Goal: Task Accomplishment & Management: Manage account settings

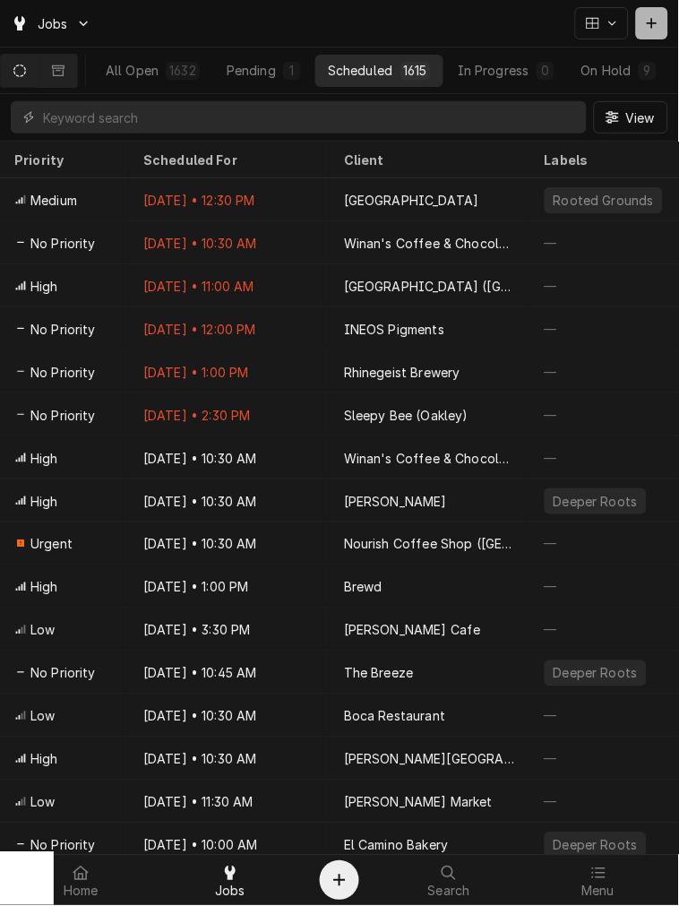
click at [524, 39] on button "Dynamic Content Wrapper" at bounding box center [652, 23] width 32 height 32
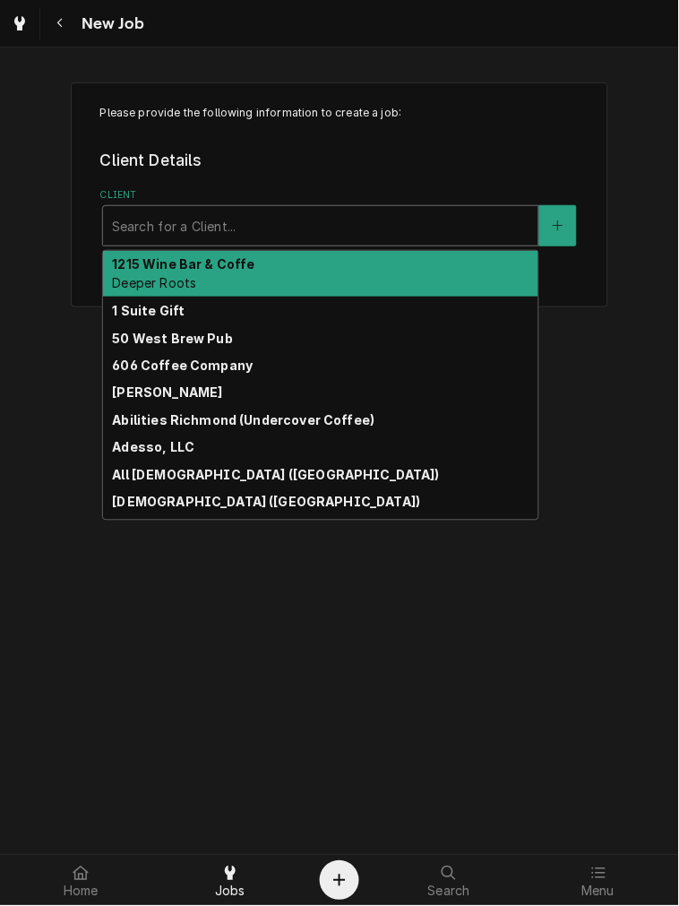
click at [229, 226] on div "Client" at bounding box center [321, 226] width 418 height 32
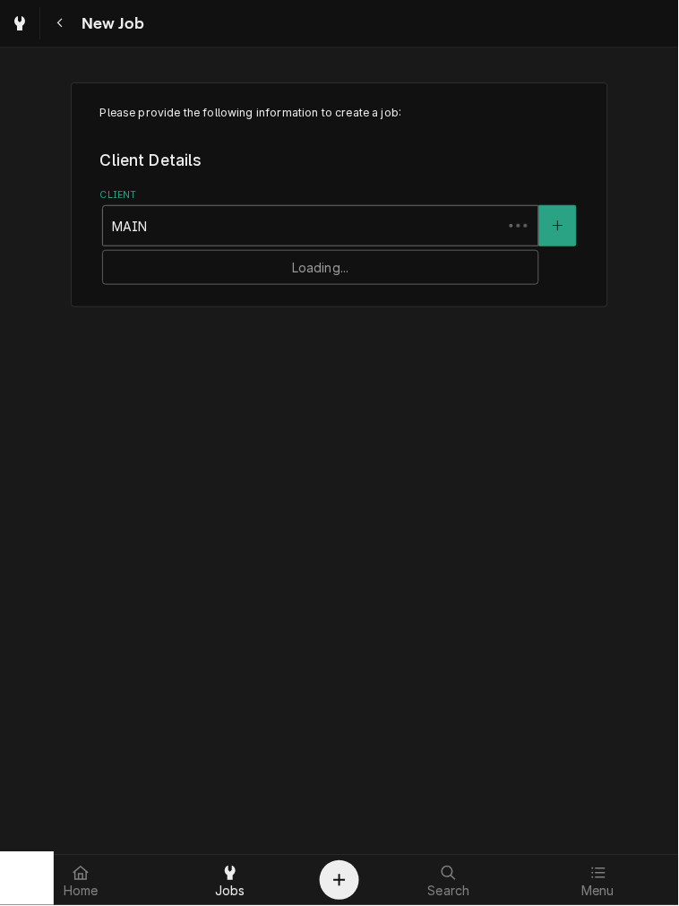
type input "MAINE"
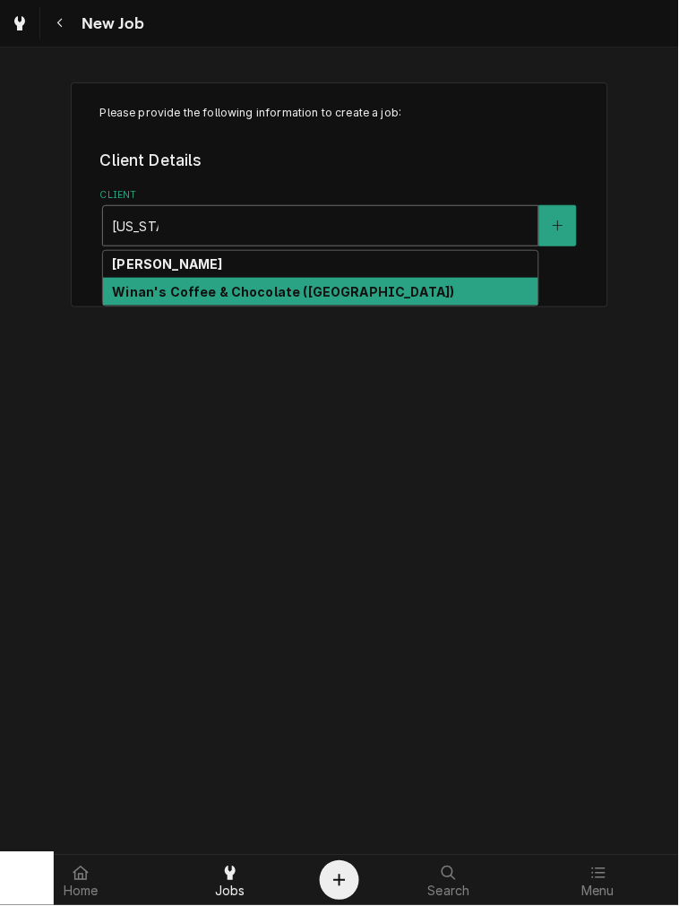
click at [237, 297] on strong "Winan's Coffee & Chocolate ([GEOGRAPHIC_DATA])" at bounding box center [283, 291] width 342 height 15
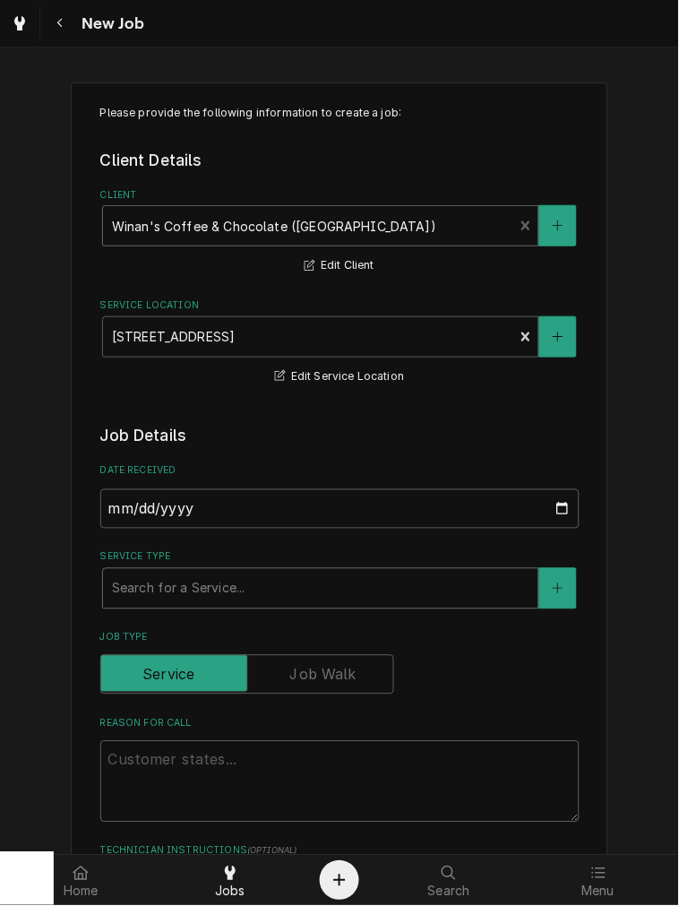
click at [317, 598] on div "Service Type" at bounding box center [321, 589] width 418 height 32
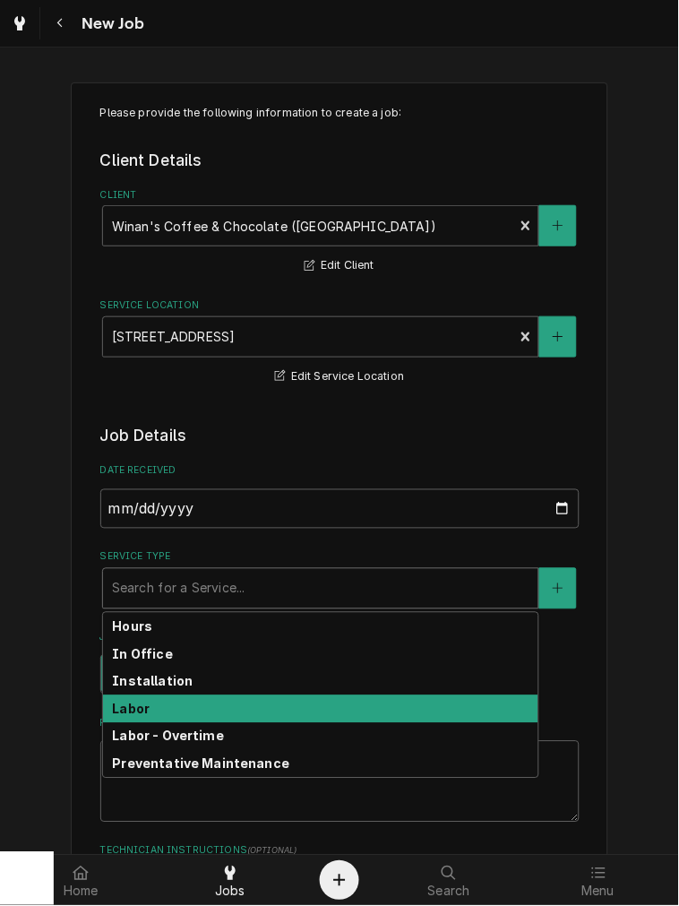
drag, startPoint x: 247, startPoint y: 718, endPoint x: 244, endPoint y: 730, distance: 13.0
click at [246, 719] on div "Labor" at bounding box center [320, 709] width 435 height 28
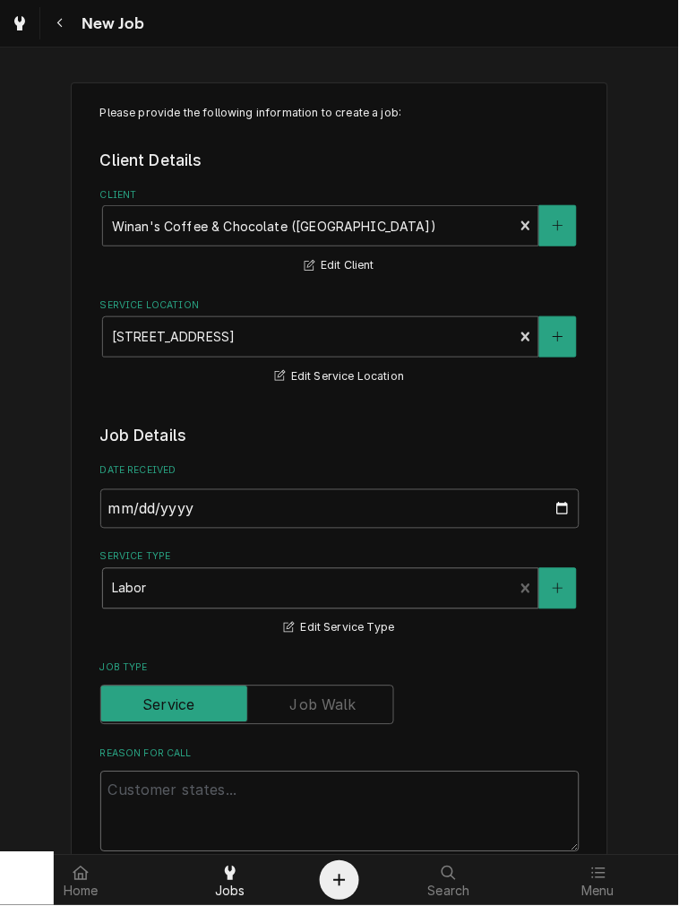
click at [233, 799] on textarea "Reason For Call" at bounding box center [339, 811] width 479 height 81
type textarea "x"
type textarea "S"
type textarea "x"
type textarea "Sw"
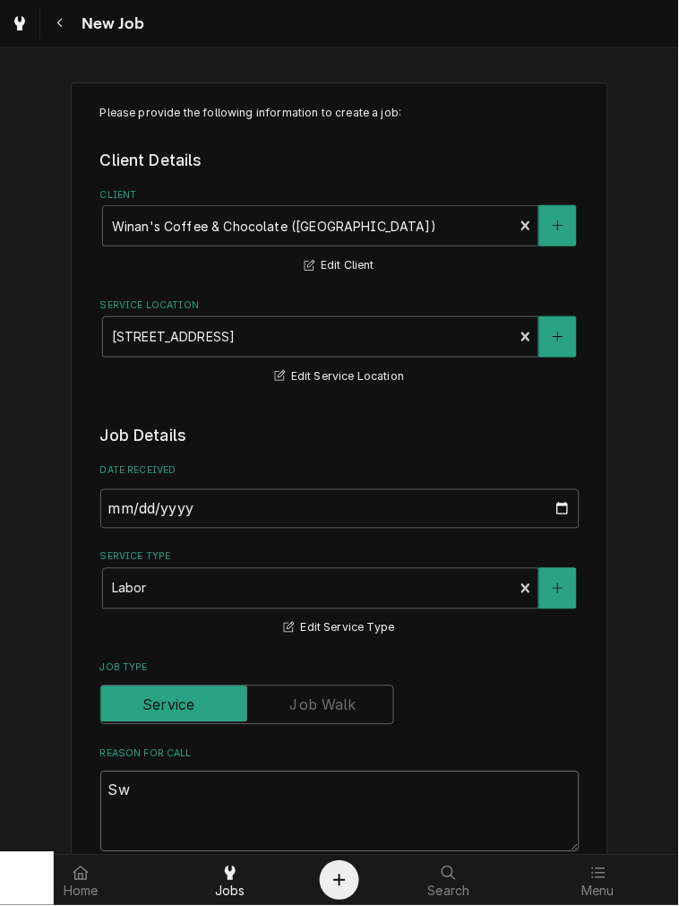
type textarea "x"
type textarea "Swi"
type textarea "x"
type textarea "Swif"
type textarea "x"
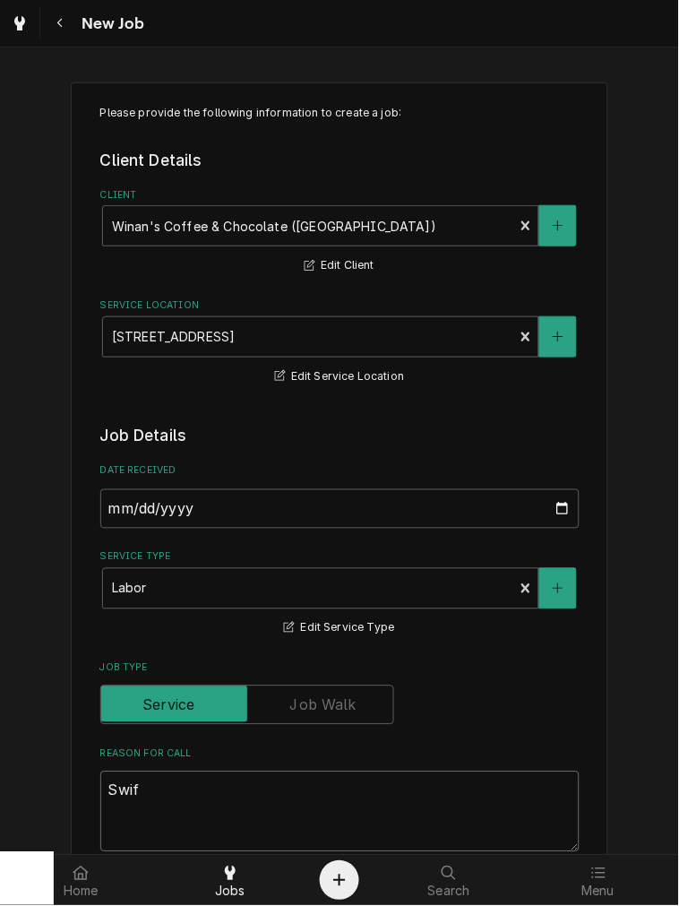
type textarea "Swift"
type textarea "x"
type textarea "Swift"
type textarea "x"
type textarea "Swift g"
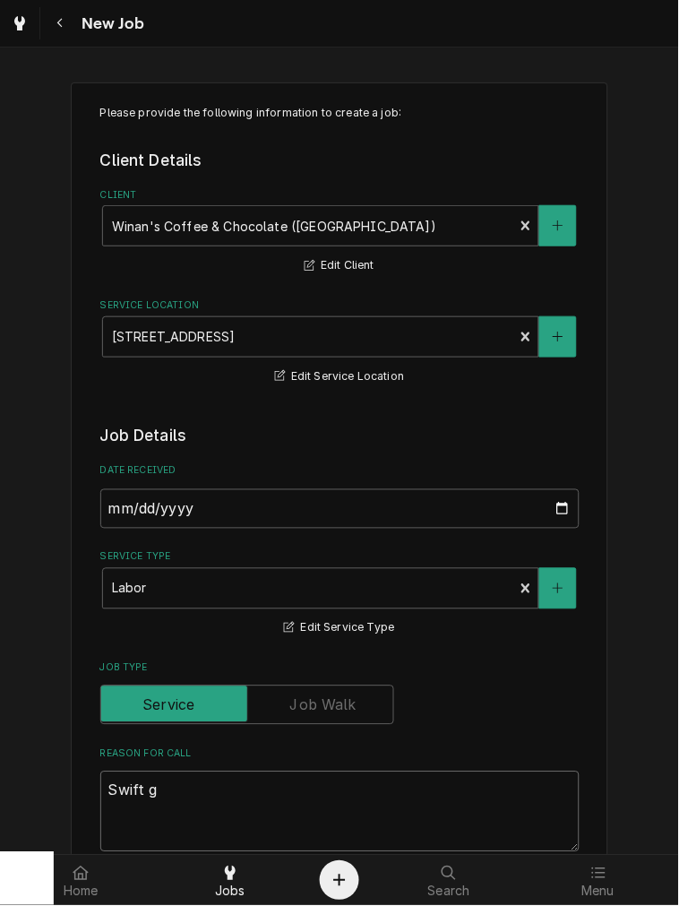
type textarea "x"
type textarea "Swift gr"
type textarea "x"
type textarea "Swift gri"
type textarea "x"
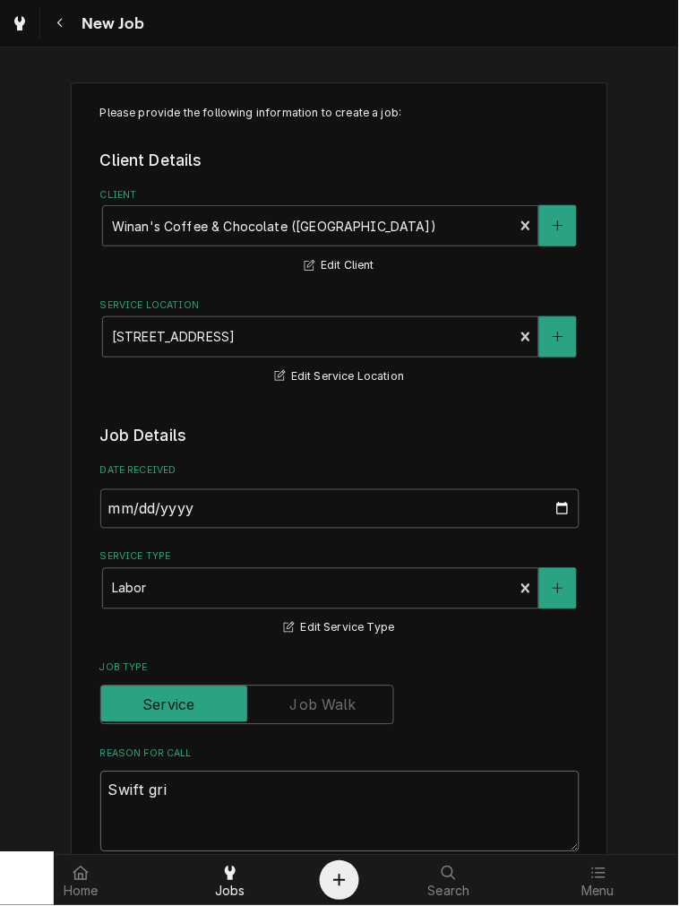
type textarea "Swift grin"
type textarea "x"
type textarea "Swift grind"
type textarea "x"
type textarea "Swift grinde"
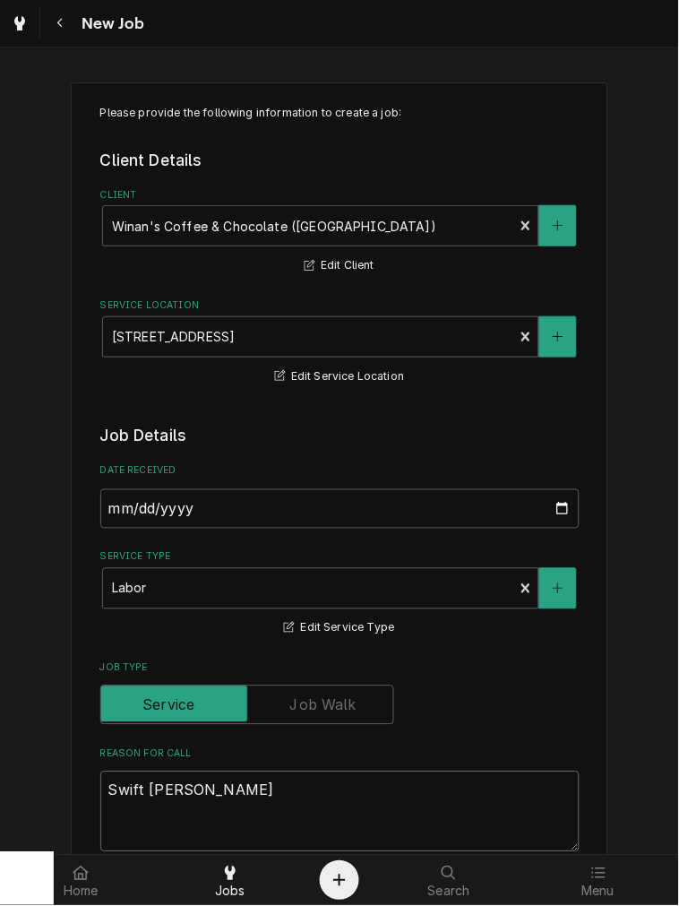
type textarea "x"
type textarea "Swift grinder"
type textarea "x"
type textarea "Swift grinder"
type textarea "x"
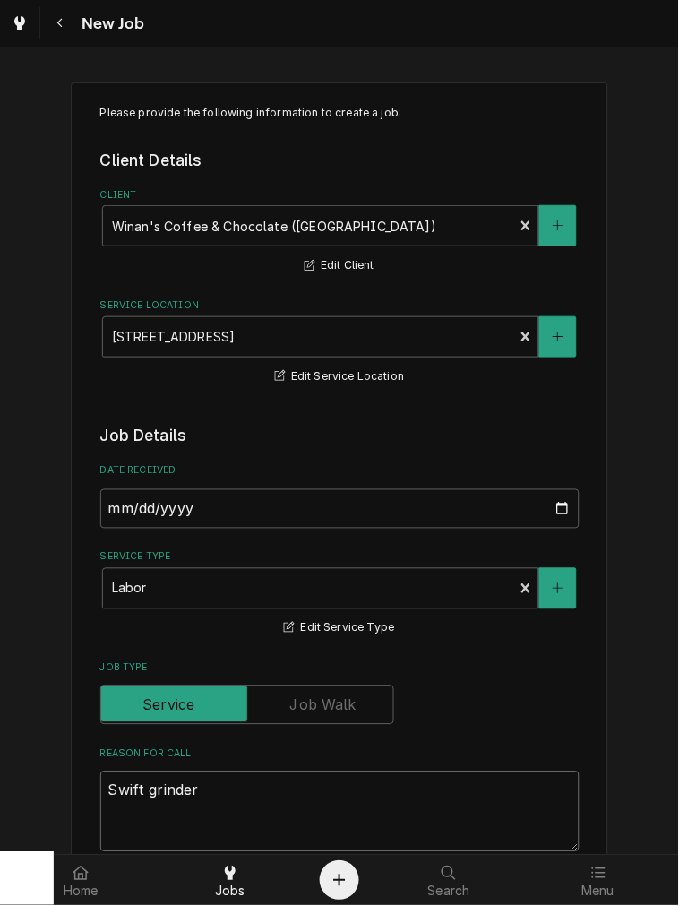
type textarea "Swift grinder -"
type textarea "x"
type textarea "Swift grinder -"
type textarea "x"
type textarea "Swift grinder - s"
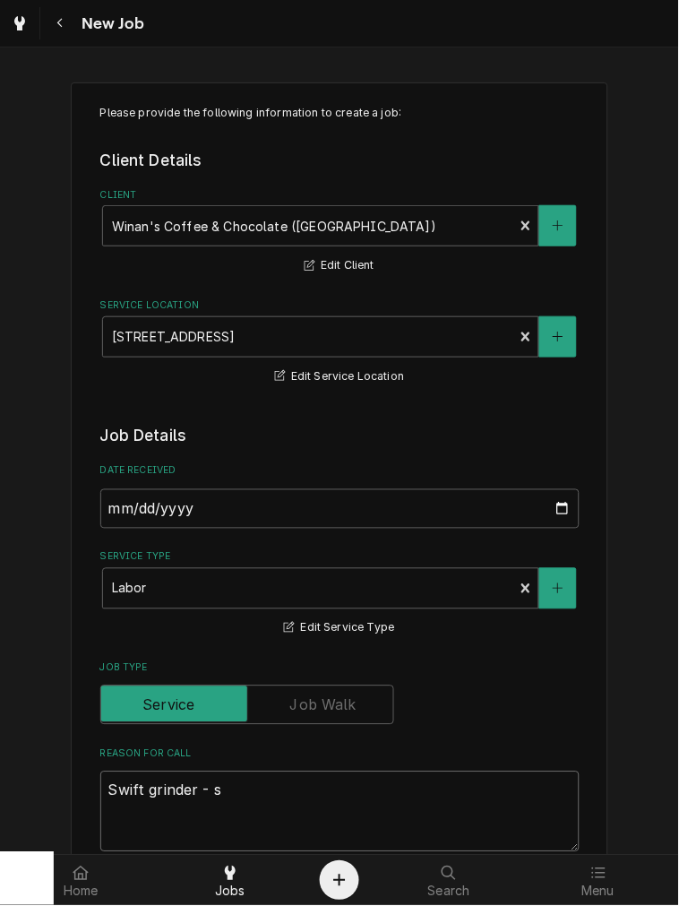
type textarea "x"
type textarea "Swift grinder - st"
type textarea "x"
type textarea "Swift grinder - str"
type textarea "x"
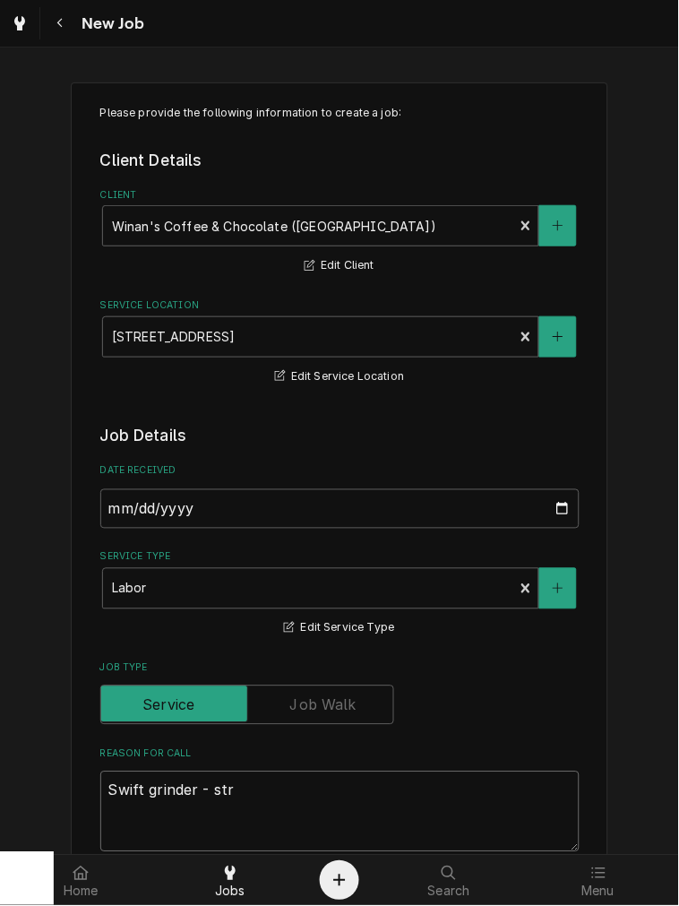
type textarea "Swift grinder - stru"
type textarea "x"
type textarea "Swift grinder - strug"
type textarea "x"
type textarea "Swift grinder - strugg"
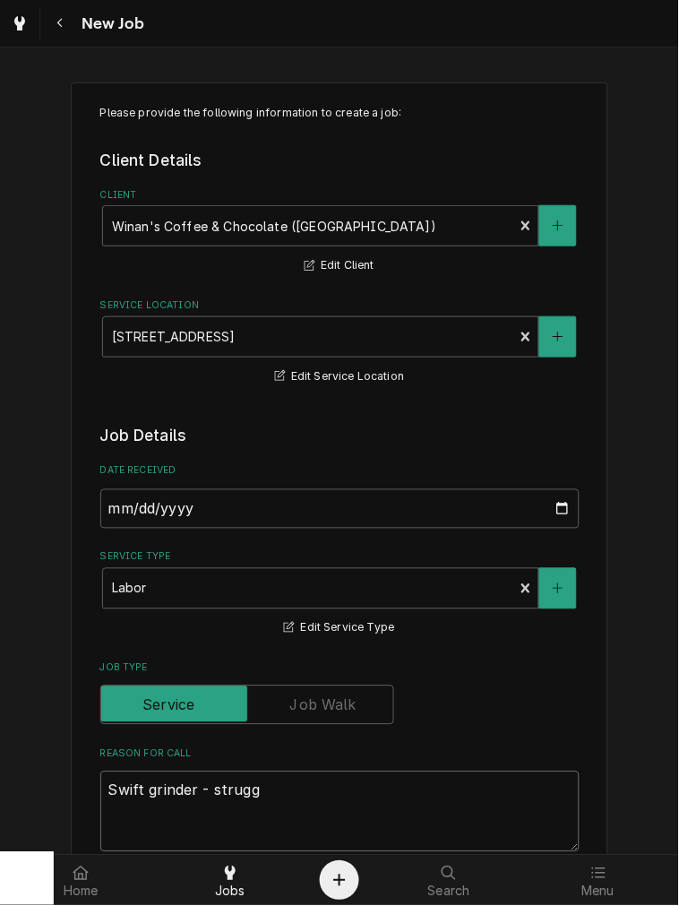
type textarea "x"
type textarea "Swift grinder - struggl"
type textarea "x"
type textarea "Swift grinder - struggli"
type textarea "x"
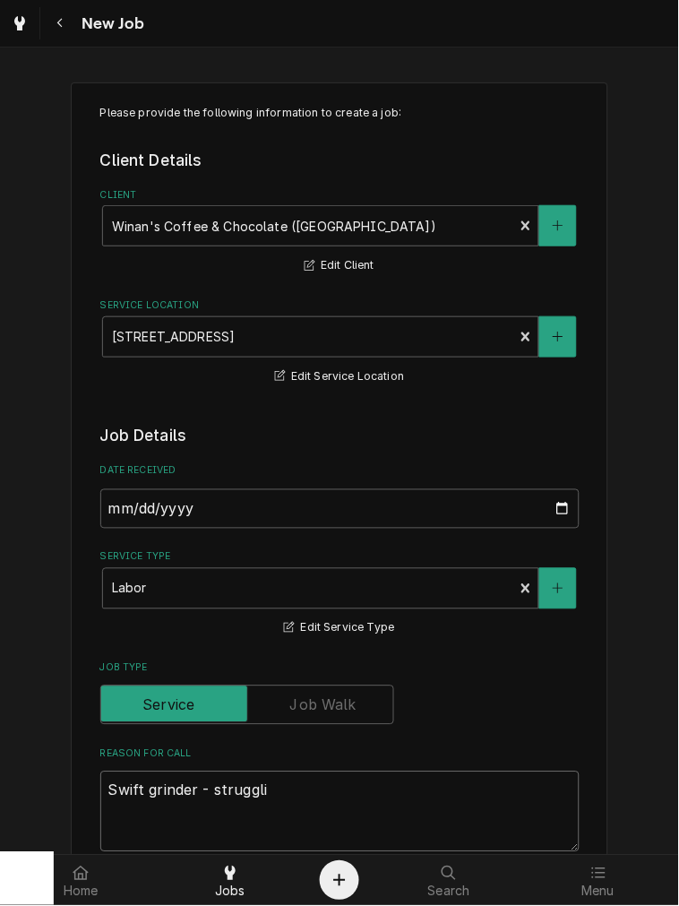
type textarea "Swift grinder - strugglin"
type textarea "x"
type textarea "Swift grinder - struggling"
type textarea "x"
type textarea "Swift grinder - struggling"
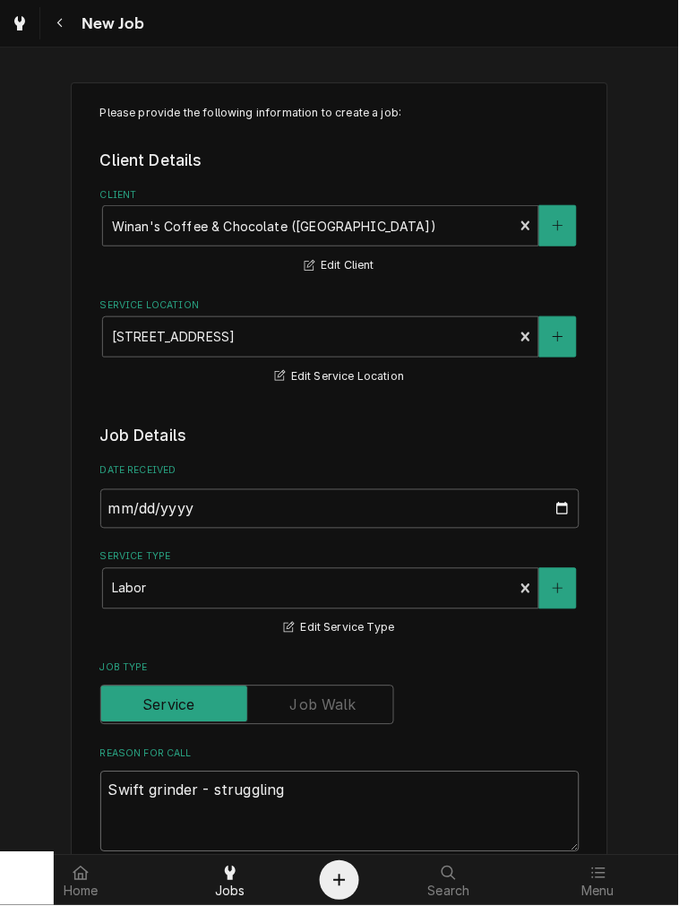
type textarea "x"
type textarea "Swift grinder - struggling t"
type textarea "x"
type textarea "Swift grinder - struggling to"
type textarea "x"
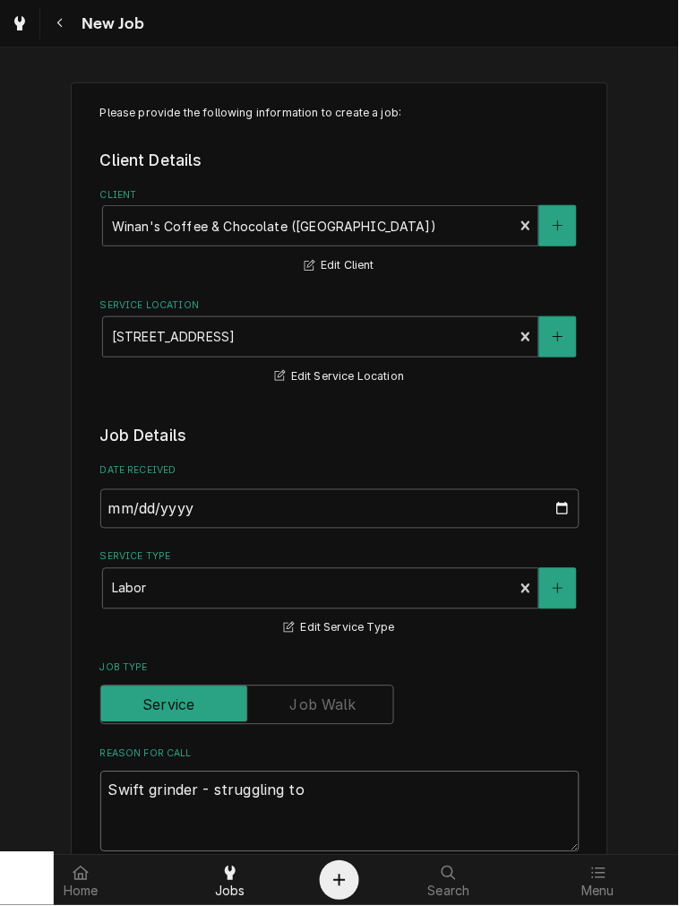
type textarea "Swift grinder - struggling to"
type textarea "x"
type textarea "Swift grinder - struggling to g"
type textarea "x"
type textarea "Swift grinder - struggling to ge"
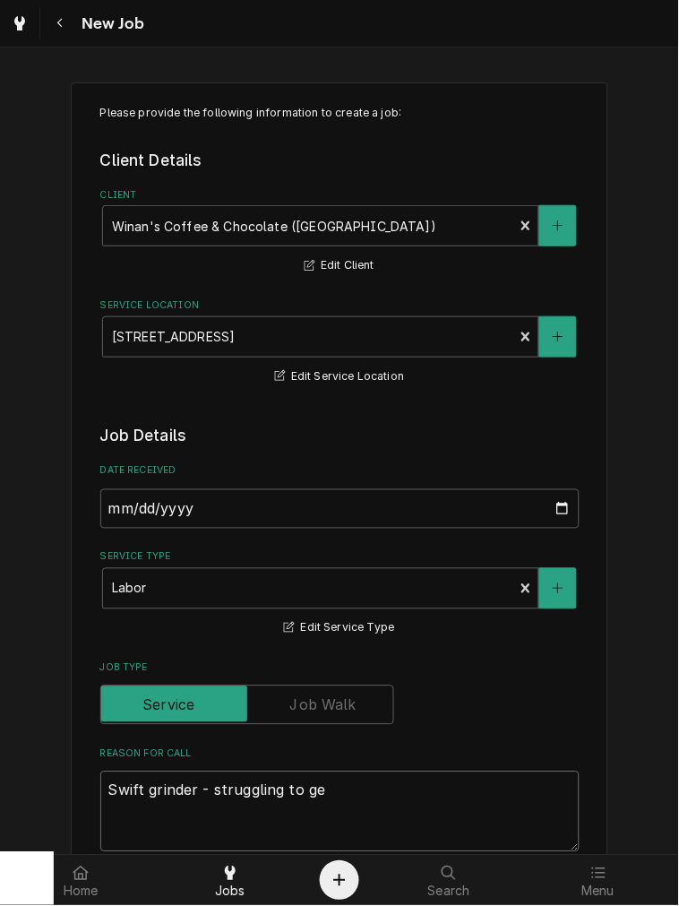
type textarea "x"
type textarea "Swift grinder - struggling to get"
type textarea "x"
type textarea "Swift grinder - struggling to get"
type textarea "x"
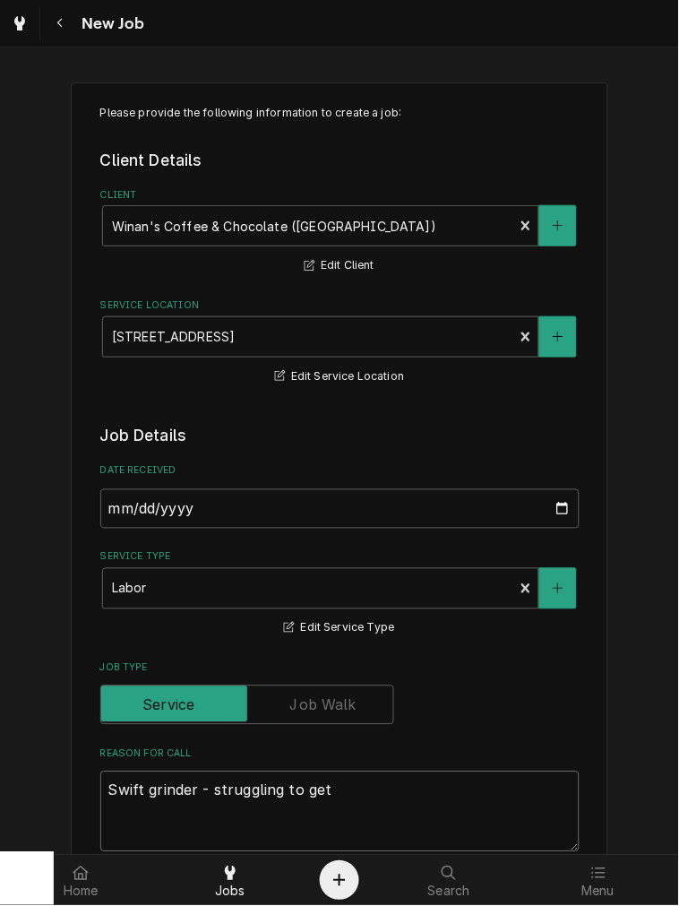
type textarea "Swift grinder - struggling to get p"
type textarea "x"
type textarea "Swift grinder - struggling to get po"
type textarea "x"
type textarea "Swift grinder - struggling to get por"
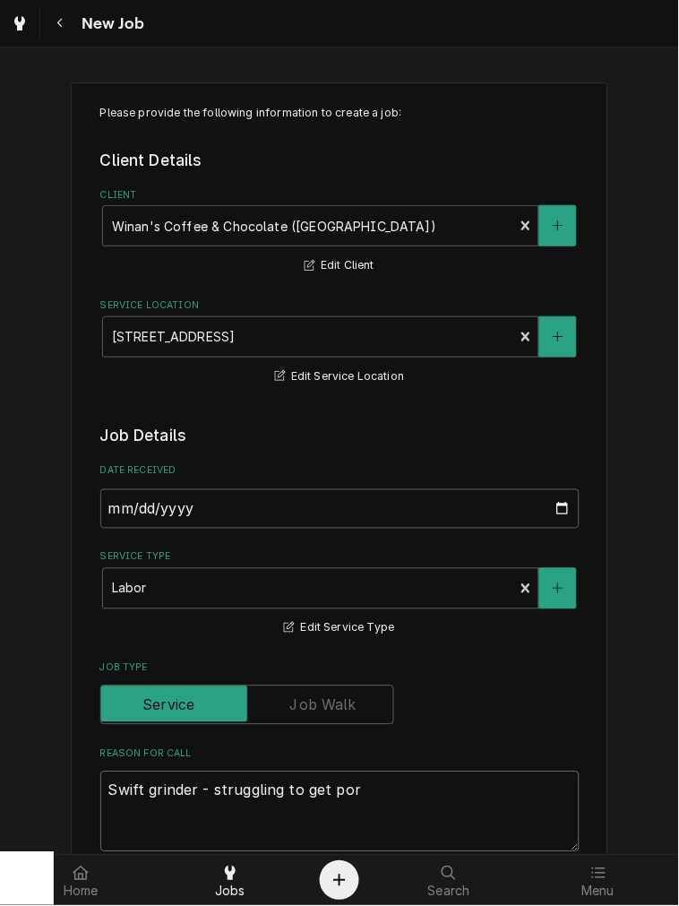
type textarea "x"
type textarea "Swift grinder - struggling to get port"
type textarea "x"
type textarea "Swift grinder - struggling to get porta"
type textarea "x"
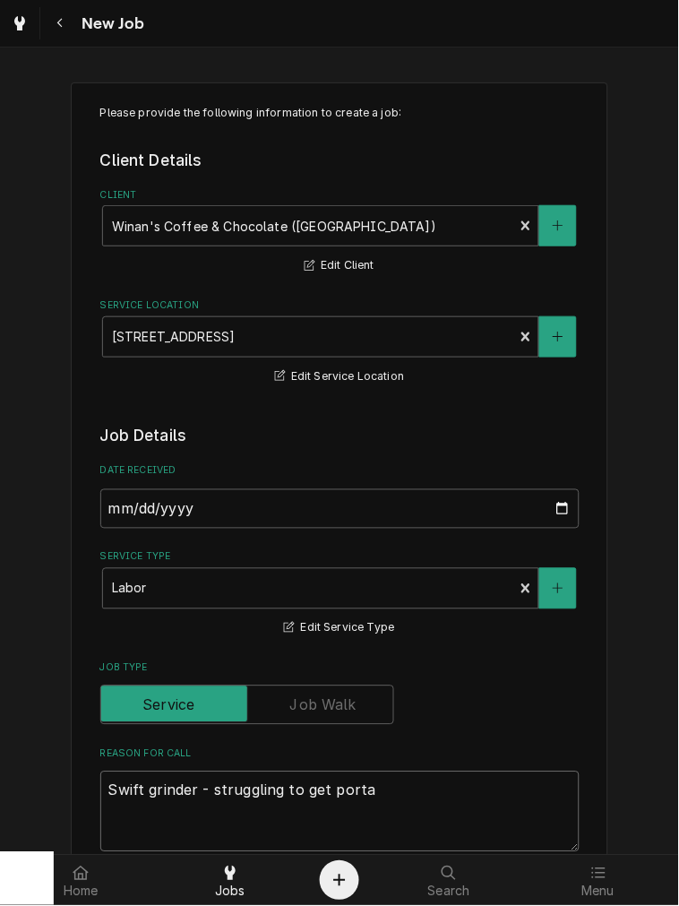
type textarea "Swift grinder - struggling to get portaf"
type textarea "x"
type textarea "Swift grinder - struggling to get portafi"
type textarea "x"
type textarea "Swift grinder - struggling to get portafil"
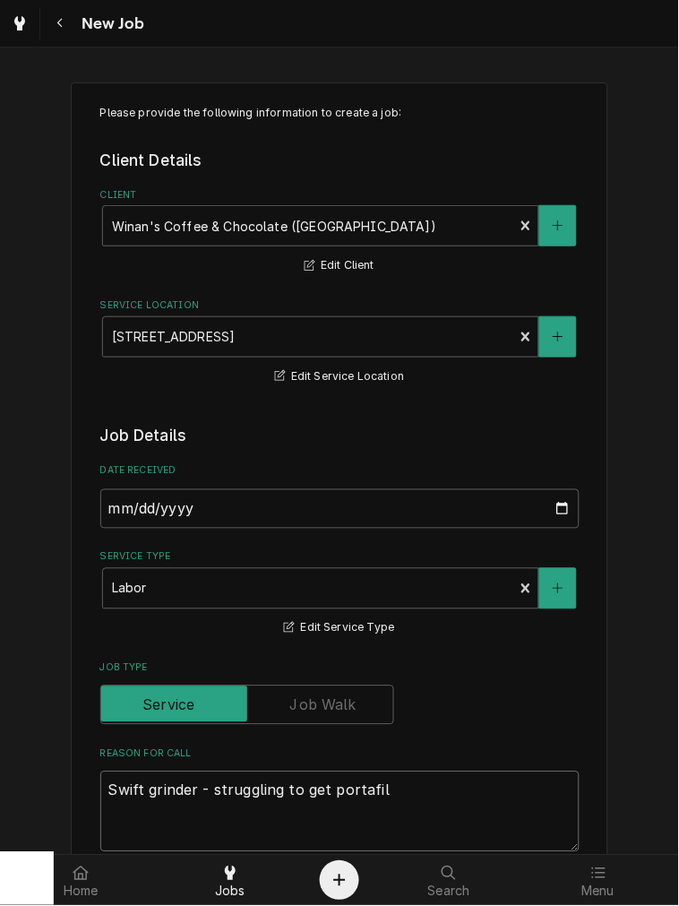
type textarea "x"
type textarea "Swift grinder - struggling to get portafilt"
type textarea "x"
type textarea "Swift grinder - struggling to get portafilte"
type textarea "x"
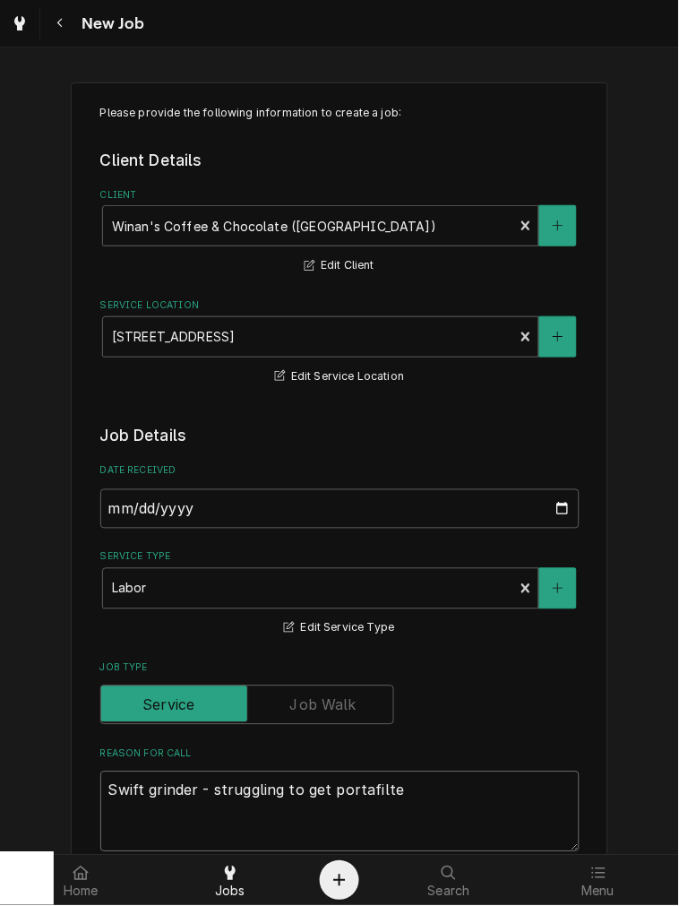
type textarea "Swift grinder - struggling to get portafilter"
type textarea "x"
type textarea "Swift grinder - struggling to get portafilter"
type textarea "x"
type textarea "Swift grinder - struggling to get portafilter i"
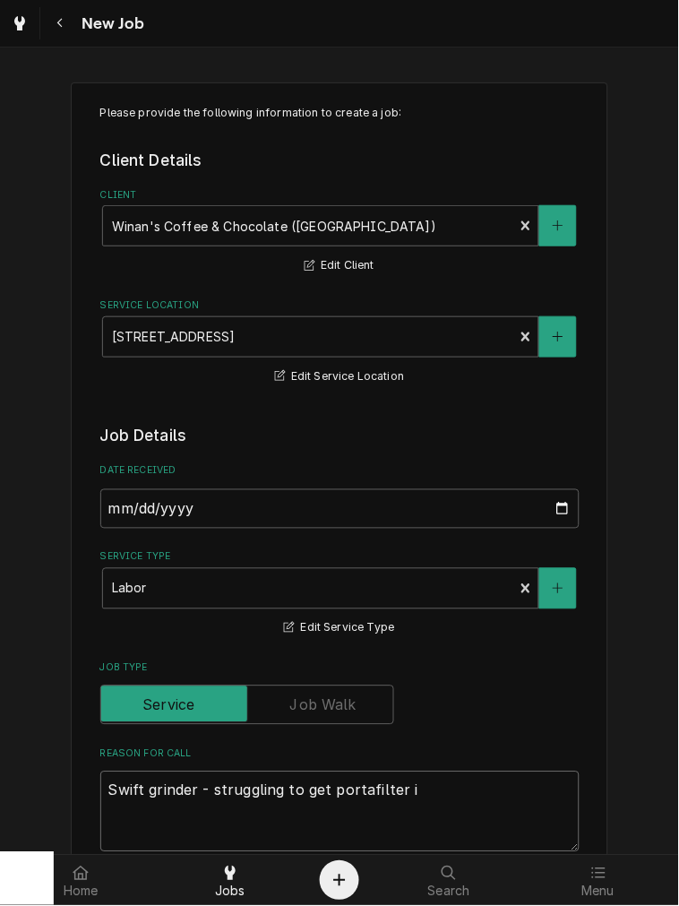
type textarea "x"
type textarea "Swift grinder - struggling to get portafilter in"
type textarea "x"
type textarea "Swift grinder - struggling to get portafilter in"
type textarea "x"
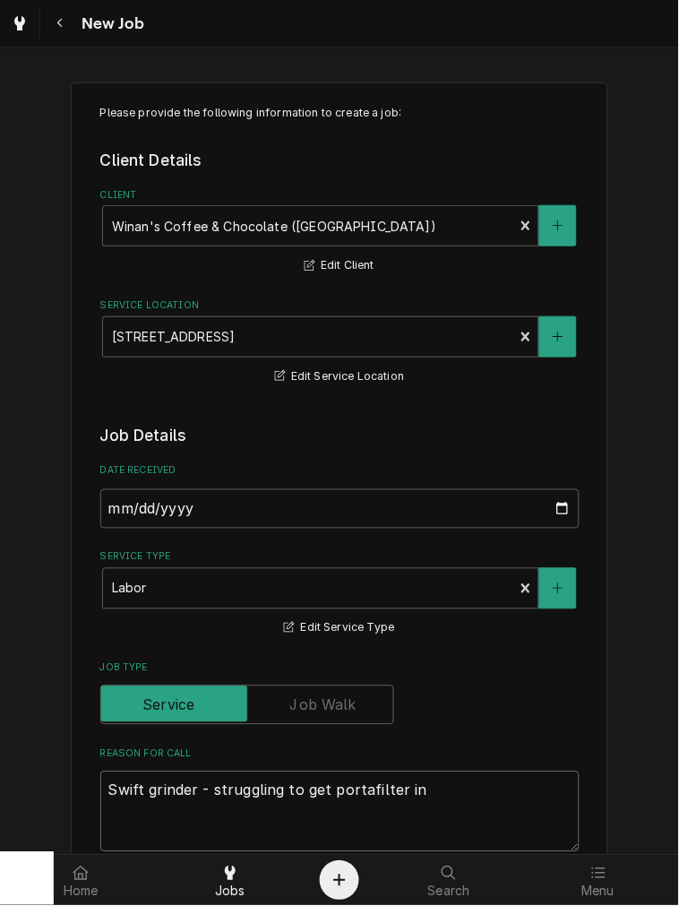
type textarea "Swift grinder - struggling to get portafilter in a"
type textarea "x"
type textarea "Swift grinder - struggling to get portafilter in and"
type textarea "x"
type textarea "Swift grinder - struggling to get portafilter in and"
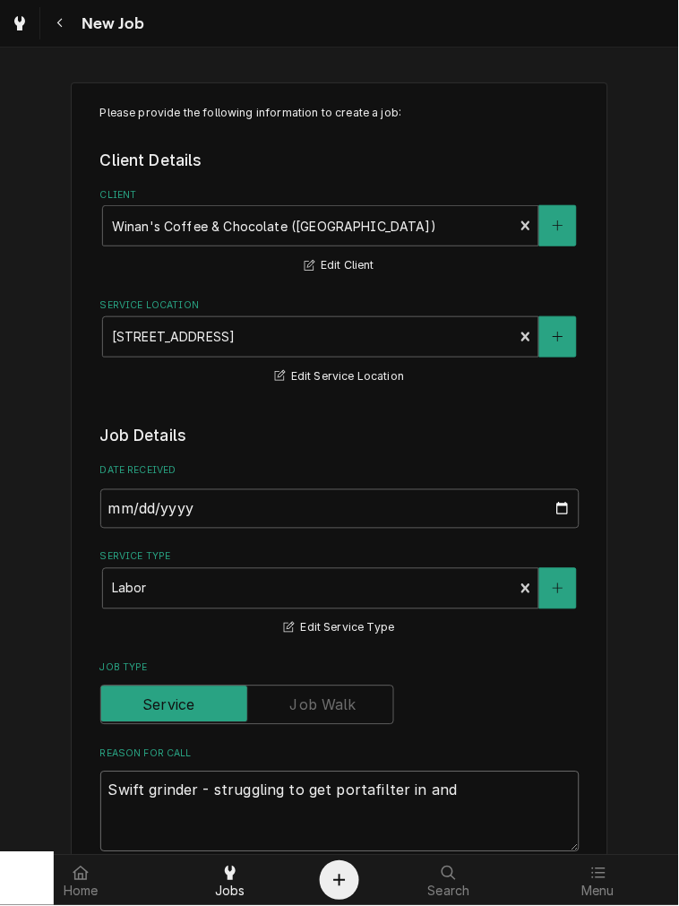
type textarea "x"
type textarea "Swift grinder - struggling to get portafilter in and o"
type textarea "x"
type textarea "Swift grinder - struggling to get portafilter in and ou"
type textarea "x"
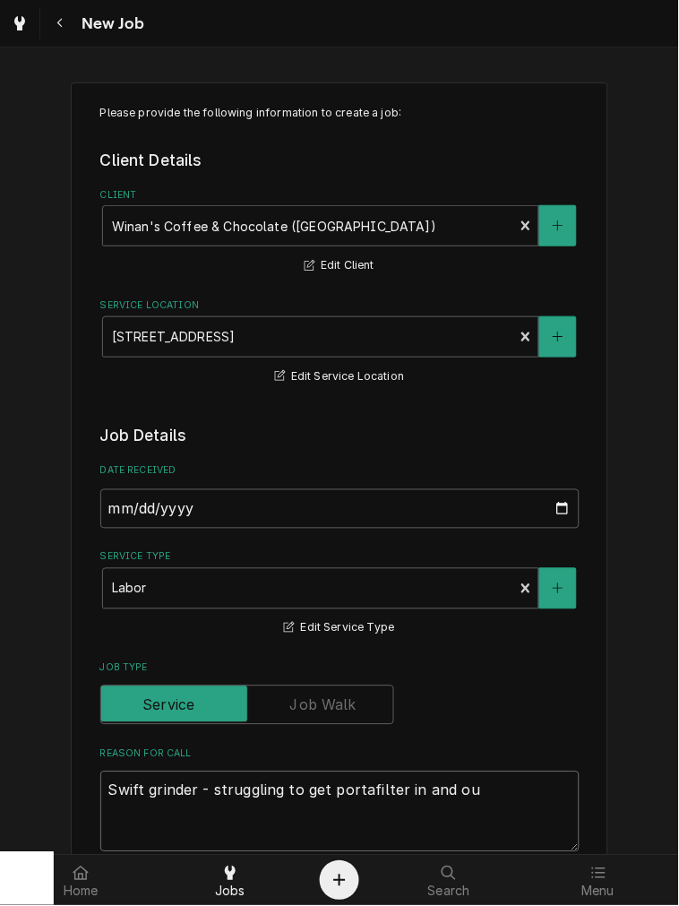
type textarea "Swift grinder - struggling to get portafilter in and out"
type textarea "x"
type textarea "Swift grinder - struggling to get portafilter in and out"
type textarea "x"
type textarea "Swift grinder - struggling to get portafilter in and out"
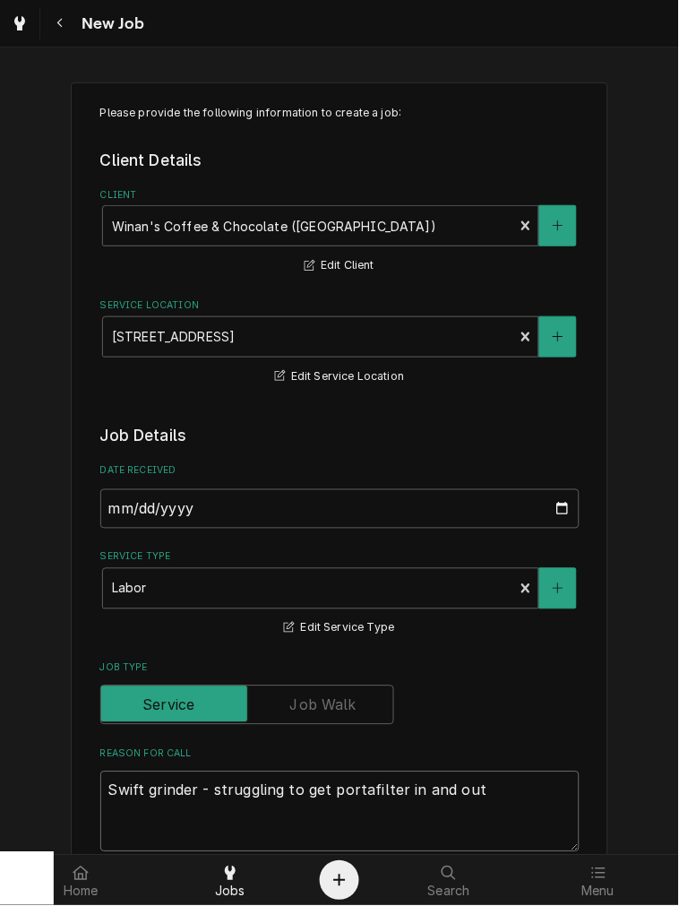
type textarea "x"
type textarea "Swift grinder - struggling to get portafilter in and out,"
type textarea "x"
type textarea "Swift grinder - struggling to get portafilter in and out,"
type textarea "x"
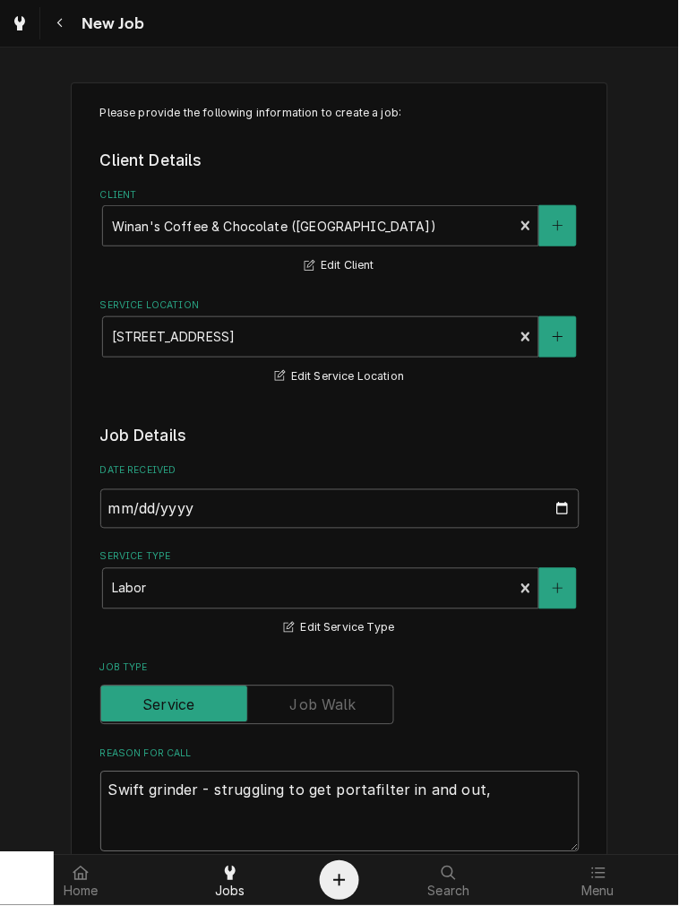
type textarea "Swift grinder - struggling to get portafilter in and out, h"
type textarea "x"
type textarea "Swift grinder - struggling to get portafilter in and out, ha"
type textarea "x"
type textarea "Swift grinder - struggling to get portafilter in and out, hav"
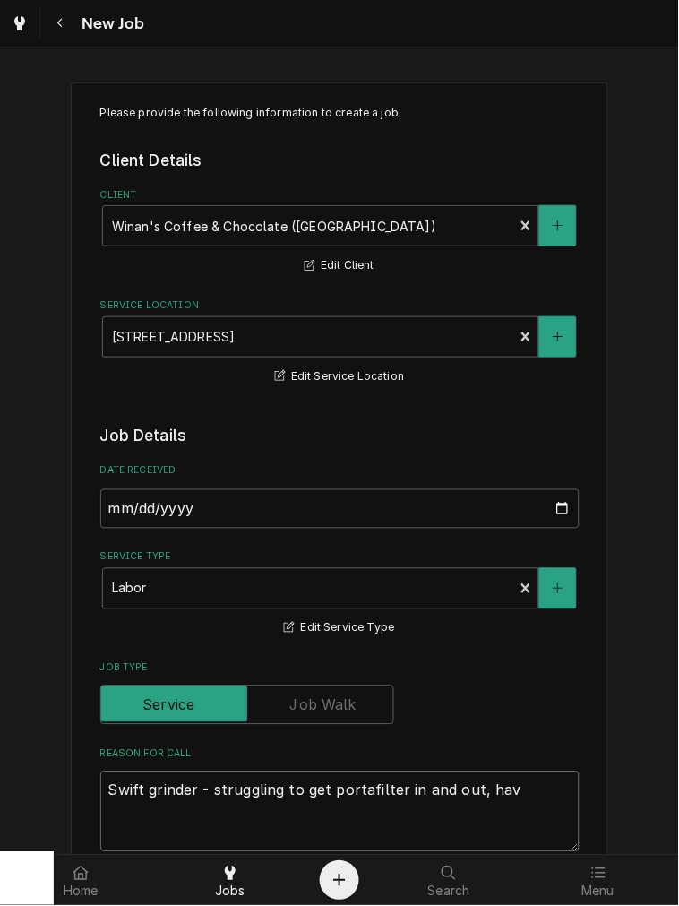
type textarea "x"
type textarea "Swift grinder - struggling to get portafilter in and out, havi"
type textarea "x"
type textarea "Swift grinder - struggling to get portafilter in and out, havin"
type textarea "x"
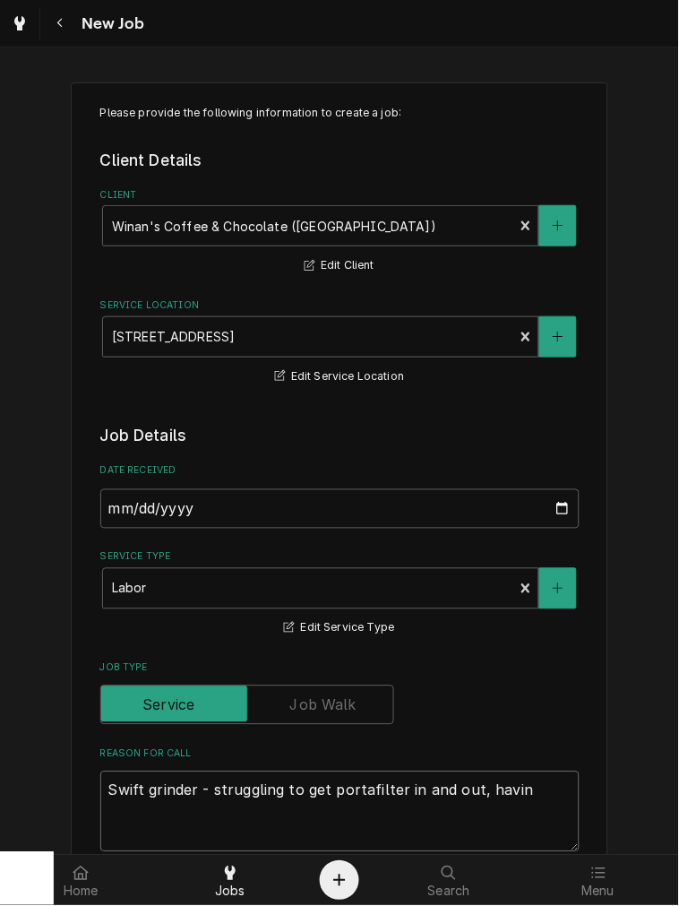
type textarea "Swift grinder - struggling to get portafilter in and out, having"
type textarea "x"
type textarea "Swift grinder - struggling to get portafilter in and out, having"
type textarea "x"
type textarea "Swift grinder - struggling to get portafilter in and out, having t"
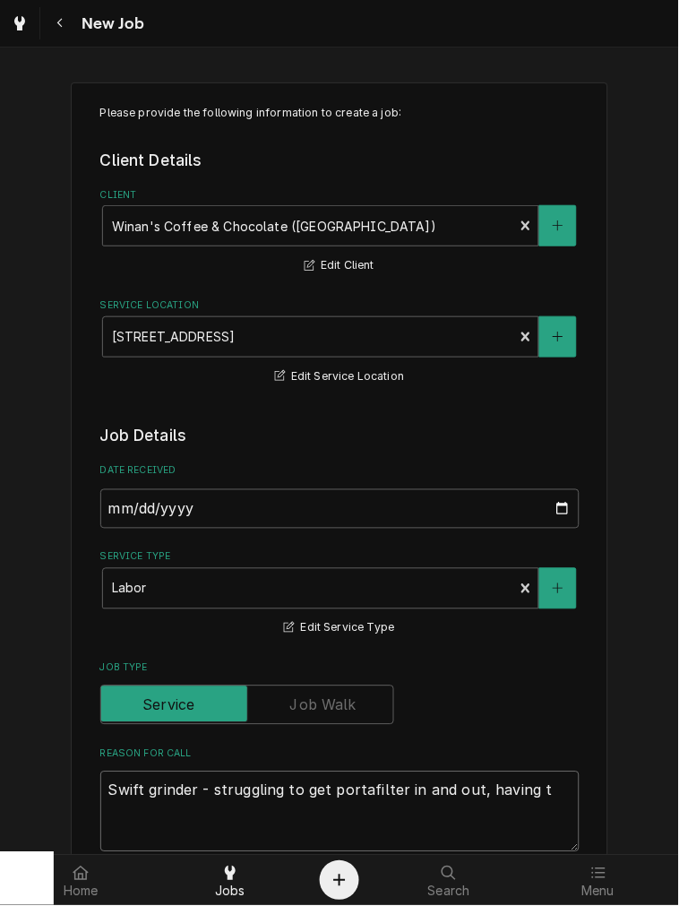
type textarea "x"
type textarea "Swift grinder - struggling to get portafilter in and out, having to"
type textarea "x"
type textarea "Swift grinder - struggling to get portafilter in and out, having to"
type textarea "x"
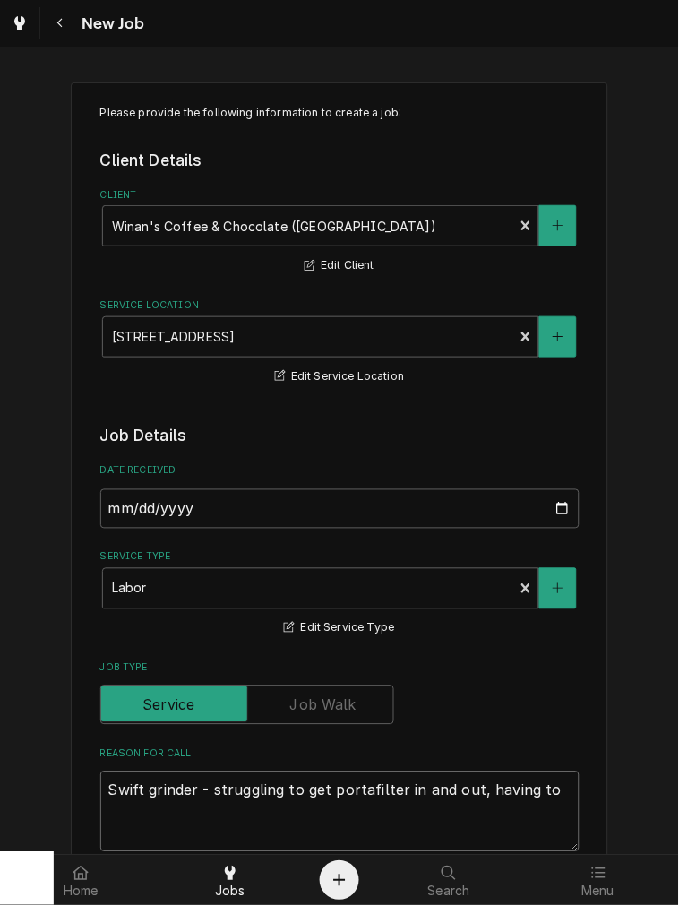
type textarea "Swift grinder - struggling to get portafilter in and out, having to j"
type textarea "x"
type textarea "Swift grinder - struggling to get portafilter in and out, having to ja"
type textarea "x"
type textarea "Swift grinder - struggling to get portafilter in and out, having to jam"
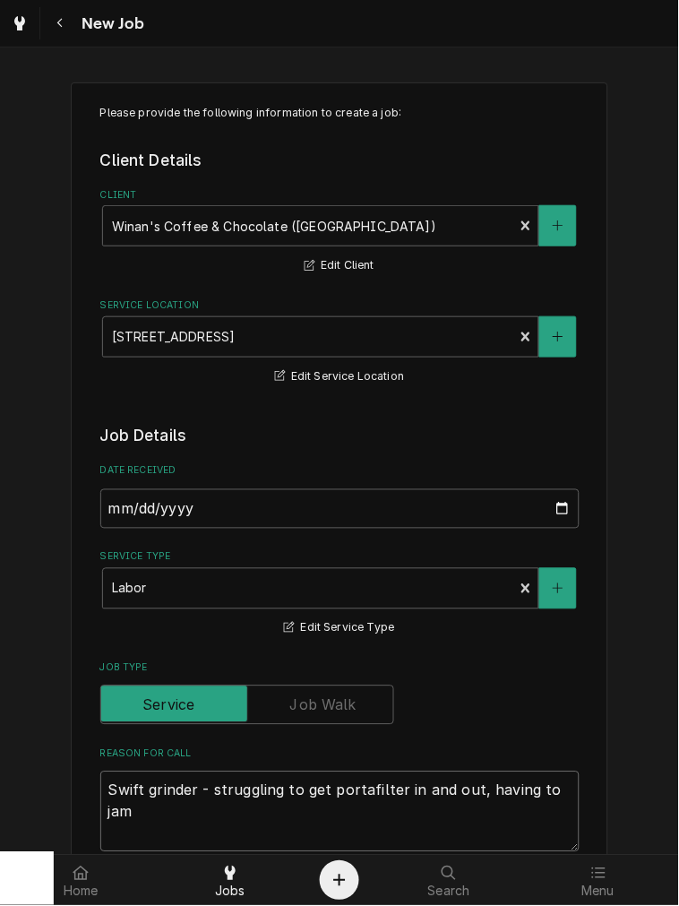
type textarea "x"
type textarea "Swift grinder - struggling to get portafilter in and out, having to jam"
type textarea "x"
type textarea "Swift grinder - struggling to get portafilter in and out, having to jam i"
type textarea "x"
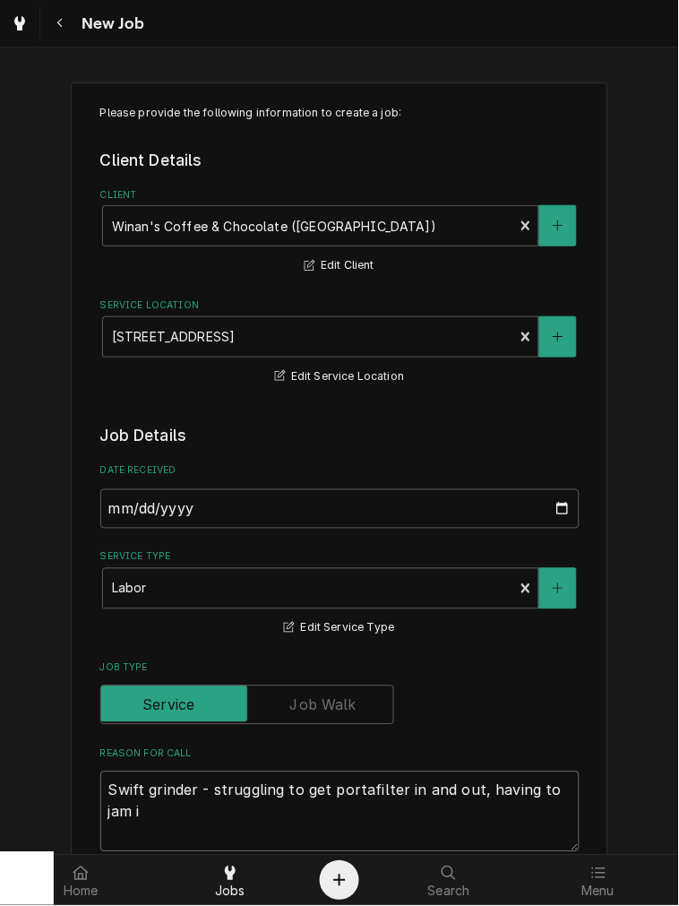
type textarea "Swift grinder - struggling to get portafilter in and out, having to jam it"
type textarea "x"
type textarea "Swift grinder - struggling to get portafilter in and out, having to jam it."
type textarea "x"
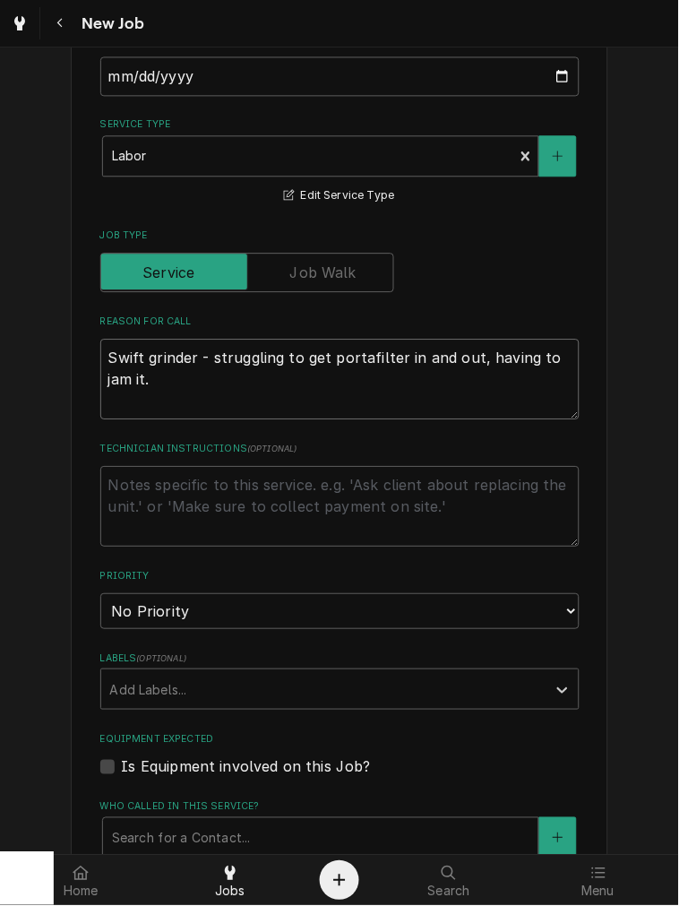
scroll to position [497, 0]
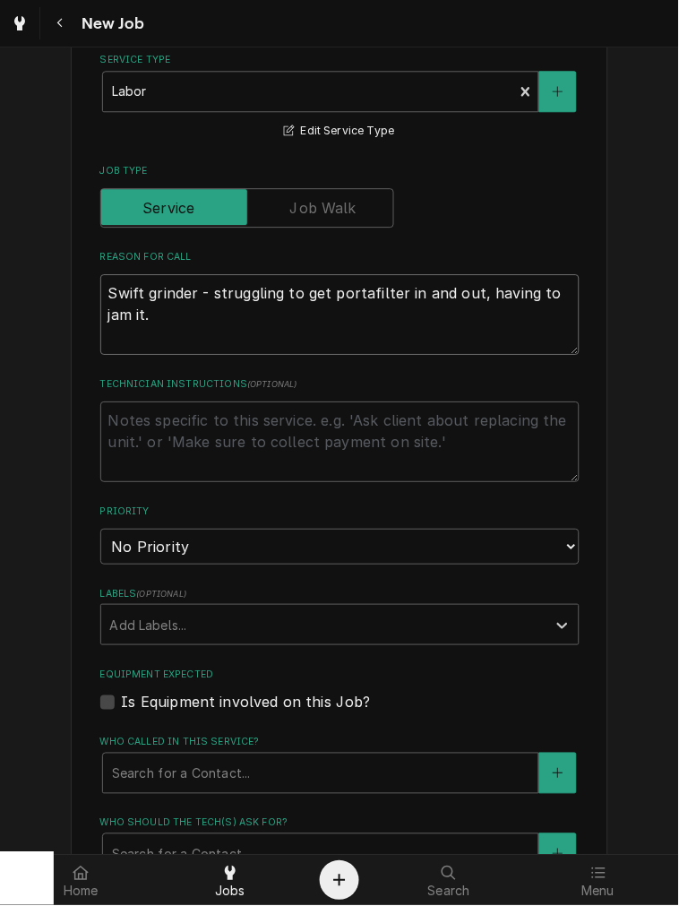
type textarea "Swift grinder - struggling to get portafilter in and out, having to jam it."
click at [152, 541] on select "No Priority Urgent High Medium Low" at bounding box center [339, 547] width 479 height 36
select select "2"
click at [100, 529] on select "No Priority Urgent High Medium Low" at bounding box center [339, 547] width 479 height 36
type textarea "x"
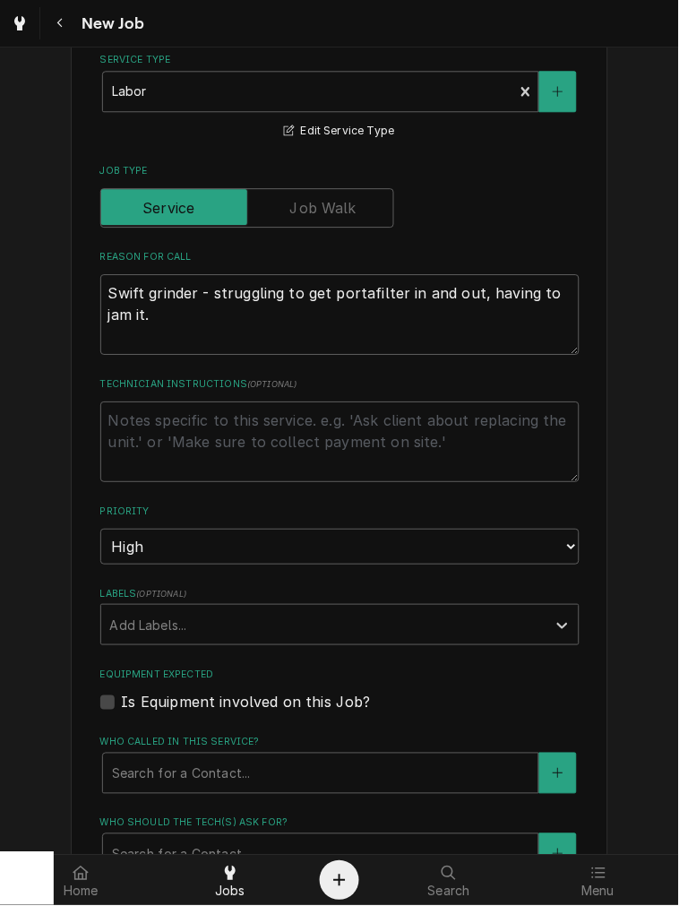
click at [207, 699] on label "Is Equipment involved on this Job?" at bounding box center [246, 703] width 249 height 22
click at [207, 699] on input "Equipment Expected" at bounding box center [361, 711] width 479 height 39
checkbox input "true"
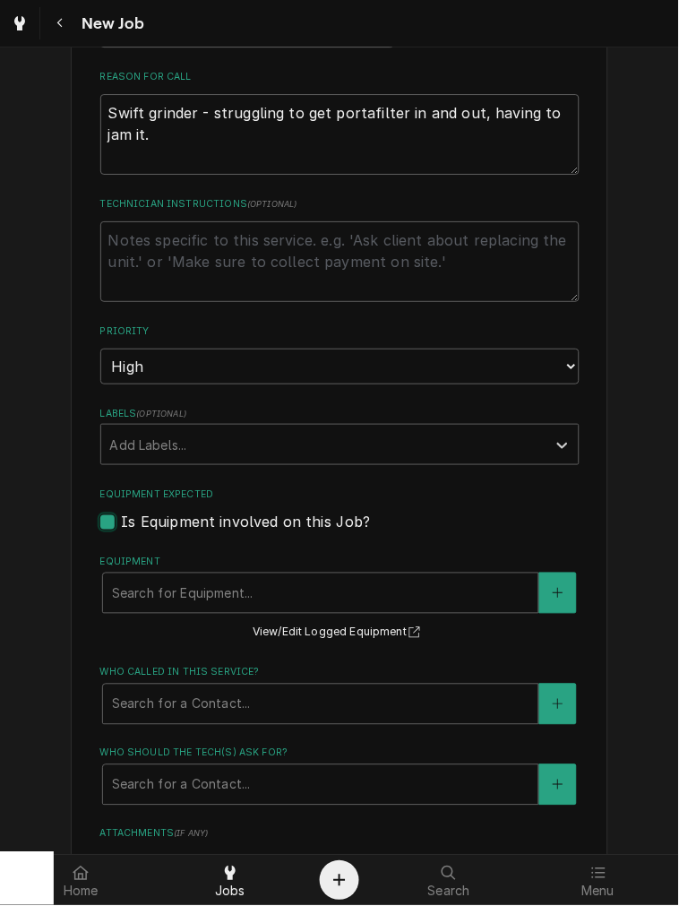
scroll to position [829, 0]
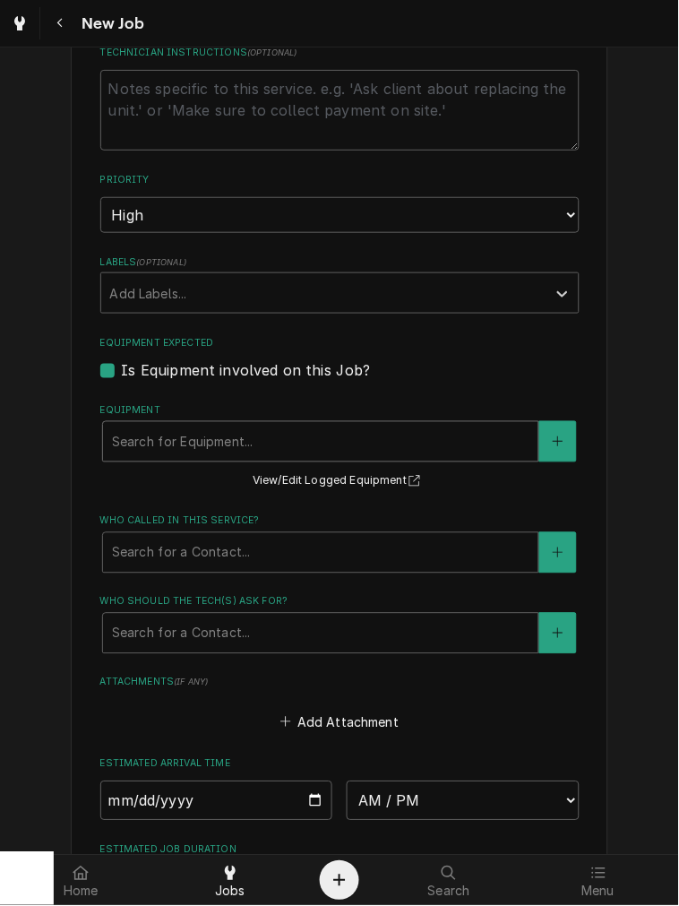
click at [159, 431] on div "Equipment" at bounding box center [321, 442] width 418 height 32
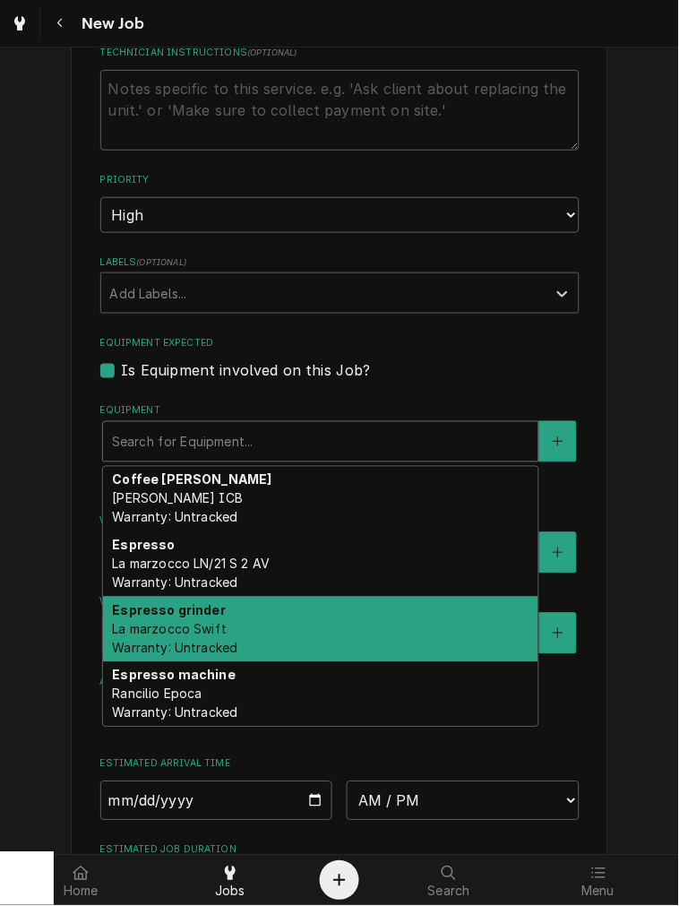
click at [161, 642] on span "La marzocco Swift Warranty: Untracked" at bounding box center [174, 639] width 125 height 34
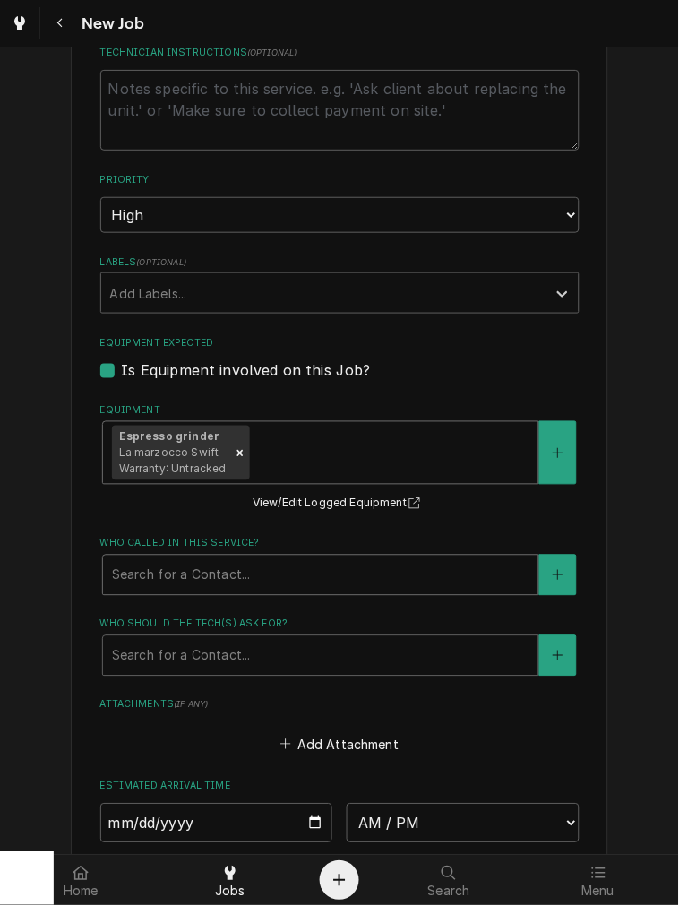
click at [221, 588] on div "Who called in this service?" at bounding box center [321, 575] width 418 height 32
click at [213, 563] on div "Who called in this service?" at bounding box center [321, 575] width 418 height 32
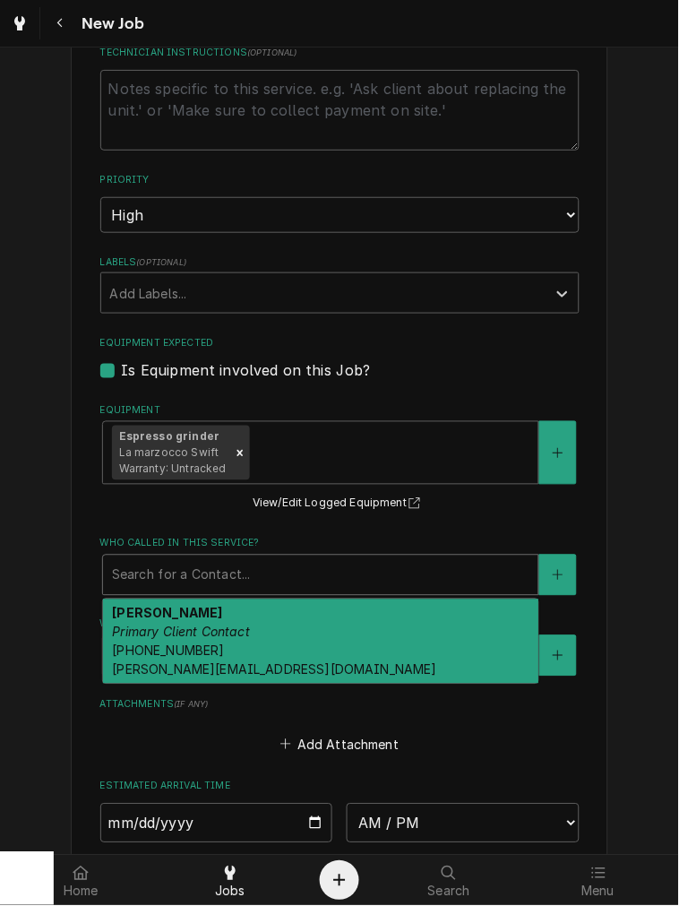
click at [140, 649] on span "(937) 974-2529 heather@winanscandies.com" at bounding box center [274, 660] width 325 height 34
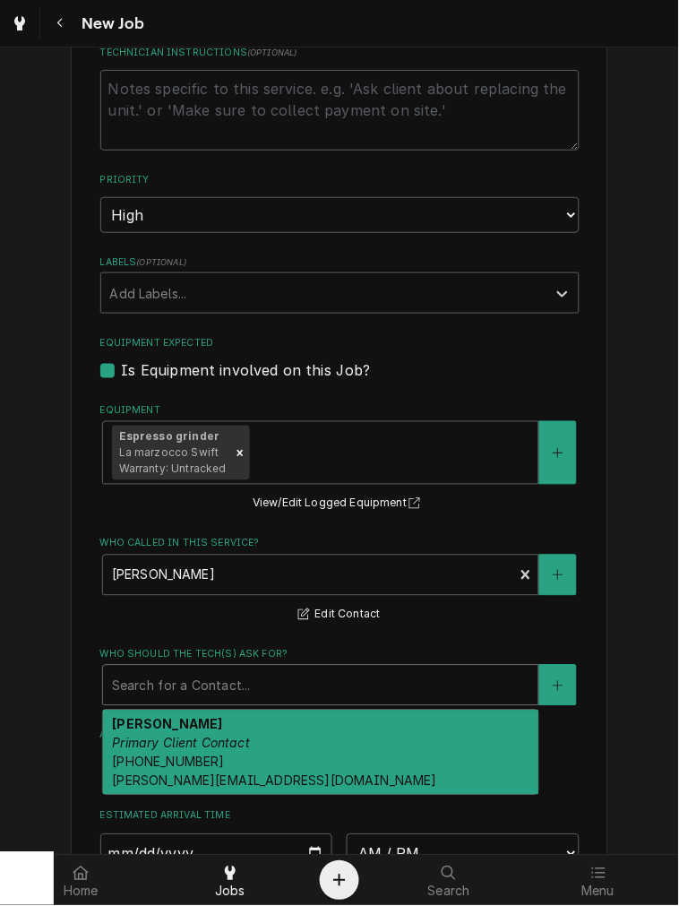
click at [144, 687] on div "Who should the tech(s) ask for?" at bounding box center [321, 685] width 418 height 32
click at [148, 748] on div "Heather Fallis Primary Client Contact (937) 974-2529 heather@winanscandies.com" at bounding box center [320, 752] width 435 height 84
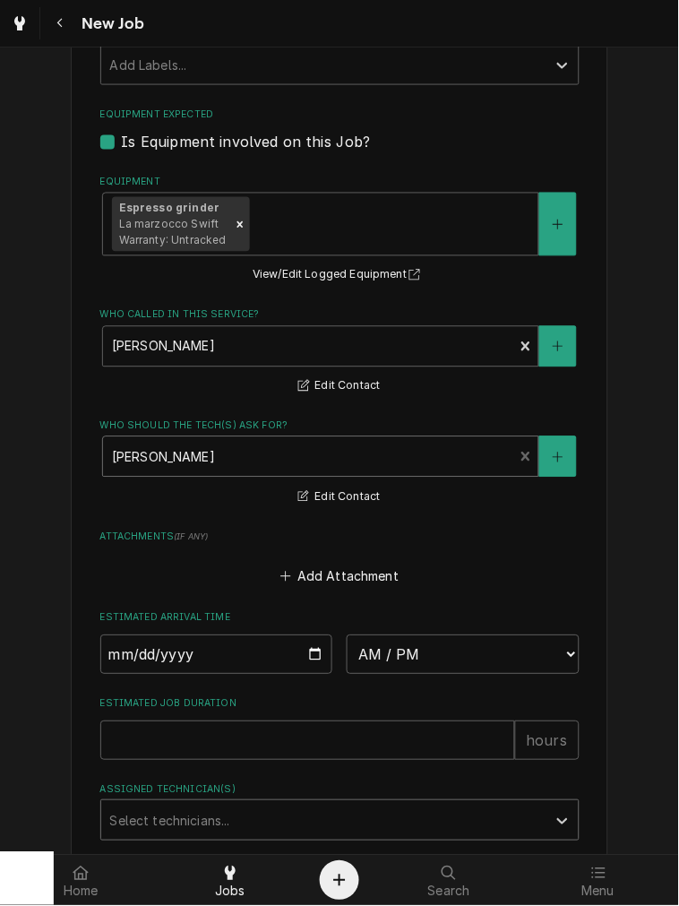
scroll to position [1197, 0]
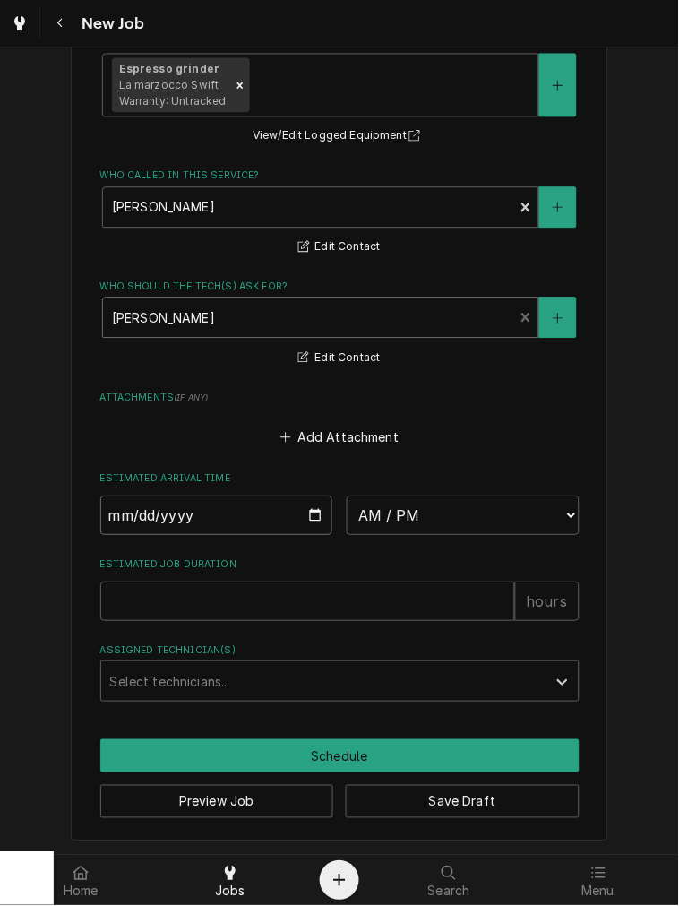
click at [306, 530] on input "Date" at bounding box center [216, 514] width 233 height 39
click at [299, 503] on input "Date" at bounding box center [216, 514] width 233 height 39
click at [308, 516] on input "Date" at bounding box center [216, 514] width 233 height 39
type textarea "x"
type input "2025-10-02"
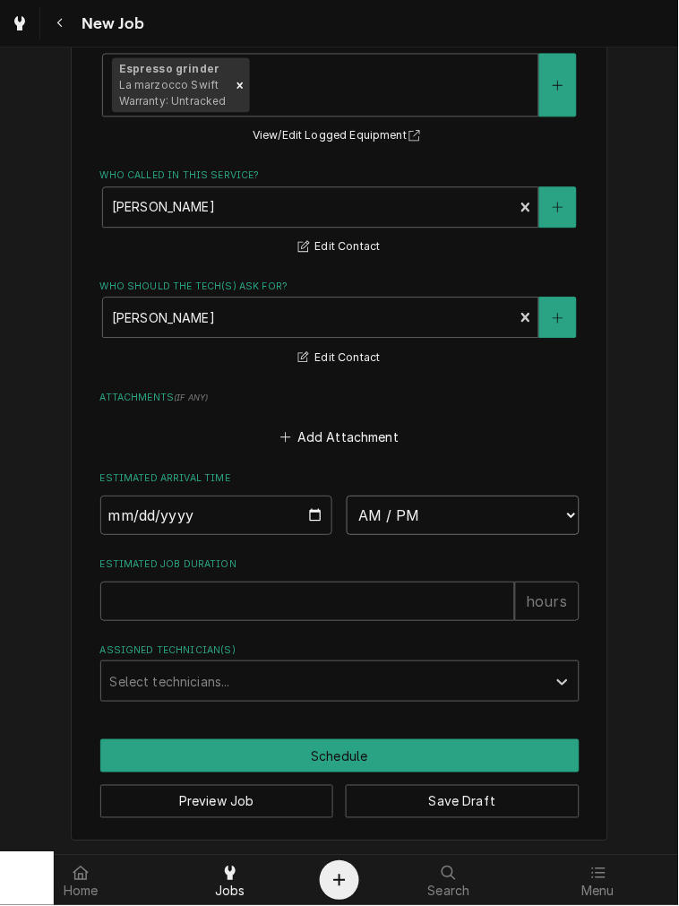
drag, startPoint x: 371, startPoint y: 508, endPoint x: 371, endPoint y: 532, distance: 24.2
click at [371, 508] on select "AM / PM 6:00 AM 6:15 AM 6:30 AM 6:45 AM 7:00 AM 7:15 AM 7:30 AM 7:45 AM 8:00 AM…" at bounding box center [463, 514] width 233 height 39
type textarea "x"
select select "13:00:00"
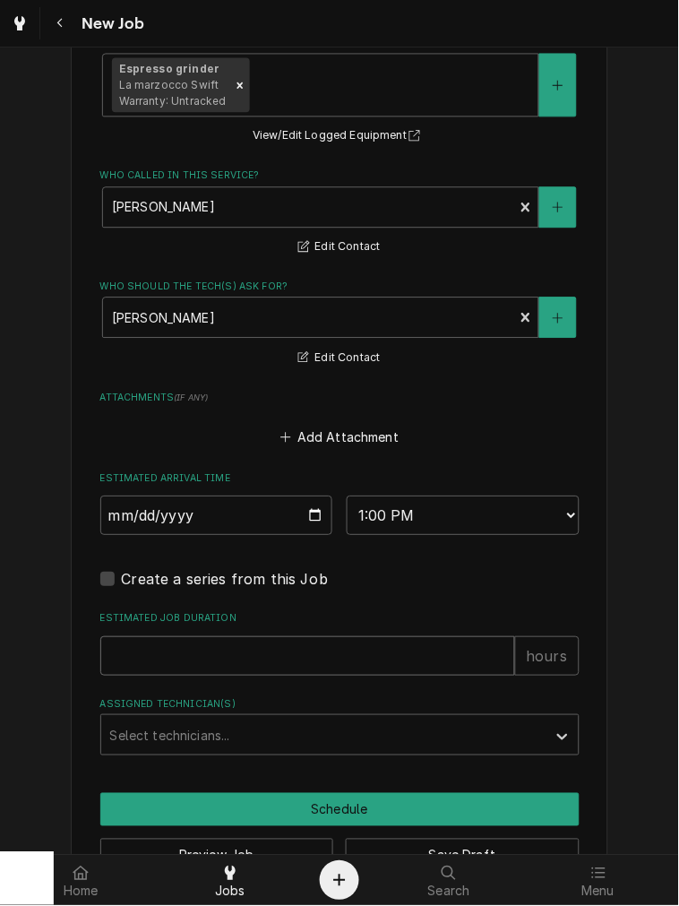
click at [253, 651] on input "Estimated Job Duration" at bounding box center [307, 655] width 415 height 39
type textarea "x"
type input "2"
type textarea "x"
type input "2"
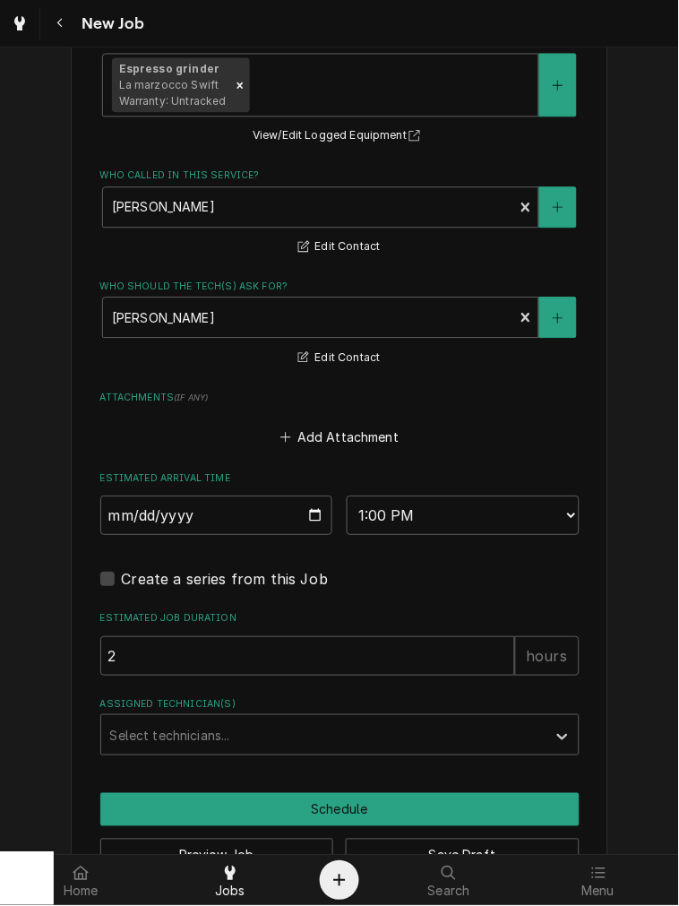
click at [197, 750] on div "Select technicians..." at bounding box center [323, 734] width 445 height 39
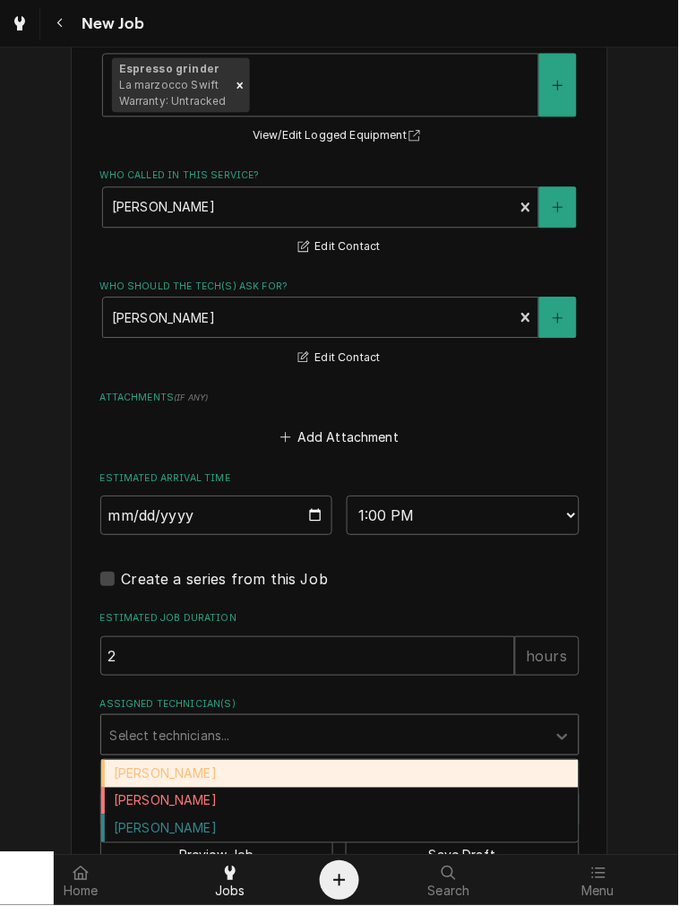
click at [152, 774] on div "[PERSON_NAME]" at bounding box center [340, 774] width 478 height 28
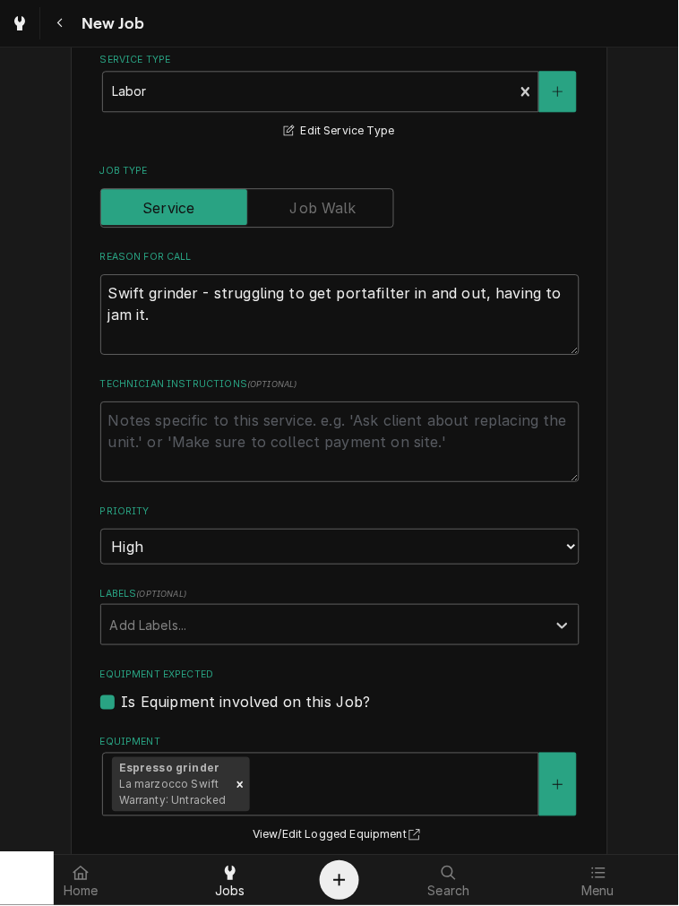
scroll to position [1251, 0]
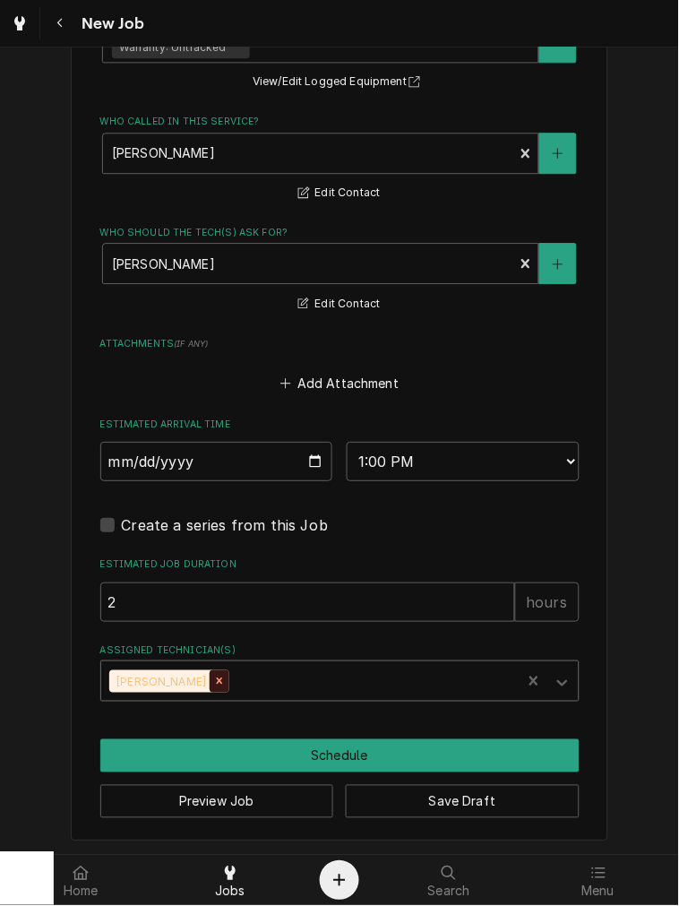
click at [213, 677] on icon "Remove Damon Rinehart" at bounding box center [219, 681] width 13 height 13
click at [208, 677] on div "Assigned Technician(s)" at bounding box center [323, 681] width 427 height 32
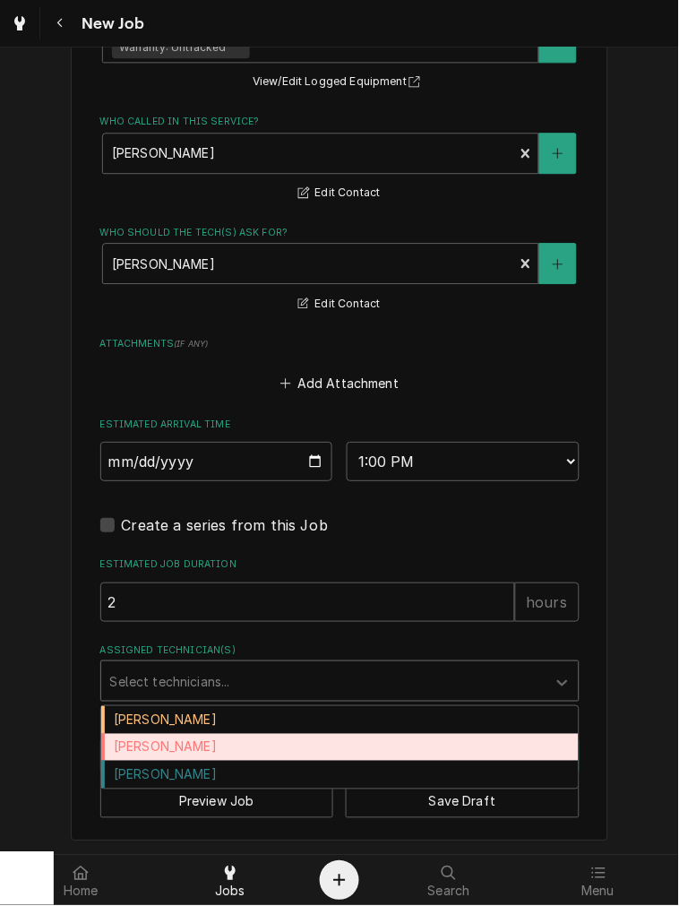
click at [180, 745] on div "Dane Vagedes" at bounding box center [340, 748] width 478 height 28
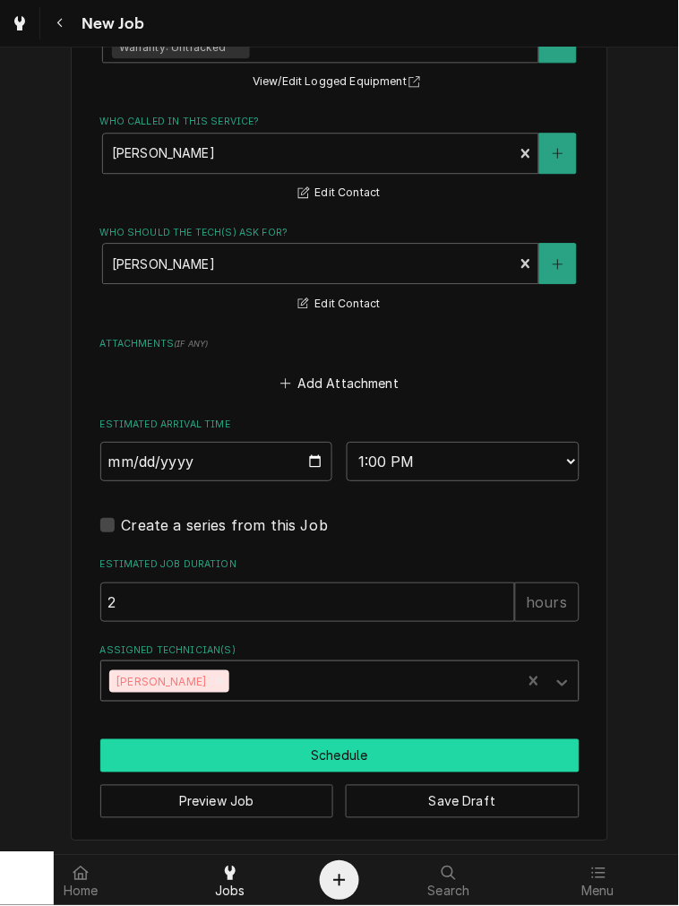
click at [210, 766] on button "Schedule" at bounding box center [339, 755] width 479 height 33
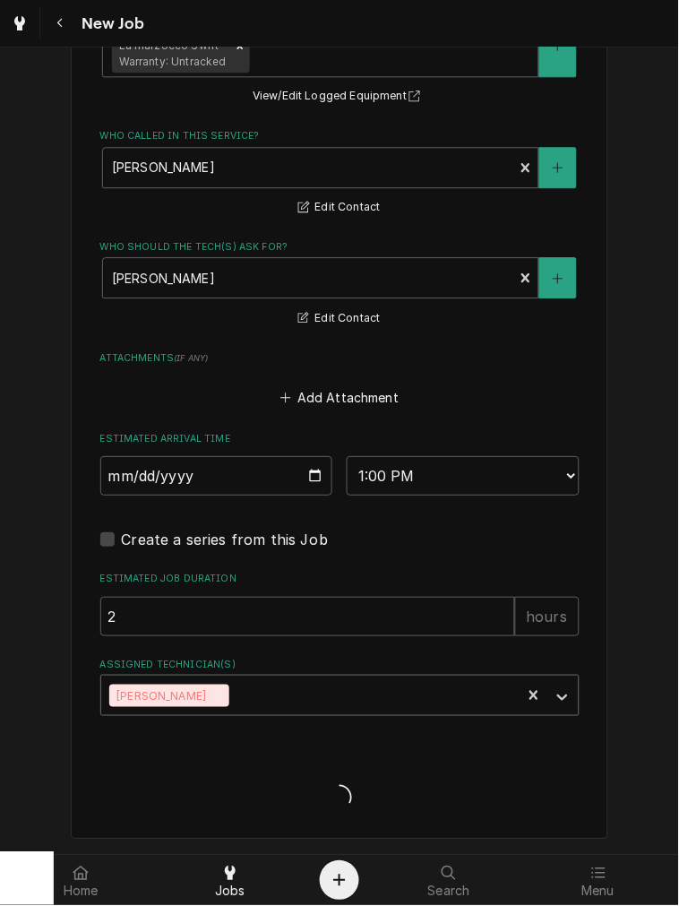
scroll to position [1235, 0]
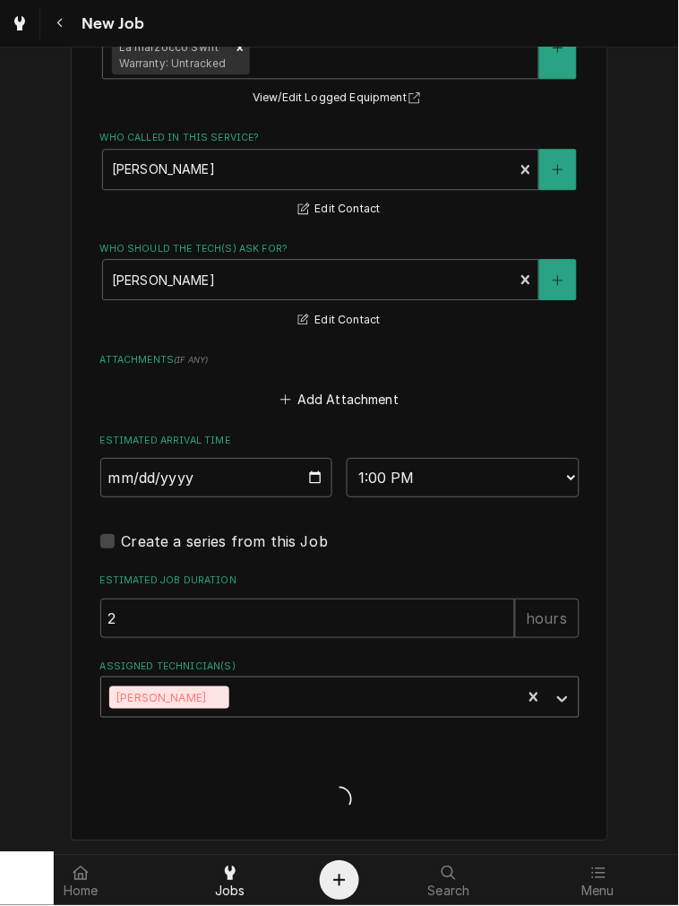
type textarea "x"
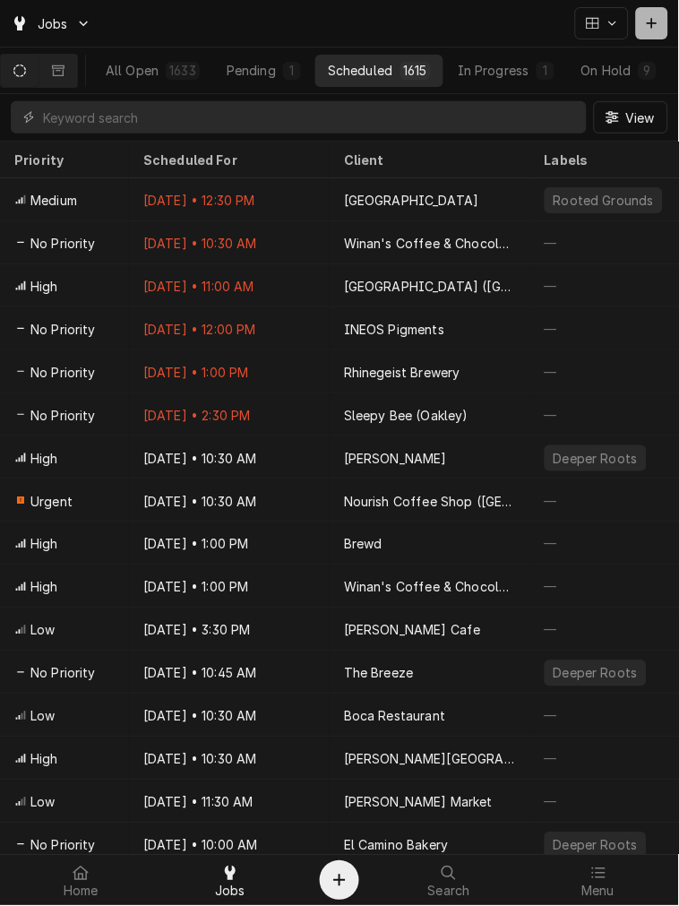
click at [654, 27] on icon "Dynamic Content Wrapper" at bounding box center [652, 23] width 11 height 13
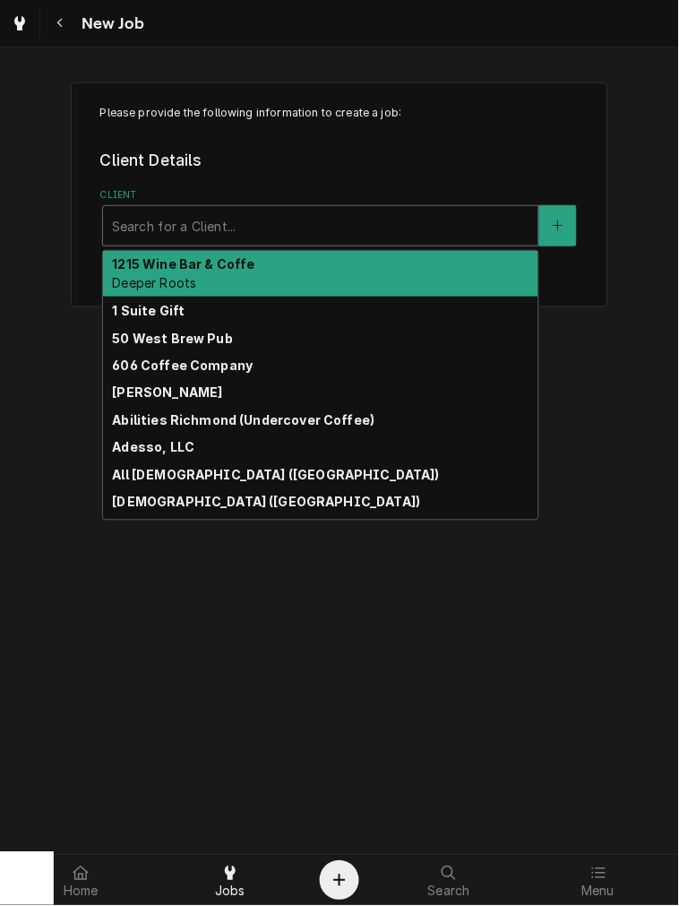
click at [234, 211] on div "Client" at bounding box center [321, 226] width 418 height 32
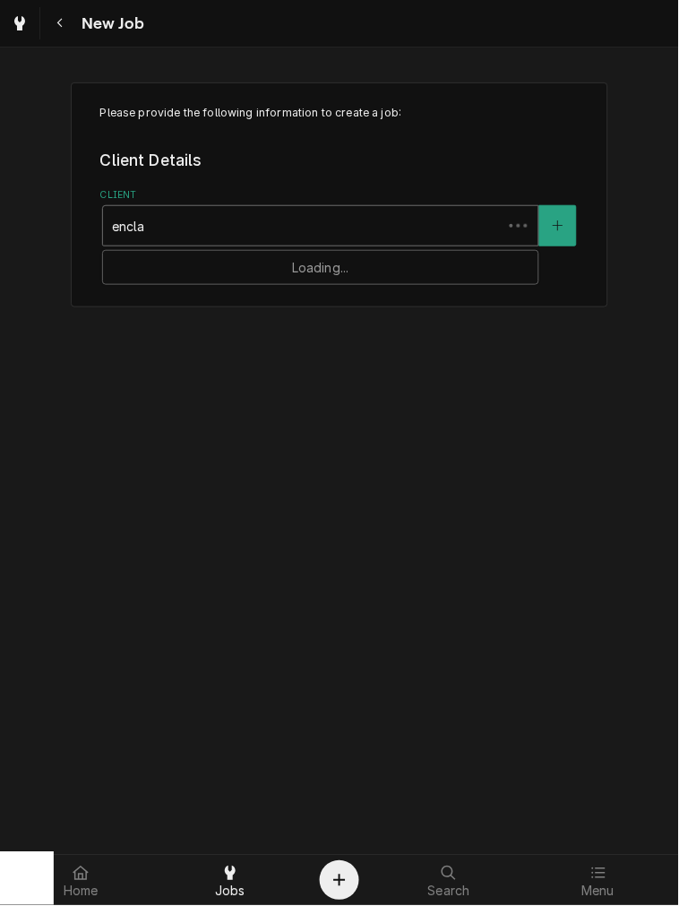
type input "enclav"
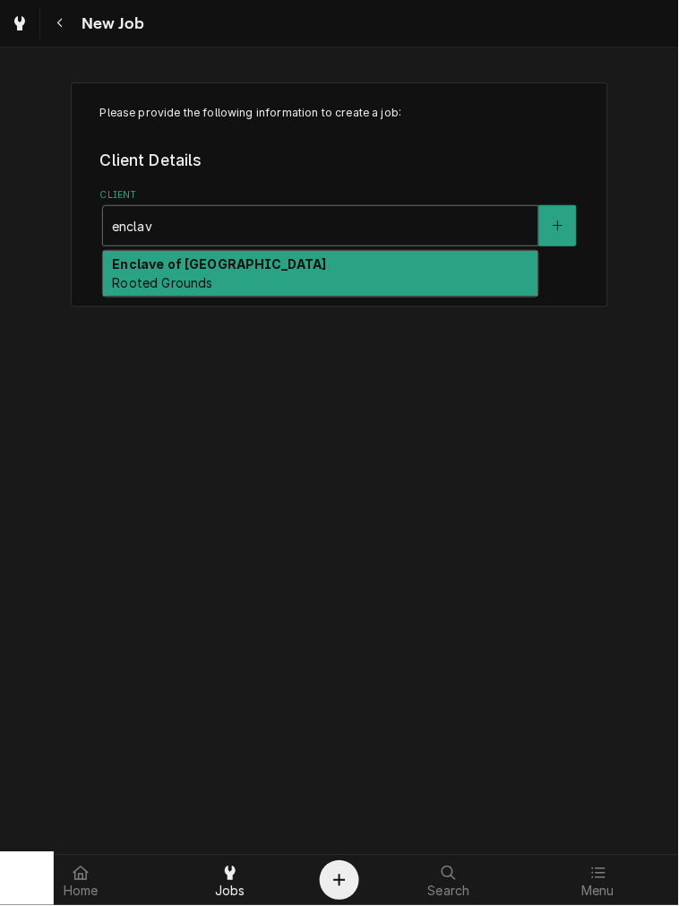
click at [237, 260] on strong "Enclave of Springboro" at bounding box center [219, 263] width 214 height 15
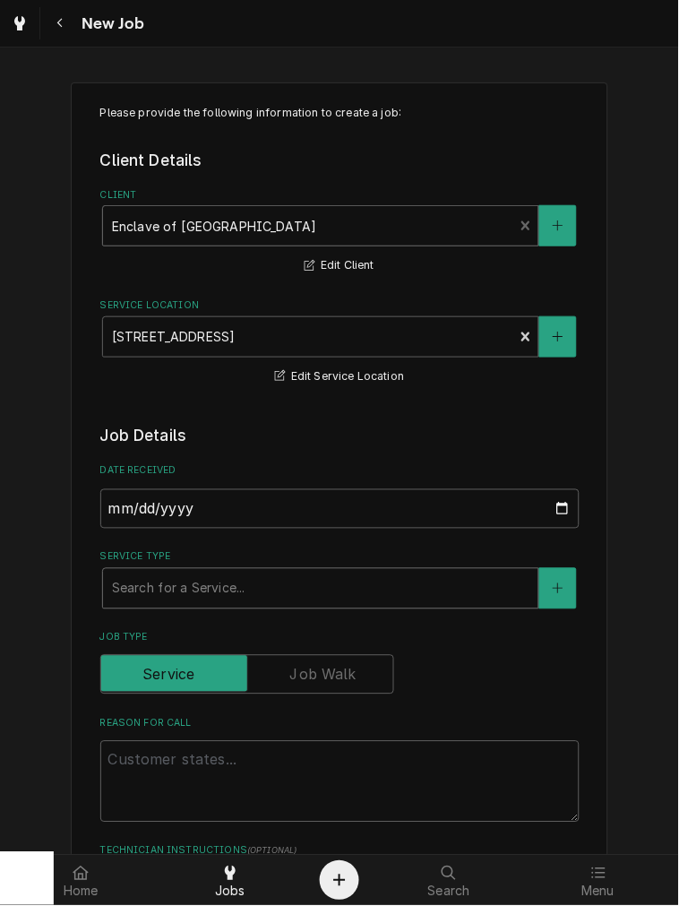
click at [195, 597] on div "Service Type" at bounding box center [321, 589] width 418 height 32
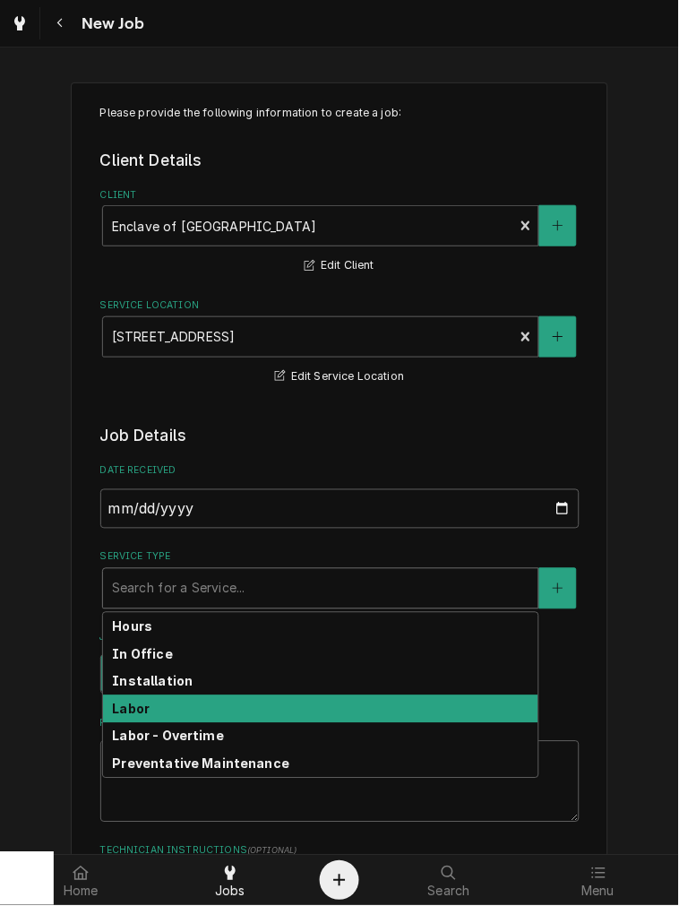
click at [148, 704] on div "Labor" at bounding box center [320, 709] width 435 height 28
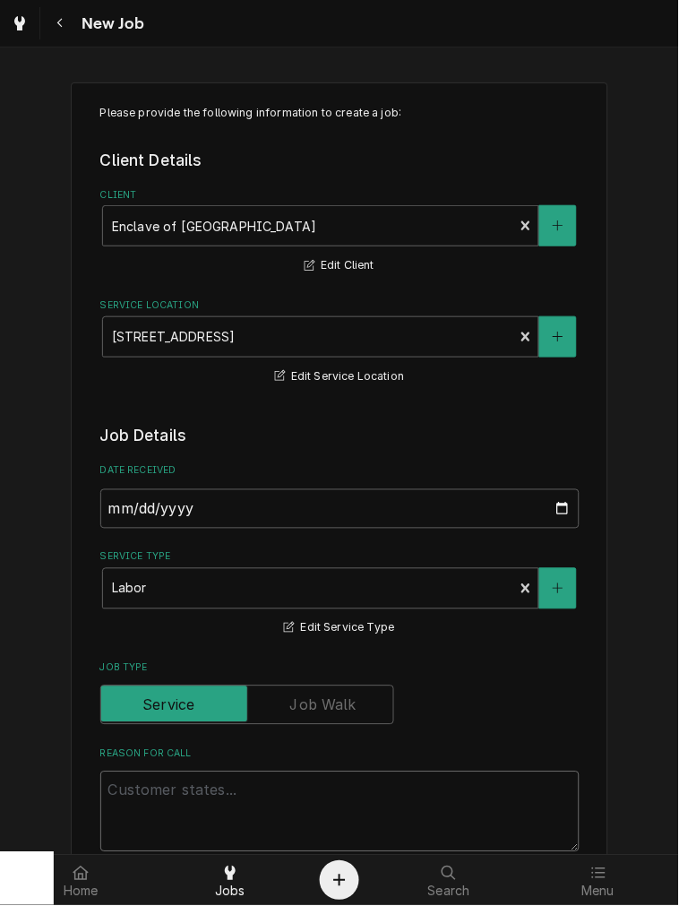
click at [182, 814] on textarea "Reason For Call" at bounding box center [339, 811] width 479 height 81
type textarea "x"
type textarea "P"
type textarea "x"
type textarea "Pi"
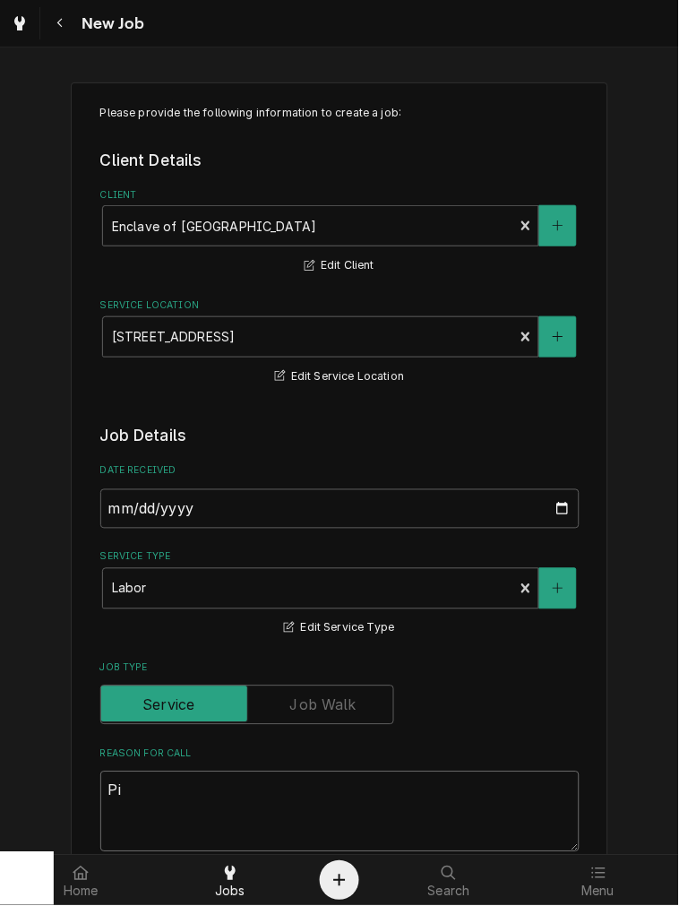
type textarea "x"
type textarea "Pic"
type textarea "x"
type textarea "Pick"
type textarea "x"
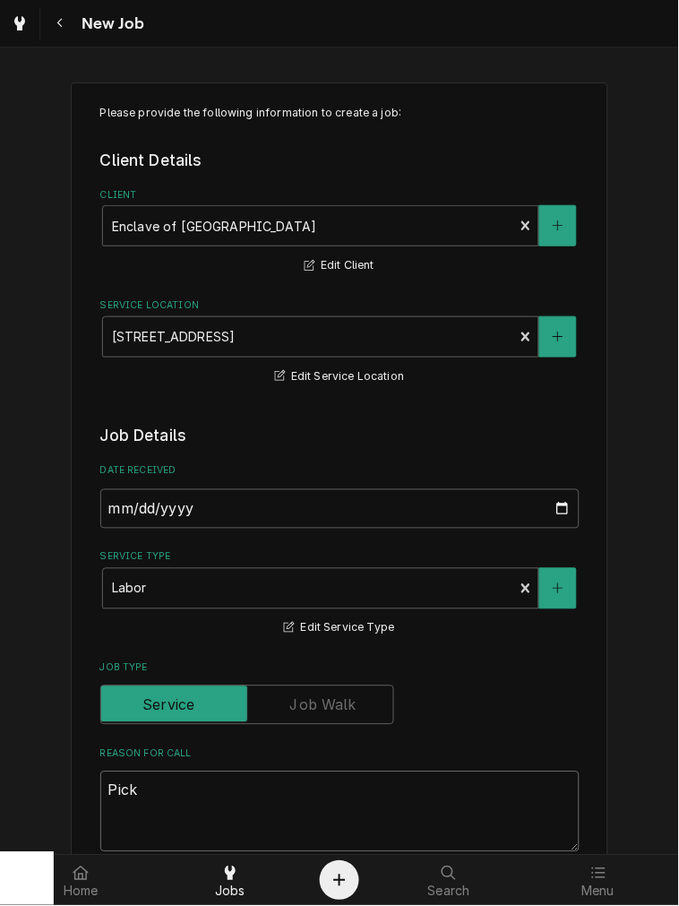
type textarea "Pick"
type textarea "x"
type textarea "Pick u"
type textarea "x"
type textarea "Pick up"
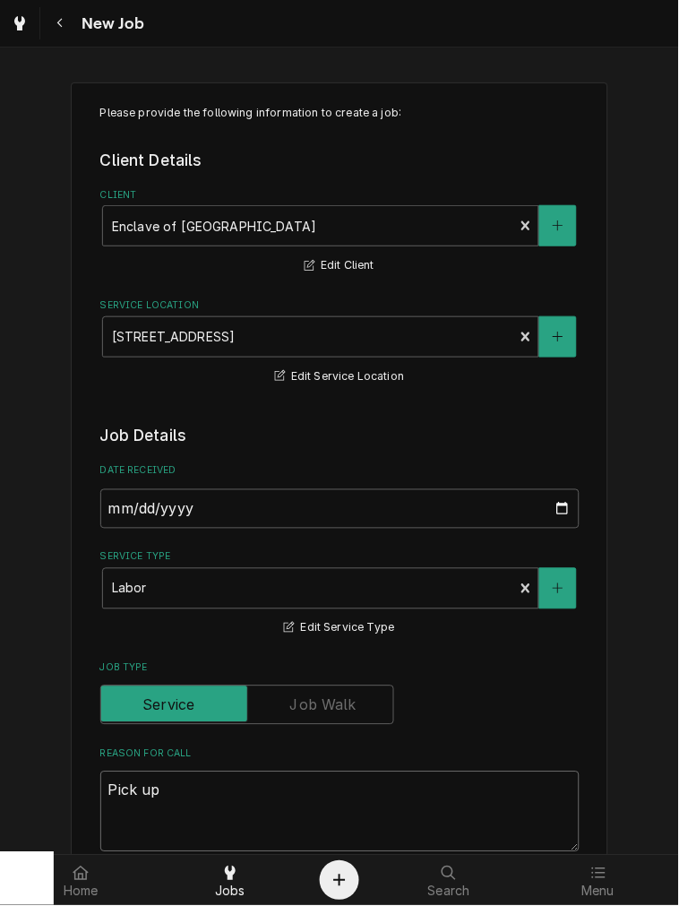
type textarea "x"
type textarea "Pick up"
type textarea "x"
type textarea "Pick up t"
type textarea "x"
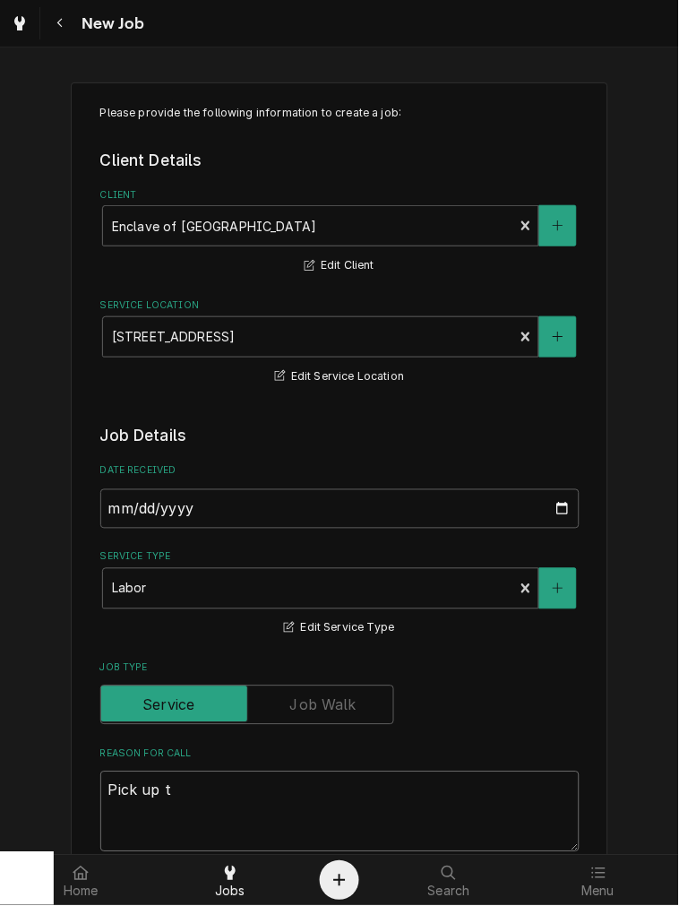
type textarea "Pick up tw"
type textarea "x"
type textarea "Pick up two"
type textarea "x"
type textarea "Pick up two"
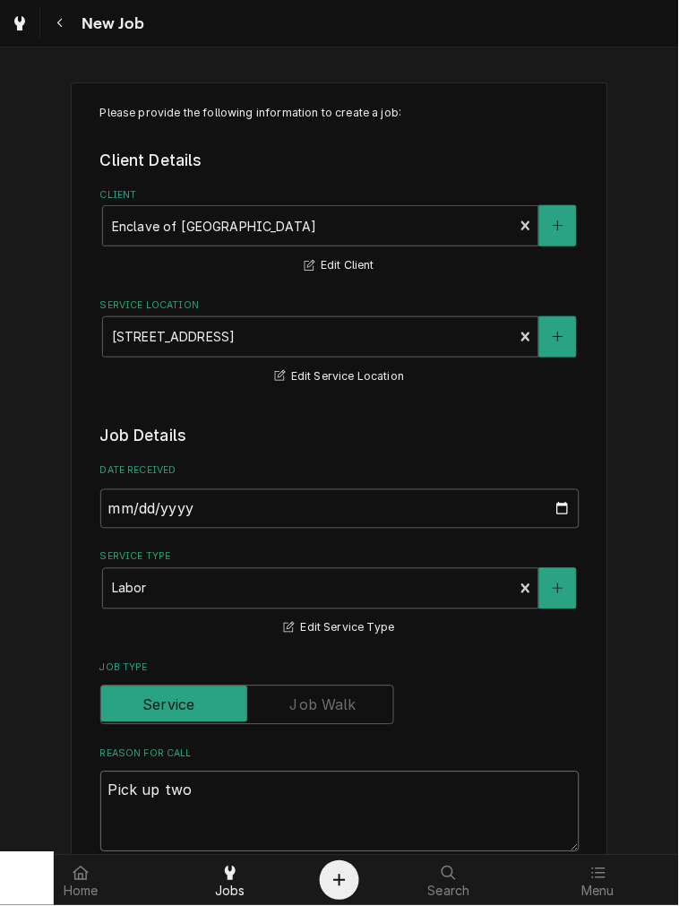
type textarea "x"
type textarea "Pick up two m"
type textarea "x"
type textarea "Pick up two ma"
type textarea "x"
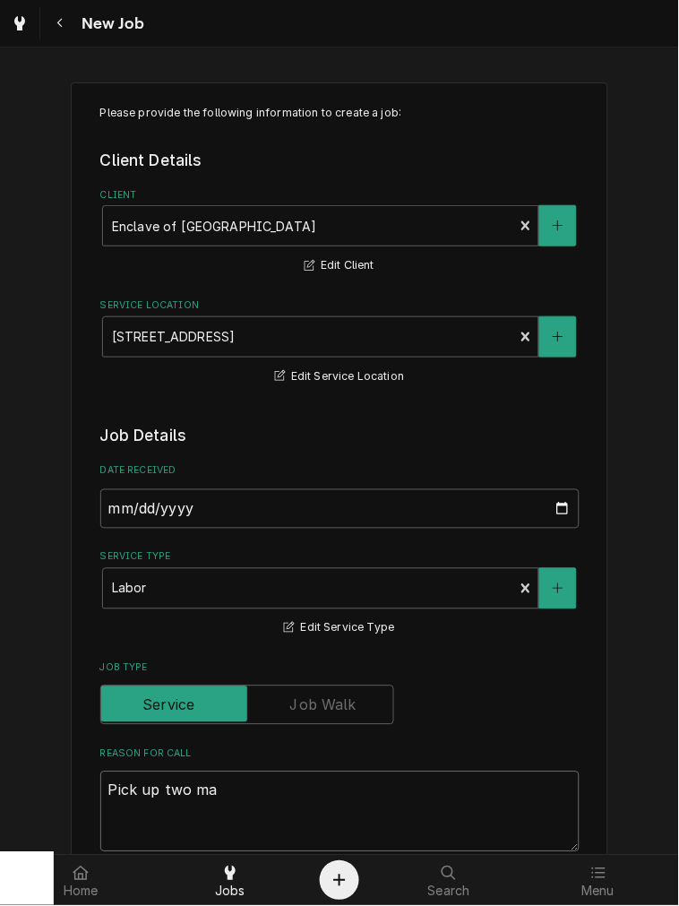
type textarea "Pick up two mac"
type textarea "x"
type textarea "Pick up two mach"
type textarea "x"
type textarea "Pick up two machi"
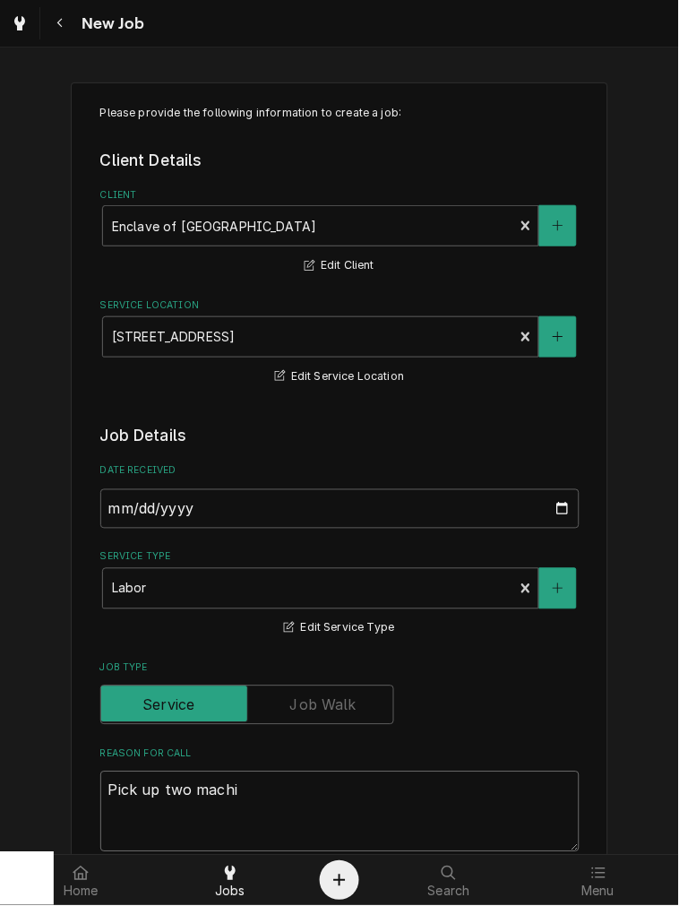
type textarea "x"
type textarea "Pick up two machin"
type textarea "x"
type textarea "Pick up two machine"
type textarea "x"
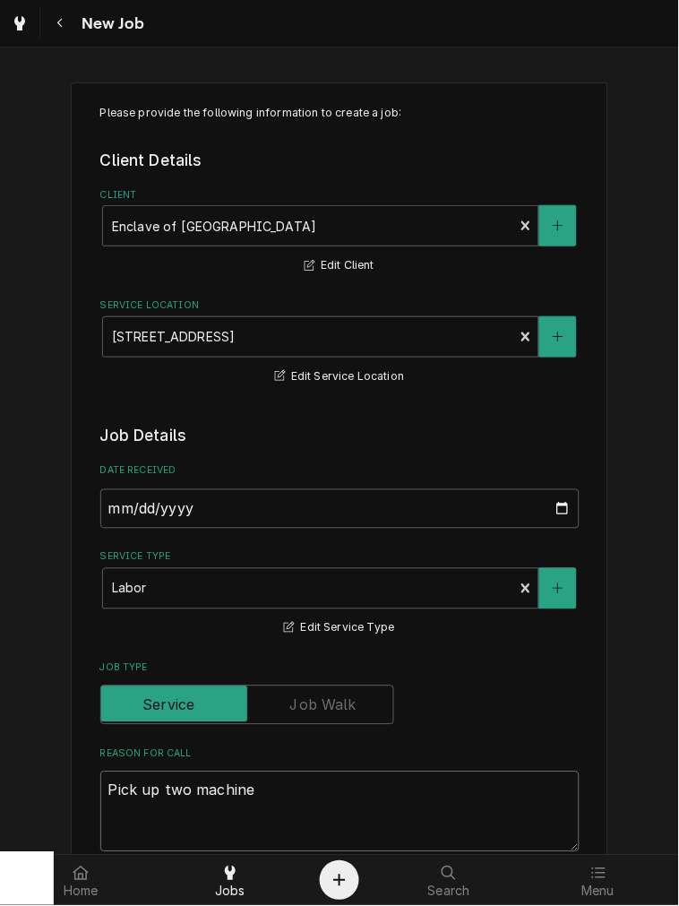
type textarea "Pick up two machines"
type textarea "x"
type textarea "Pick up two machines"
type textarea "x"
type textarea "Pick up two machines -"
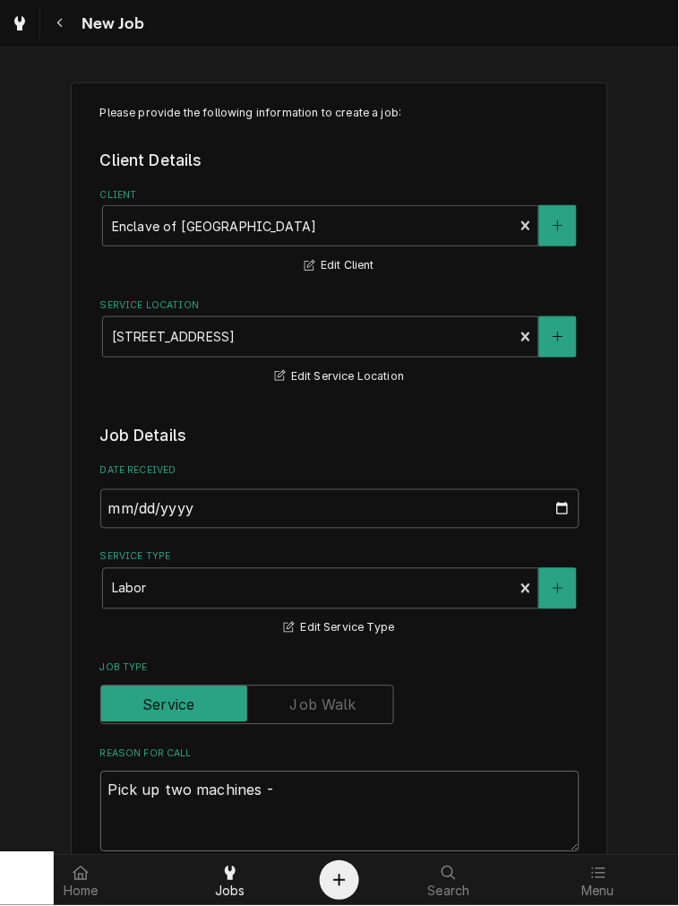
type textarea "x"
type textarea "Pick up two machines -"
type textarea "x"
type textarea "Pick up two machines -"
click at [280, 793] on textarea "Pick up two machines -" at bounding box center [339, 811] width 479 height 81
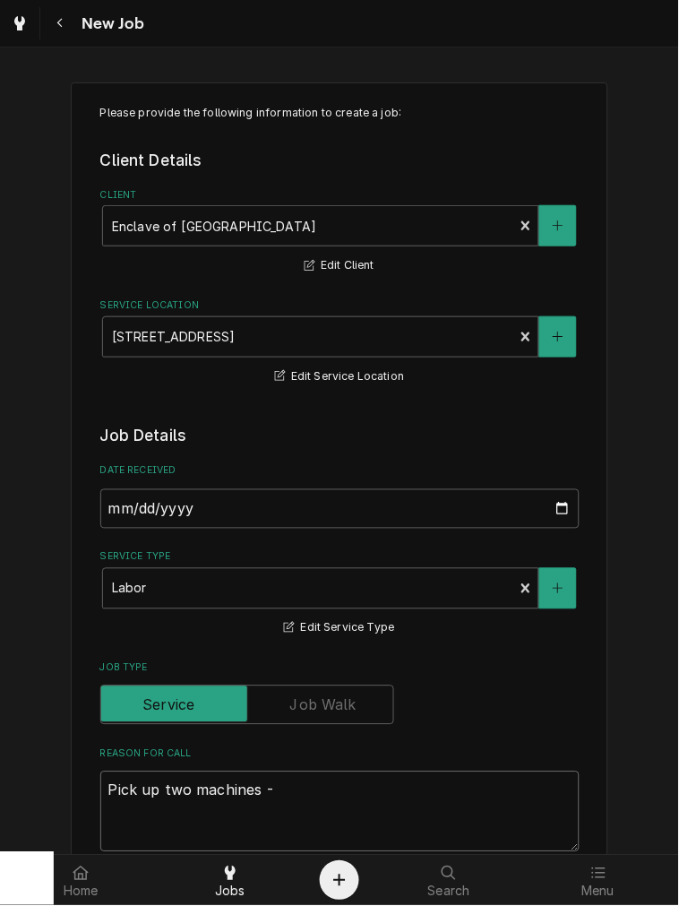
paste textarea "LCA-2 LP and LCA- 2 - both located in the kitchenette area"
type textarea "x"
type textarea "Pick up two machines - LCA-2 LP and LCA- 2 - both located in the kitchenette ar…"
type textarea "x"
type textarea "Pick up two machines - LCA-2 LP and LCA- 2 - both located in the kitchenette ar…"
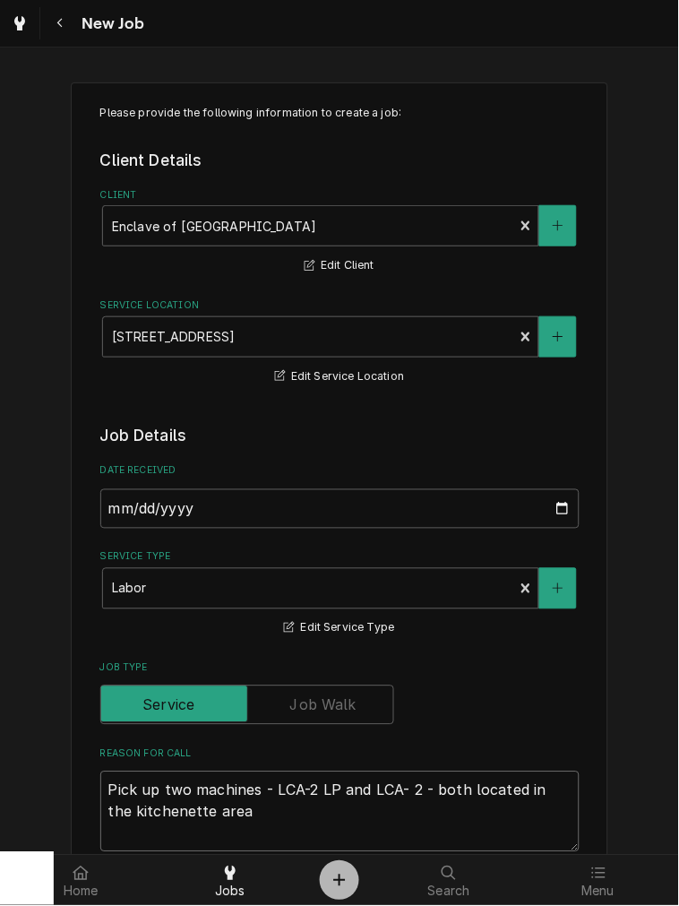
type textarea "x"
type textarea "Pick up two machines - LCA-2 LP and LCA- 2 - both located in the kitchenette ar…"
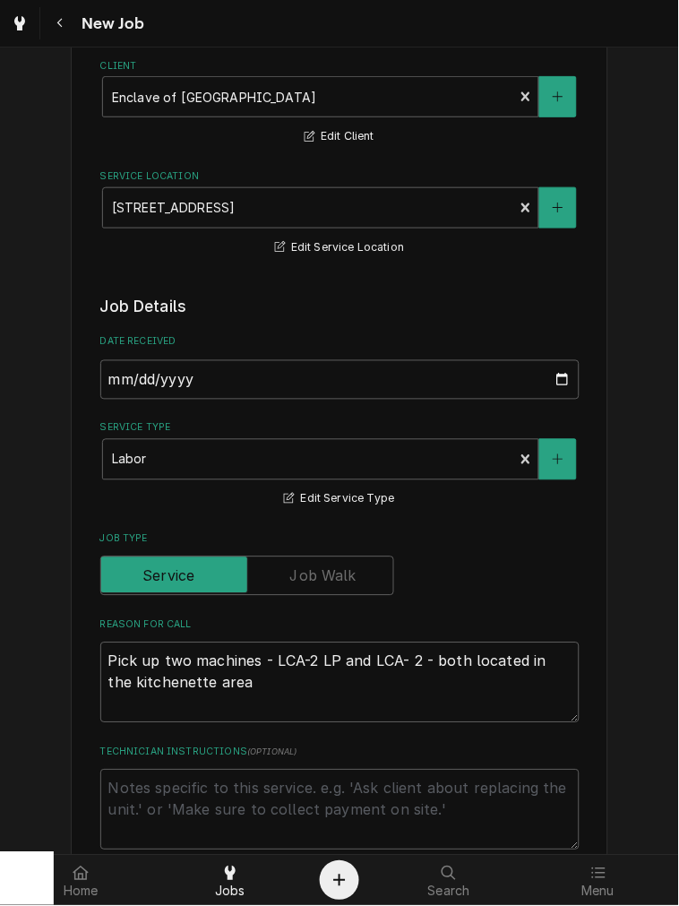
scroll to position [332, 0]
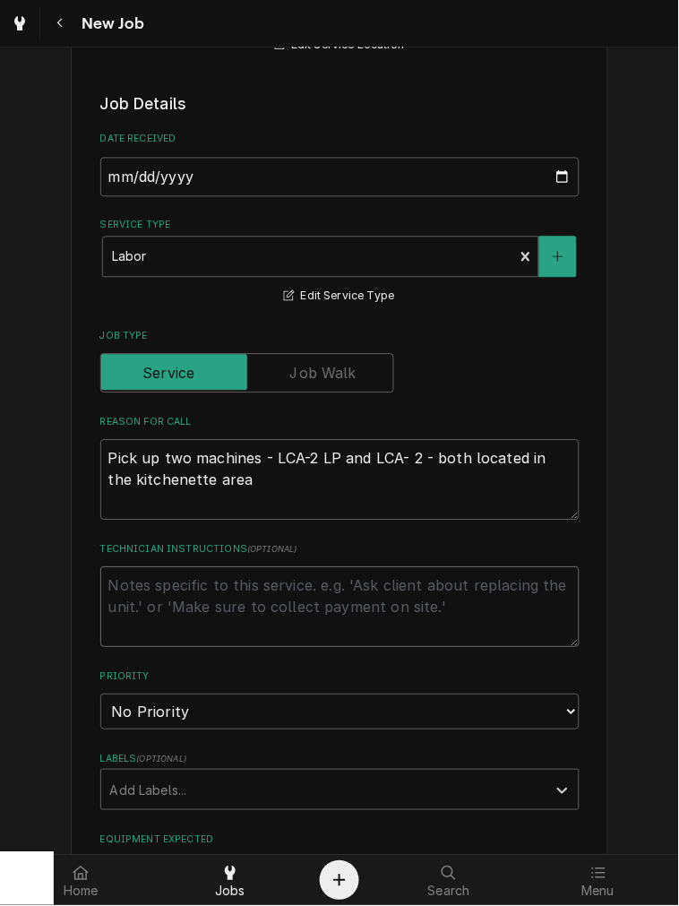
click at [255, 583] on textarea "Technician Instructions ( optional )" at bounding box center [339, 607] width 479 height 81
paste textarea "Enclave of Springboro 355 West Central Ave Springboro, OH 45066 James - and his…"
type textarea "x"
type textarea "Enclave of Springboro 355 West Central Ave Springboro, OH 45066 James - and his…"
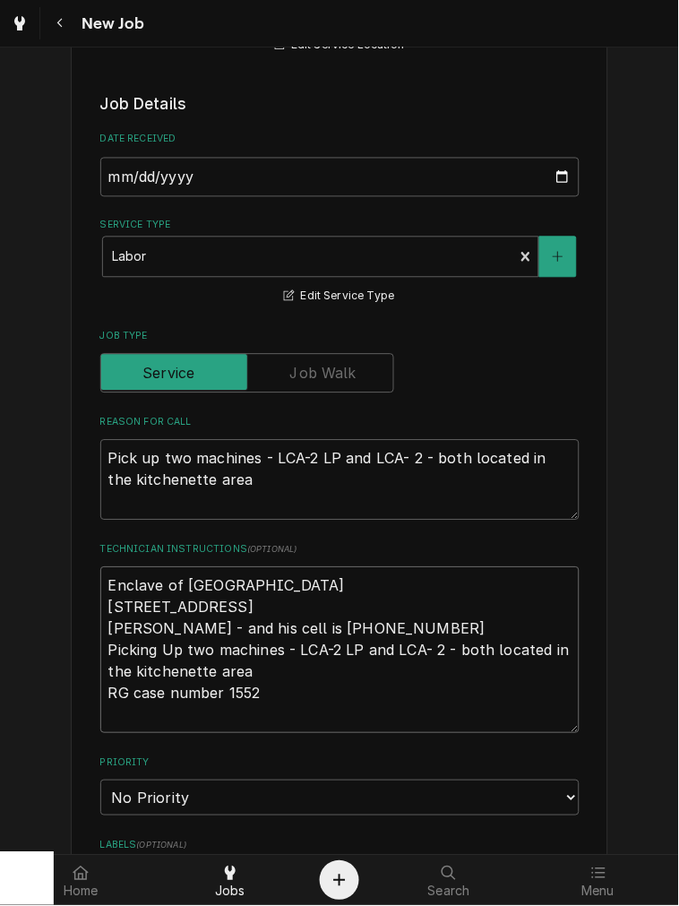
drag, startPoint x: 264, startPoint y: 686, endPoint x: 253, endPoint y: 696, distance: 15.3
click at [253, 696] on textarea "Enclave of Springboro 355 West Central Ave Springboro, OH 45066 James - and his…" at bounding box center [339, 650] width 479 height 167
click at [264, 699] on textarea "Enclave of Springboro 355 West Central Ave Springboro, OH 45066 James - and his…" at bounding box center [339, 650] width 479 height 167
drag, startPoint x: 151, startPoint y: 690, endPoint x: 99, endPoint y: 667, distance: 56.6
click at [100, 667] on textarea "Enclave of Springboro 355 West Central Ave Springboro, OH 45066 James - and his…" at bounding box center [339, 650] width 479 height 167
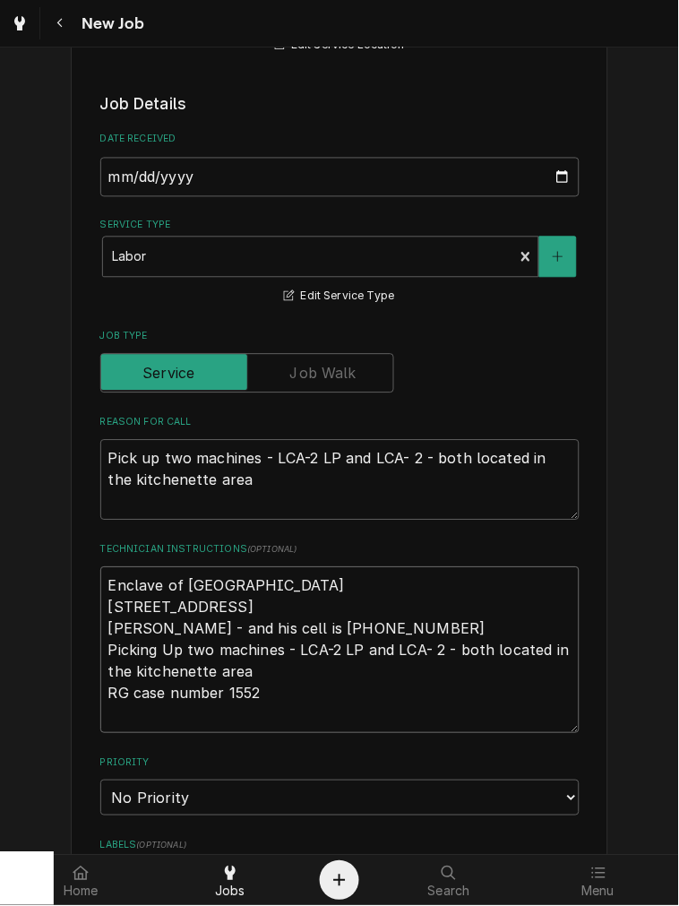
type textarea "x"
type textarea "Enclave of Springboro 355 West Central Ave Springboro, OH 45066 James - and his…"
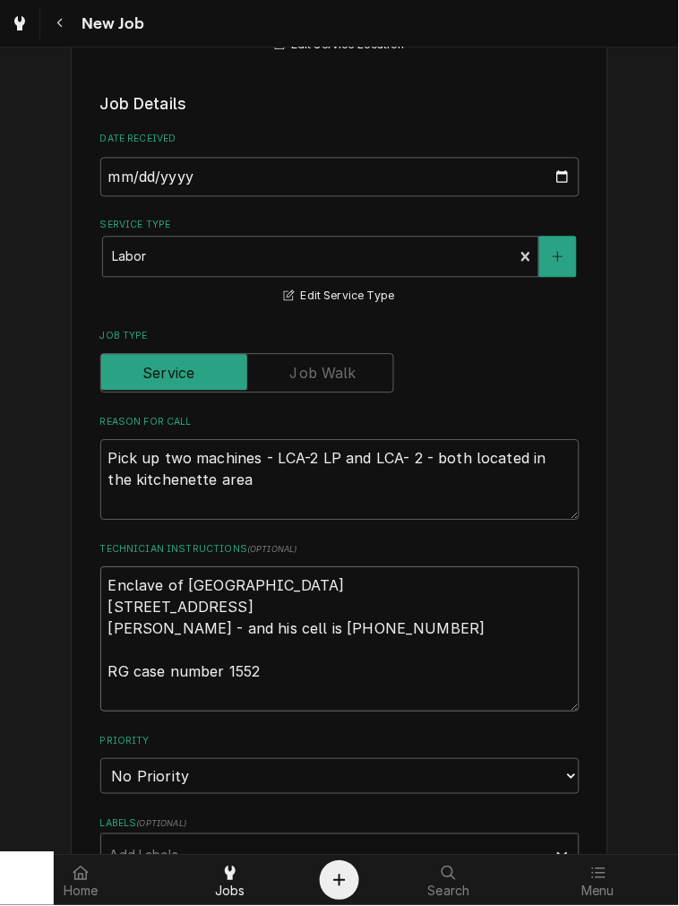
type textarea "x"
type textarea "Enclave of Springboro 355 West Central Ave Springboro, OH 45066 James - and his…"
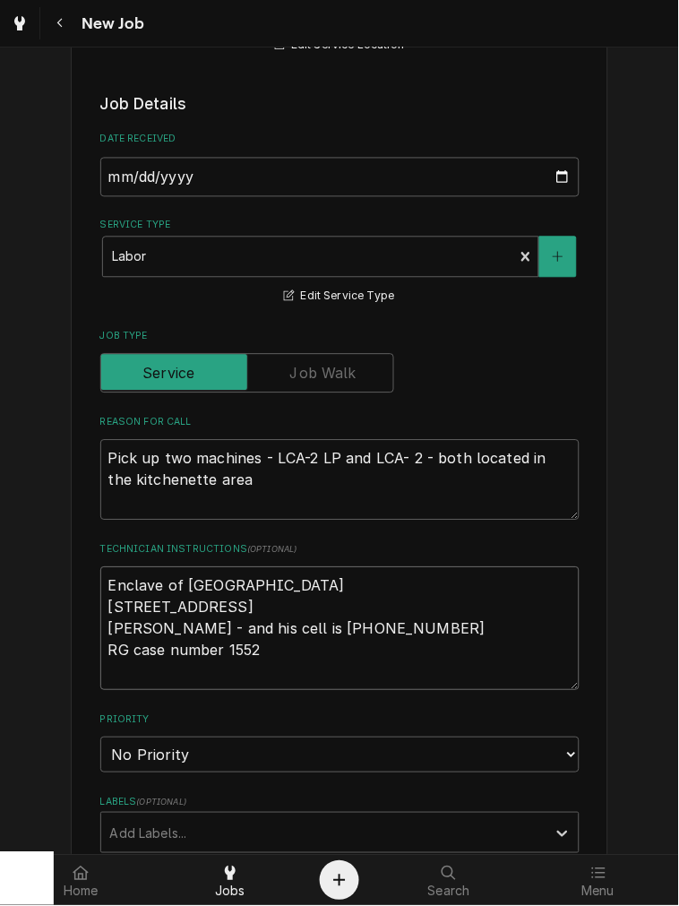
type textarea "x"
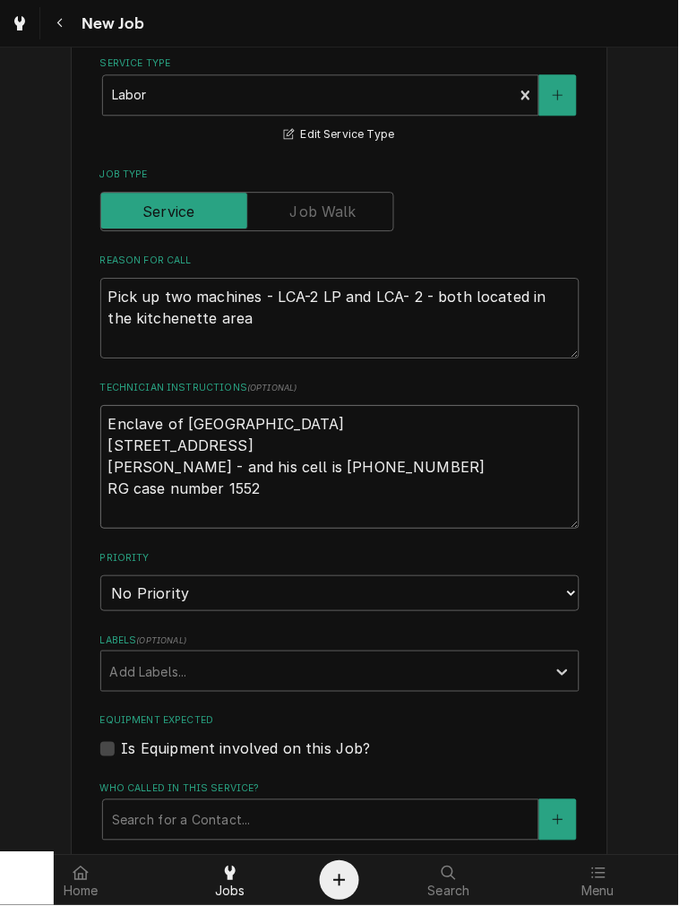
scroll to position [664, 0]
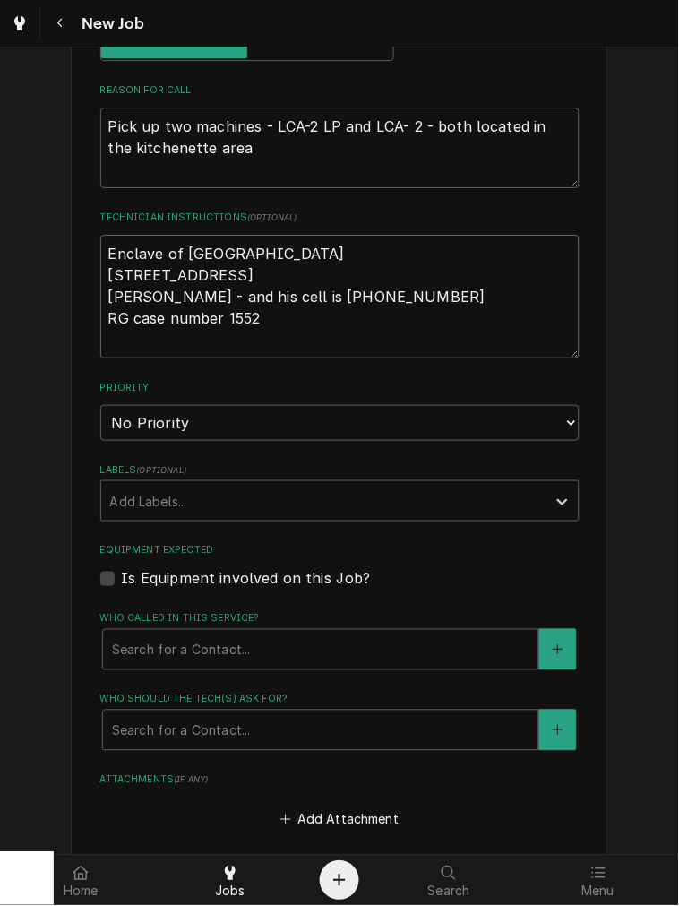
type textarea "Enclave of Springboro 355 West Central Ave Springboro, OH 45066 James - and his…"
click at [263, 435] on select "No Priority Urgent High Medium Low" at bounding box center [339, 423] width 479 height 36
select select "2"
click at [100, 405] on select "No Priority Urgent High Medium Low" at bounding box center [339, 423] width 479 height 36
type textarea "x"
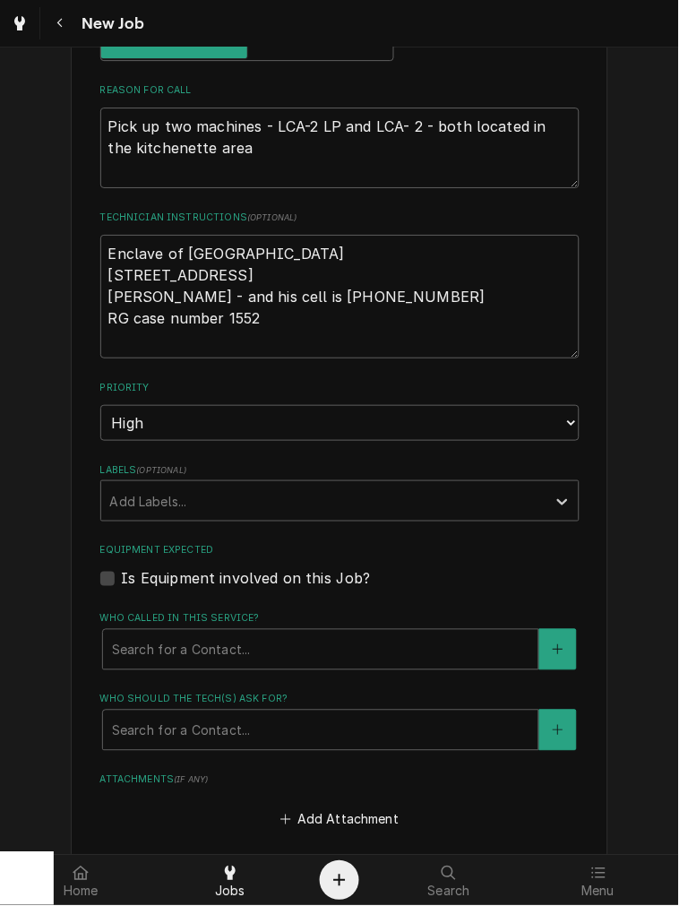
click at [204, 577] on label "Is Equipment involved on this Job?" at bounding box center [246, 579] width 249 height 22
click at [204, 577] on input "Equipment Expected" at bounding box center [361, 587] width 479 height 39
checkbox input "true"
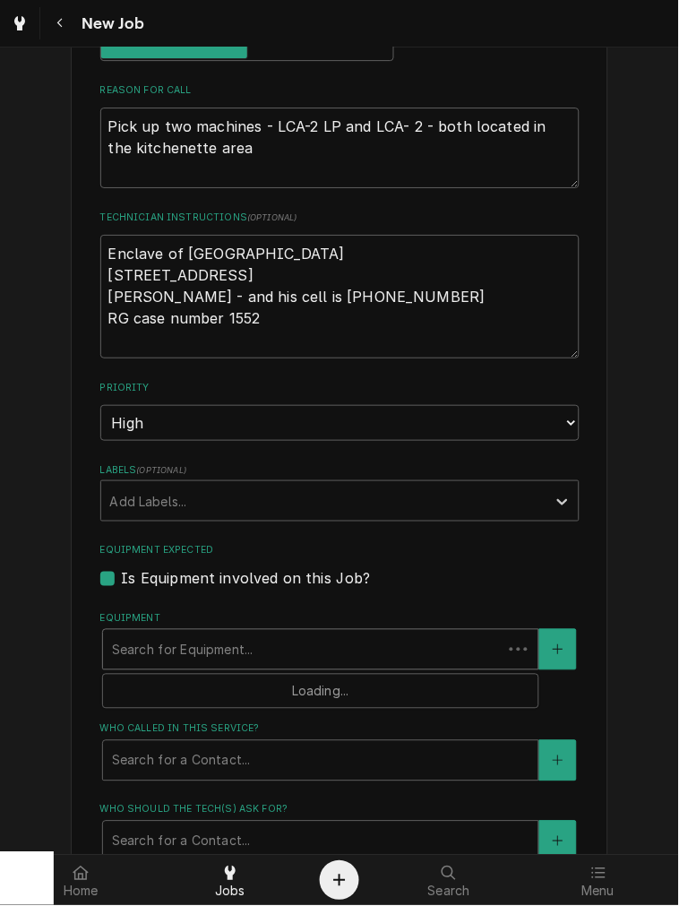
click at [206, 660] on div "Equipment" at bounding box center [303, 649] width 382 height 32
click at [219, 649] on div "Equipment" at bounding box center [321, 649] width 418 height 32
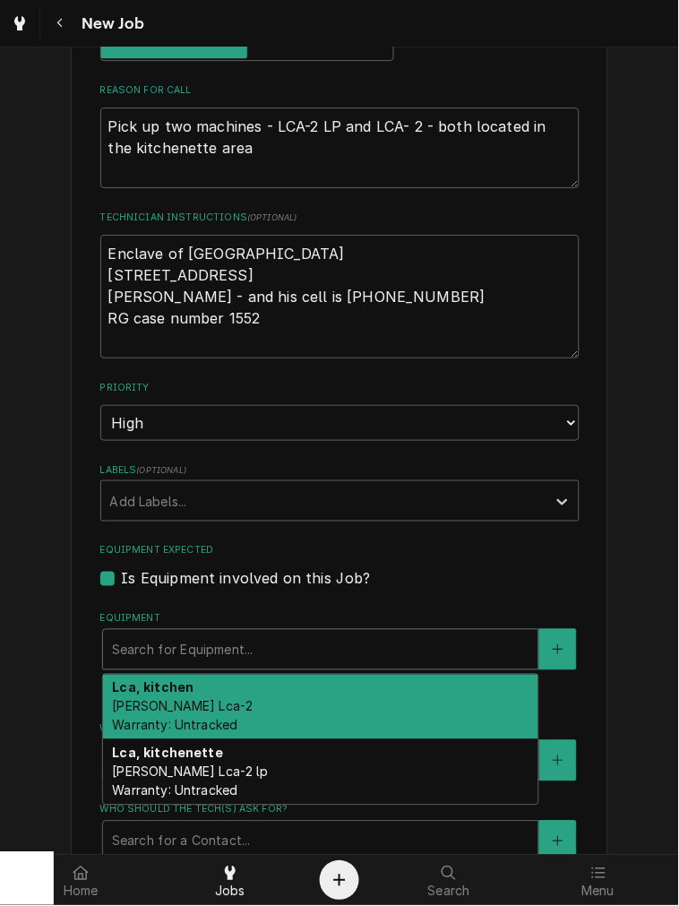
click at [189, 702] on div "Lca, kitchen Bunn Lca-2 Warranty: Untracked" at bounding box center [320, 707] width 435 height 65
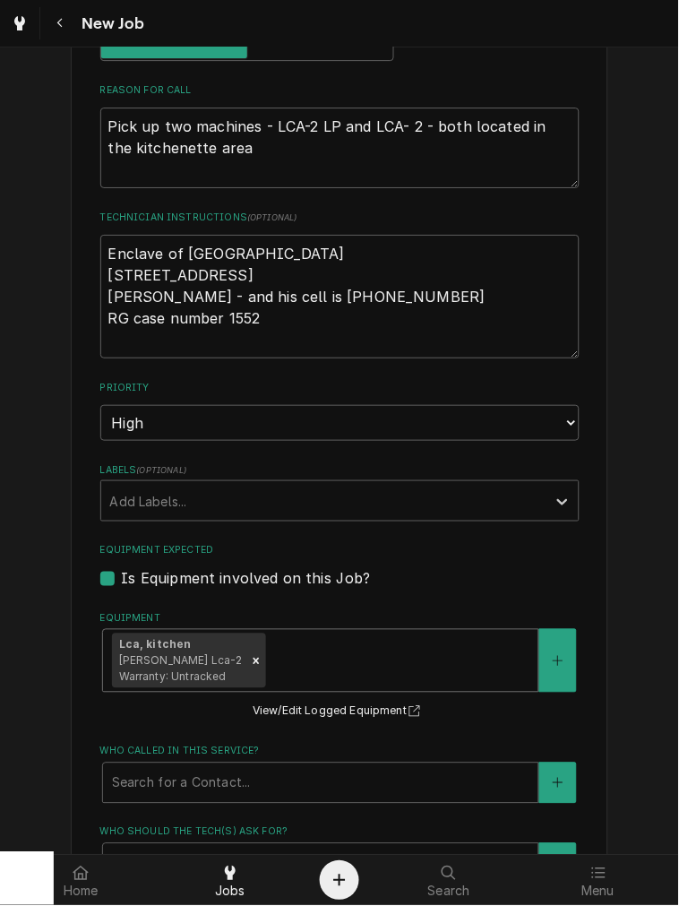
click at [294, 668] on div "Equipment" at bounding box center [400, 661] width 260 height 32
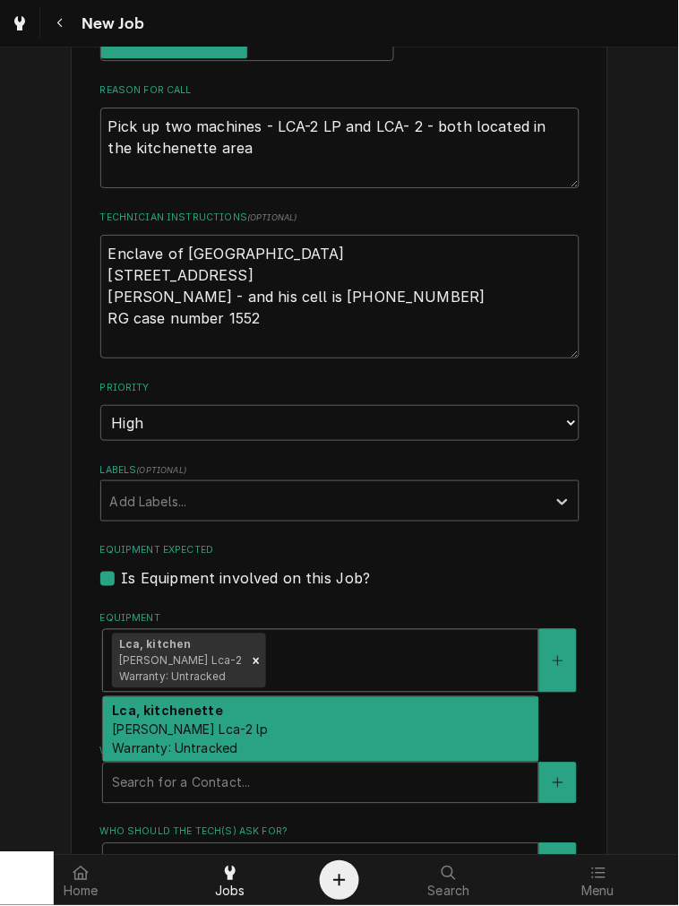
click at [275, 714] on div "Lca, kitchenette Bunn Lca-2 lp Warranty: Untracked" at bounding box center [320, 729] width 435 height 65
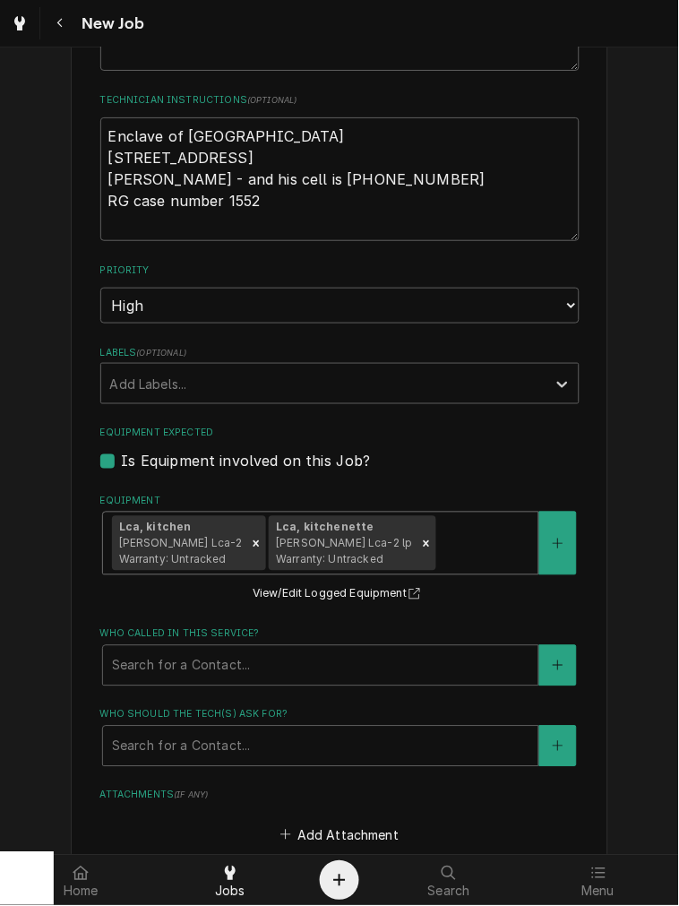
scroll to position [829, 0]
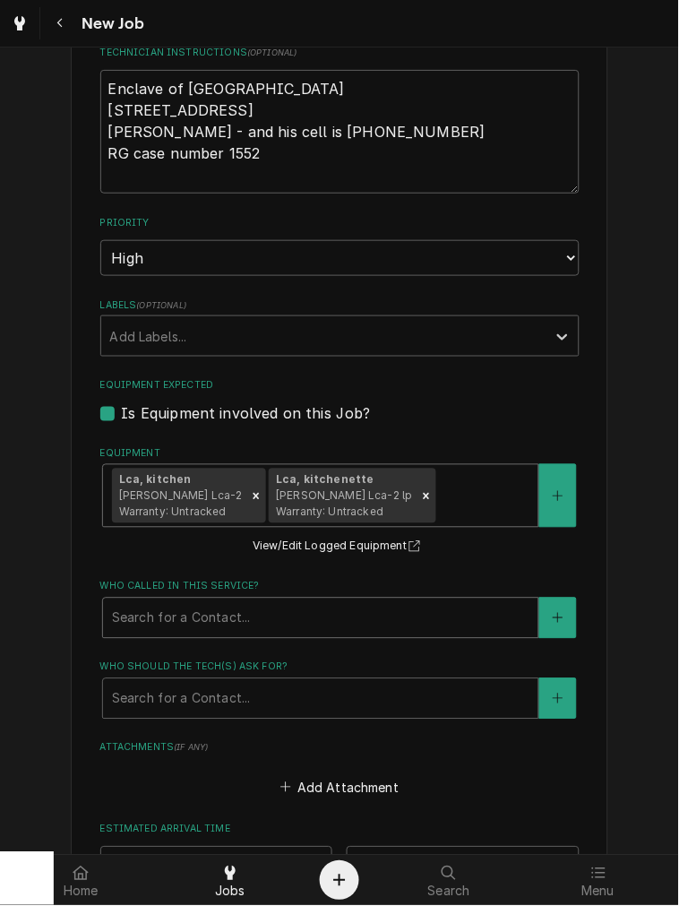
click at [217, 612] on div "Who called in this service?" at bounding box center [321, 618] width 418 height 32
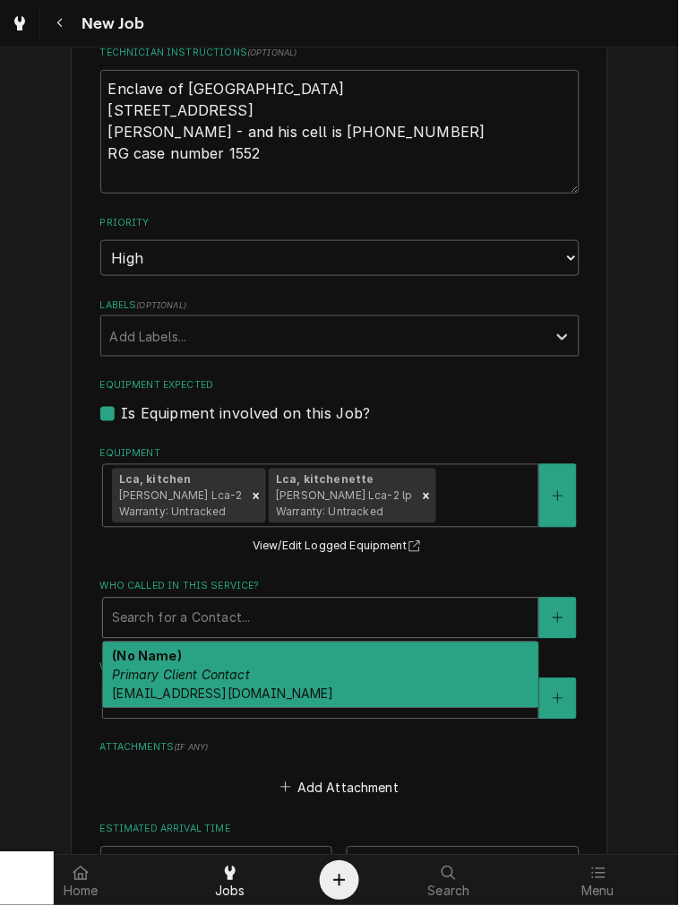
click at [180, 669] on em "Primary Client Contact" at bounding box center [181, 674] width 138 height 15
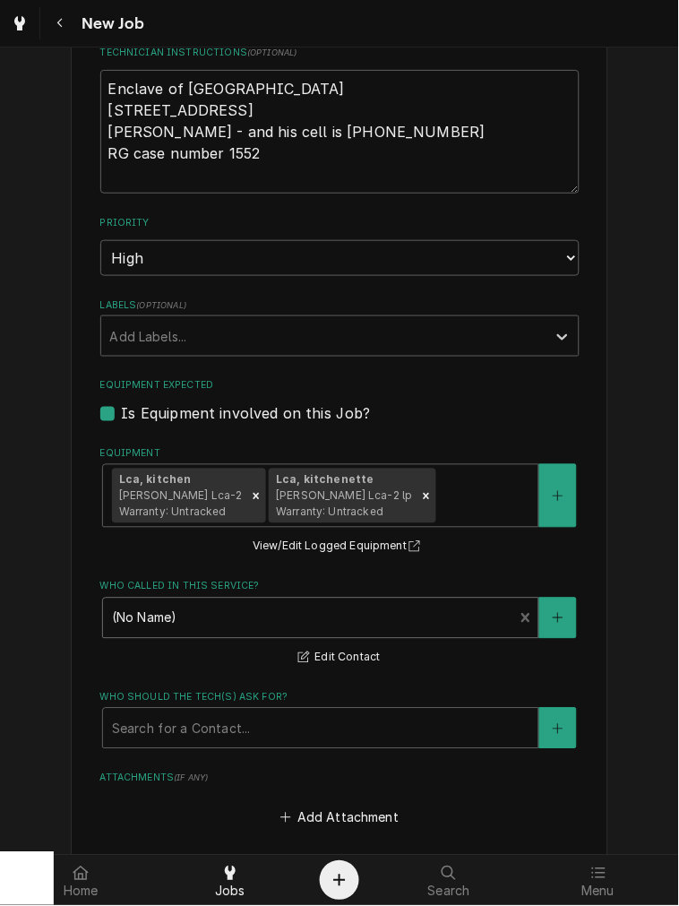
click at [219, 614] on div "Who called in this service?" at bounding box center [308, 618] width 393 height 32
click at [218, 618] on div "Who called in this service?" at bounding box center [308, 618] width 393 height 32
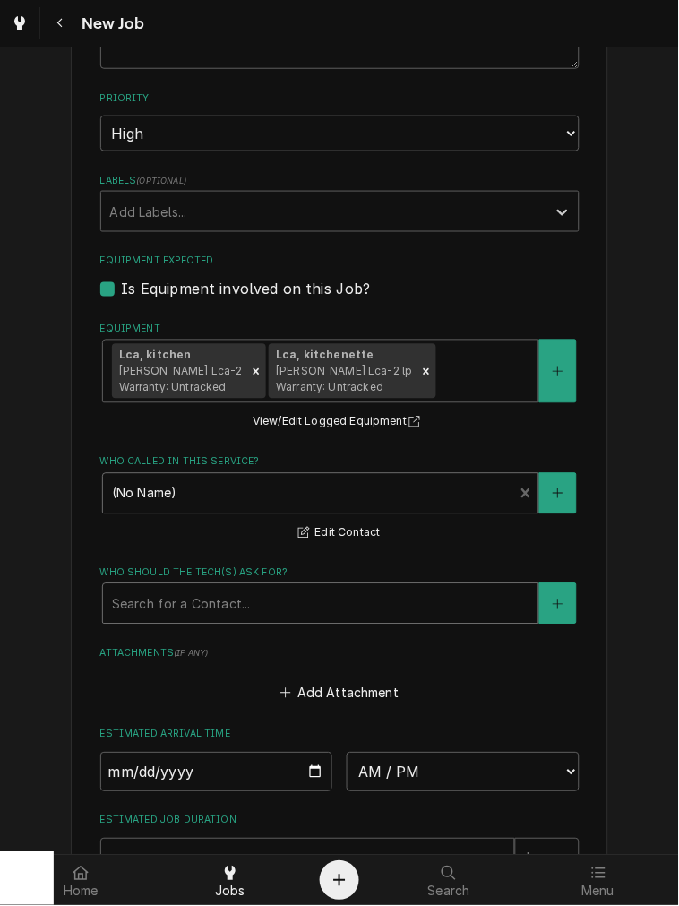
scroll to position [995, 0]
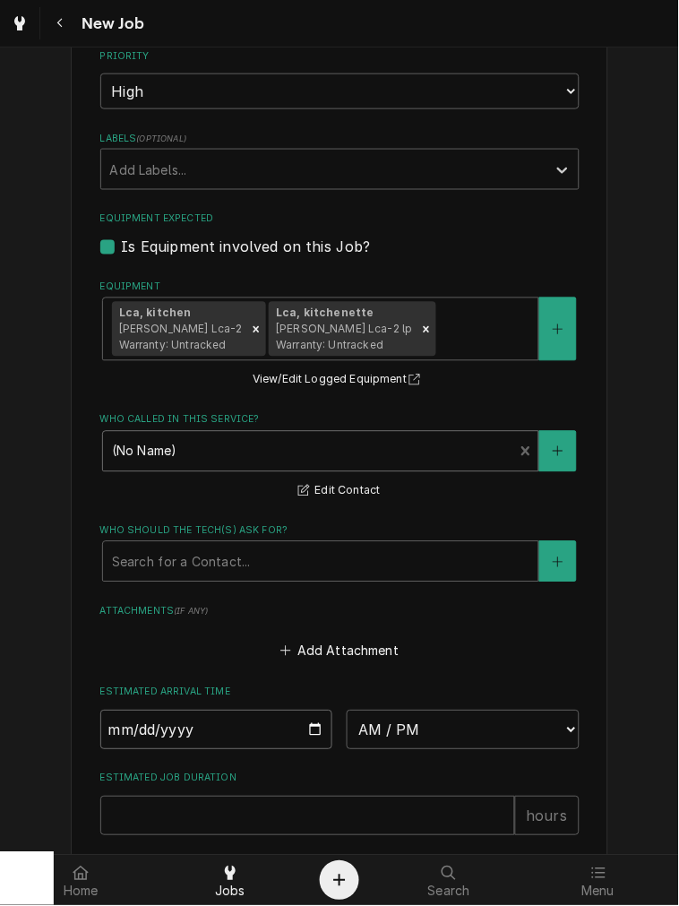
click at [309, 728] on input "Date" at bounding box center [216, 729] width 233 height 39
type textarea "x"
type input "[DATE]"
type textarea "x"
click at [459, 694] on label "Estimated Arrival Time" at bounding box center [339, 692] width 479 height 14
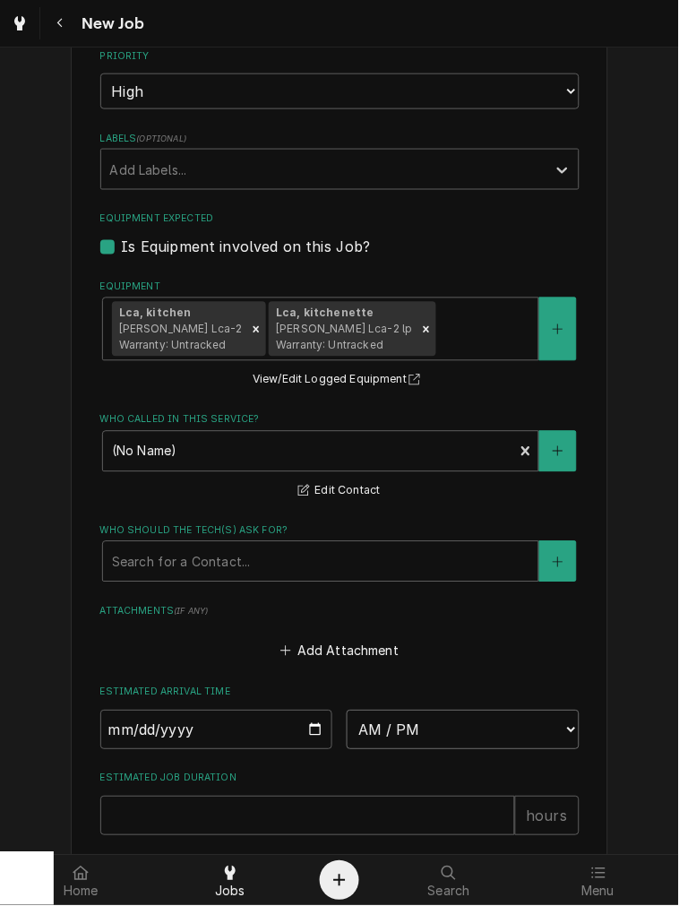
click at [453, 722] on select "AM / PM 6:00 AM 6:15 AM 6:30 AM 6:45 AM 7:00 AM 7:15 AM 7:30 AM 7:45 AM 8:00 AM…" at bounding box center [463, 729] width 233 height 39
select select "13:30:00"
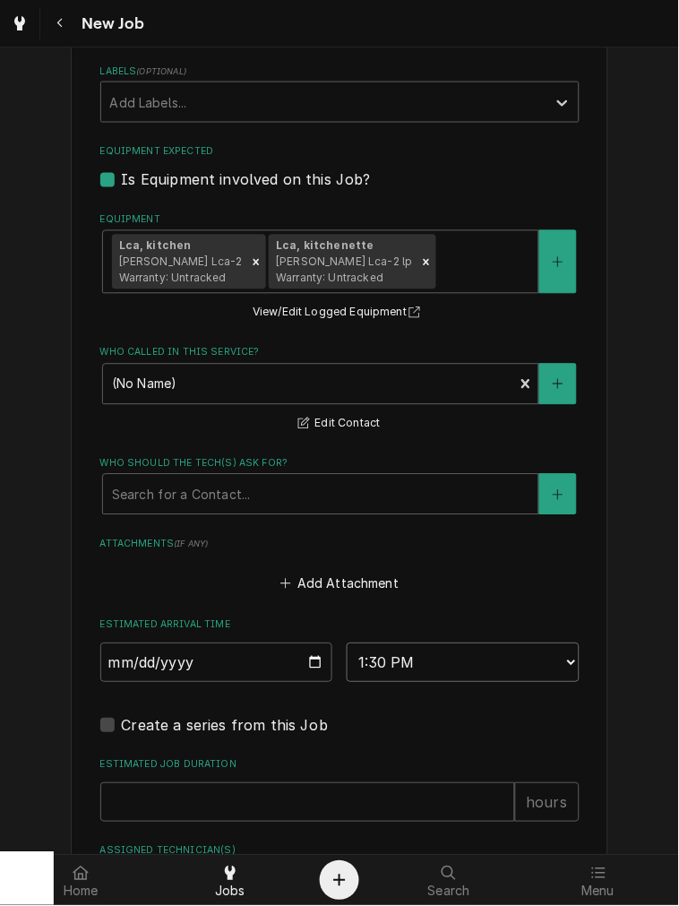
scroll to position [1161, 0]
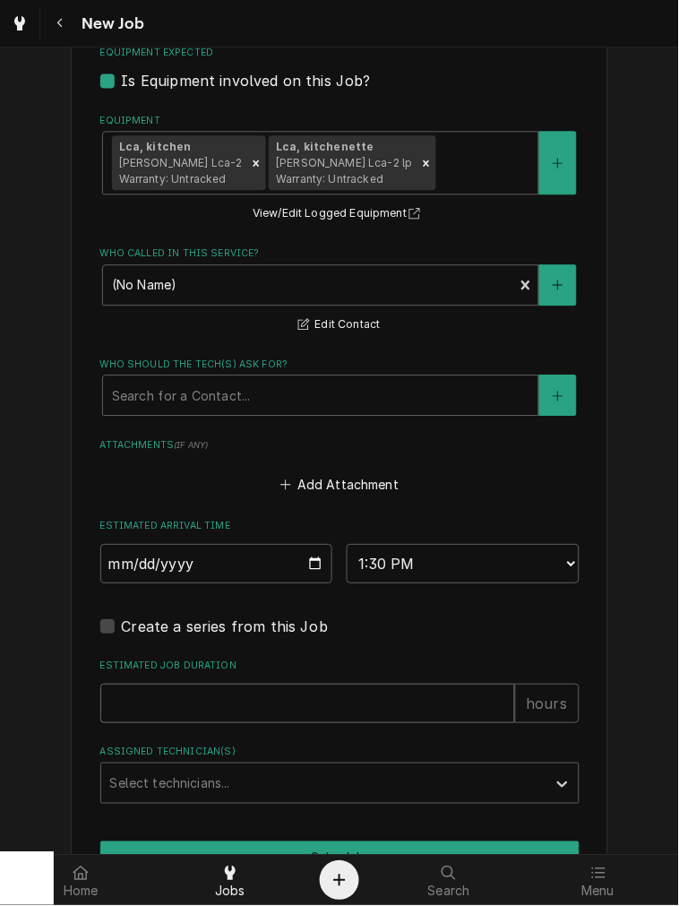
click at [200, 715] on input "Estimated Job Duration" at bounding box center [307, 704] width 415 height 39
type textarea "x"
type input "2"
type textarea "x"
type input "2"
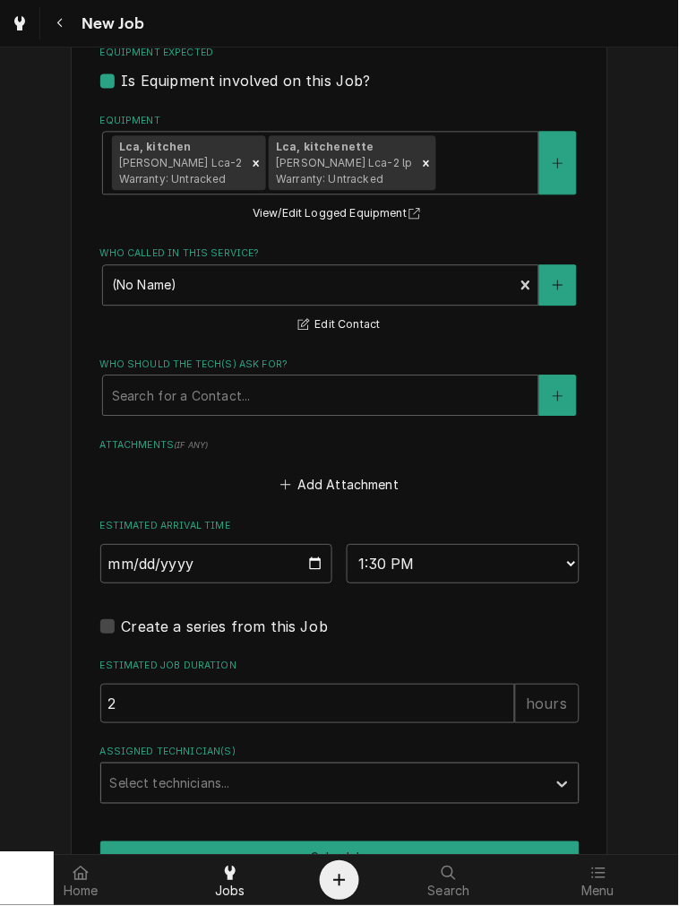
click at [246, 787] on div "Assigned Technician(s)" at bounding box center [323, 784] width 427 height 32
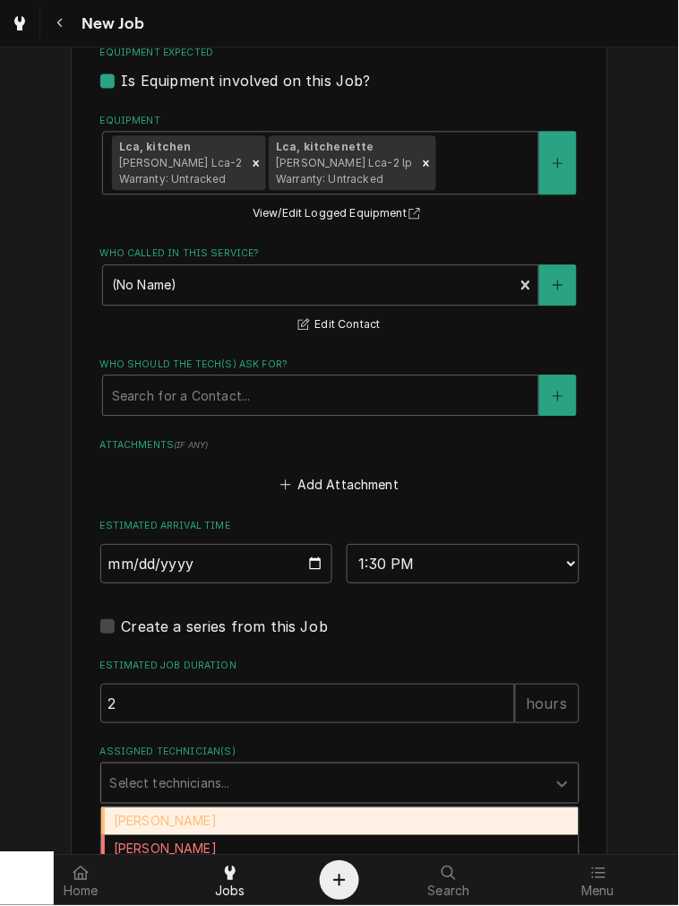
click at [182, 815] on div "[PERSON_NAME]" at bounding box center [340, 822] width 478 height 28
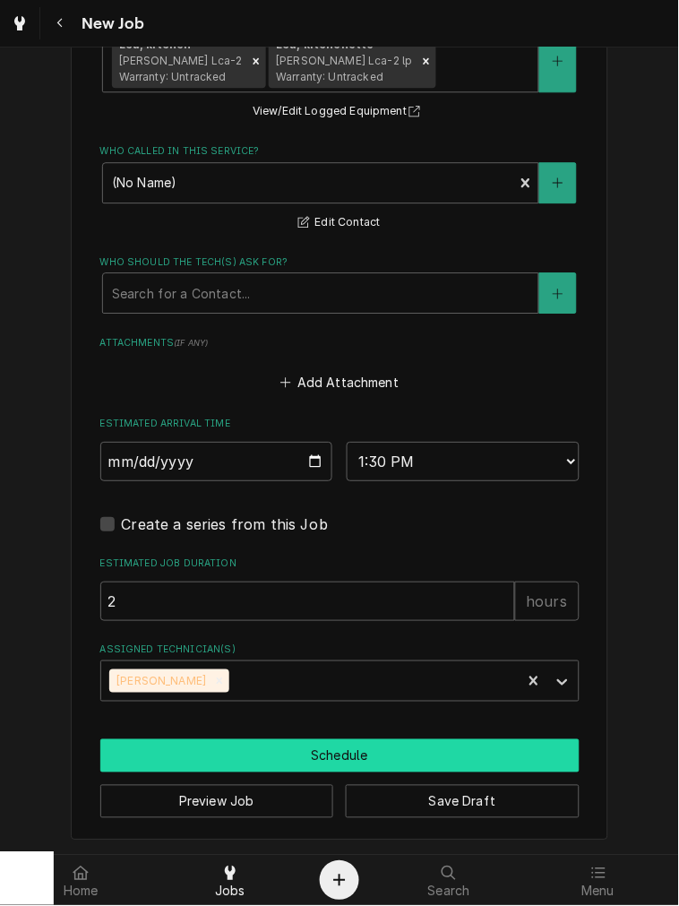
click at [323, 746] on button "Schedule" at bounding box center [339, 755] width 479 height 33
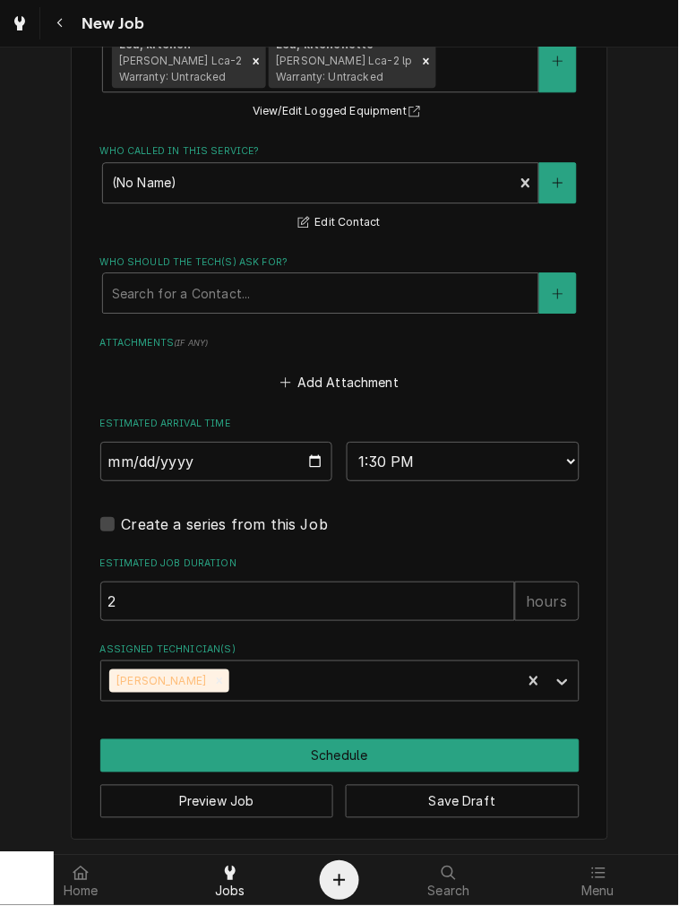
scroll to position [1248, 0]
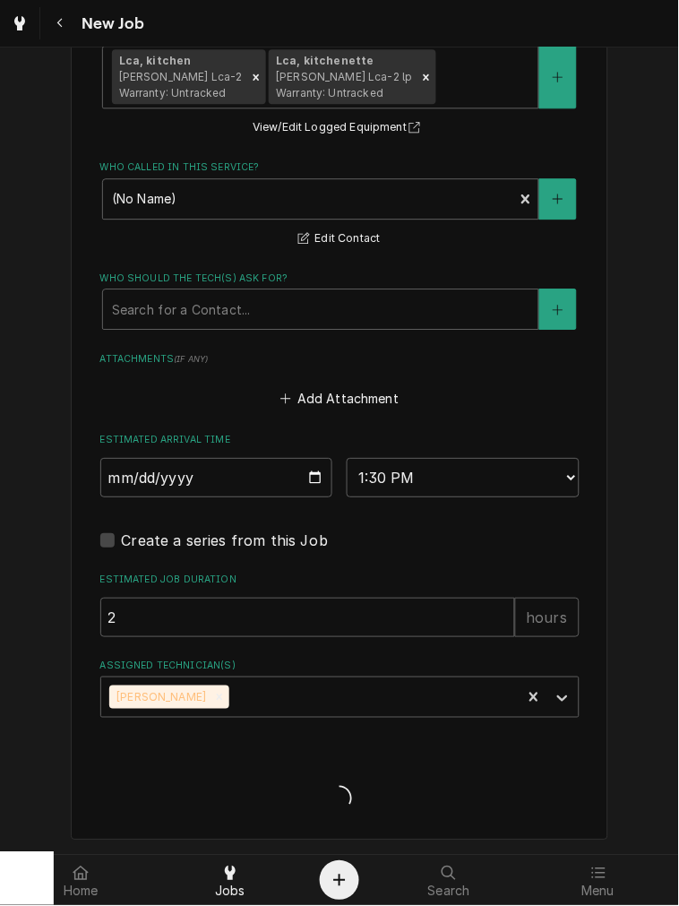
type textarea "x"
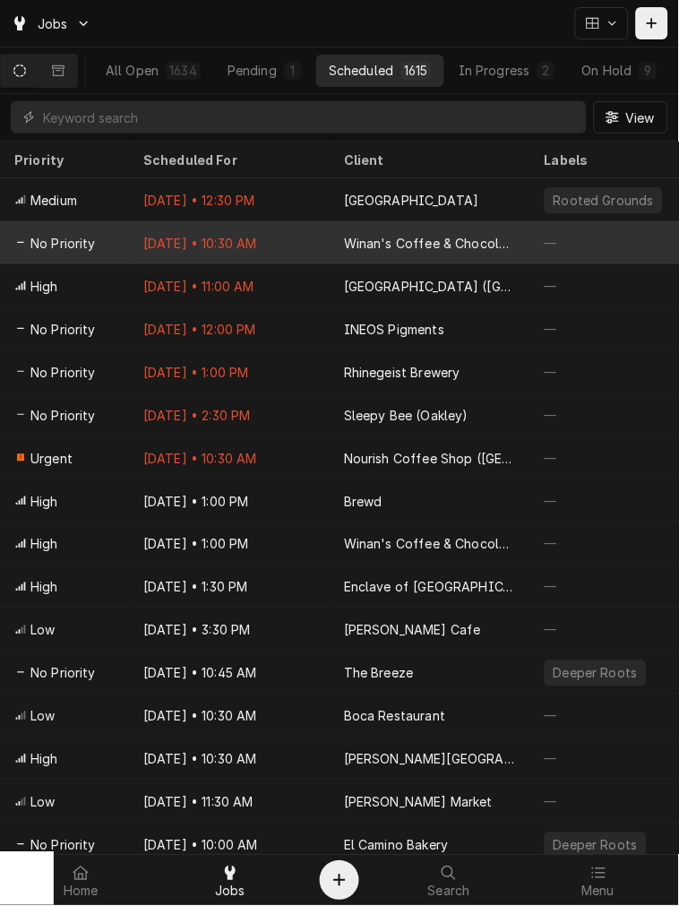
click at [366, 254] on div "Winan's Coffee & Chocolate ([GEOGRAPHIC_DATA])" at bounding box center [430, 242] width 201 height 43
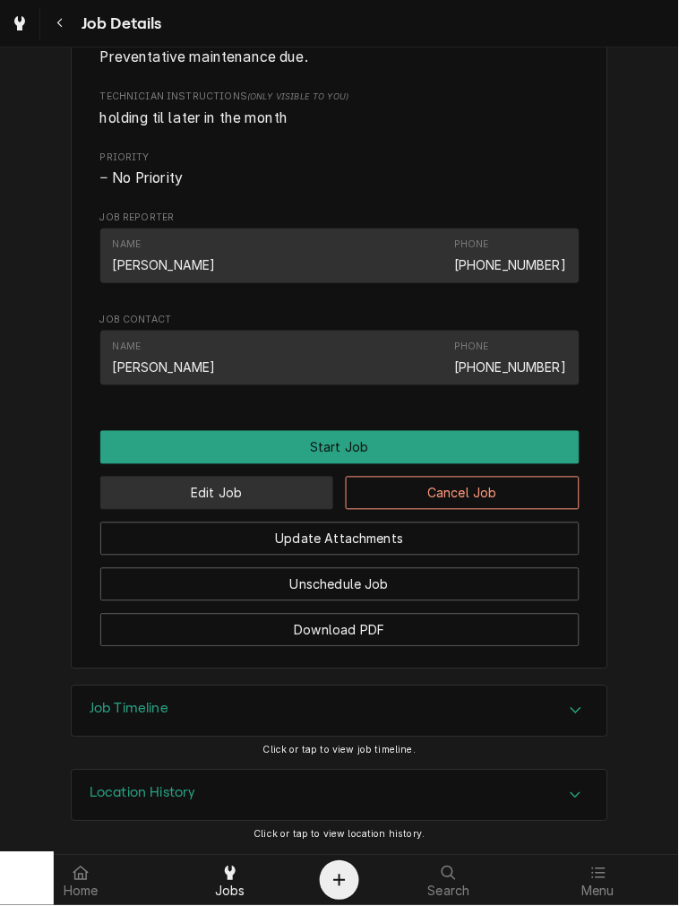
scroll to position [835, 0]
click at [288, 503] on button "Edit Job" at bounding box center [217, 493] width 234 height 33
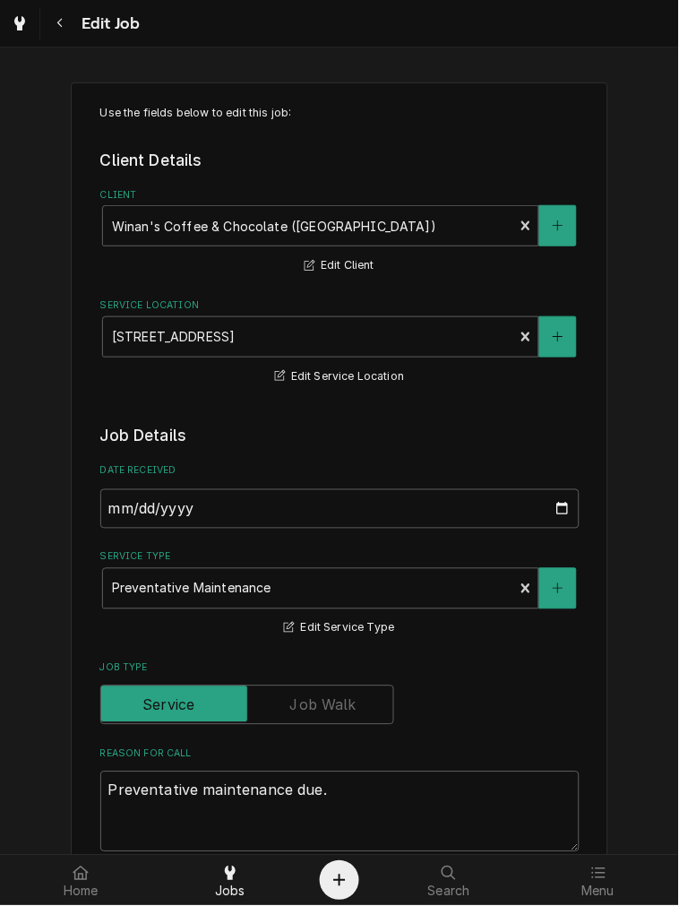
type textarea "x"
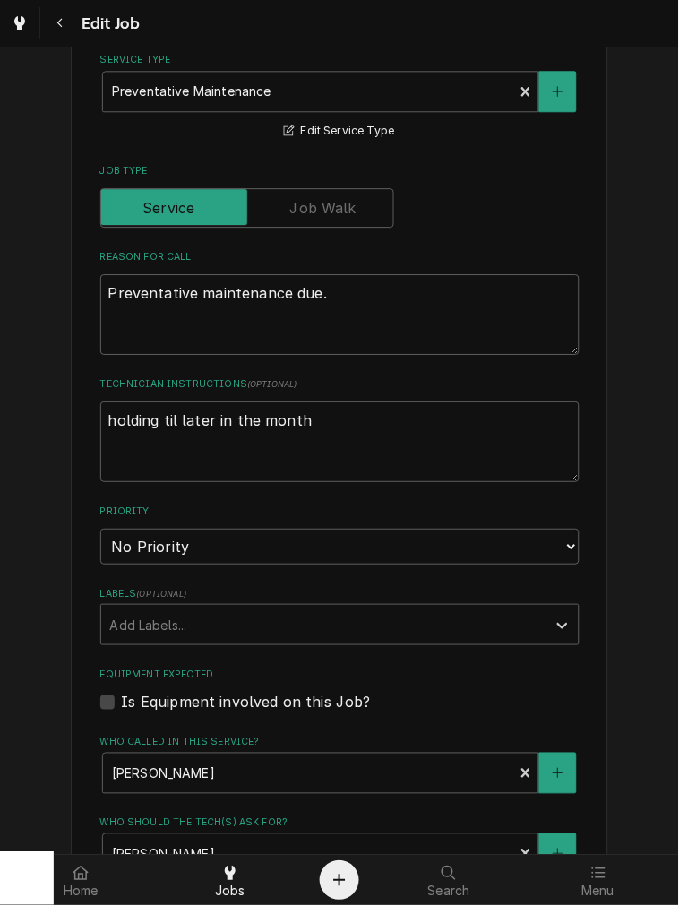
scroll to position [957, 0]
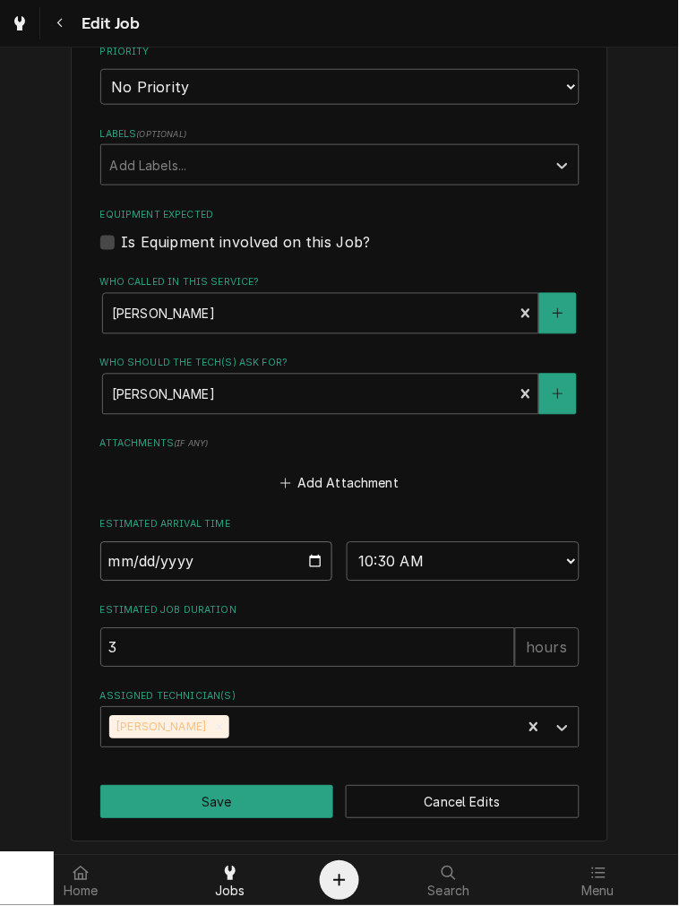
drag, startPoint x: 315, startPoint y: 545, endPoint x: 310, endPoint y: 564, distance: 20.4
click at [315, 545] on input "[DATE]" at bounding box center [216, 561] width 233 height 39
click at [309, 565] on input "2025-10-01" at bounding box center [216, 561] width 233 height 39
type input "2025-10-29"
type textarea "x"
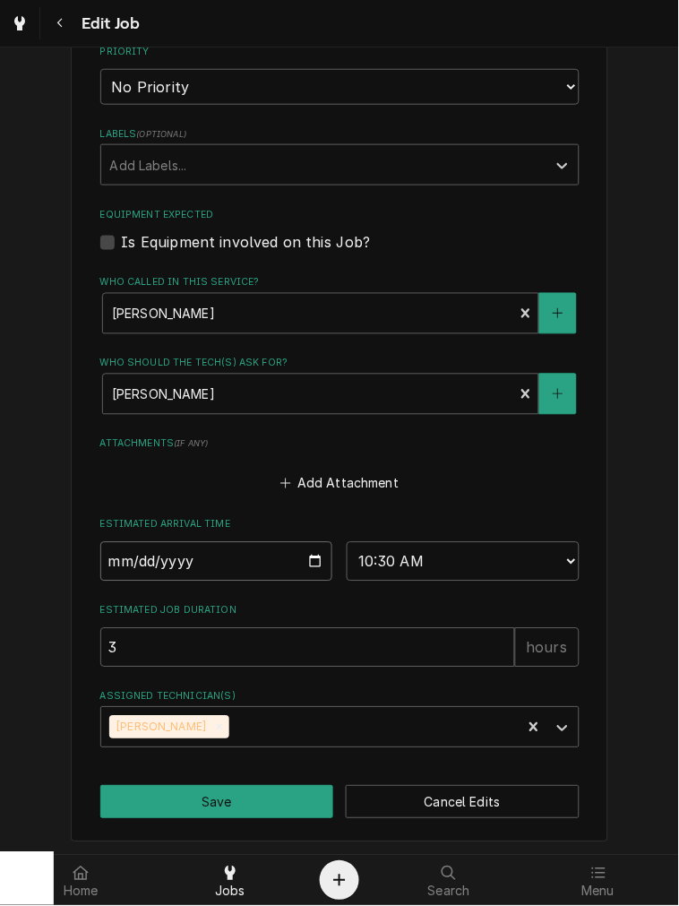
type input "2025-10-29"
type textarea "x"
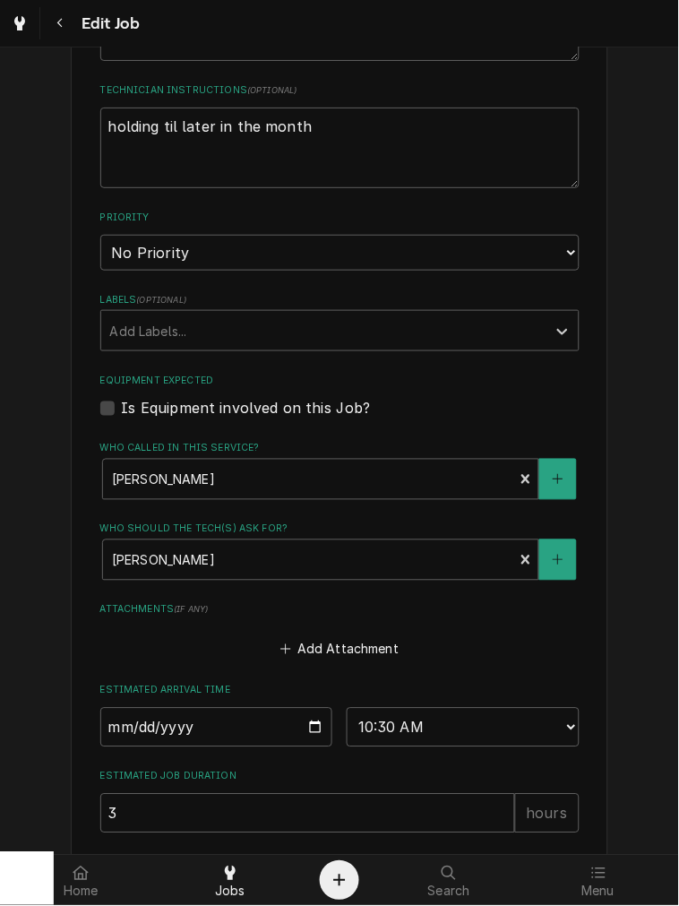
click at [203, 409] on label "Is Equipment involved on this Job?" at bounding box center [246, 409] width 249 height 22
click at [203, 409] on input "Equipment Expected" at bounding box center [361, 417] width 479 height 39
checkbox input "true"
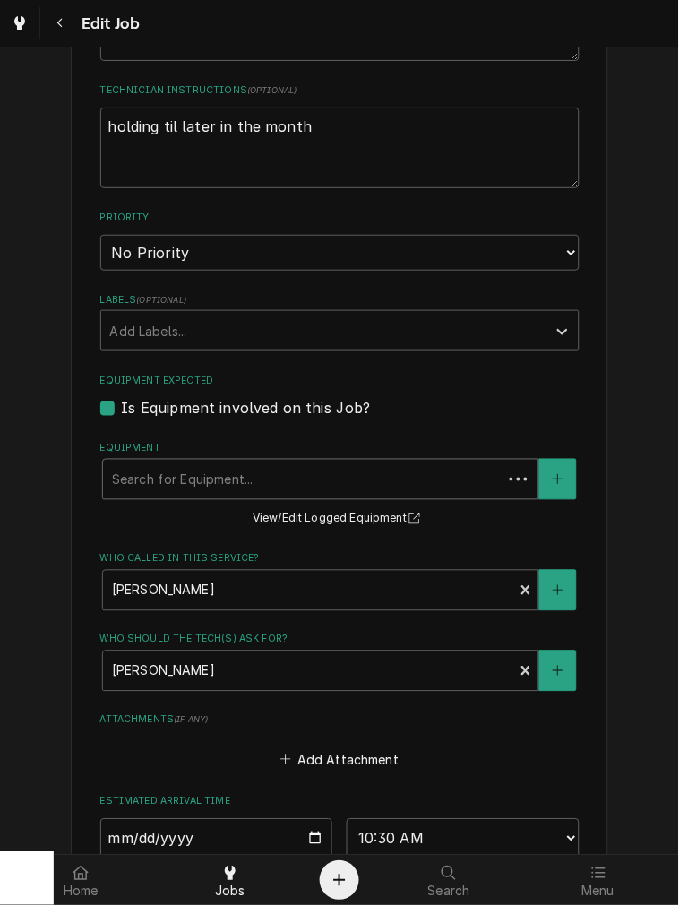
click at [209, 463] on div "Equipment" at bounding box center [303, 479] width 382 height 32
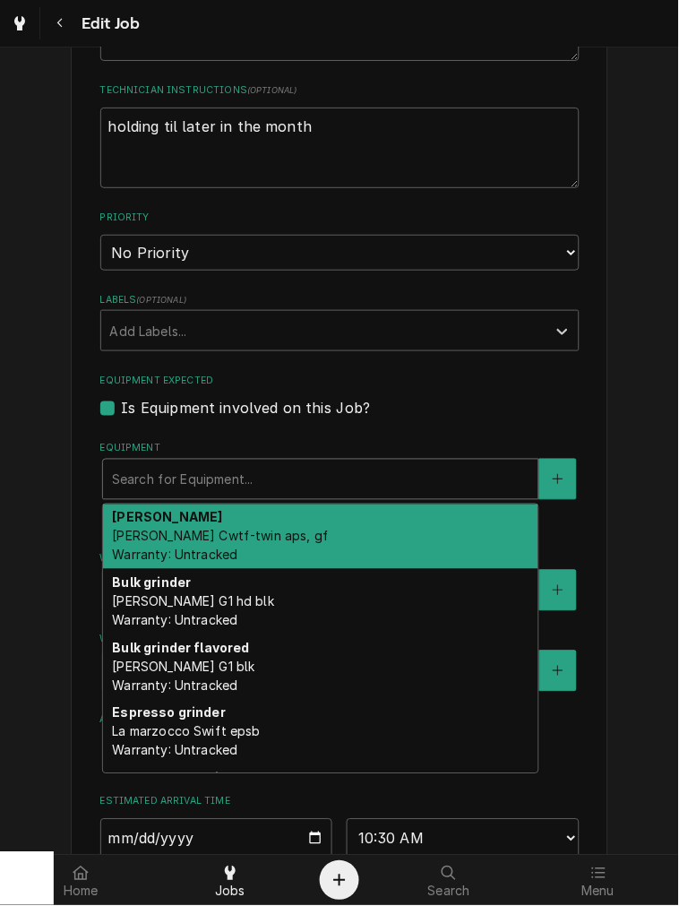
click at [218, 513] on div "Brewer Bunn Cwtf-twin aps, gf Warranty: Untracked" at bounding box center [320, 536] width 435 height 65
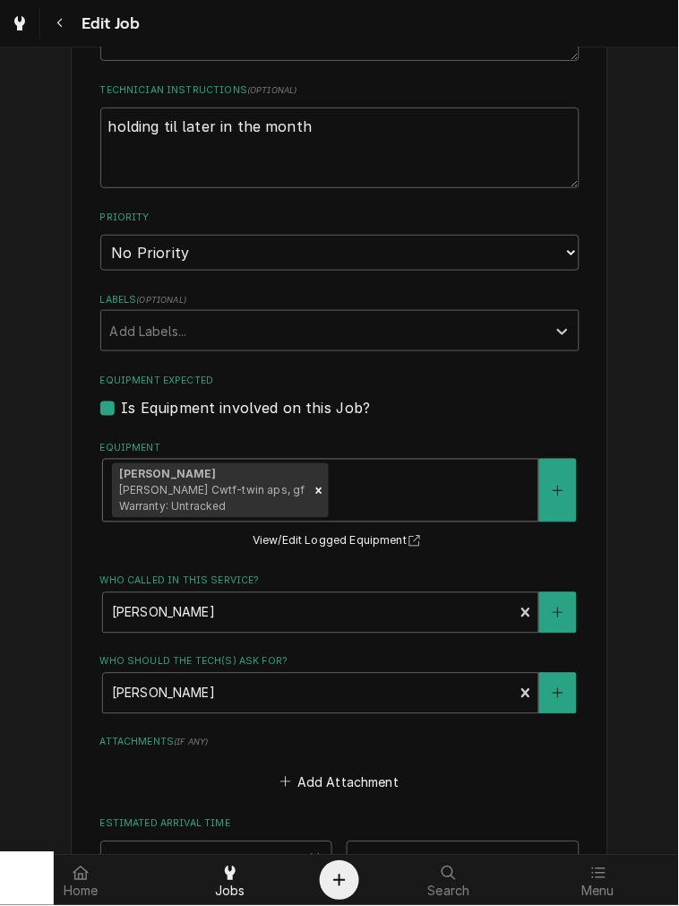
click at [333, 491] on div "Equipment" at bounding box center [430, 491] width 197 height 32
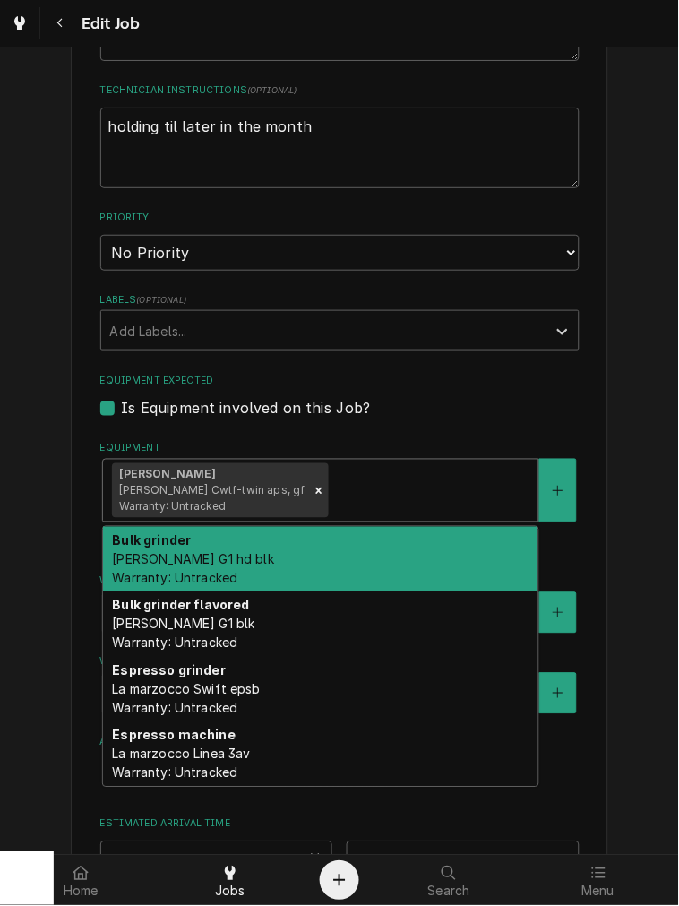
drag, startPoint x: 332, startPoint y: 541, endPoint x: 524, endPoint y: 524, distance: 192.5
click at [332, 542] on div "Bulk grinder Bunn G1 hd blk Warranty: Untracked" at bounding box center [320, 559] width 435 height 65
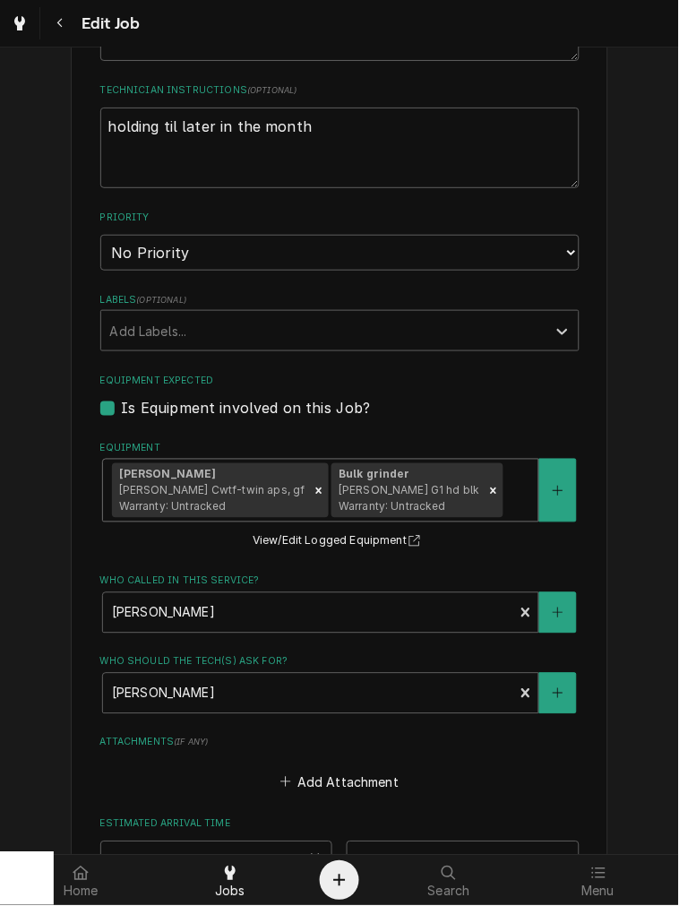
click at [507, 496] on div "Equipment" at bounding box center [518, 491] width 22 height 32
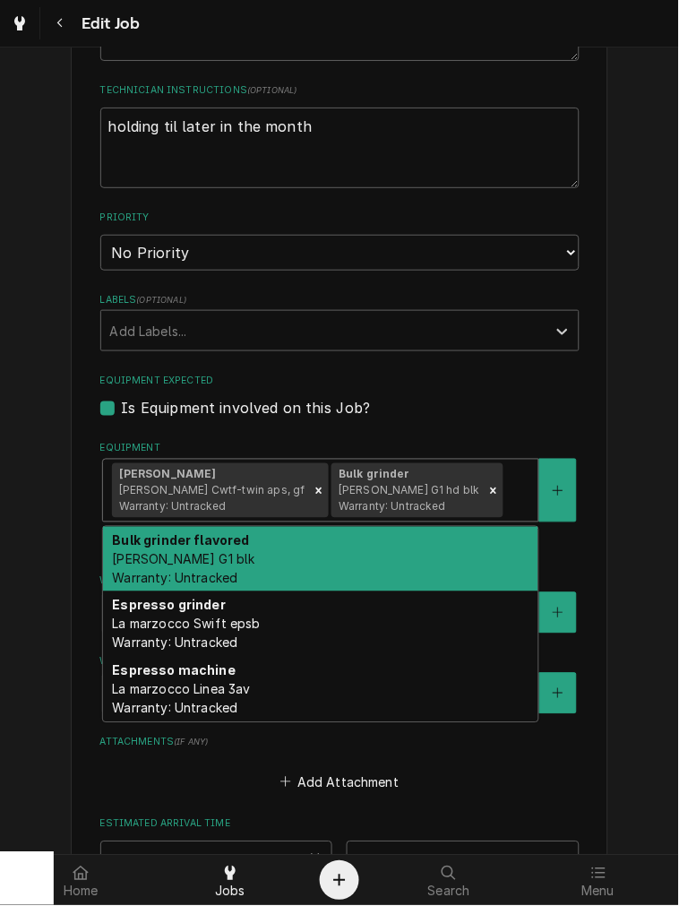
click at [443, 550] on div "Bulk grinder flavored Bunn G1 blk Warranty: Untracked" at bounding box center [320, 559] width 435 height 65
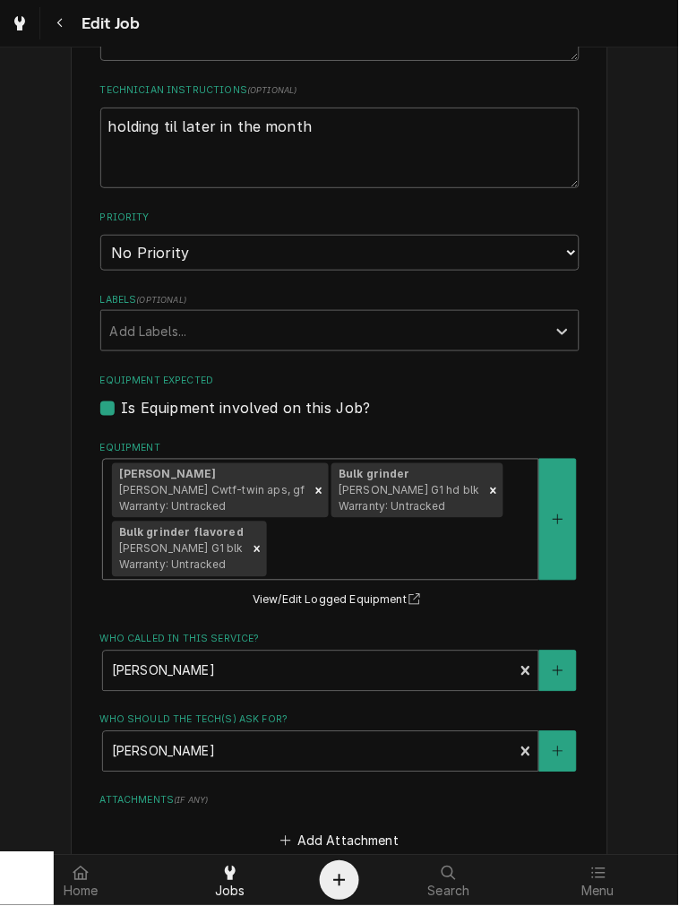
click at [458, 504] on div "Brewer Bunn Cwtf-twin aps, gf Warranty: Untracked Bulk grinder Bunn G1 hd blk W…" at bounding box center [320, 520] width 435 height 120
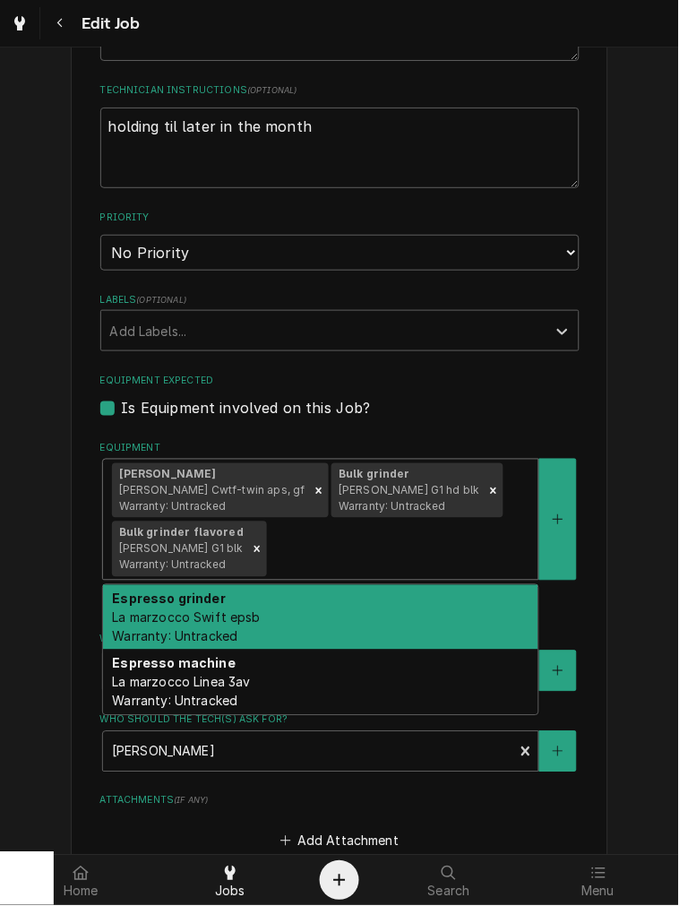
click at [435, 591] on div "Espresso grinder La marzocco Swift epsb Warranty: Untracked" at bounding box center [320, 617] width 435 height 65
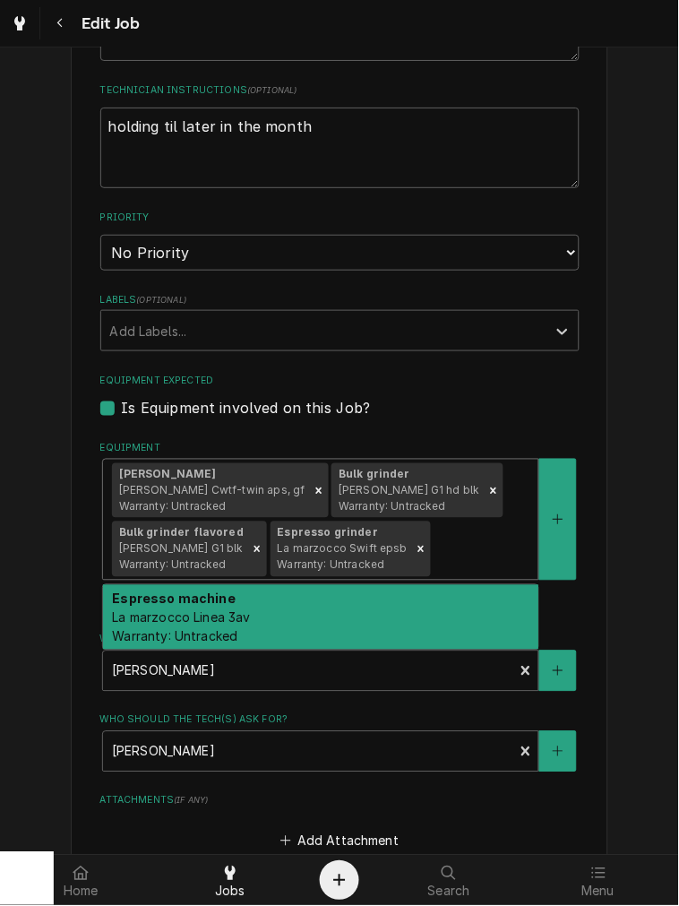
click at [437, 564] on div "Brewer Bunn Cwtf-twin aps, gf Warranty: Untracked Bulk grinder Bunn G1 hd blk W…" at bounding box center [320, 520] width 435 height 120
click at [452, 612] on div "Espresso machine La marzocco Linea 3av Warranty: Untracked" at bounding box center [320, 617] width 435 height 65
type textarea "x"
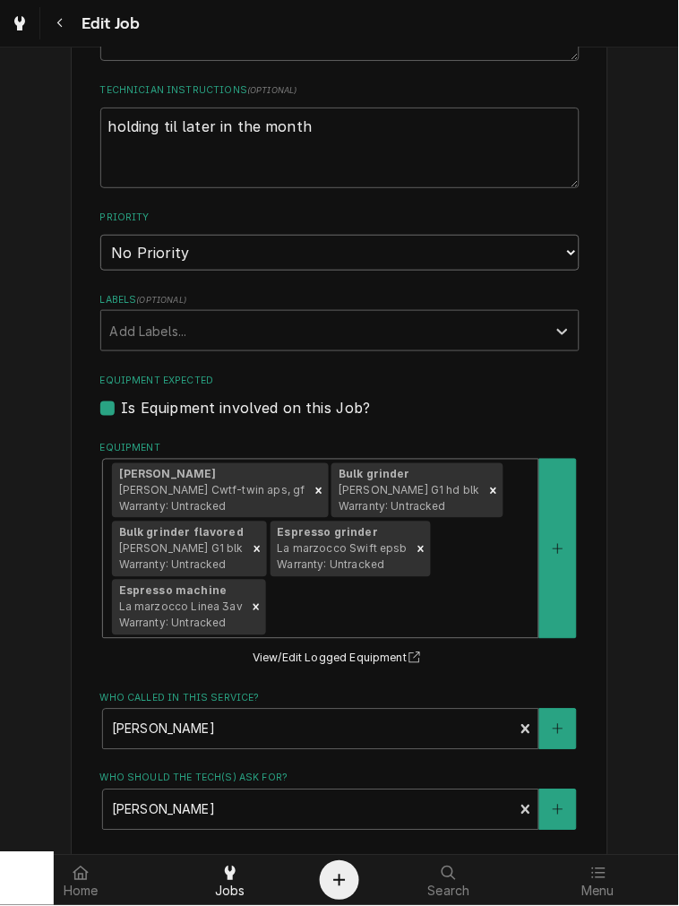
click at [159, 261] on select "No Priority Urgent High Medium Low" at bounding box center [339, 253] width 479 height 36
select select "3"
click at [100, 235] on select "No Priority Urgent High Medium Low" at bounding box center [339, 253] width 479 height 36
type textarea "x"
drag, startPoint x: 269, startPoint y: 138, endPoint x: -225, endPoint y: 145, distance: 493.7
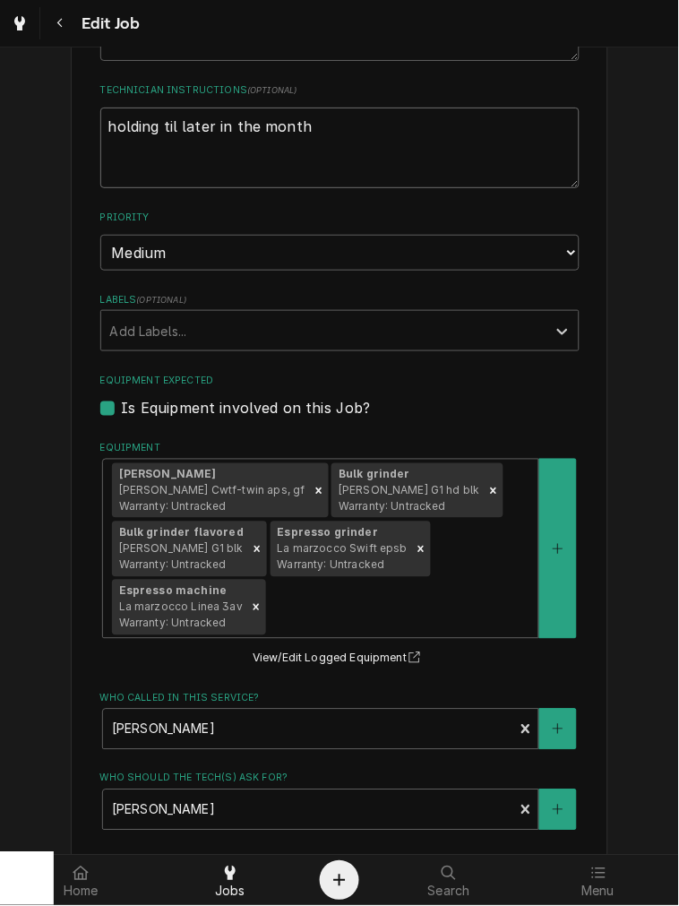
click at [0, 145] on html "Edit Job Use the fields below to edit this job: Client Details Client Winan's C…" at bounding box center [339, 453] width 679 height 906
type textarea "r"
type textarea "x"
type textarea "re"
type textarea "x"
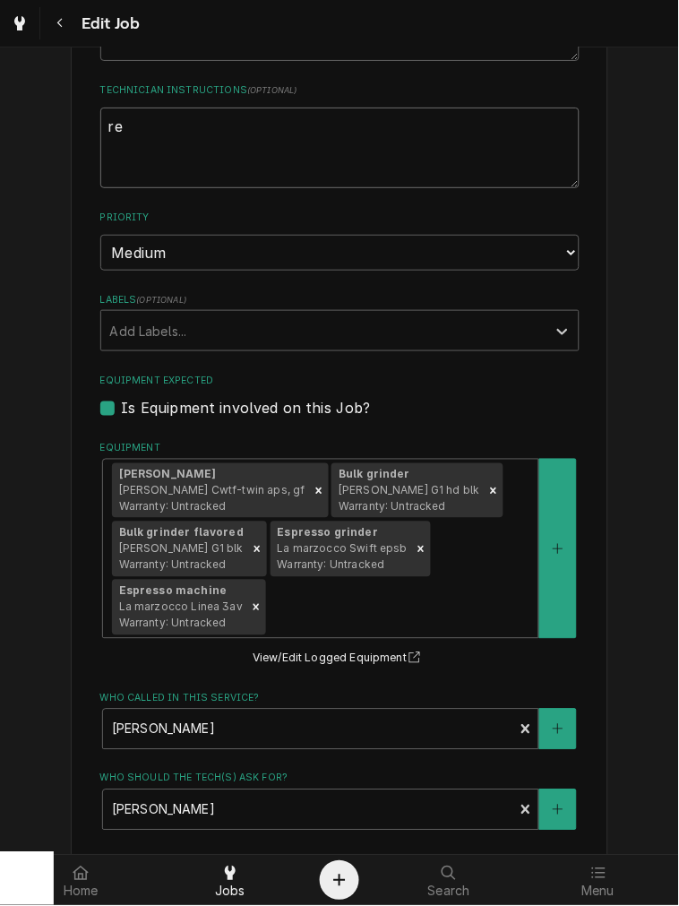
type textarea "rea"
type textarea "x"
type textarea "reac"
type textarea "x"
type textarea "reach"
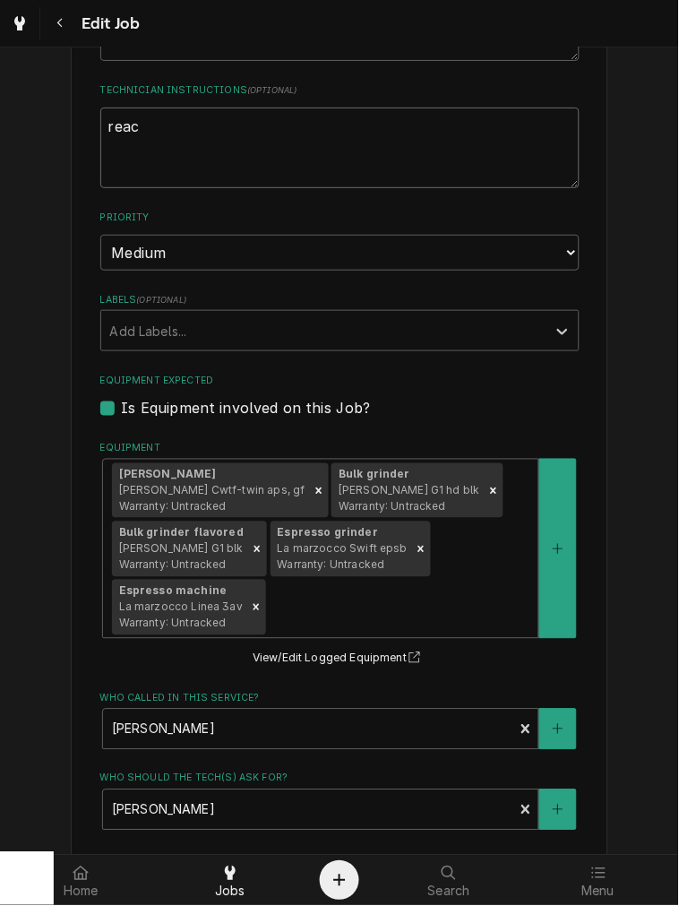
type textarea "x"
type textarea "reache"
type textarea "x"
type textarea "reached"
type textarea "x"
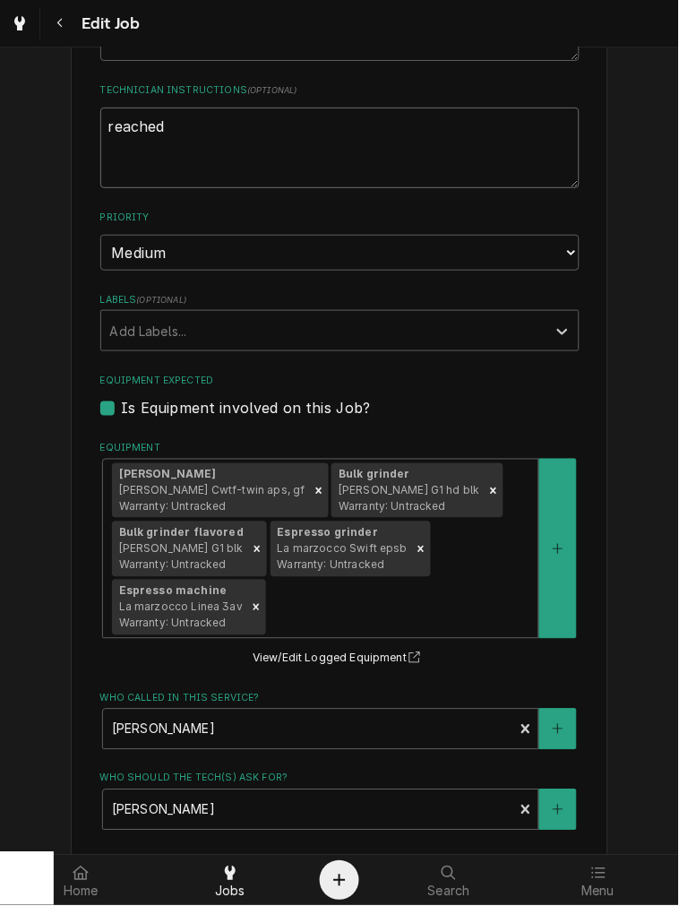
type textarea "reached"
type textarea "x"
type textarea "reached o"
type textarea "x"
type textarea "reached ou"
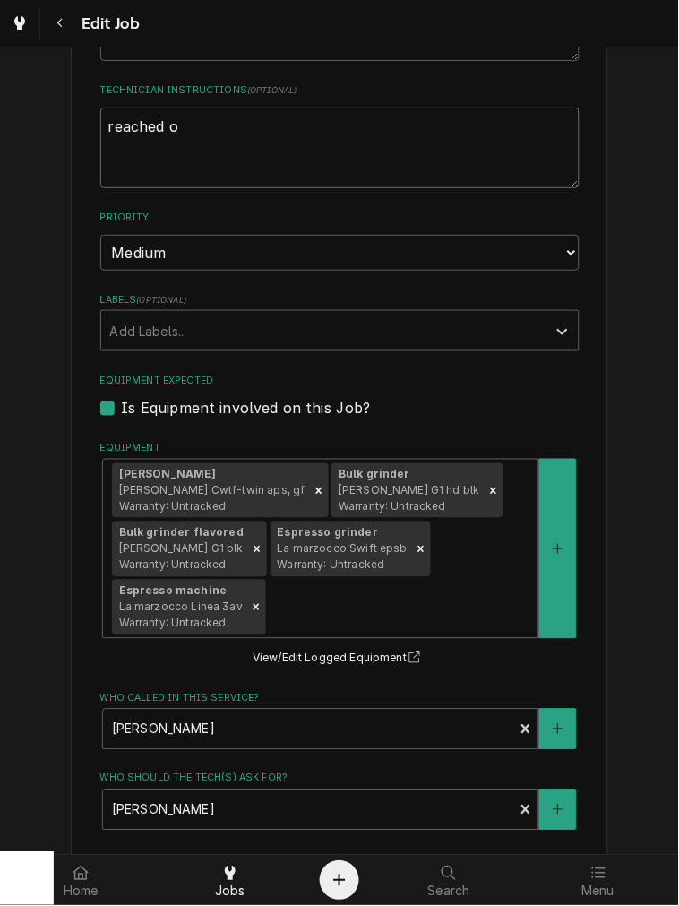
type textarea "x"
type textarea "reached out"
type textarea "x"
type textarea "reached out"
type textarea "x"
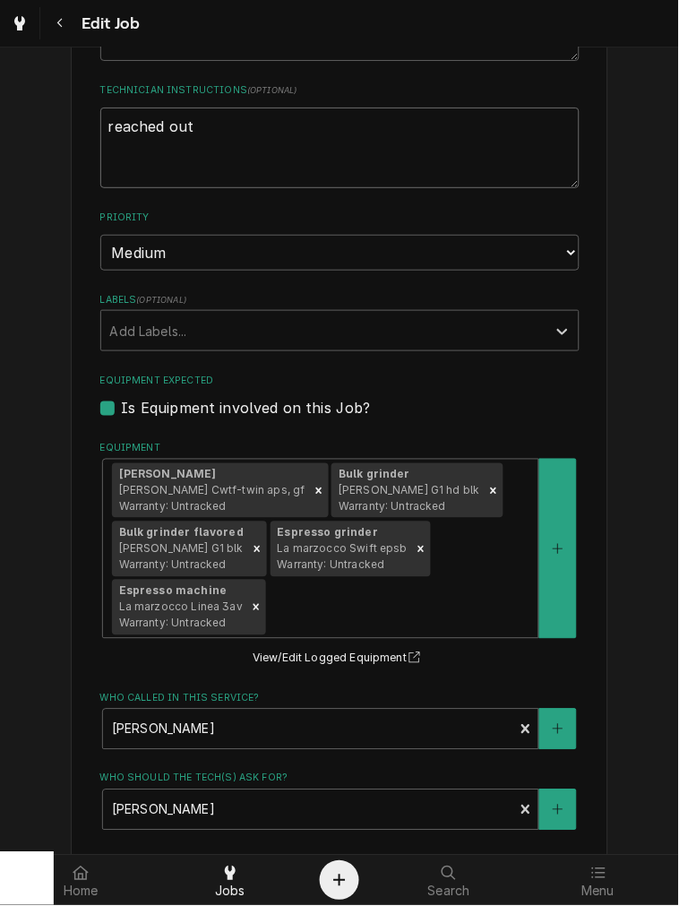
type textarea "reached out 1"
type textarea "x"
type textarea "reached out 10"
type textarea "x"
type textarea "reached out 10-"
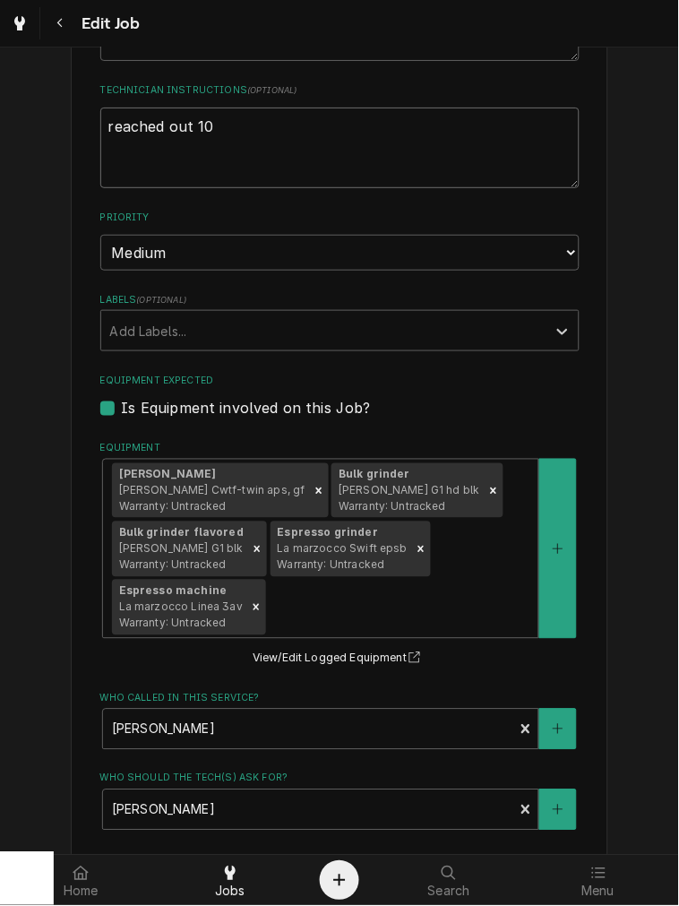
type textarea "x"
type textarea "reached out 10-2"
type textarea "x"
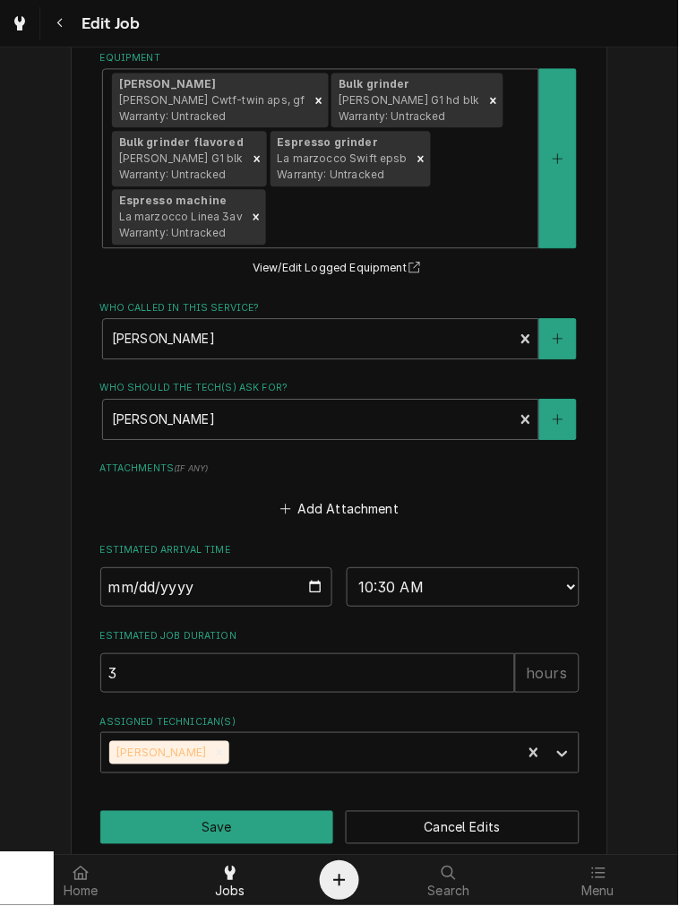
scroll to position [1207, 0]
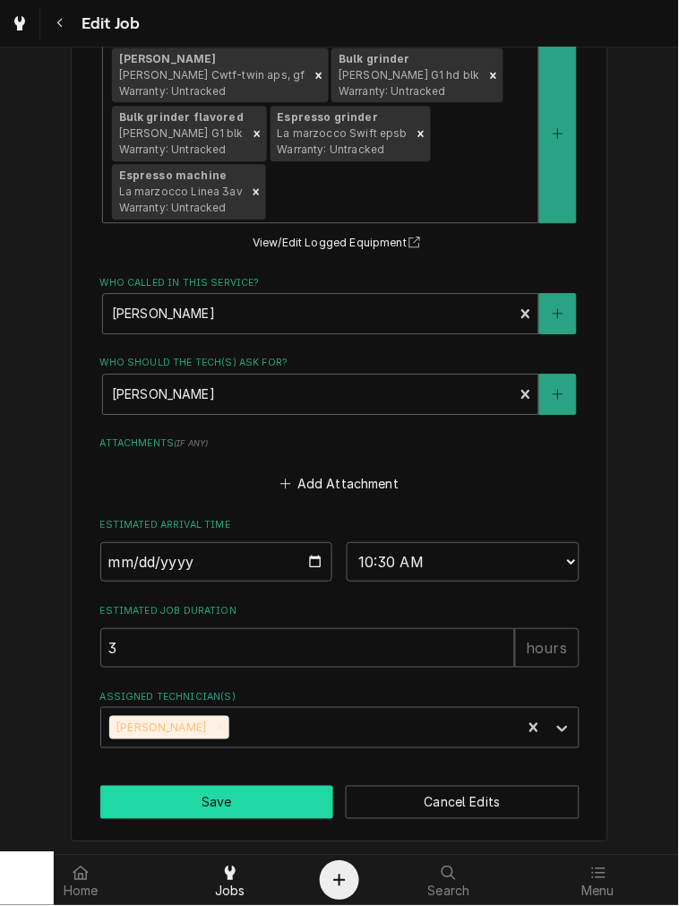
type textarea "reached out 10-2"
click at [230, 806] on button "Save" at bounding box center [217, 802] width 234 height 33
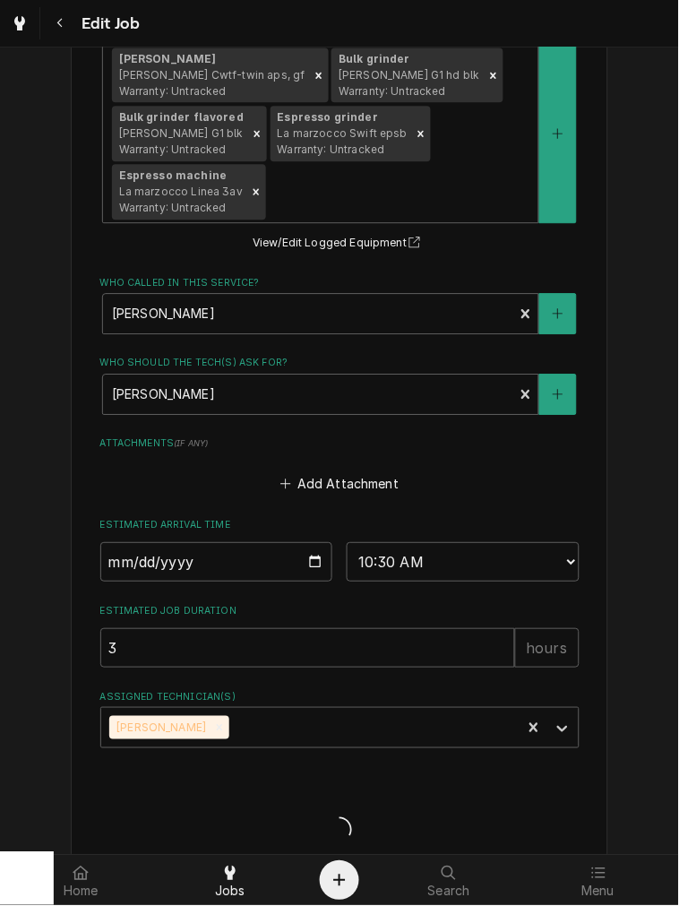
type textarea "x"
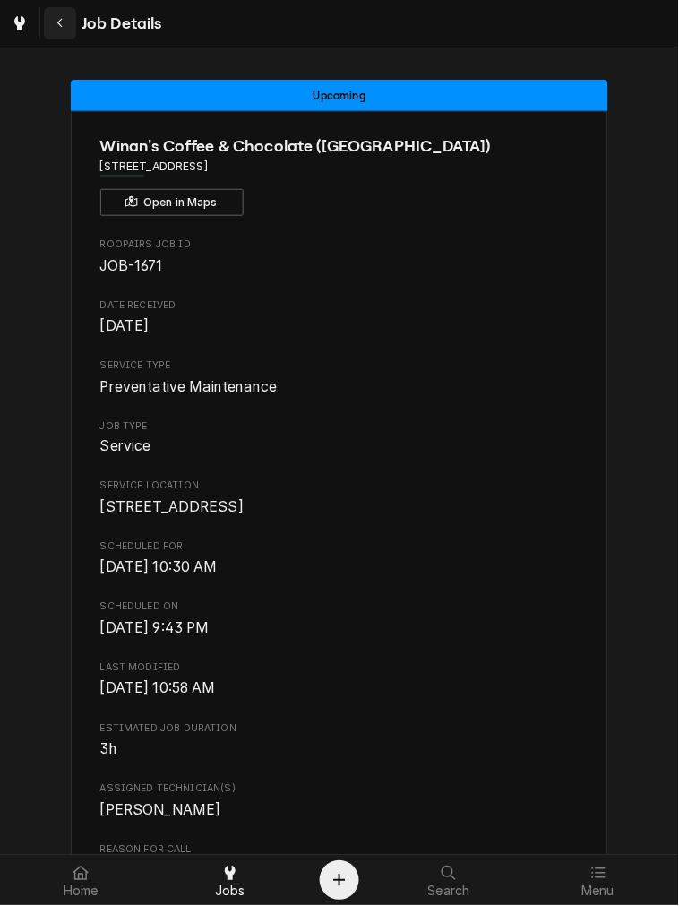
click at [47, 20] on button "Navigate back" at bounding box center [60, 23] width 32 height 32
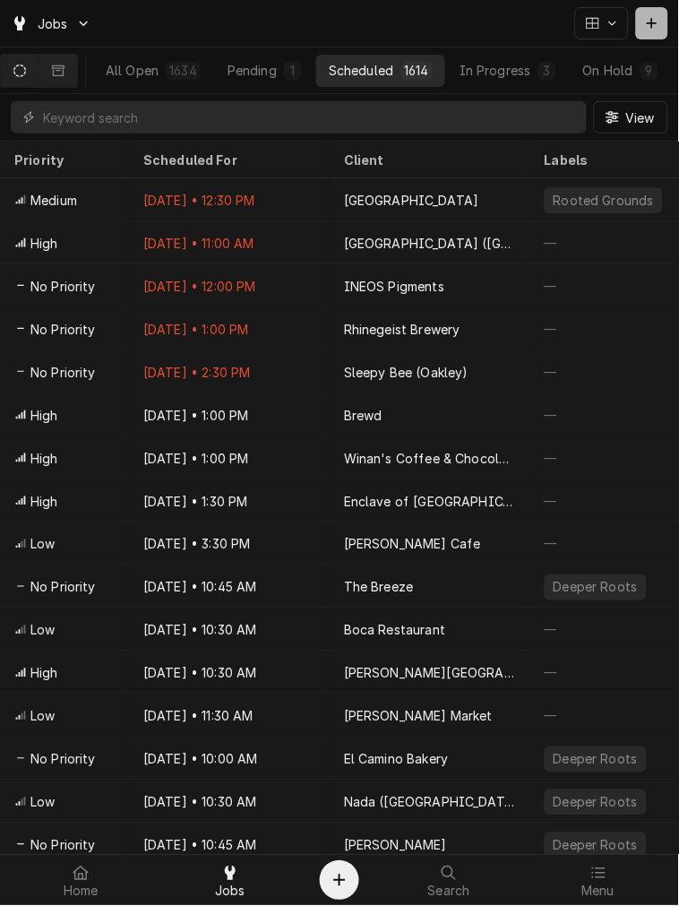
click at [650, 24] on icon "Dynamic Content Wrapper" at bounding box center [652, 23] width 11 height 13
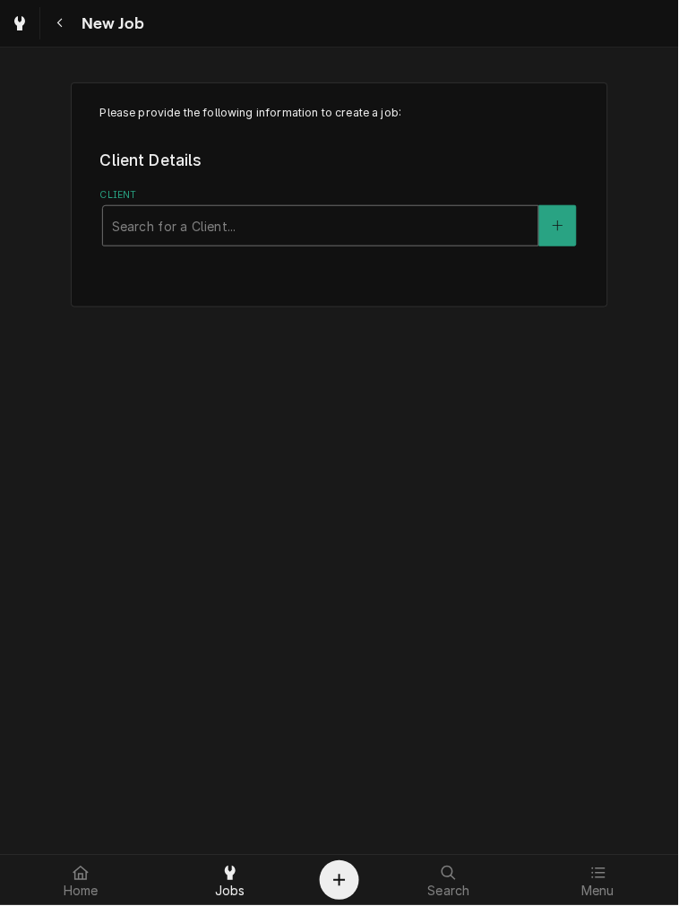
click at [449, 227] on div "Client" at bounding box center [321, 226] width 418 height 32
type input "[PERSON_NAME]"
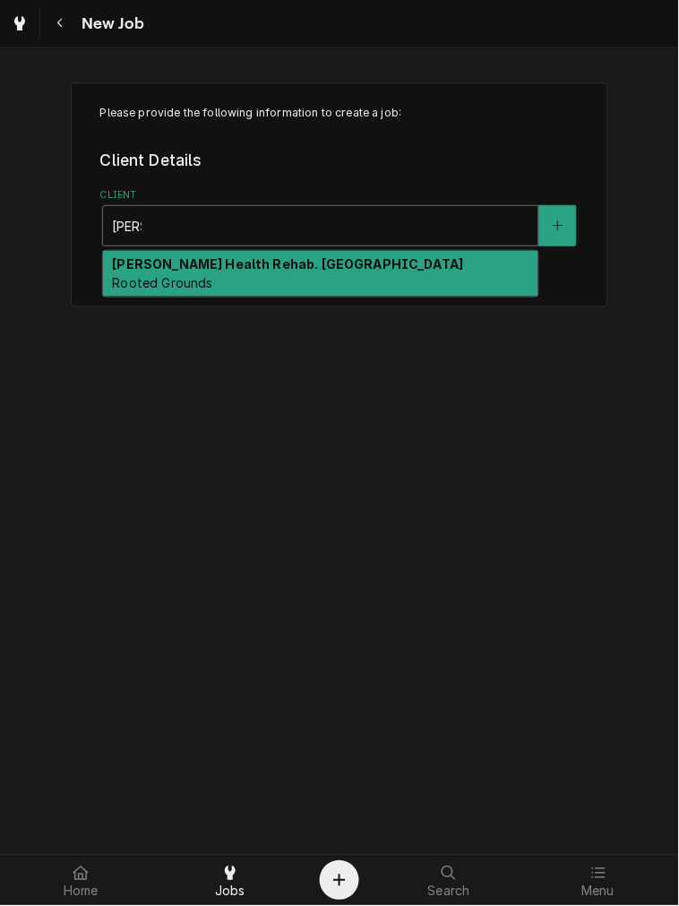
click at [332, 288] on div "[PERSON_NAME] Health Rehab. [GEOGRAPHIC_DATA] Rooted Grounds" at bounding box center [320, 274] width 435 height 47
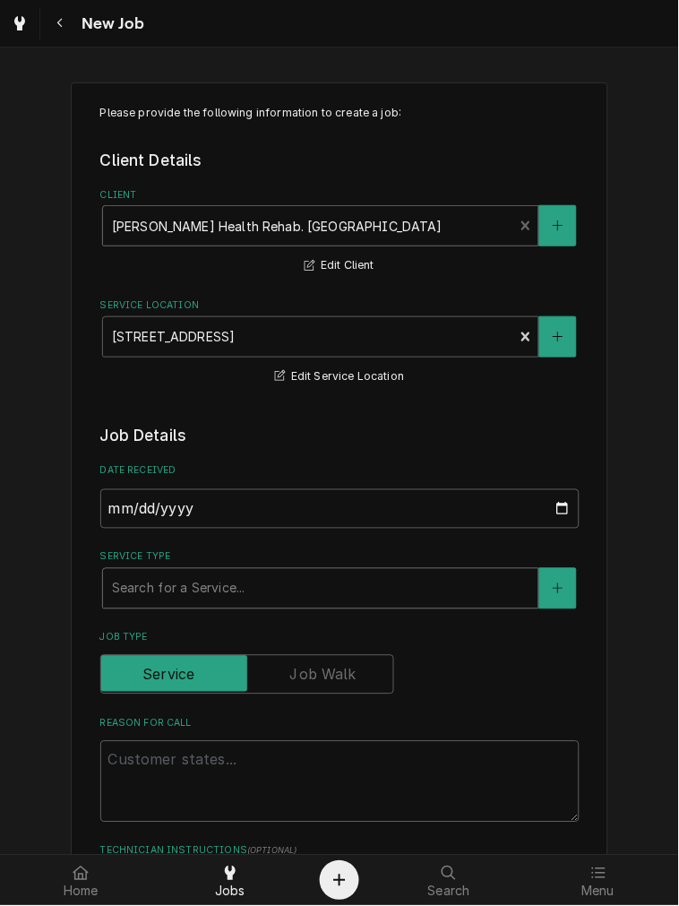
click at [247, 591] on div "Service Type" at bounding box center [321, 589] width 418 height 32
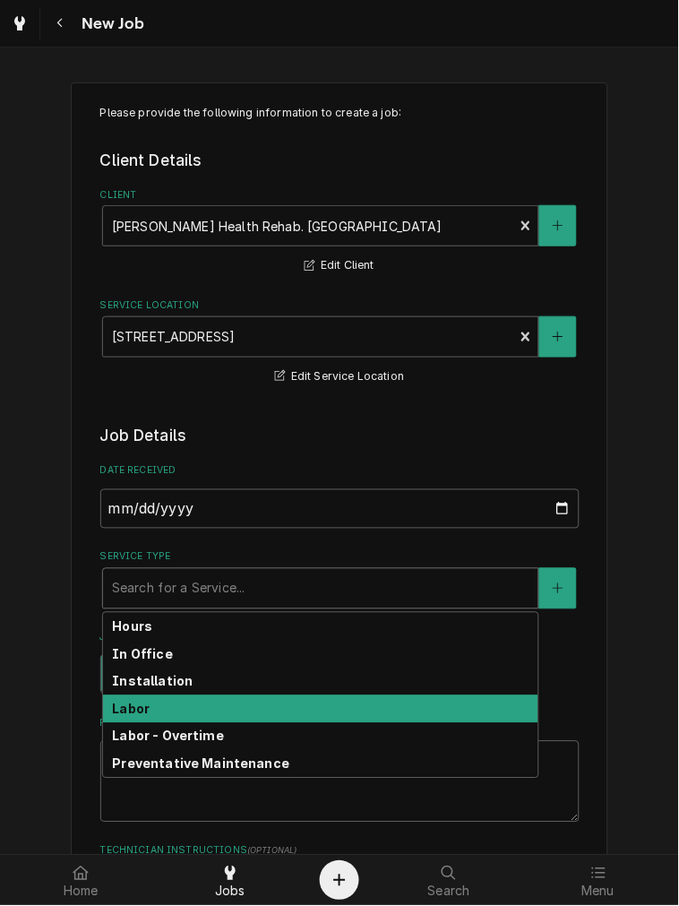
click at [197, 711] on div "Labor" at bounding box center [320, 709] width 435 height 28
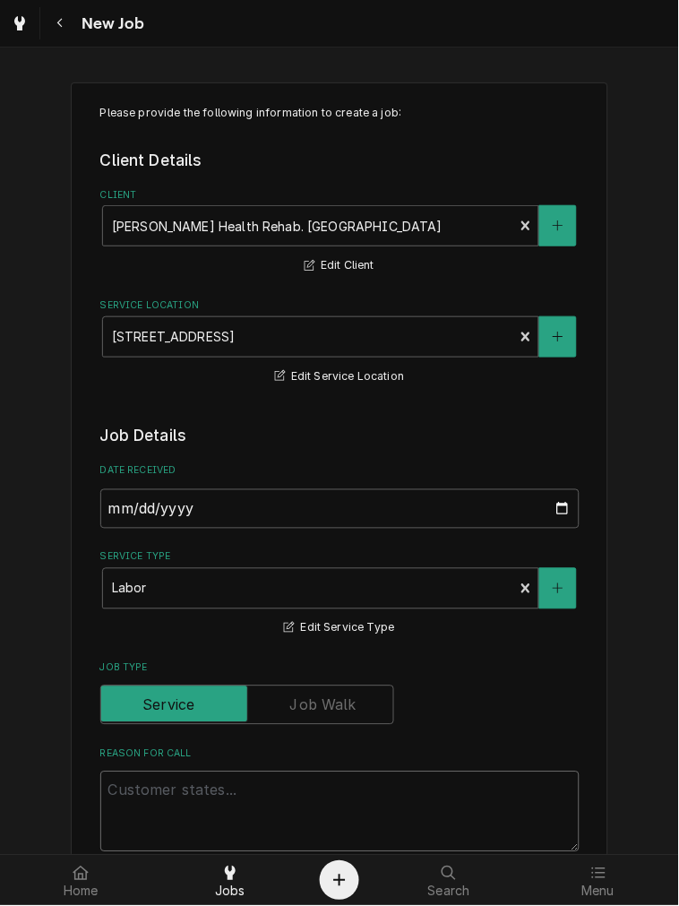
click at [294, 793] on textarea "Reason For Call" at bounding box center [339, 811] width 479 height 81
paste textarea "Machine: Liquid Issue: Dispensing water only, no product"
type textarea "x"
type textarea "Machine: Liquid Issue: Dispensing water only, no product"
type textarea "x"
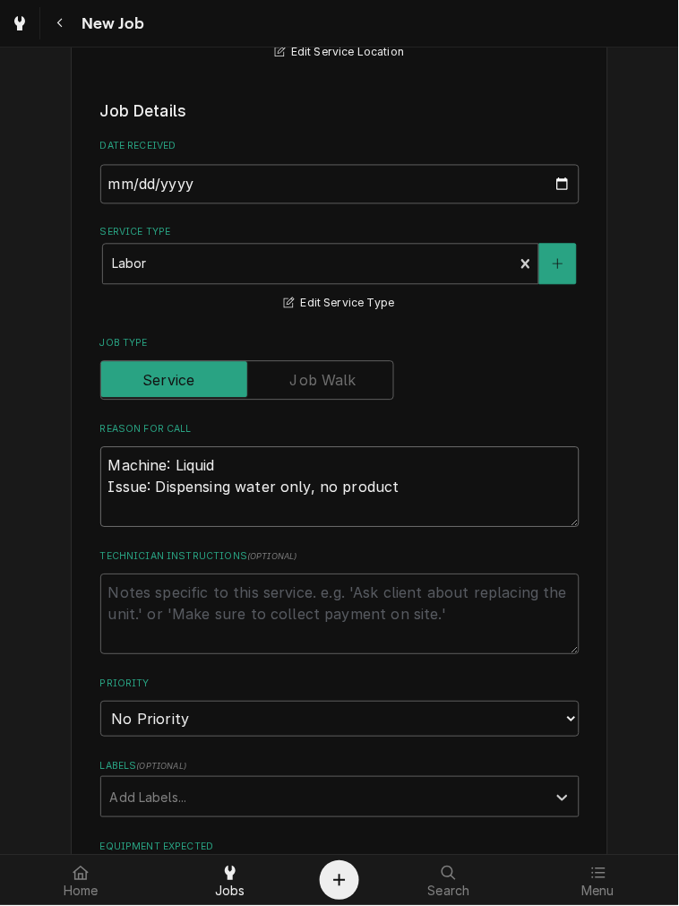
scroll to position [332, 0]
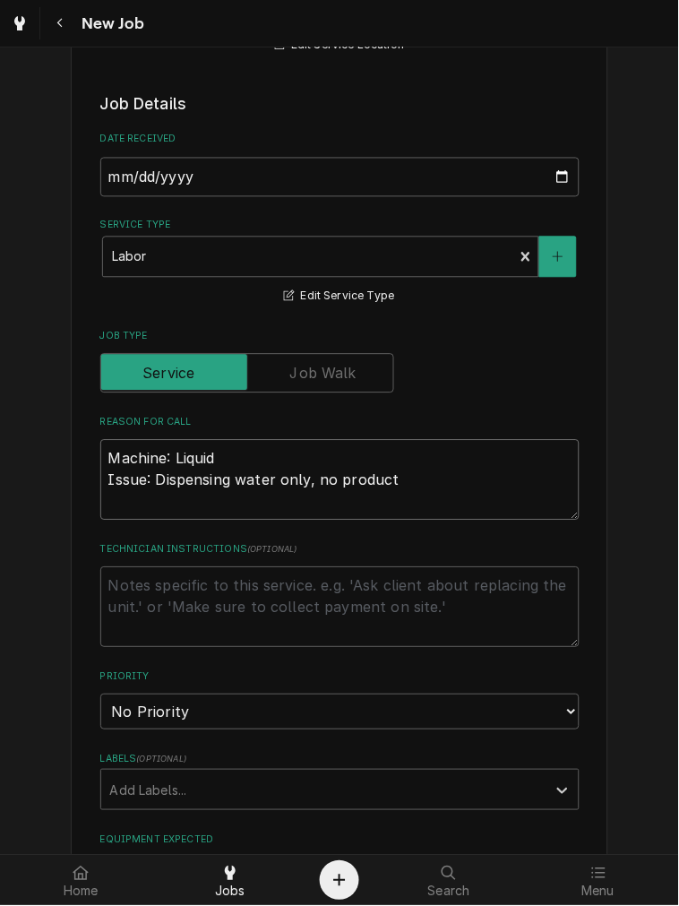
type textarea "Machine: Liquid Issue: Dispensing water only, no product"
drag, startPoint x: 167, startPoint y: 602, endPoint x: 607, endPoint y: 609, distance: 440.9
click at [170, 602] on textarea "Technician Instructions ( optional )" at bounding box center [339, 607] width 479 height 81
click at [113, 562] on div "Technician Instructions ( optional )" at bounding box center [339, 596] width 479 height 106
click at [154, 592] on textarea "Technician Instructions ( optional )" at bounding box center [339, 607] width 479 height 81
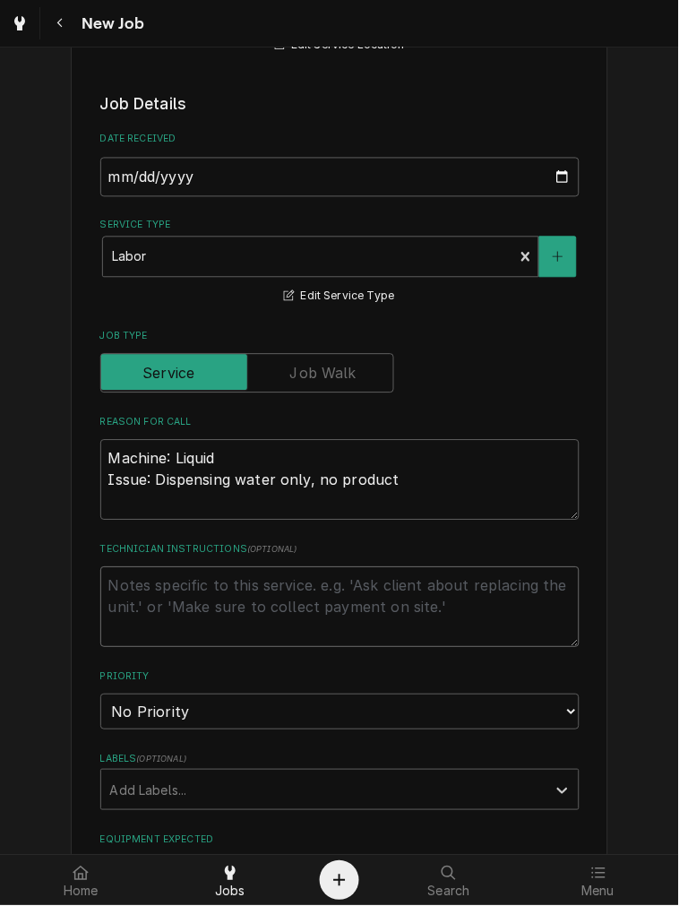
paste textarea "[PERSON_NAME] Health Rehab [GEOGRAPHIC_DATA] [STREET_ADDRESS] Contact Name: [PE…"
type textarea "x"
type textarea "[PERSON_NAME] Health Rehab [GEOGRAPHIC_DATA] [STREET_ADDRESS] Contact Name: [PE…"
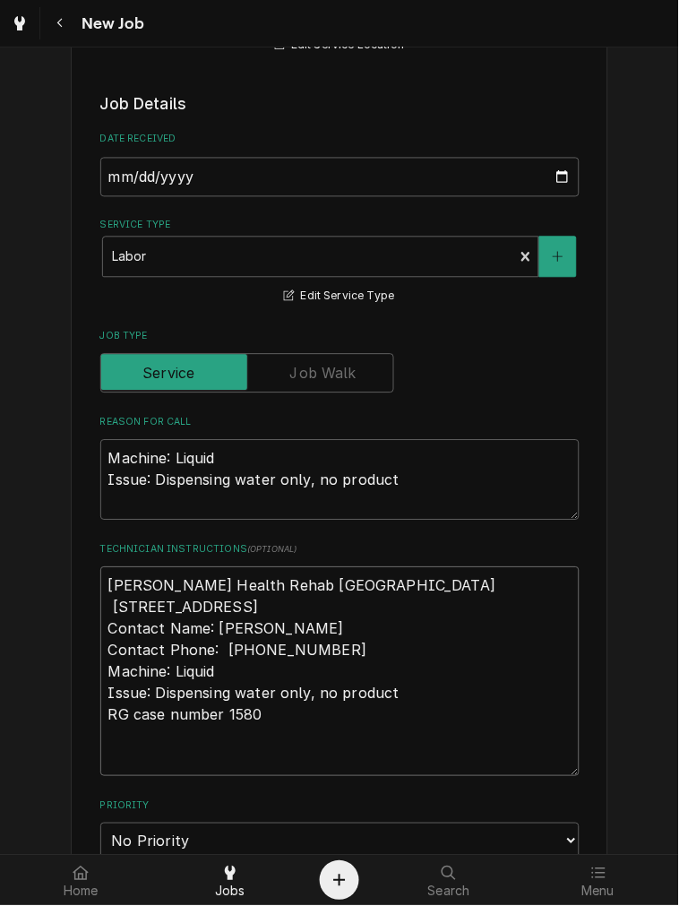
click at [153, 582] on textarea "[PERSON_NAME] Health Rehab [GEOGRAPHIC_DATA] [STREET_ADDRESS] Contact Name: [PE…" at bounding box center [339, 672] width 479 height 210
type textarea "x"
type textarea "[PERSON_NAME] Health Rehab [GEOGRAPHIC_DATA] [STREET_ADDRESS] Contact Name: [PE…"
type textarea "x"
drag, startPoint x: 423, startPoint y: 719, endPoint x: 93, endPoint y: 697, distance: 330.4
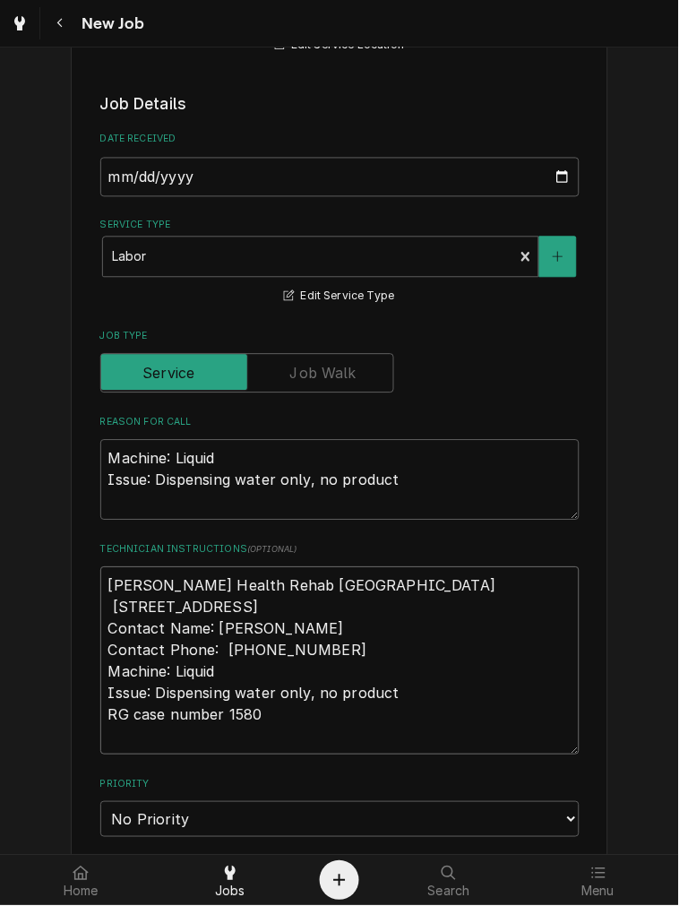
click at [100, 697] on textarea "PAM Health Rehab Hospital of Miamisburg 2310 Crosspointe Drive Miamisburg, OH 4…" at bounding box center [339, 661] width 479 height 188
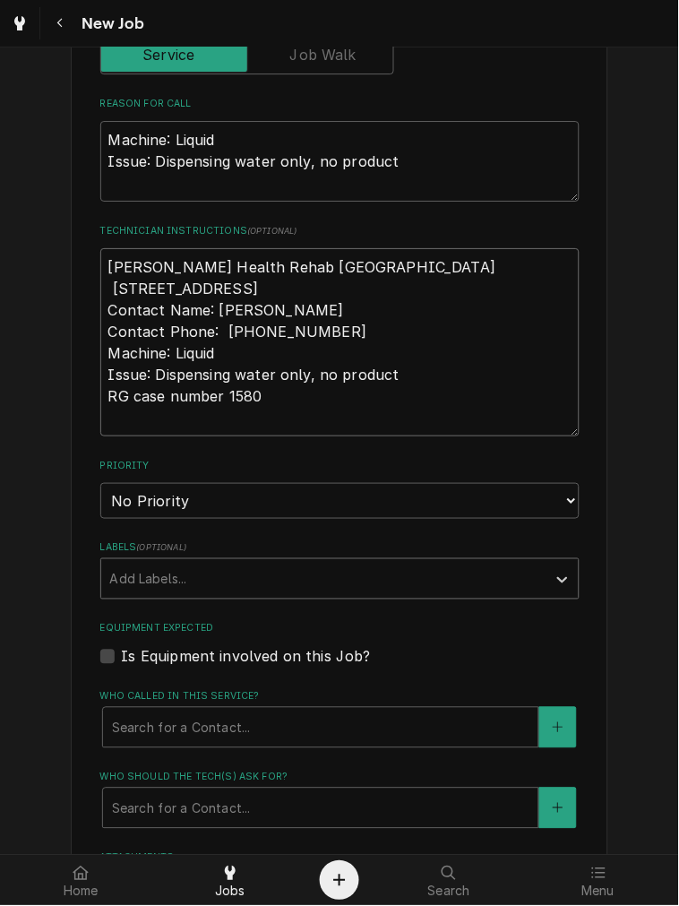
scroll to position [664, 0]
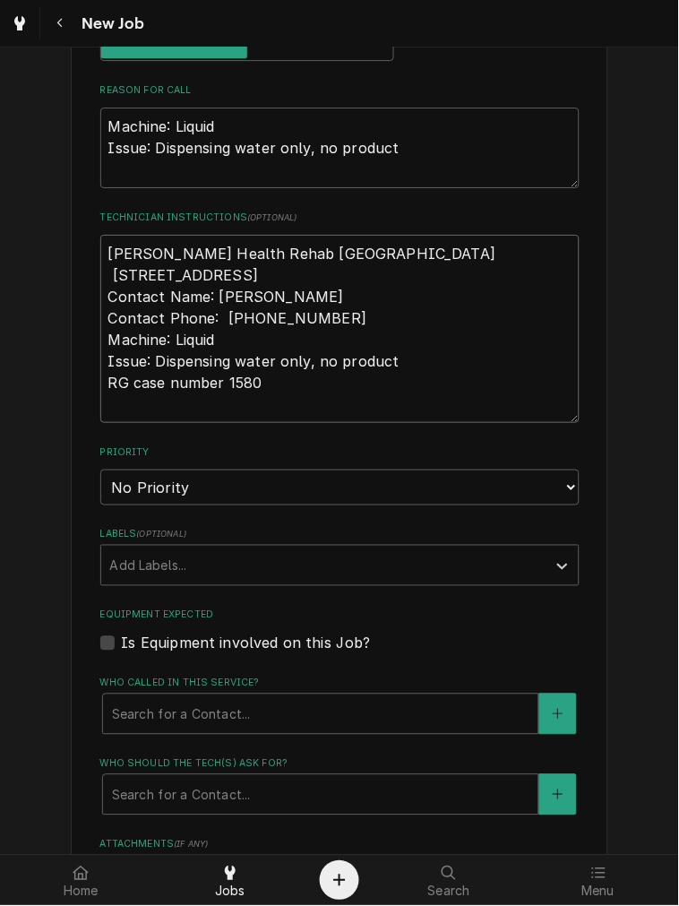
type textarea "PAM Health Rehab Hospital of Miamisburg 2310 Crosspointe Drive Miamisburg, OH 4…"
drag, startPoint x: 148, startPoint y: 487, endPoint x: 149, endPoint y: 499, distance: 11.7
click at [148, 487] on select "No Priority Urgent High Medium Low" at bounding box center [339, 487] width 479 height 36
select select "4"
click at [100, 469] on select "No Priority Urgent High Medium Low" at bounding box center [339, 487] width 479 height 36
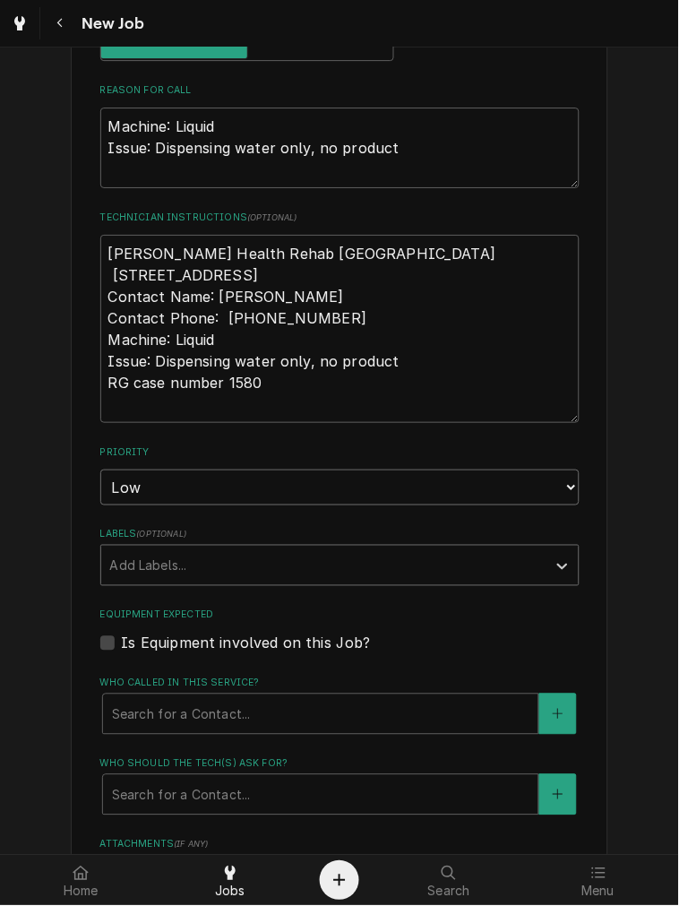
type textarea "x"
click at [179, 639] on label "Is Equipment involved on this Job?" at bounding box center [246, 644] width 249 height 22
click at [179, 639] on input "Equipment Expected" at bounding box center [361, 652] width 479 height 39
checkbox input "true"
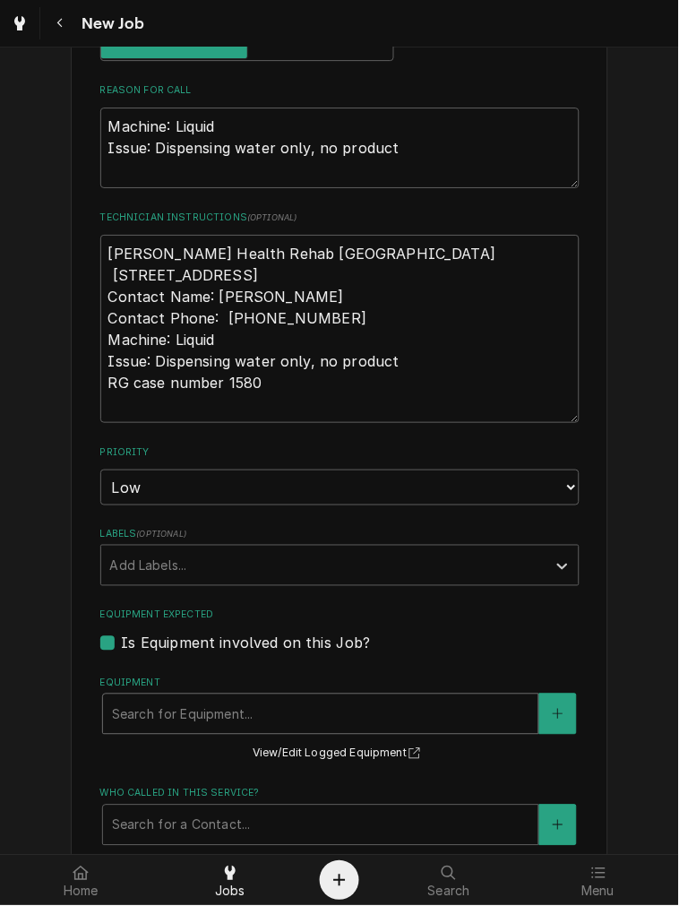
click at [176, 721] on div "Equipment" at bounding box center [321, 714] width 418 height 32
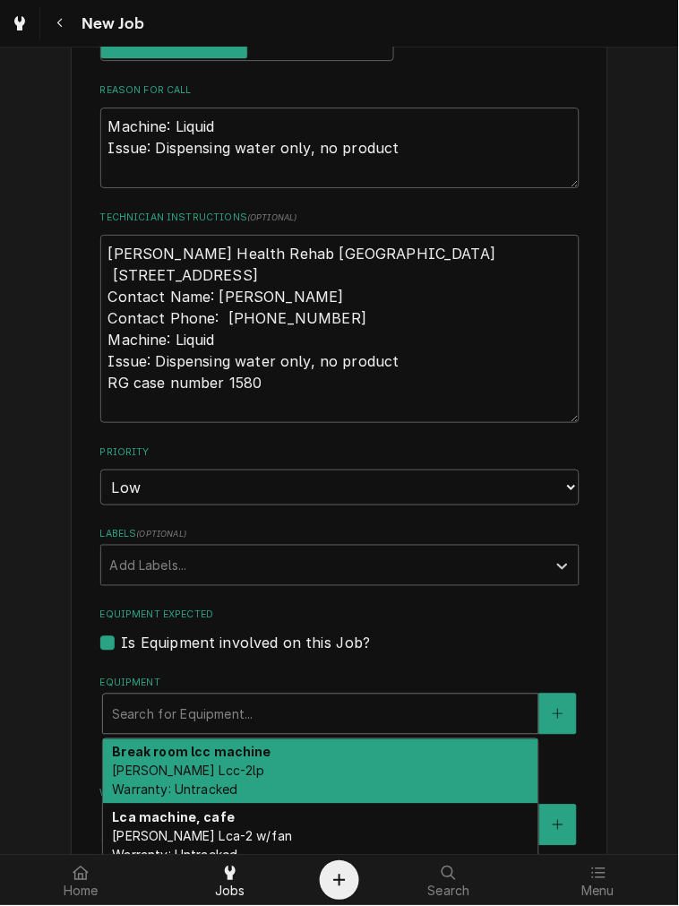
click at [258, 759] on div "Break room lcc machine Bunn Lcc-2lp Warranty: Untracked" at bounding box center [320, 771] width 435 height 65
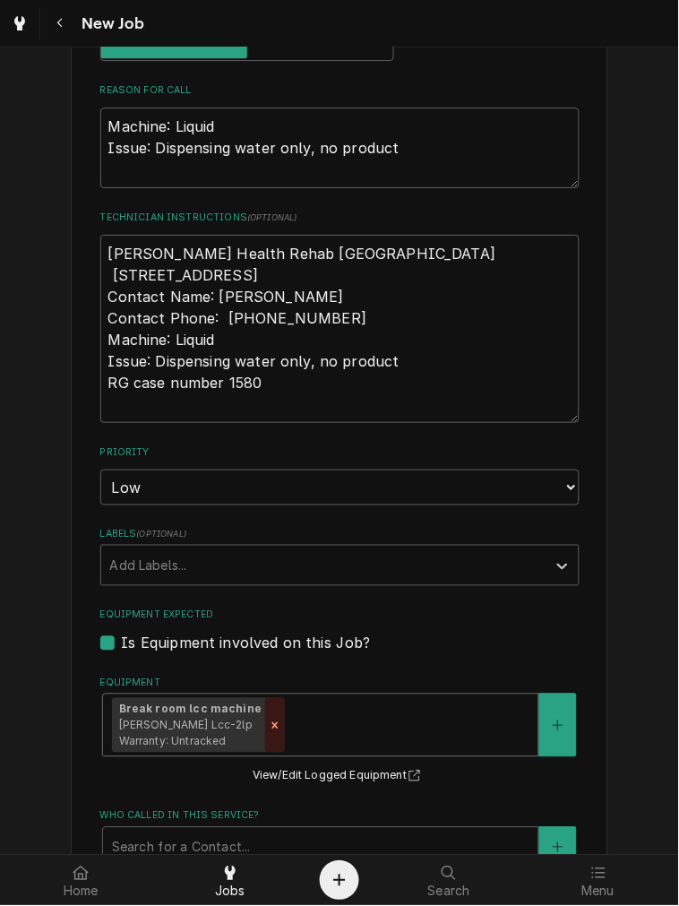
click at [269, 721] on icon "Remove [object Object]" at bounding box center [275, 725] width 13 height 13
type textarea "x"
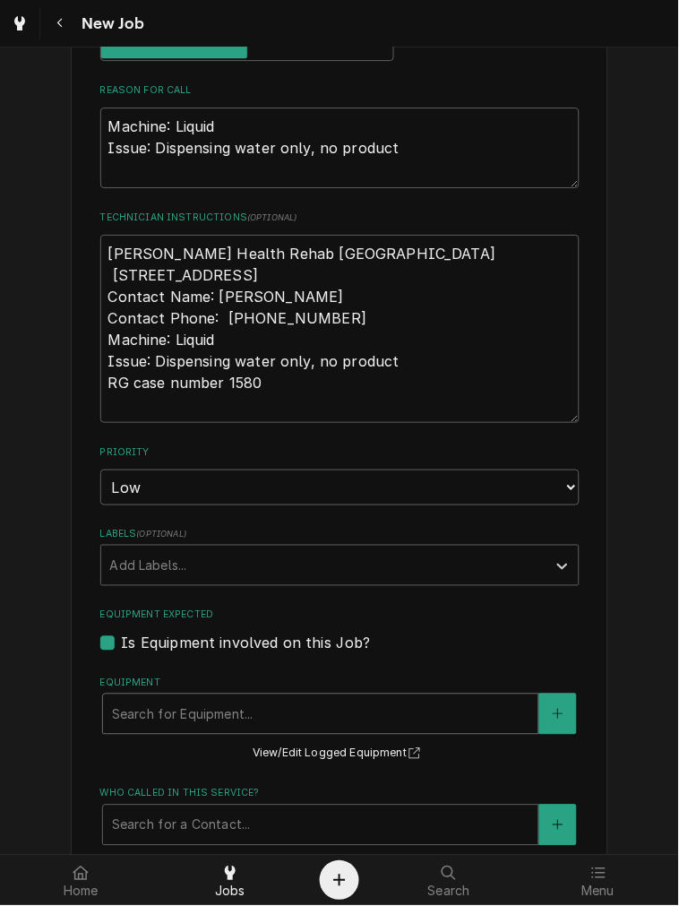
click at [297, 728] on div "Equipment" at bounding box center [321, 714] width 418 height 32
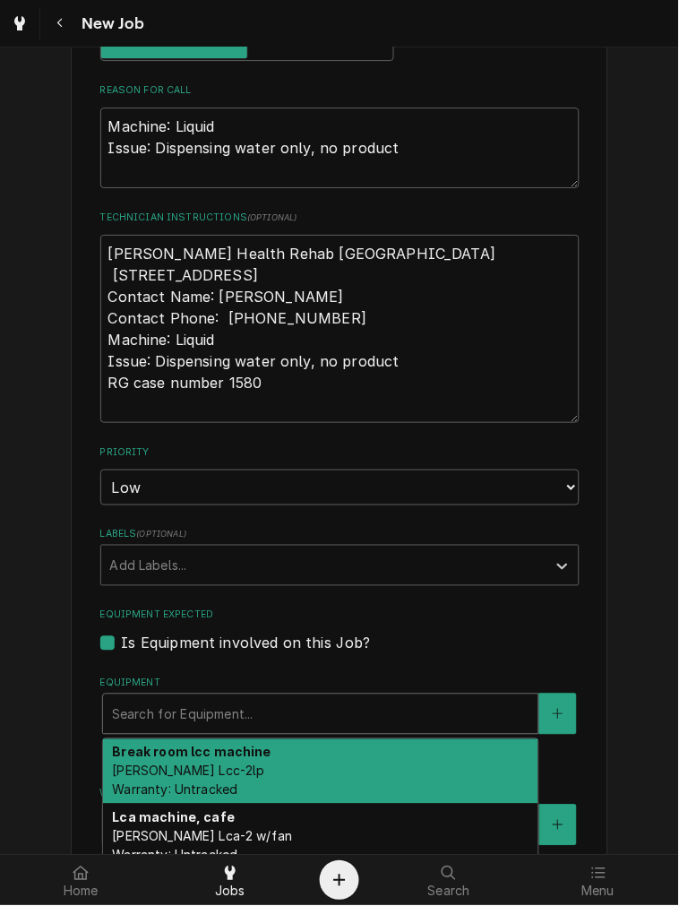
scroll to position [829, 0]
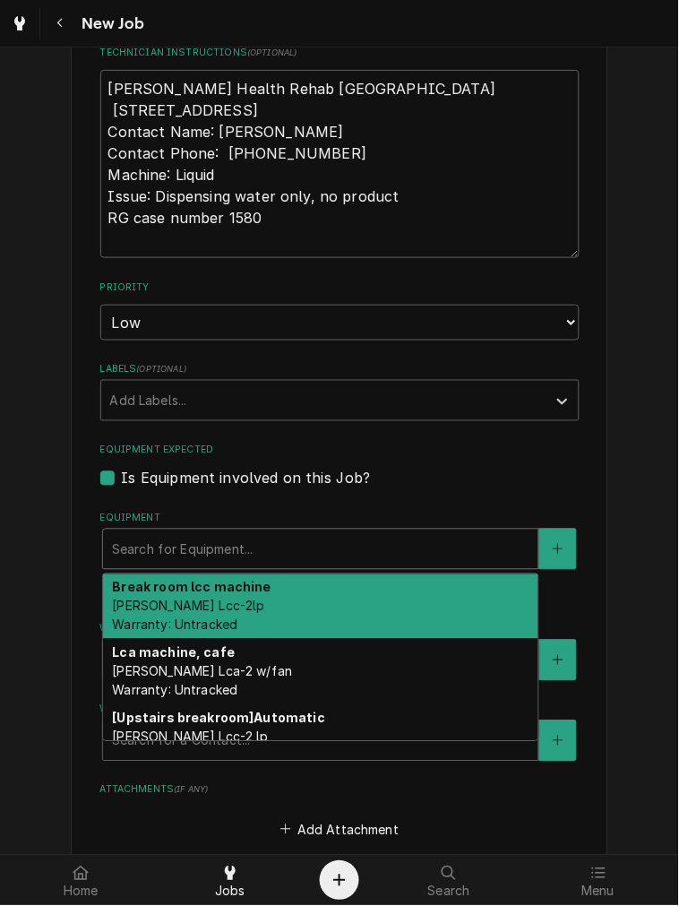
click at [260, 463] on div "Equipment Expected Is Equipment involved on this Job?" at bounding box center [339, 466] width 479 height 46
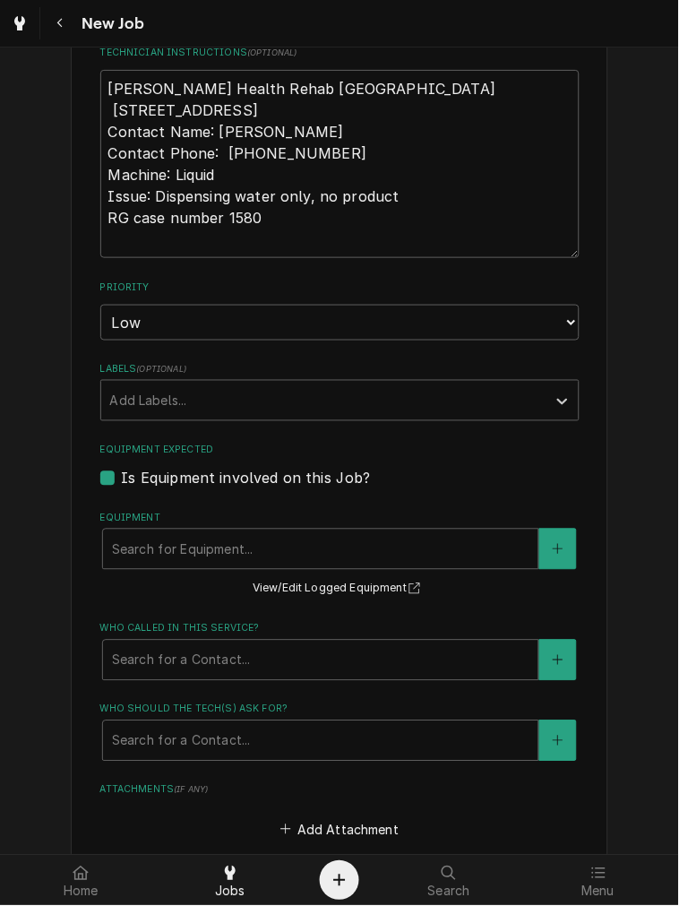
click at [269, 478] on label "Is Equipment involved on this Job?" at bounding box center [246, 479] width 249 height 22
click at [269, 478] on input "Equipment Expected" at bounding box center [361, 487] width 479 height 39
checkbox input "false"
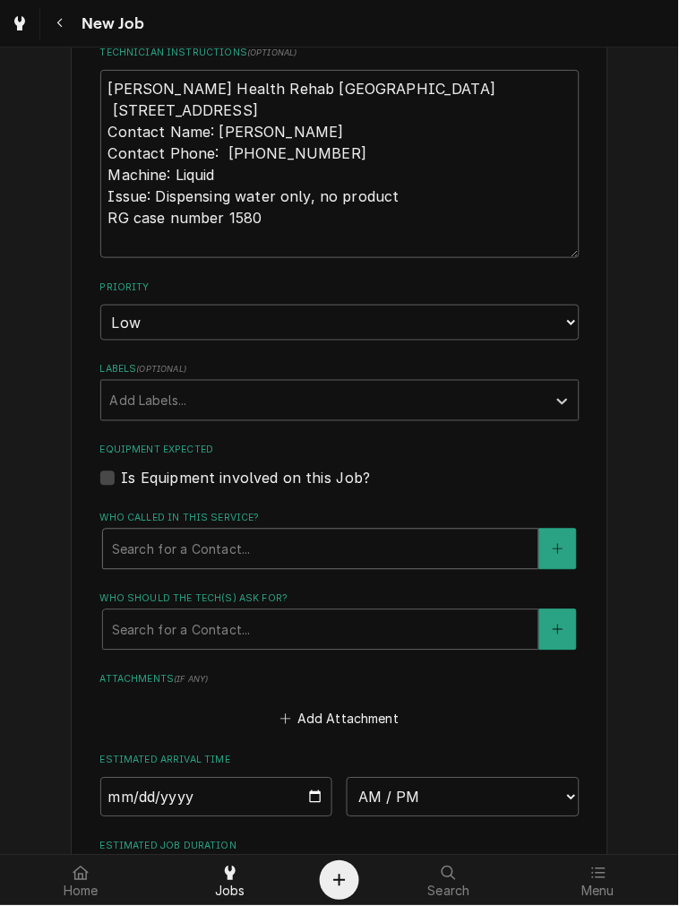
click at [224, 530] on div "Search for a Contact..." at bounding box center [320, 549] width 435 height 39
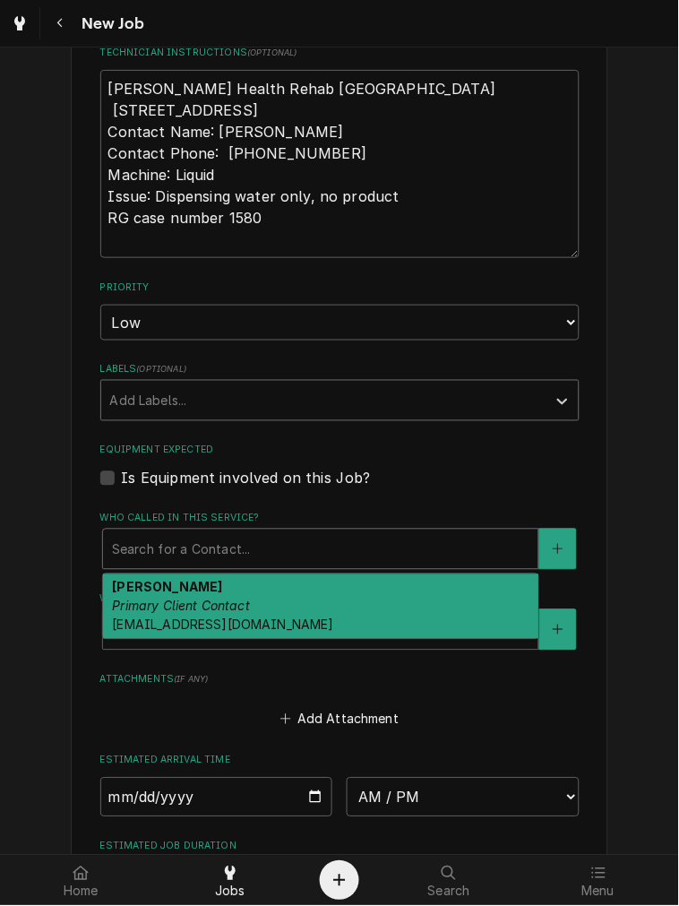
click at [193, 384] on div "Labels" at bounding box center [323, 400] width 427 height 32
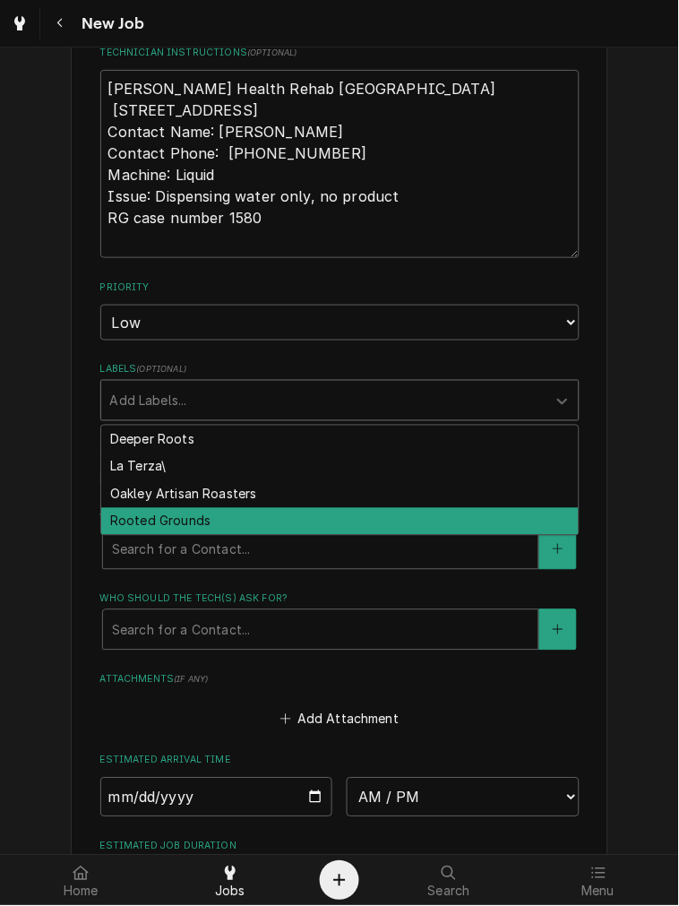
click at [165, 525] on div "Rooted Grounds" at bounding box center [340, 522] width 478 height 28
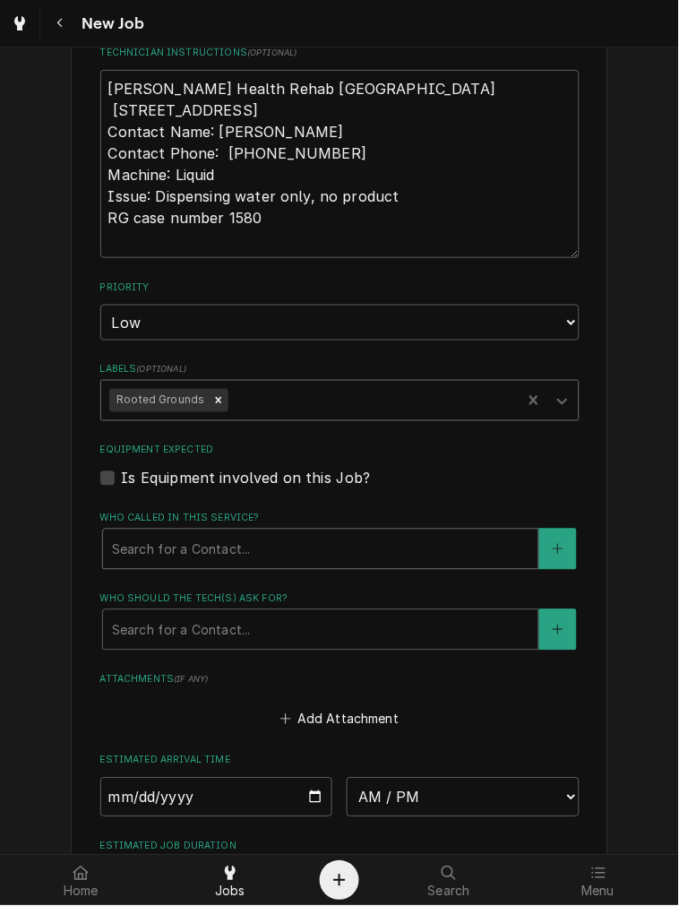
type textarea "x"
click at [185, 563] on div "Search for a Contact..." at bounding box center [320, 549] width 435 height 39
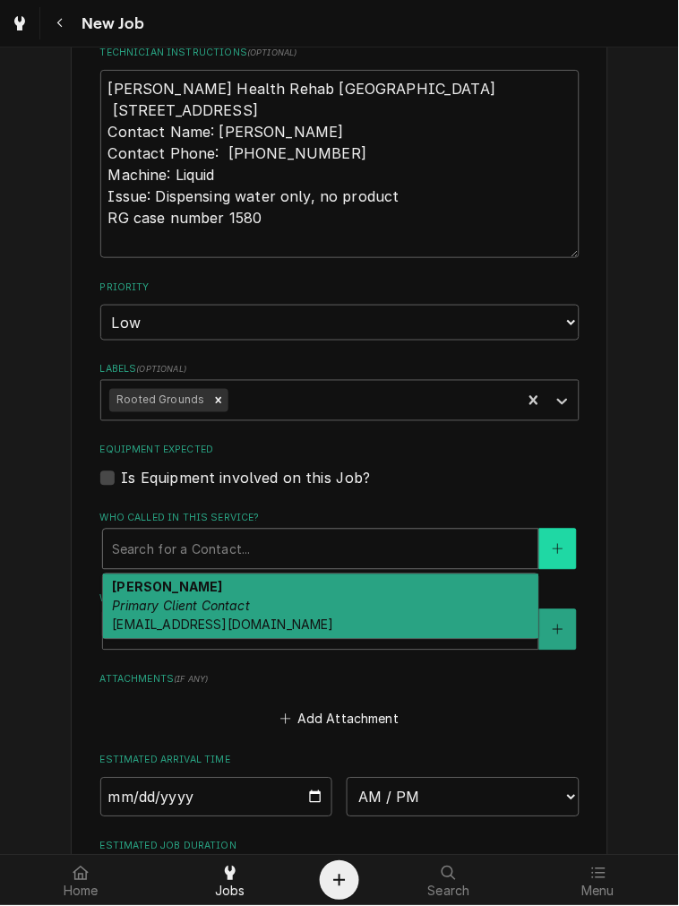
click at [553, 543] on icon "Create New Contact" at bounding box center [558, 549] width 11 height 13
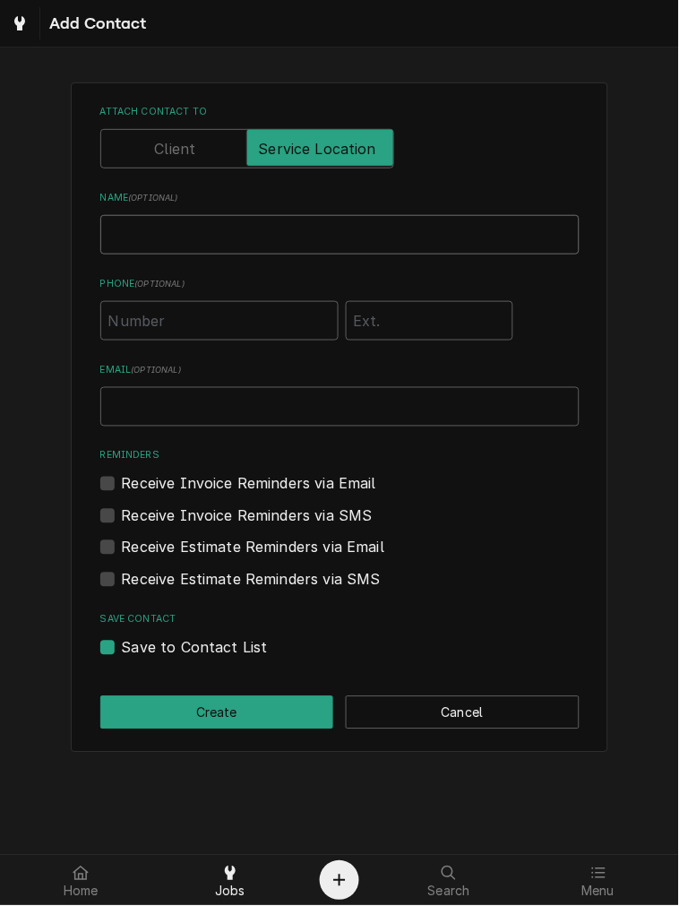
click at [165, 228] on input "Name ( optional )" at bounding box center [339, 234] width 479 height 39
type input "Jnny Kirkpatrick"
type input "(937) 671-1122"
click at [247, 425] on input "Email ( optional )" at bounding box center [339, 406] width 479 height 39
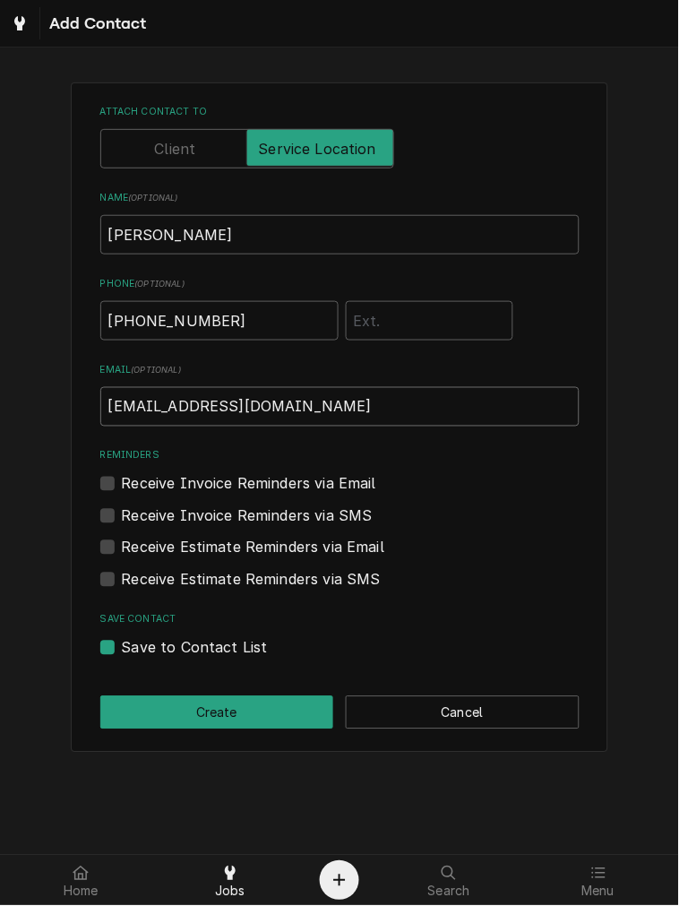
type input "ap@rgcoffee.com"
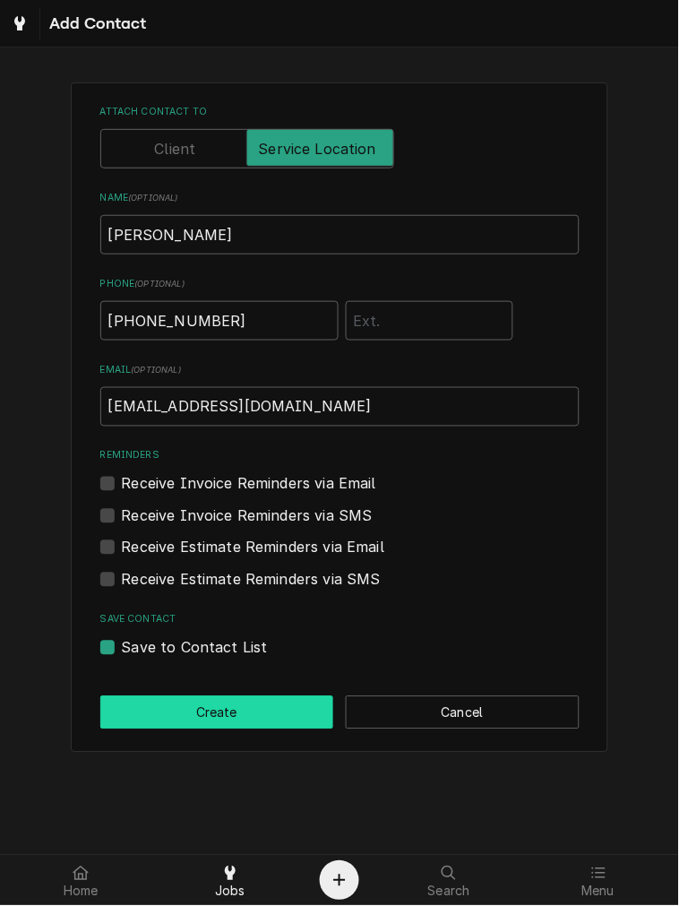
click at [189, 710] on button "Create" at bounding box center [217, 712] width 234 height 33
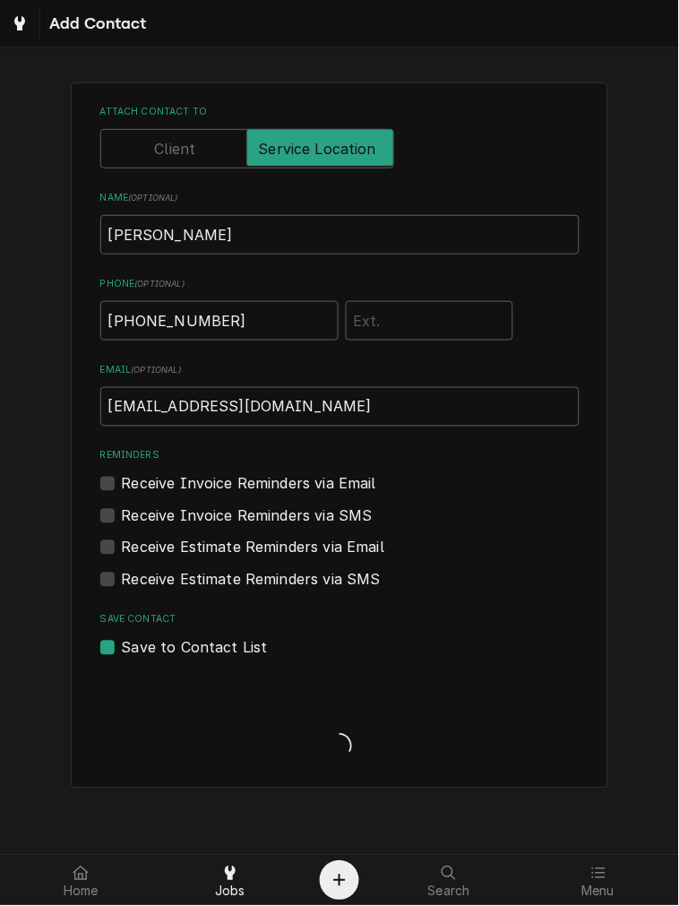
scroll to position [829, 0]
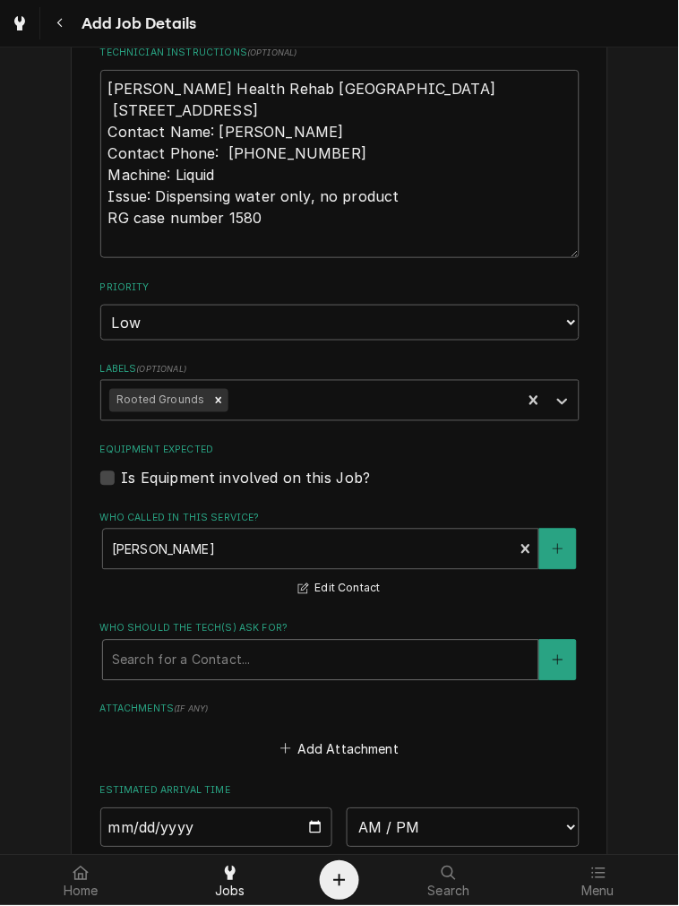
click at [224, 676] on div "Search for a Contact..." at bounding box center [320, 660] width 435 height 39
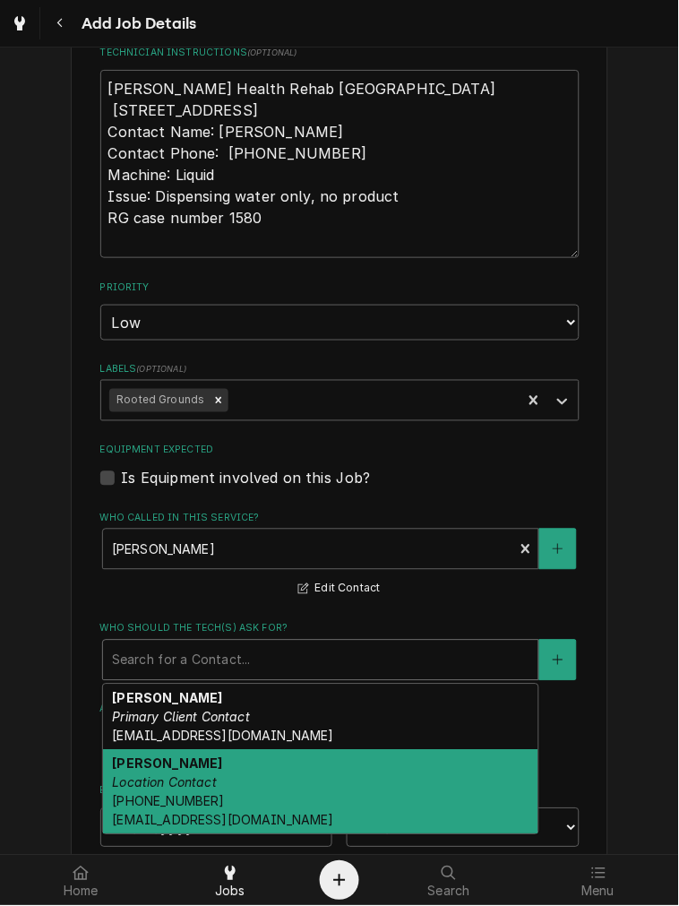
click at [184, 785] on em "Location Contact" at bounding box center [164, 782] width 105 height 15
type textarea "x"
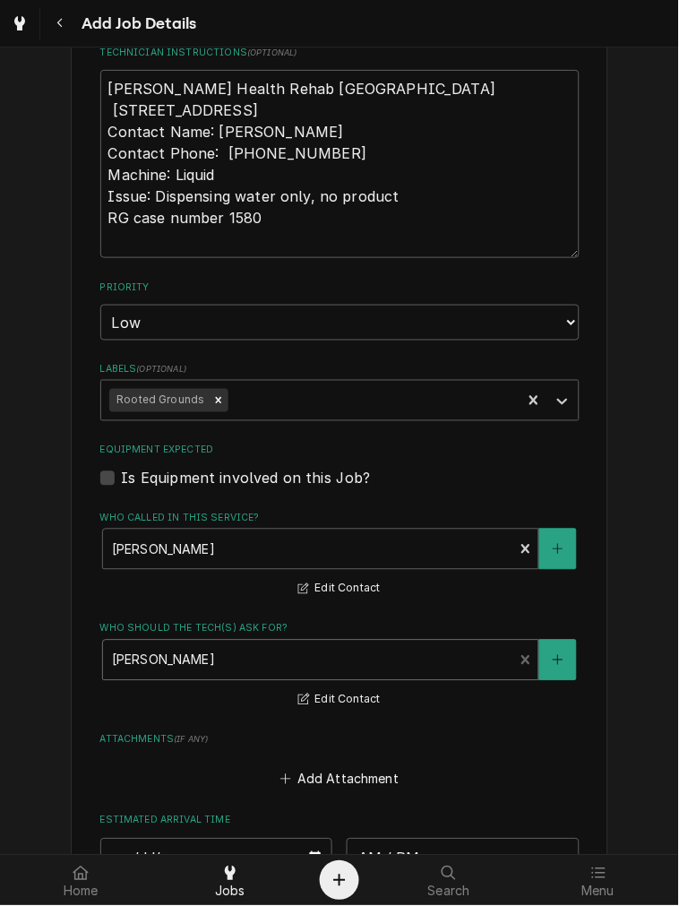
scroll to position [995, 0]
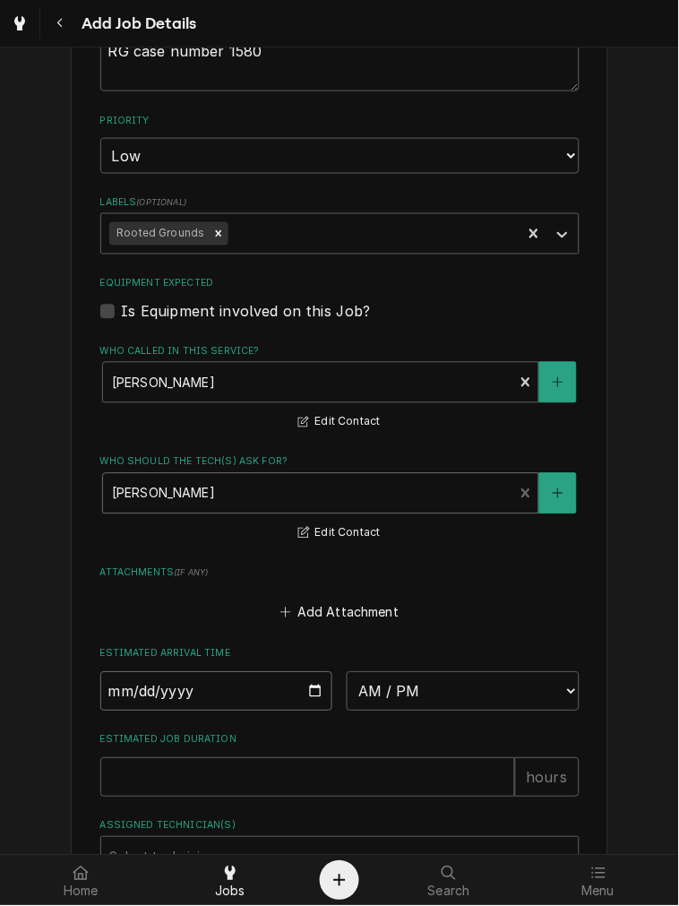
click at [301, 688] on input "Date" at bounding box center [216, 691] width 233 height 39
type input "2025-10-02"
type textarea "x"
click at [463, 694] on select "AM / PM 6:00 AM 6:15 AM 6:30 AM 6:45 AM 7:00 AM 7:15 AM 7:30 AM 7:45 AM 8:00 AM…" at bounding box center [463, 691] width 233 height 39
select select "15:00:00"
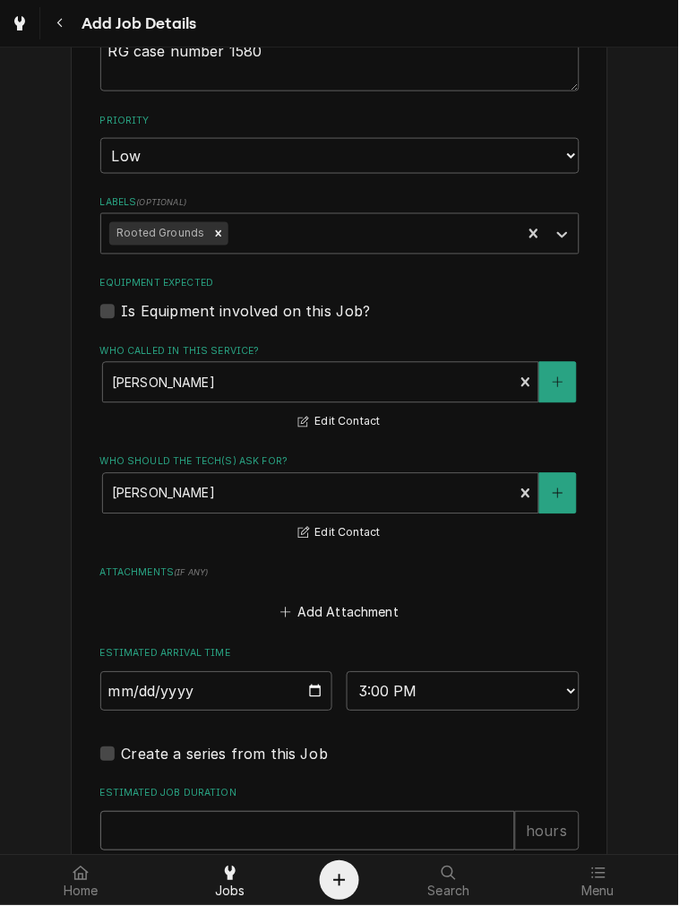
click at [211, 826] on input "Estimated Job Duration" at bounding box center [307, 831] width 415 height 39
type textarea "x"
type input "2"
type textarea "x"
type input "2"
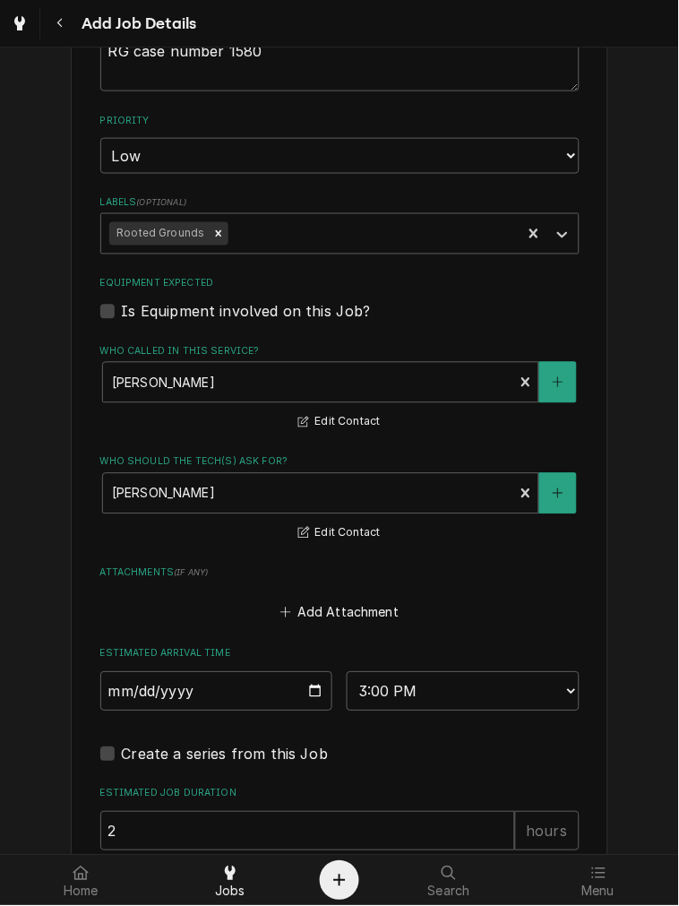
scroll to position [1160, 0]
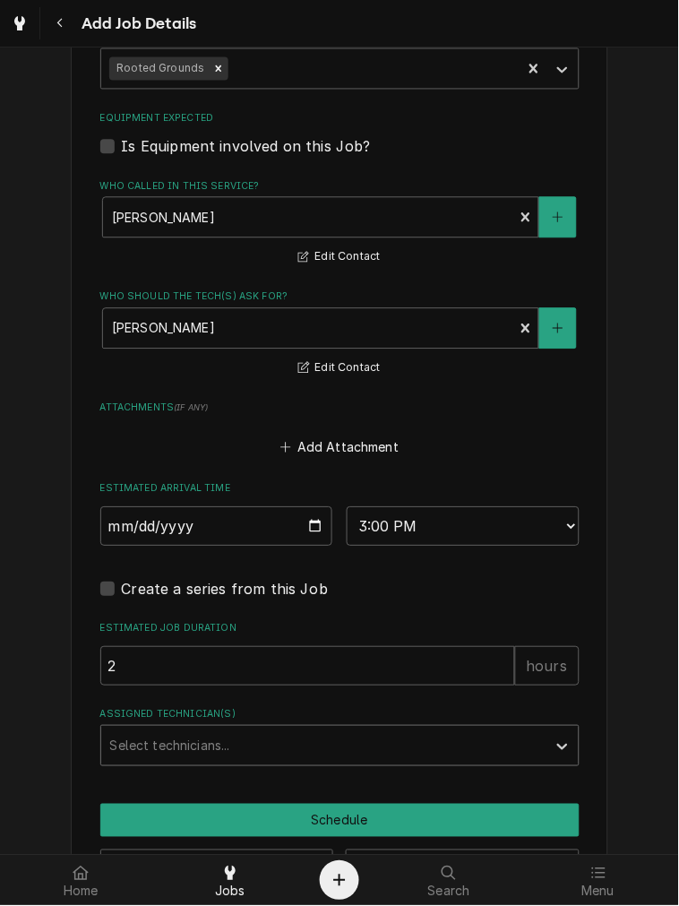
click at [153, 754] on div "Assigned Technician(s)" at bounding box center [323, 746] width 427 height 32
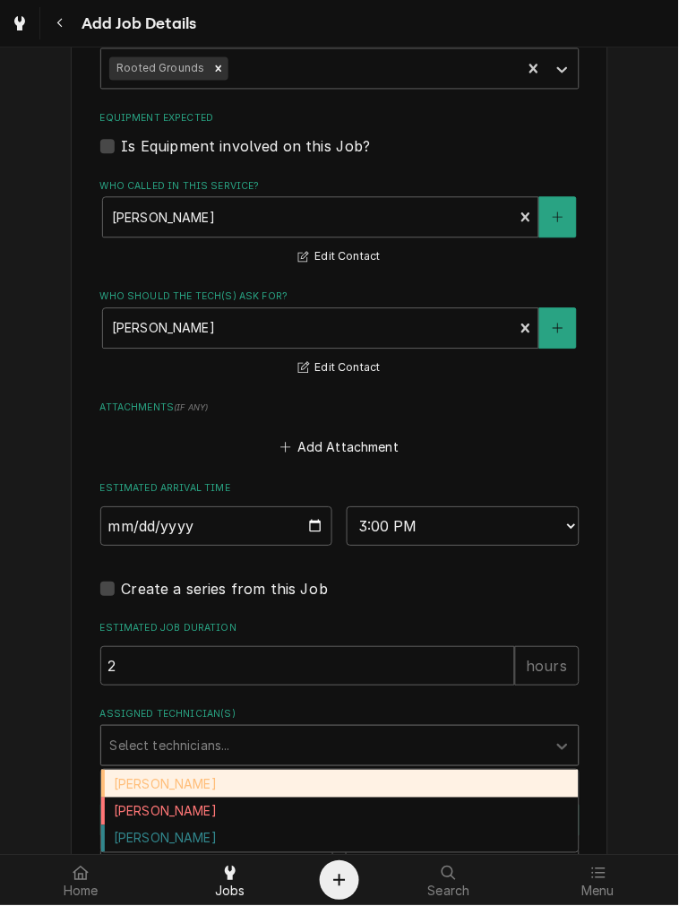
click at [149, 776] on div "[PERSON_NAME]" at bounding box center [340, 785] width 478 height 28
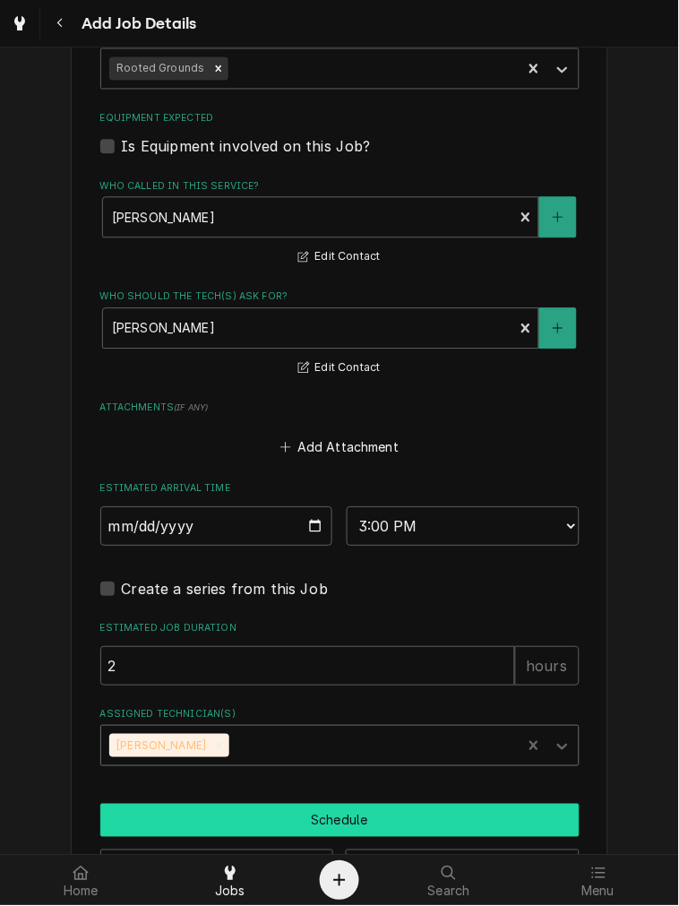
click at [167, 808] on button "Schedule" at bounding box center [339, 821] width 479 height 33
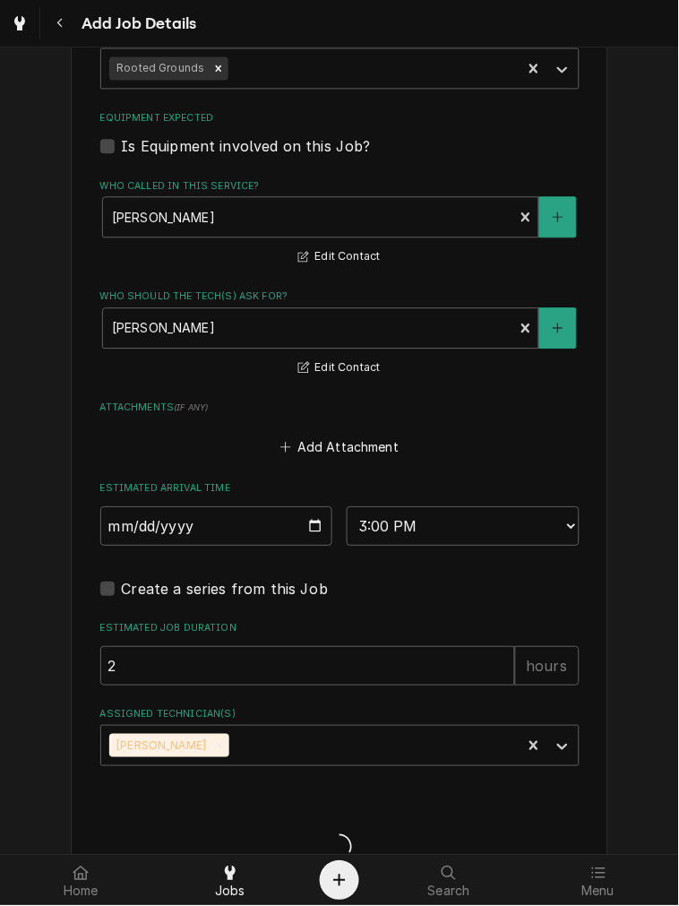
type textarea "x"
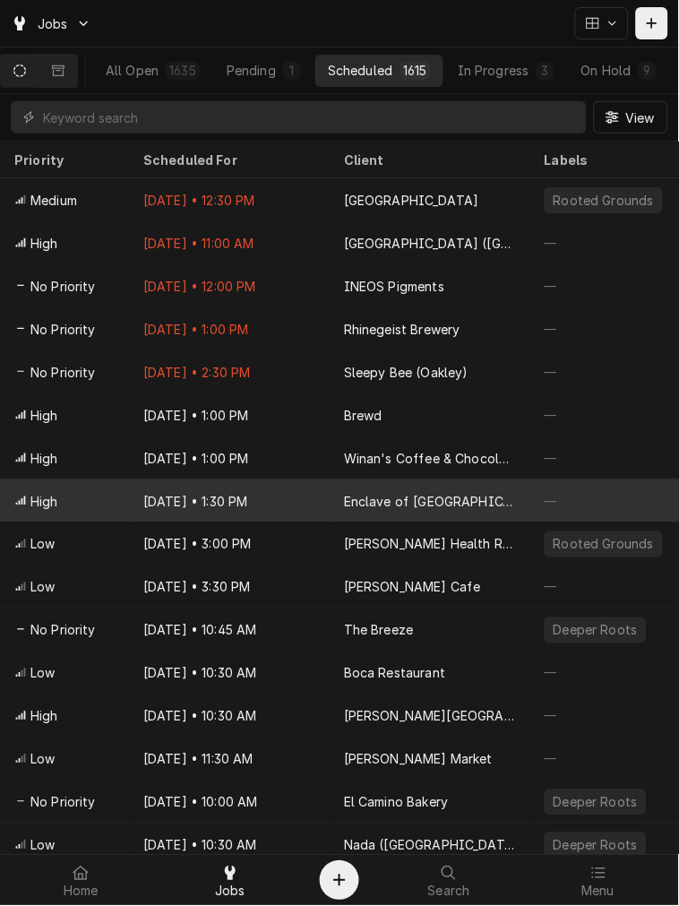
click at [386, 503] on div "Enclave of [GEOGRAPHIC_DATA]" at bounding box center [430, 501] width 172 height 19
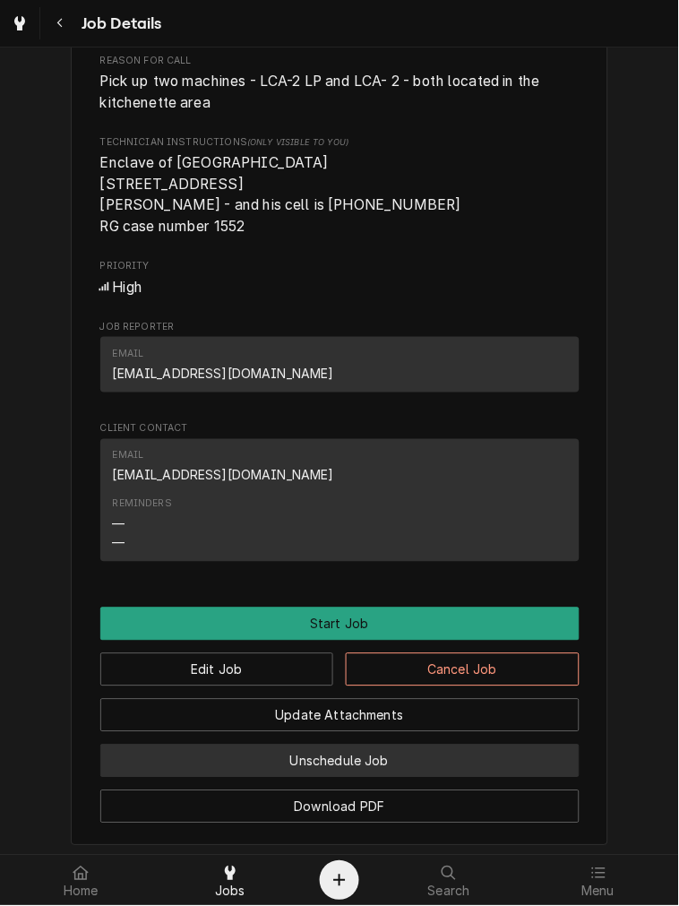
scroll to position [995, 0]
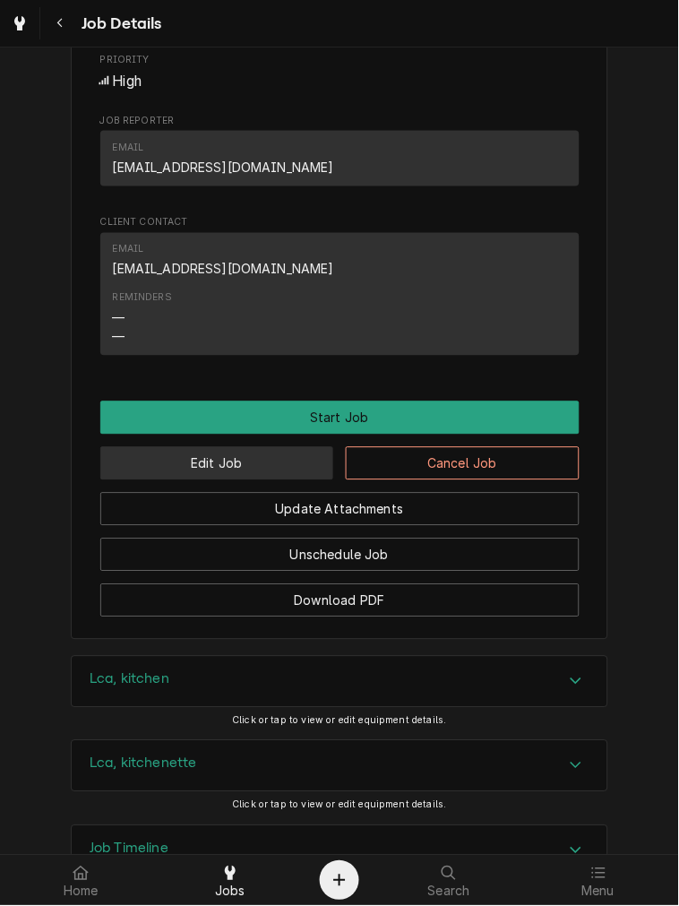
click at [230, 480] on button "Edit Job" at bounding box center [217, 463] width 234 height 33
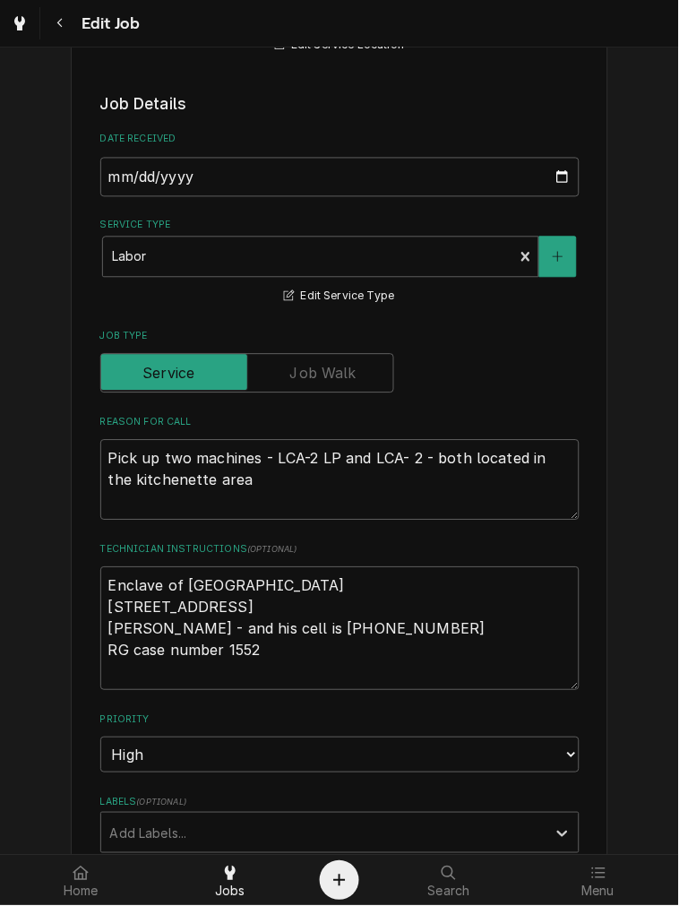
scroll to position [497, 0]
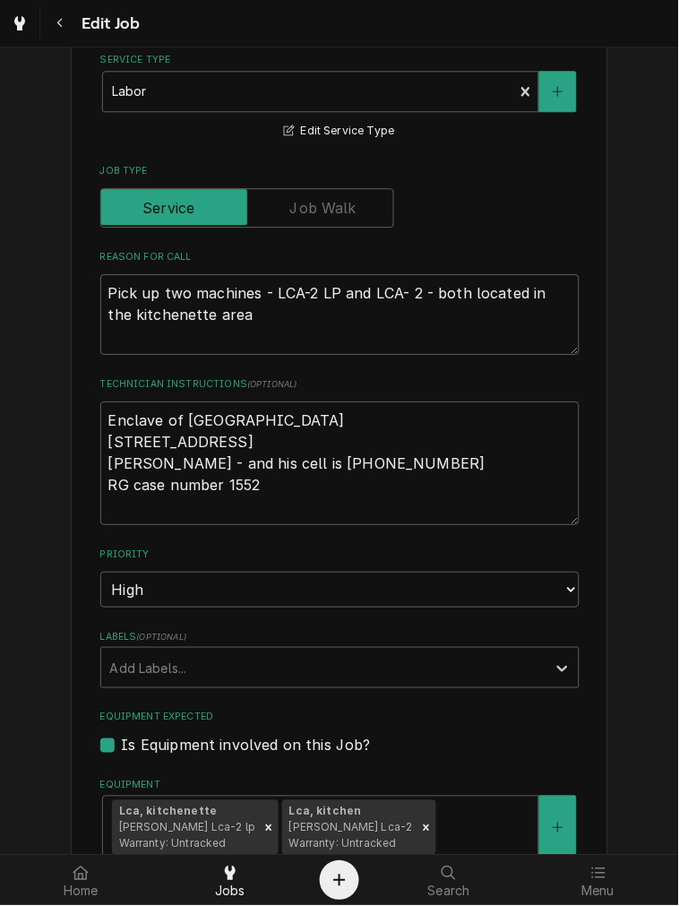
click at [208, 630] on label "Labels ( optional )" at bounding box center [339, 637] width 479 height 14
click at [209, 665] on div "Labels" at bounding box center [323, 667] width 427 height 32
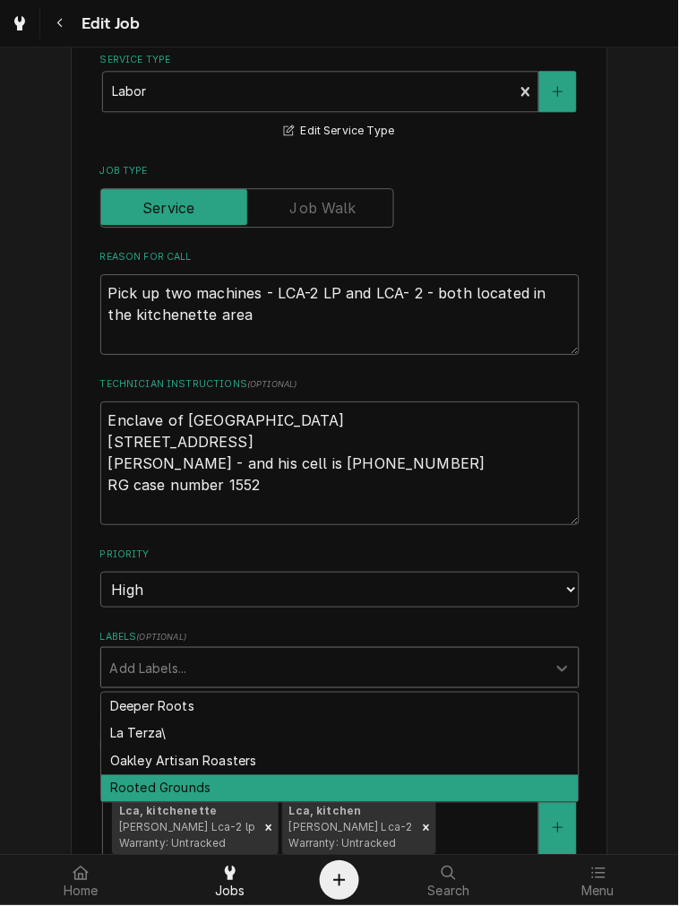
click at [194, 779] on div "Rooted Grounds" at bounding box center [340, 789] width 478 height 28
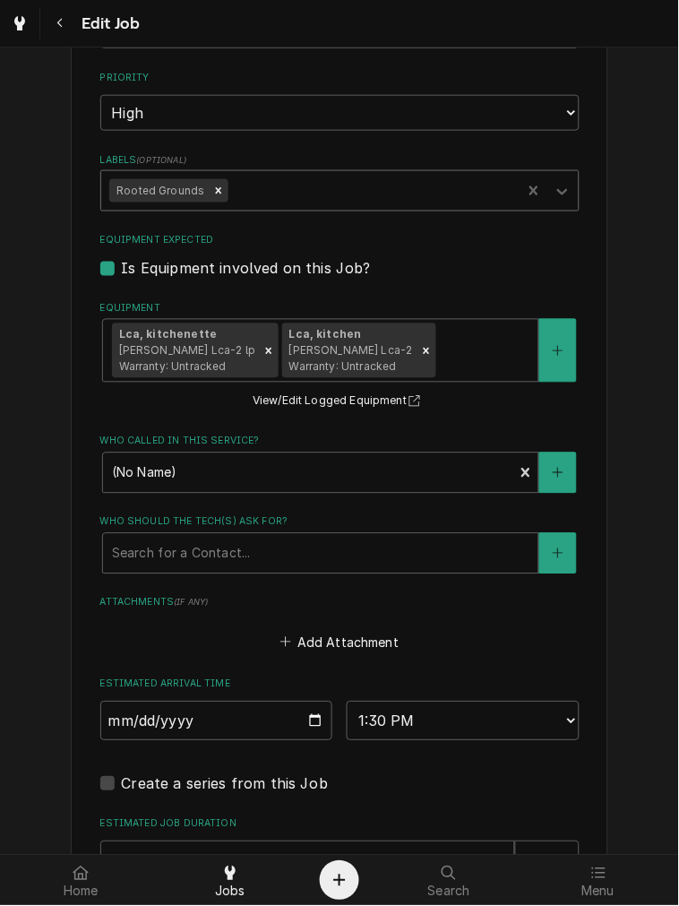
scroll to position [1188, 0]
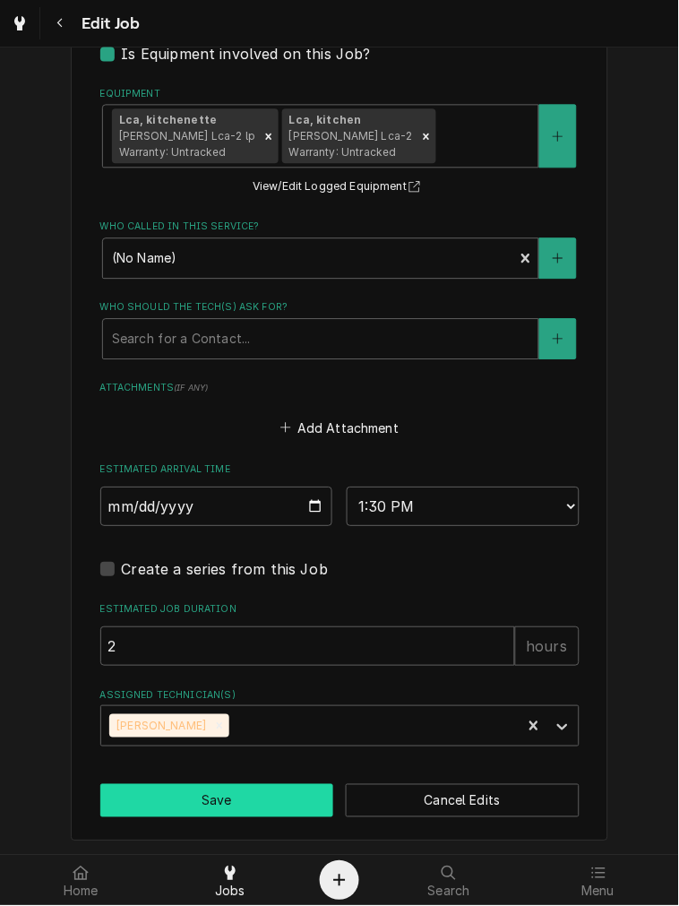
click at [258, 799] on button "Save" at bounding box center [217, 801] width 234 height 33
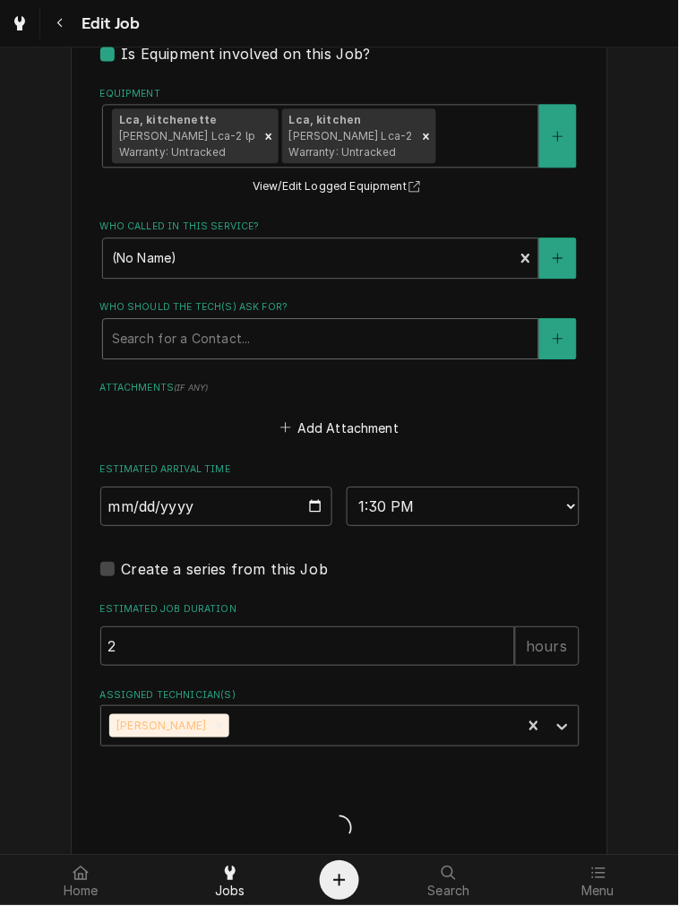
type textarea "x"
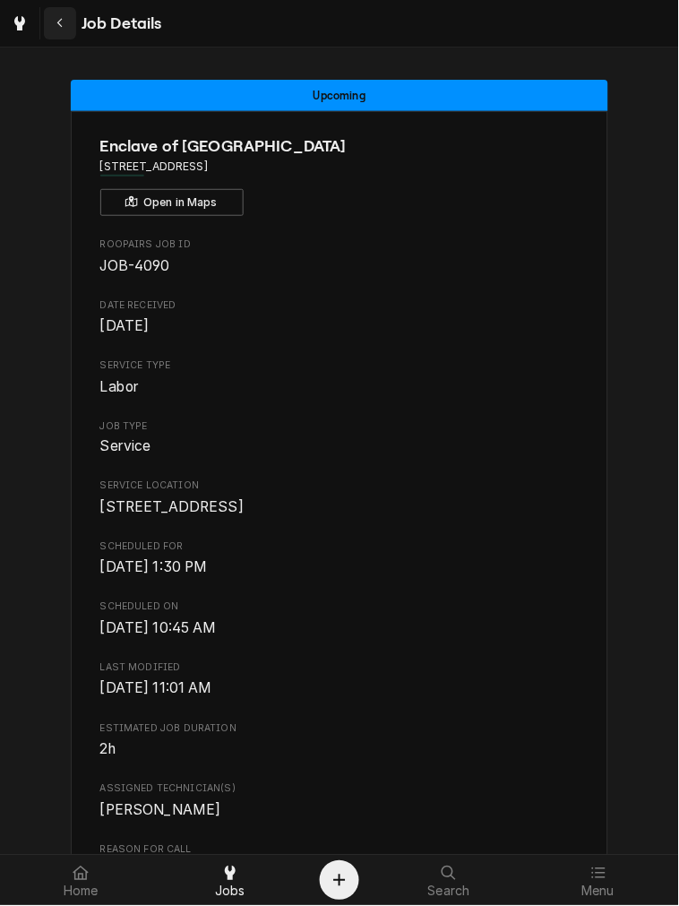
click at [66, 25] on div "Navigate back" at bounding box center [60, 23] width 18 height 18
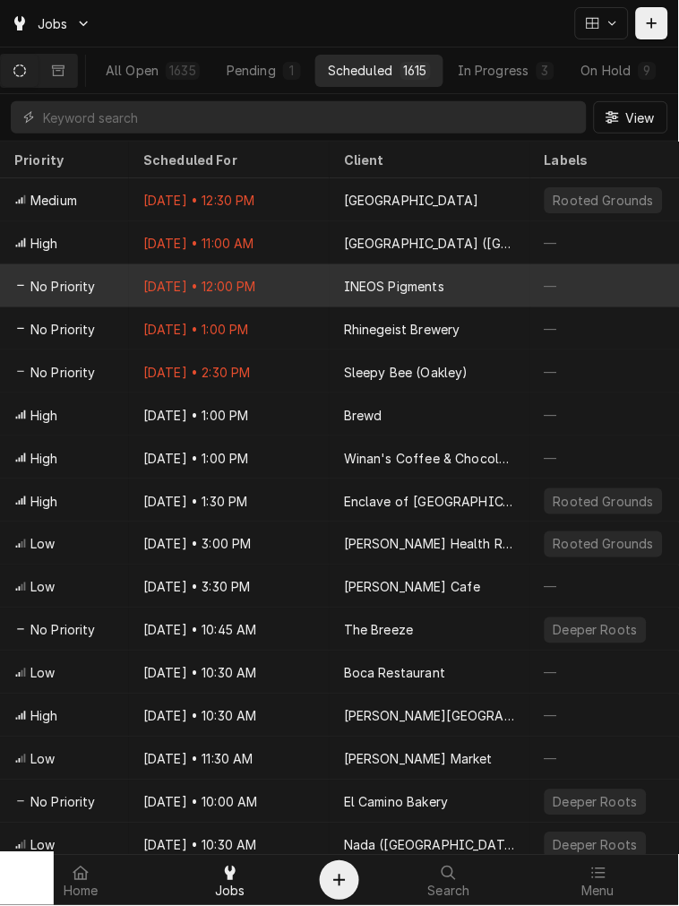
click at [294, 280] on div "Oct 1 • 12:00 PM" at bounding box center [229, 285] width 201 height 43
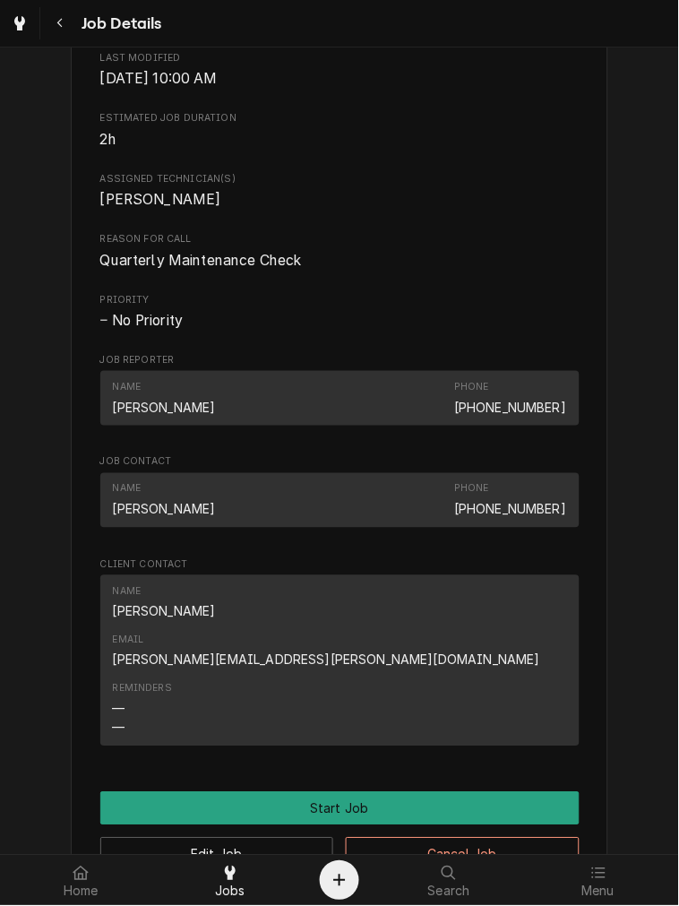
scroll to position [829, 0]
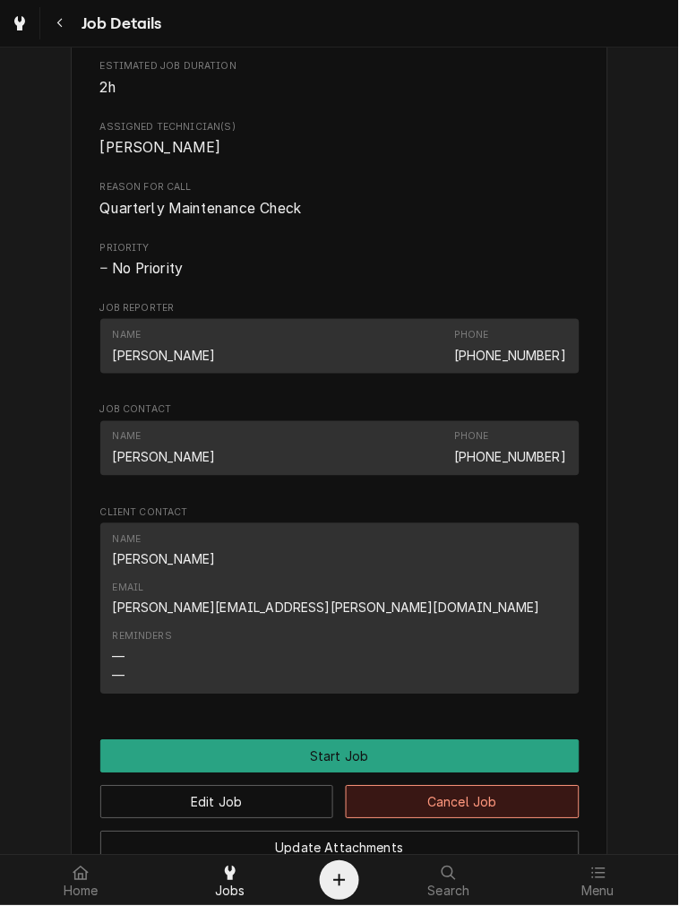
click at [427, 786] on button "Cancel Job" at bounding box center [463, 802] width 234 height 33
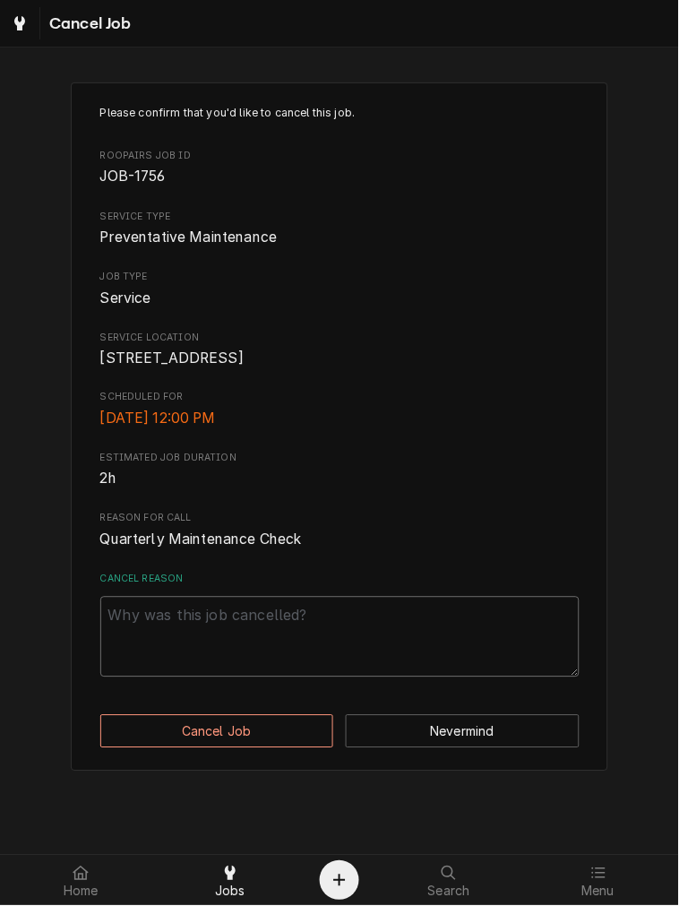
click at [191, 677] on textarea "Cancel Reason" at bounding box center [339, 637] width 479 height 81
type textarea "x"
type textarea "c"
type textarea "x"
type textarea "cl"
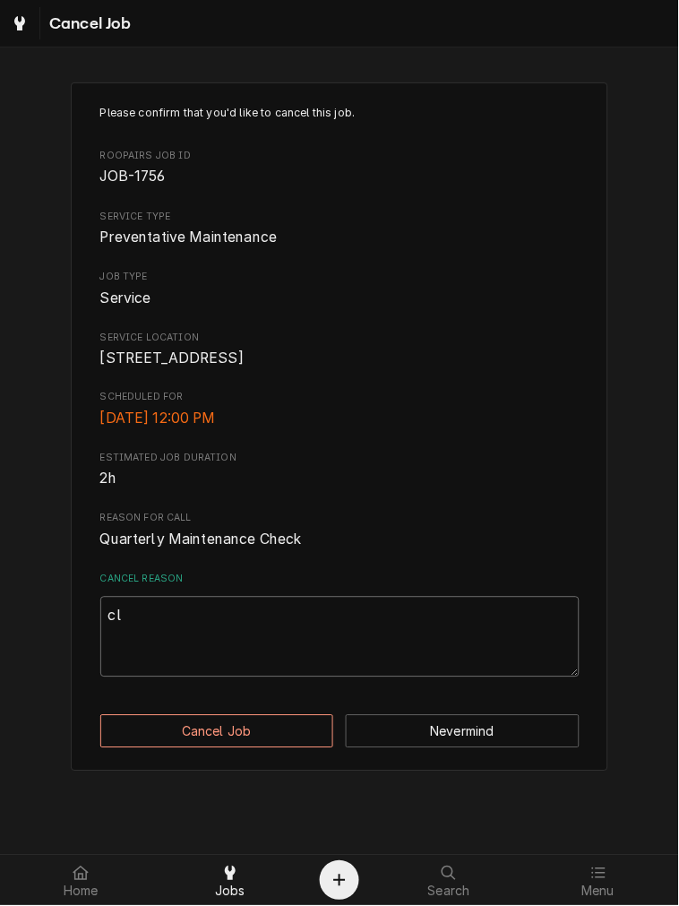
type textarea "x"
type textarea "cle"
type textarea "x"
type textarea "clea"
type textarea "x"
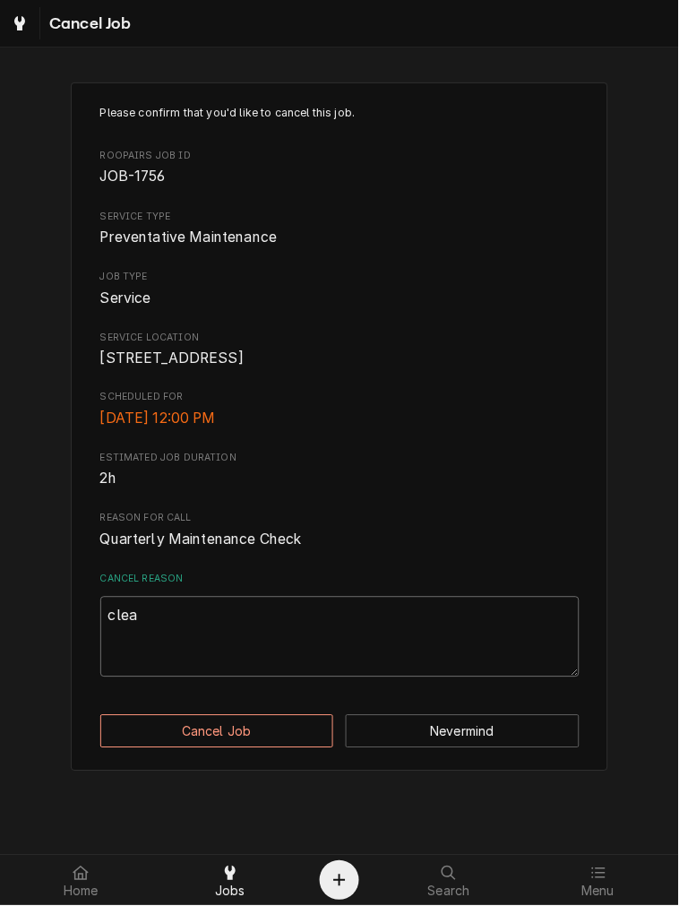
type textarea "clear"
type textarea "x"
type textarea "cleari"
type textarea "x"
type textarea "clearin"
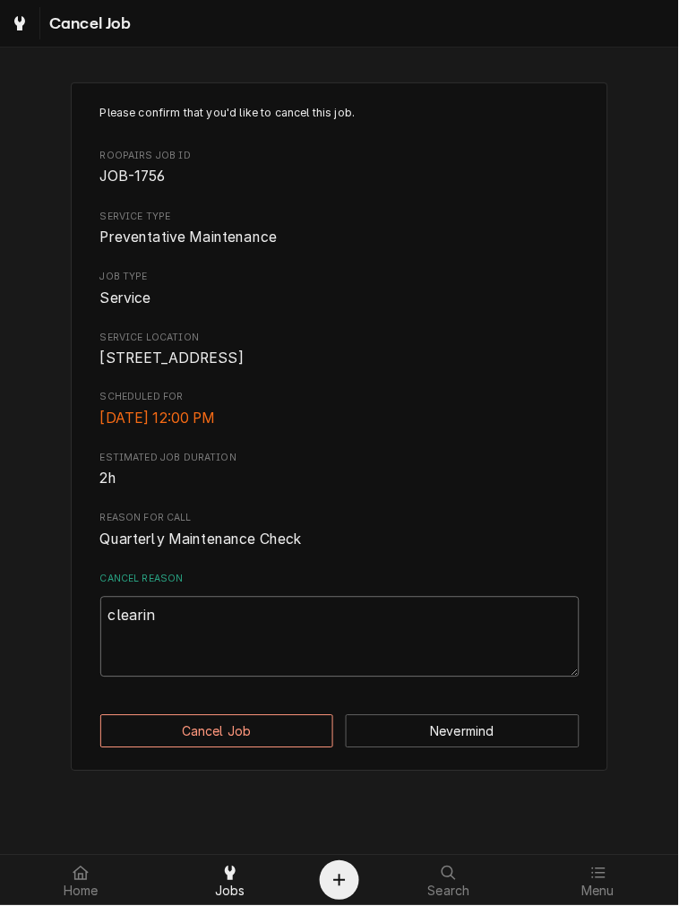
type textarea "x"
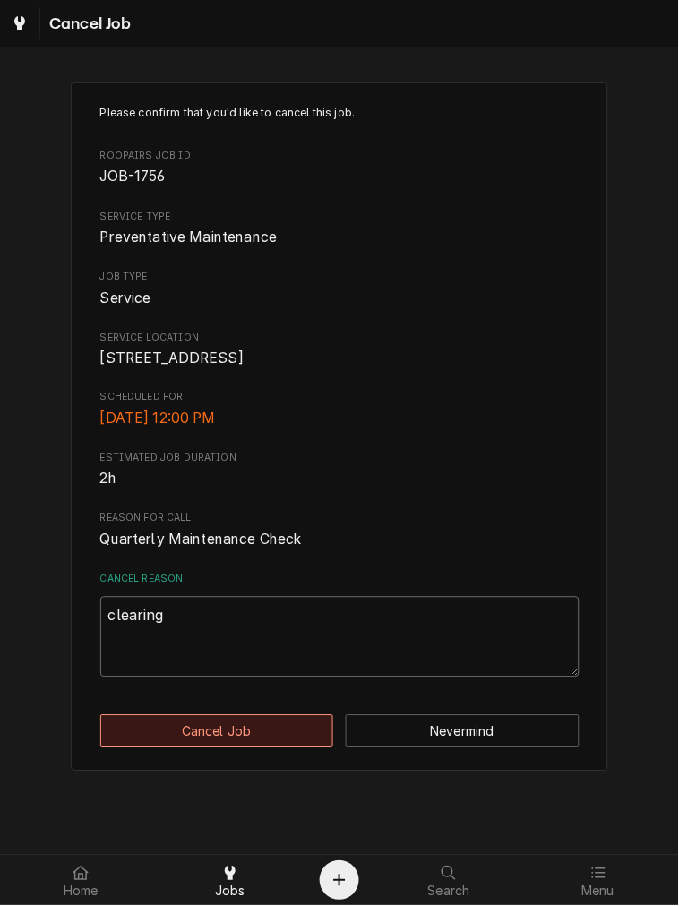
type textarea "clearing"
click at [191, 740] on button "Cancel Job" at bounding box center [217, 731] width 234 height 33
type textarea "x"
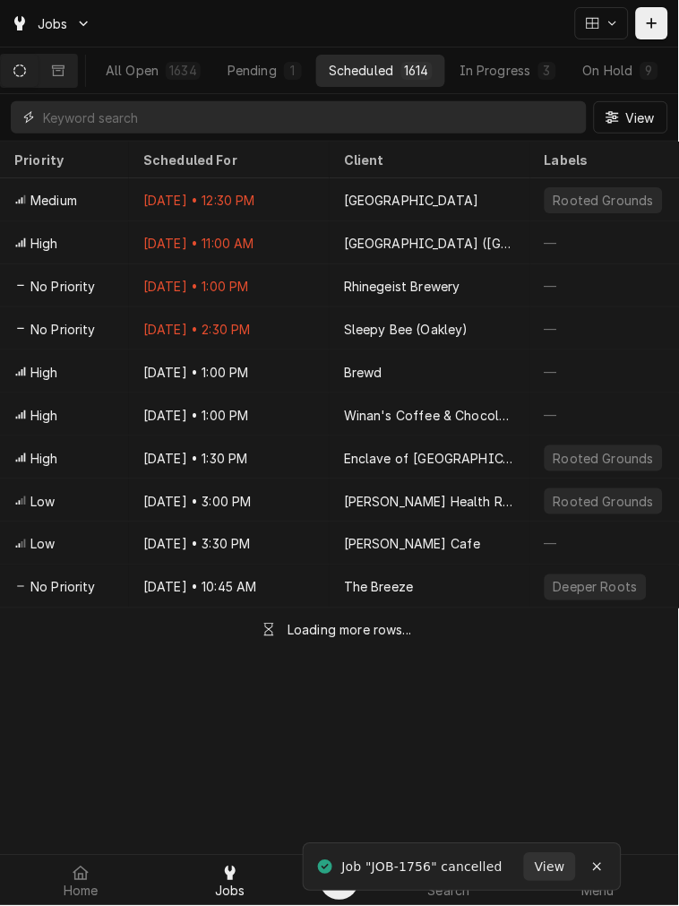
click at [179, 120] on input "Dynamic Content Wrapper" at bounding box center [310, 117] width 535 height 32
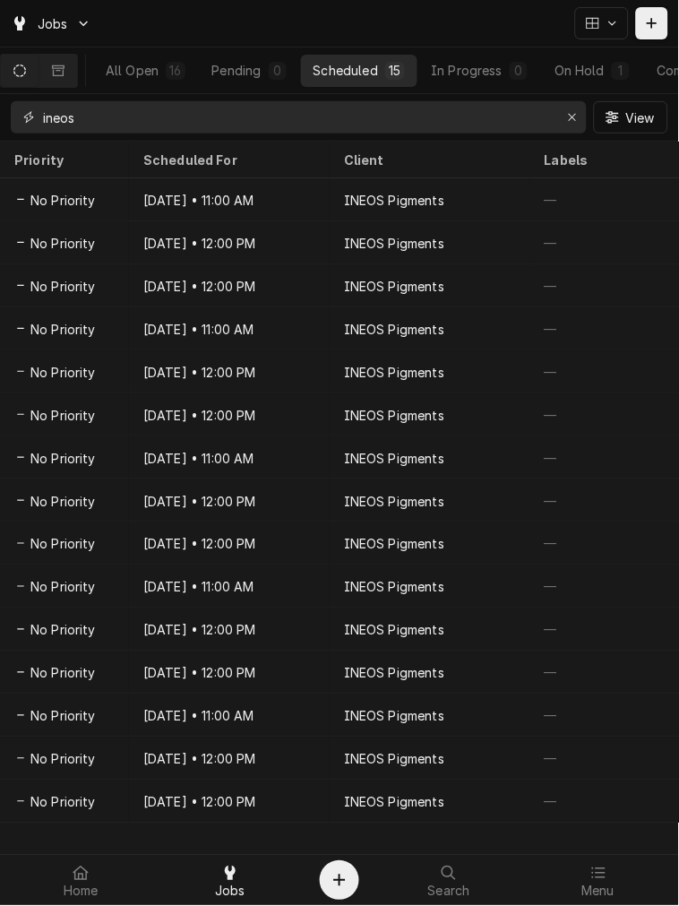
type input "ineos"
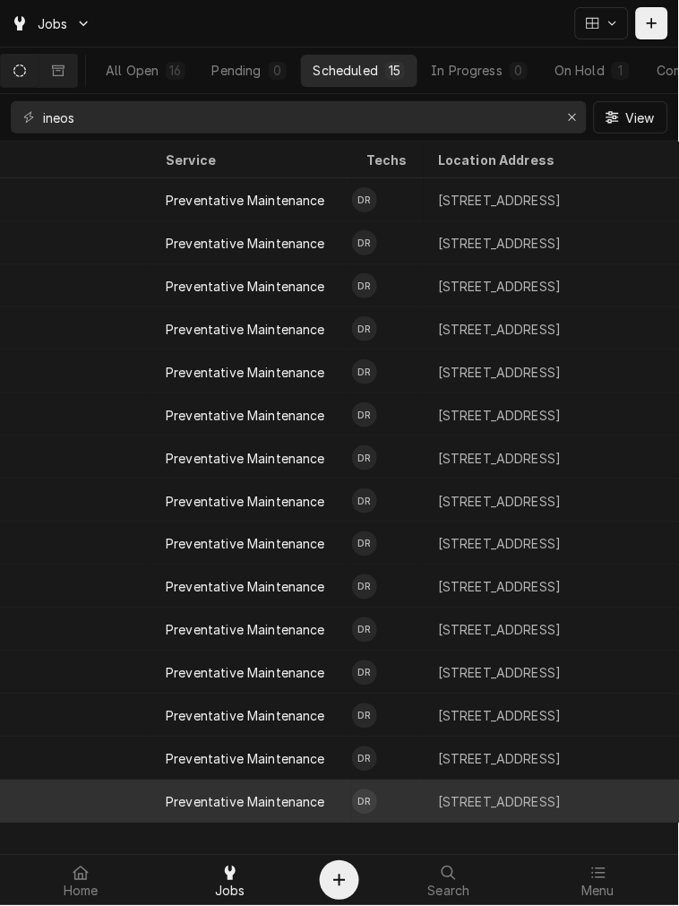
click at [329, 800] on div "Preventative Maintenance" at bounding box center [251, 801] width 201 height 43
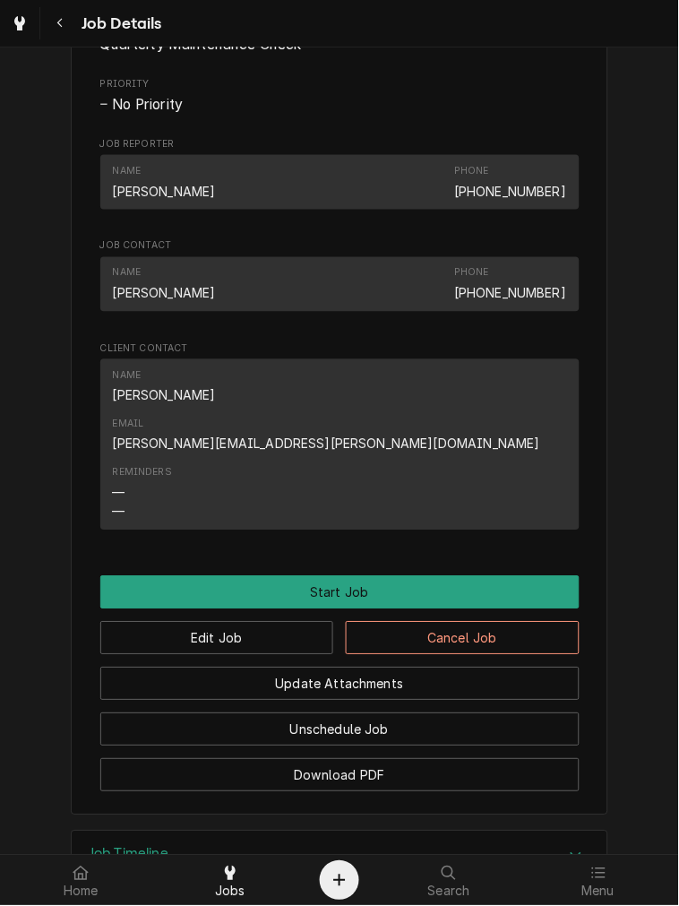
scroll to position [995, 0]
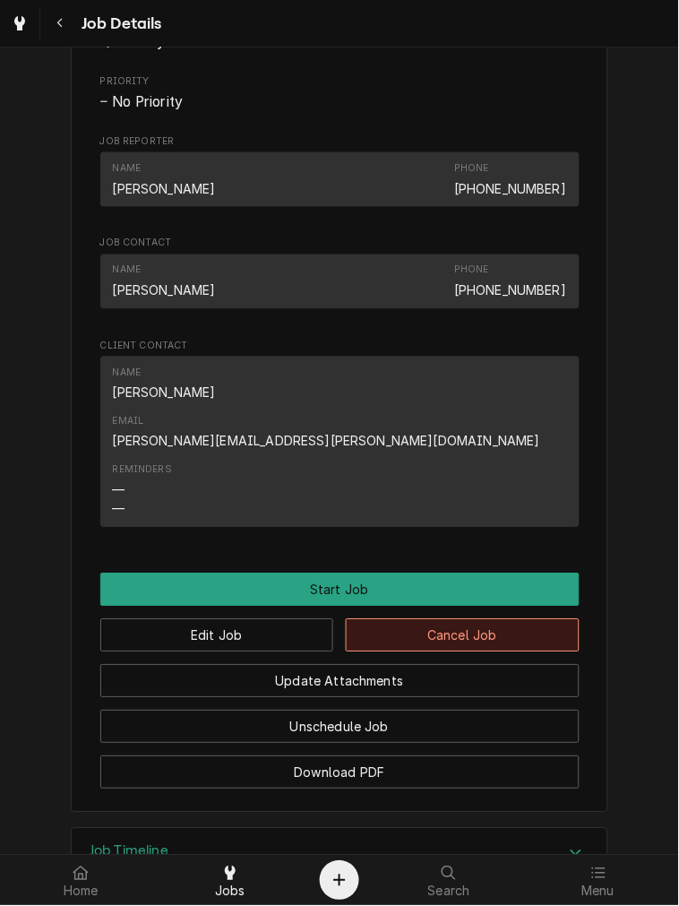
click at [477, 619] on button "Cancel Job" at bounding box center [463, 635] width 234 height 33
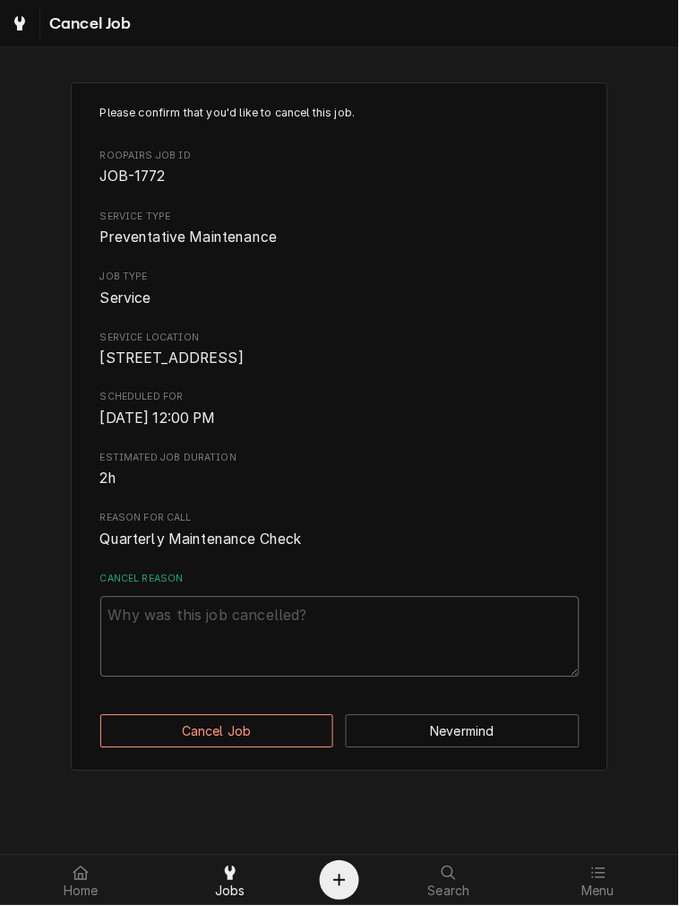
click at [247, 667] on textarea "Cancel Reason" at bounding box center [339, 637] width 479 height 81
type textarea "x"
type textarea "c"
type textarea "x"
type textarea "cl"
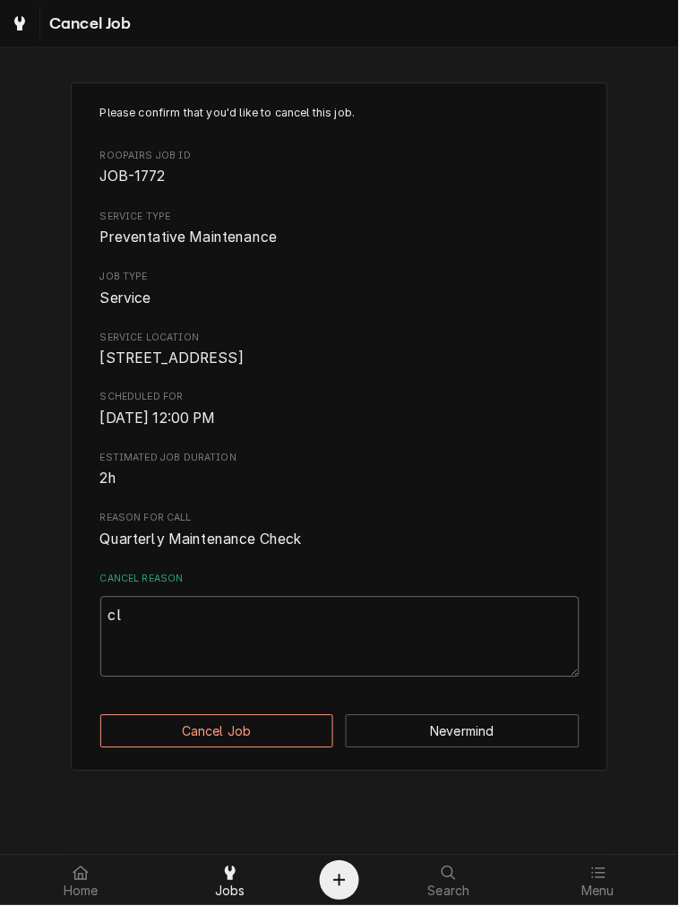
type textarea "x"
type textarea "cle"
type textarea "x"
type textarea "clea"
type textarea "x"
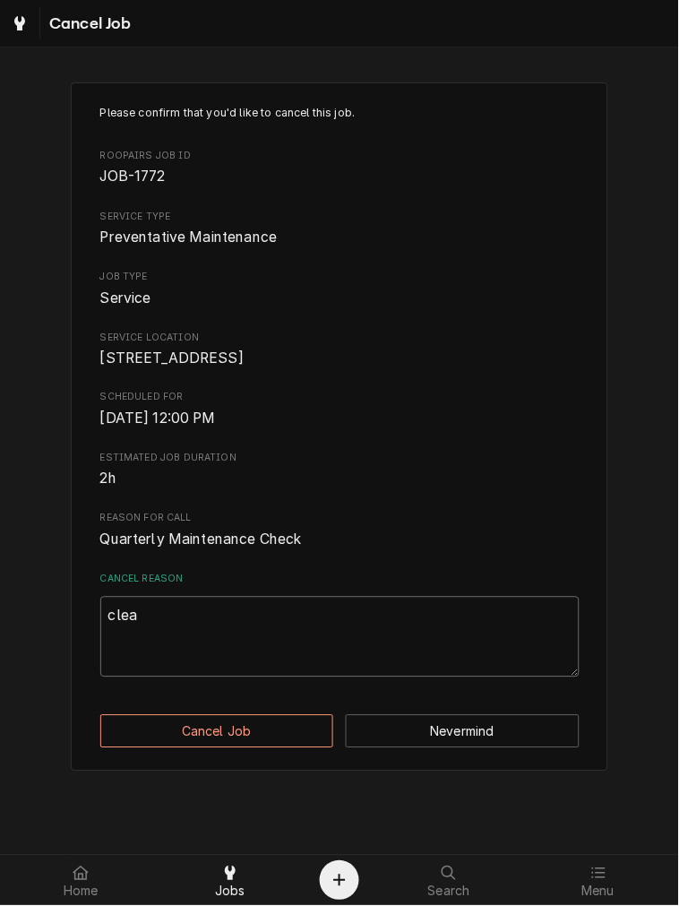
type textarea "clear"
type textarea "x"
type textarea "cleari"
type textarea "x"
type textarea "clearin"
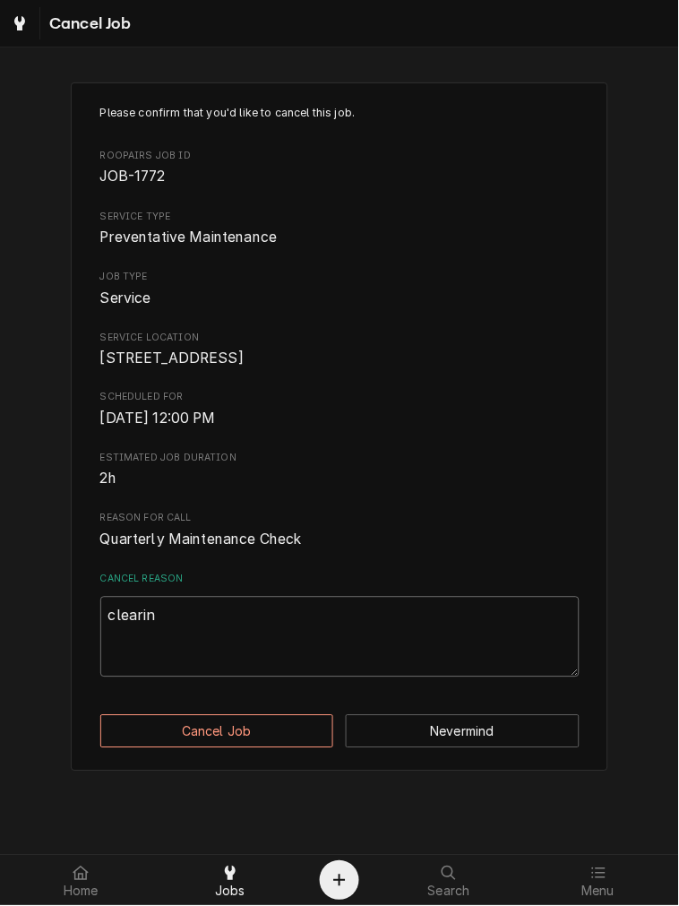
type textarea "x"
type textarea "clearing"
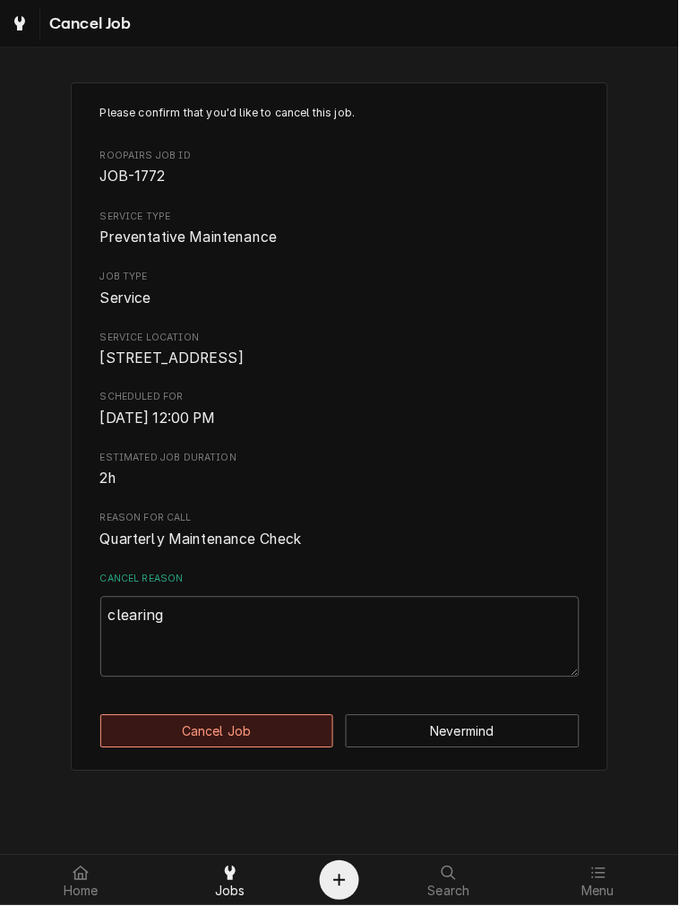
drag, startPoint x: 248, startPoint y: 735, endPoint x: 255, endPoint y: 760, distance: 26.1
click at [248, 735] on div "Please confirm that you'd like to cancel this job. Roopairs Job ID JOB-1772 Ser…" at bounding box center [340, 426] width 538 height 689
click at [257, 748] on button "Cancel Job" at bounding box center [217, 731] width 234 height 33
type textarea "x"
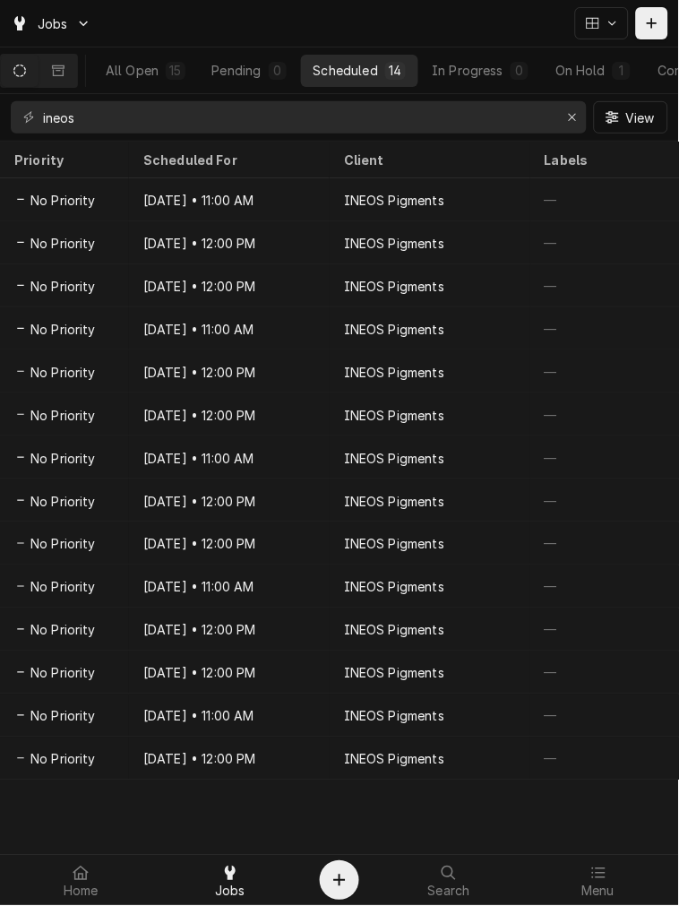
click at [257, 765] on div "[DATE] • 12:00 PM" at bounding box center [229, 758] width 201 height 43
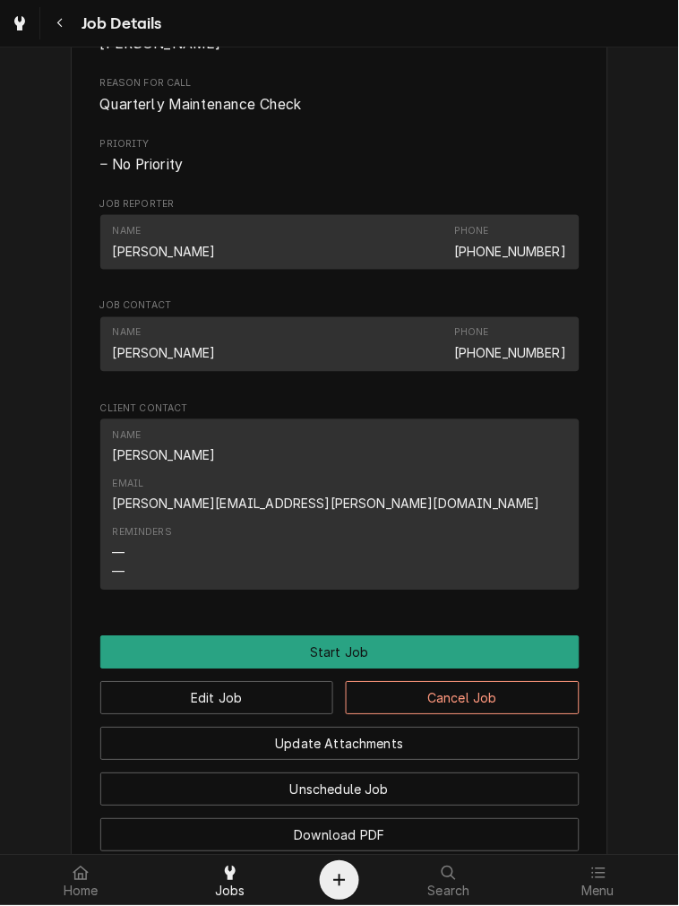
scroll to position [1089, 0]
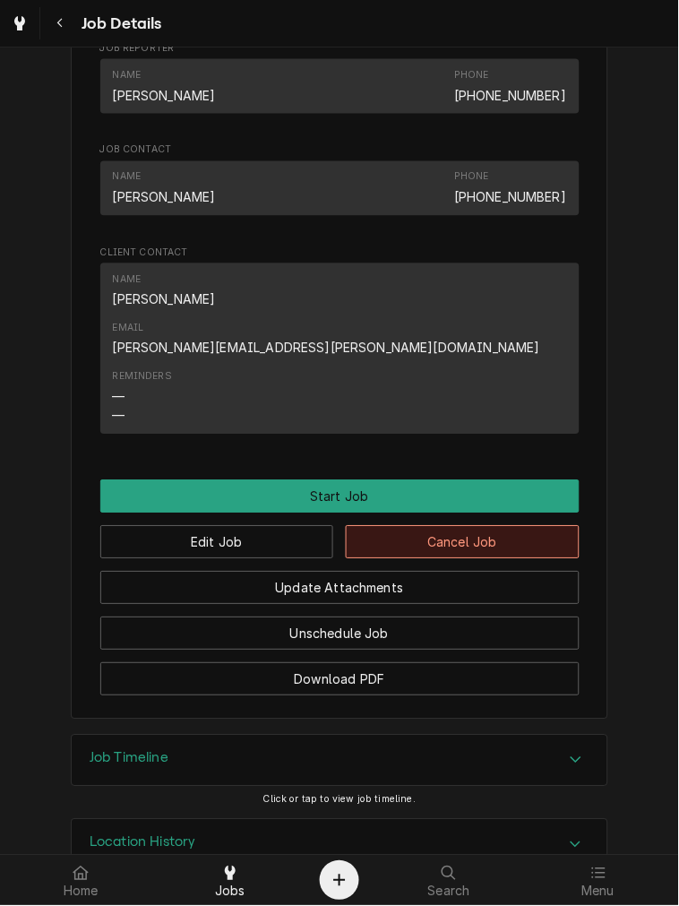
click at [406, 526] on button "Cancel Job" at bounding box center [463, 542] width 234 height 33
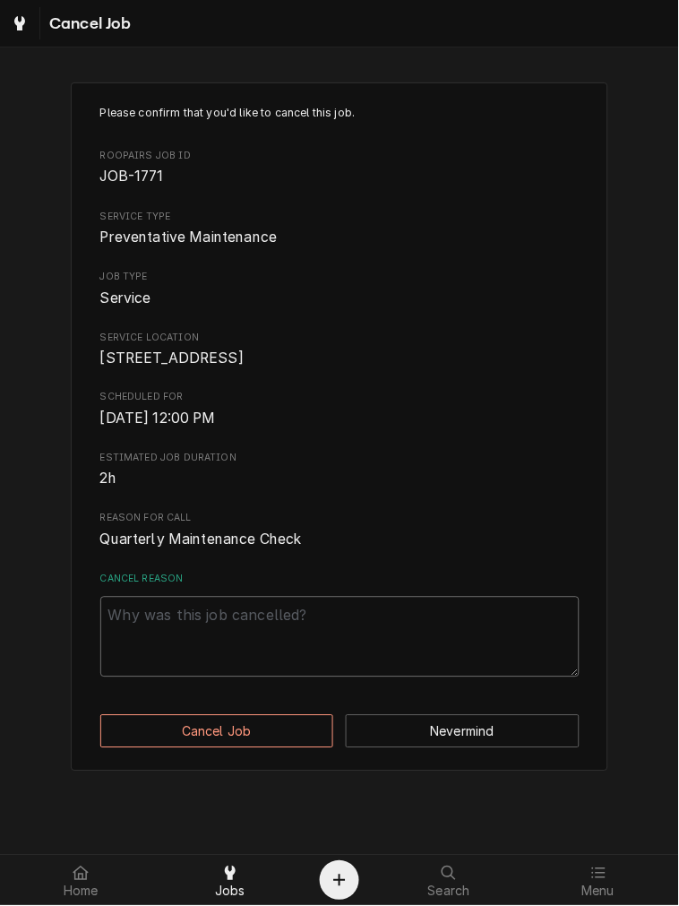
click at [263, 656] on textarea "Cancel Reason" at bounding box center [339, 637] width 479 height 81
paste textarea "clearing"
type textarea "x"
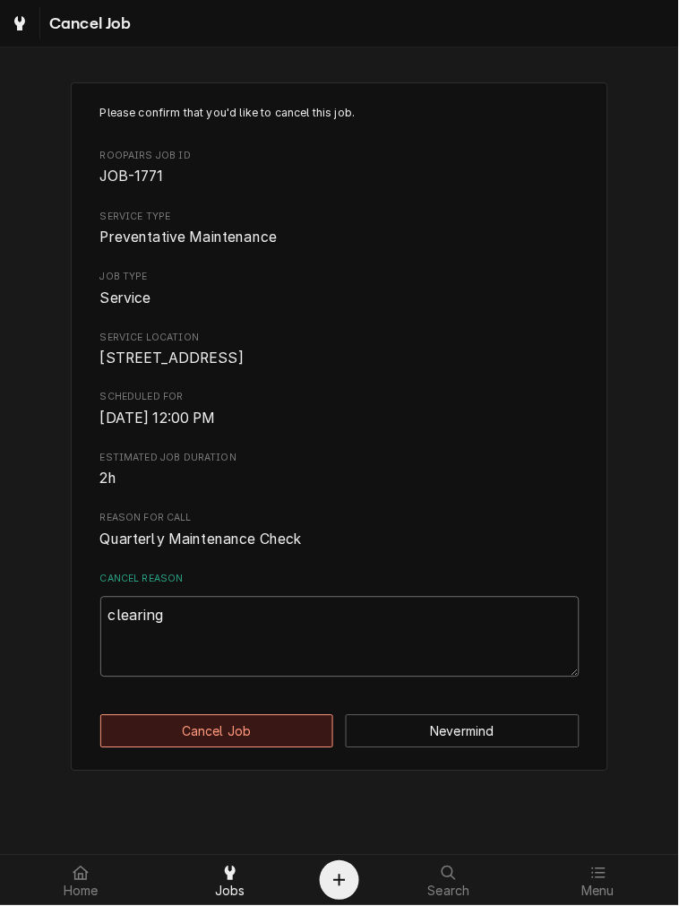
type textarea "clearing"
click at [254, 748] on button "Cancel Job" at bounding box center [217, 731] width 234 height 33
type textarea "x"
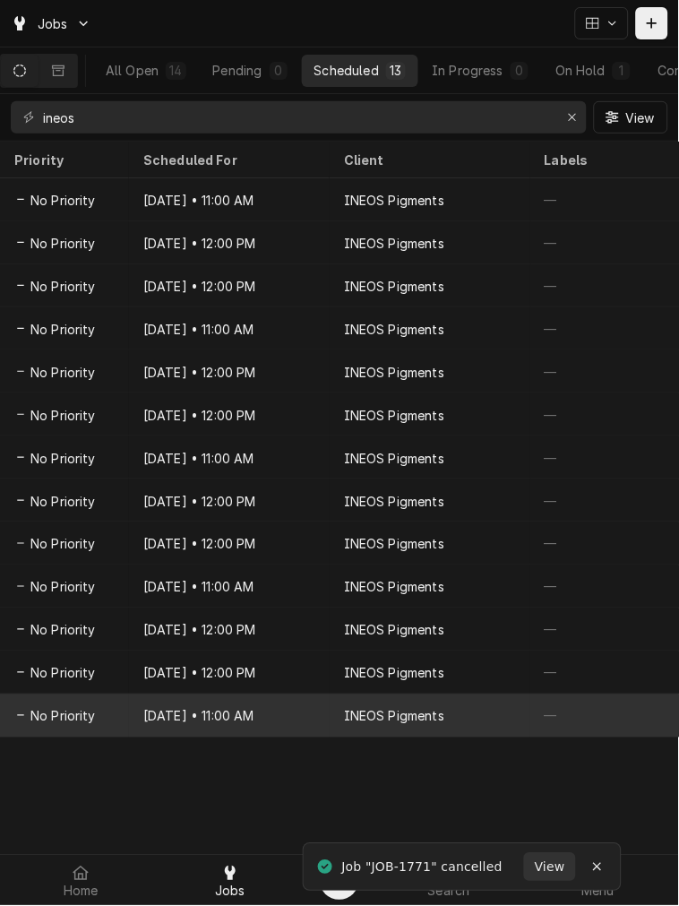
click at [225, 730] on div "[DATE] • 11:00 AM" at bounding box center [229, 715] width 201 height 43
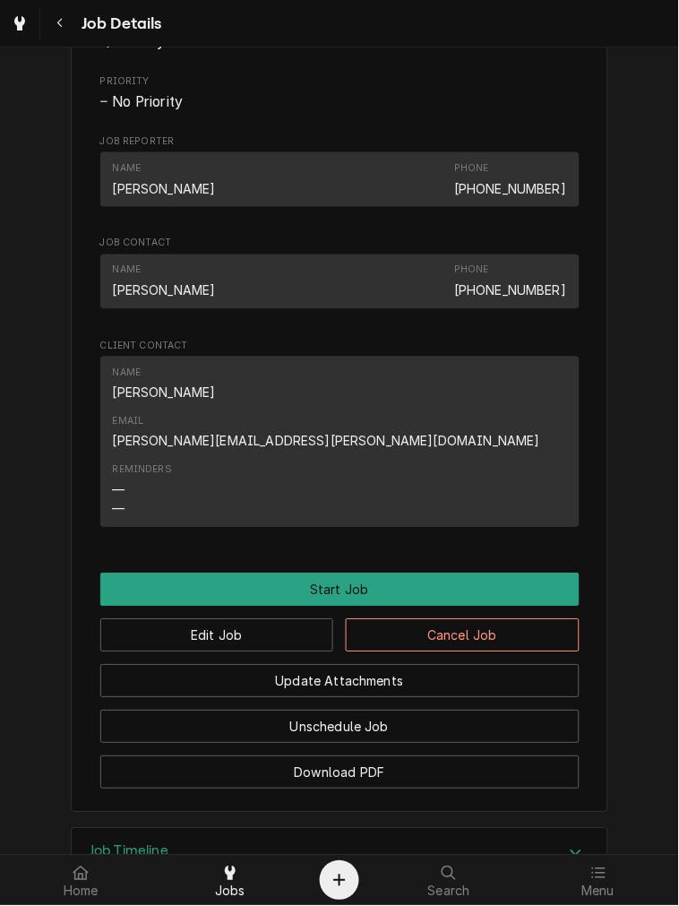
scroll to position [1089, 0]
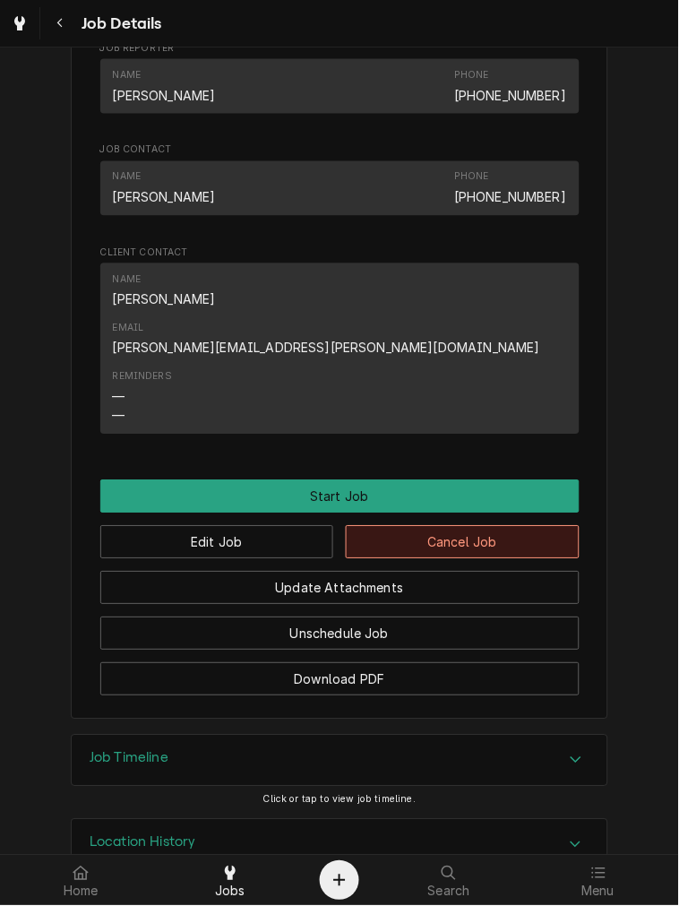
click at [396, 526] on button "Cancel Job" at bounding box center [463, 542] width 234 height 33
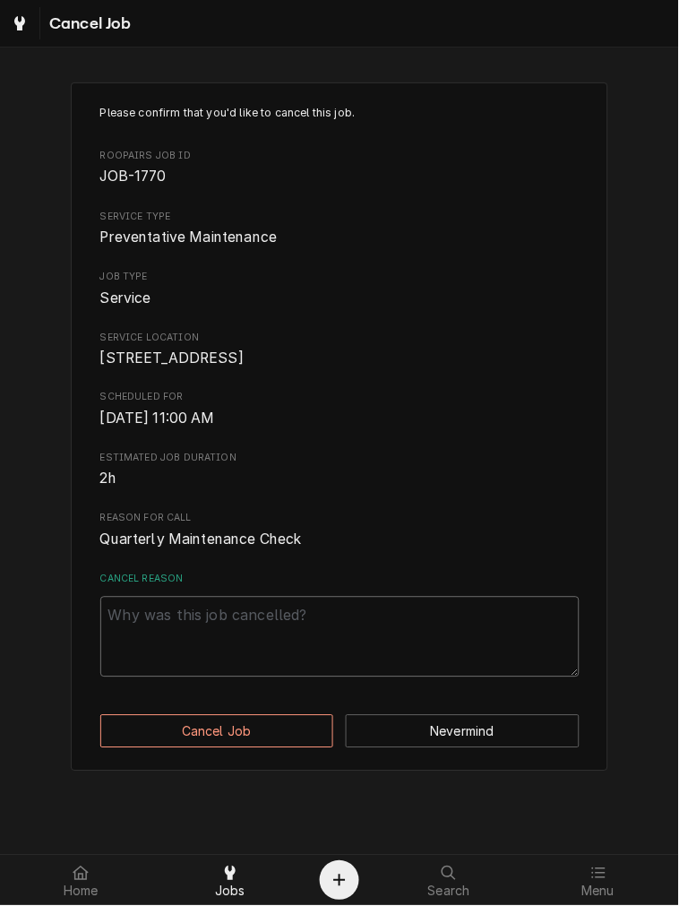
click at [221, 624] on textarea "Cancel Reason" at bounding box center [339, 637] width 479 height 81
paste textarea "clearing"
type textarea "x"
type textarea "clearing"
click at [163, 771] on div "Please confirm that you'd like to cancel this job. Roopairs Job ID JOB-1770 Ser…" at bounding box center [340, 426] width 538 height 689
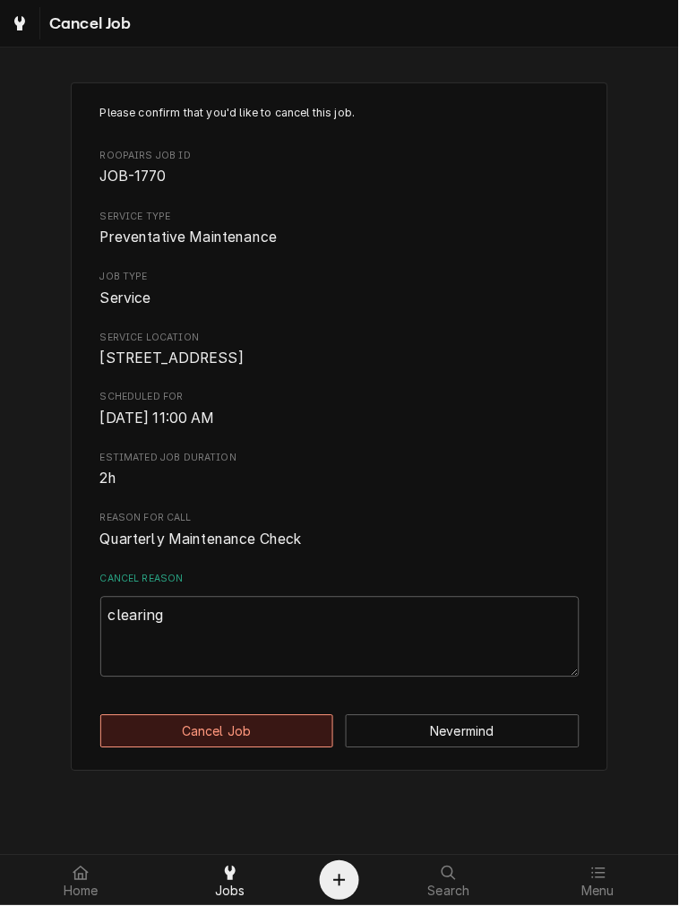
click at [170, 748] on button "Cancel Job" at bounding box center [217, 731] width 234 height 33
type textarea "x"
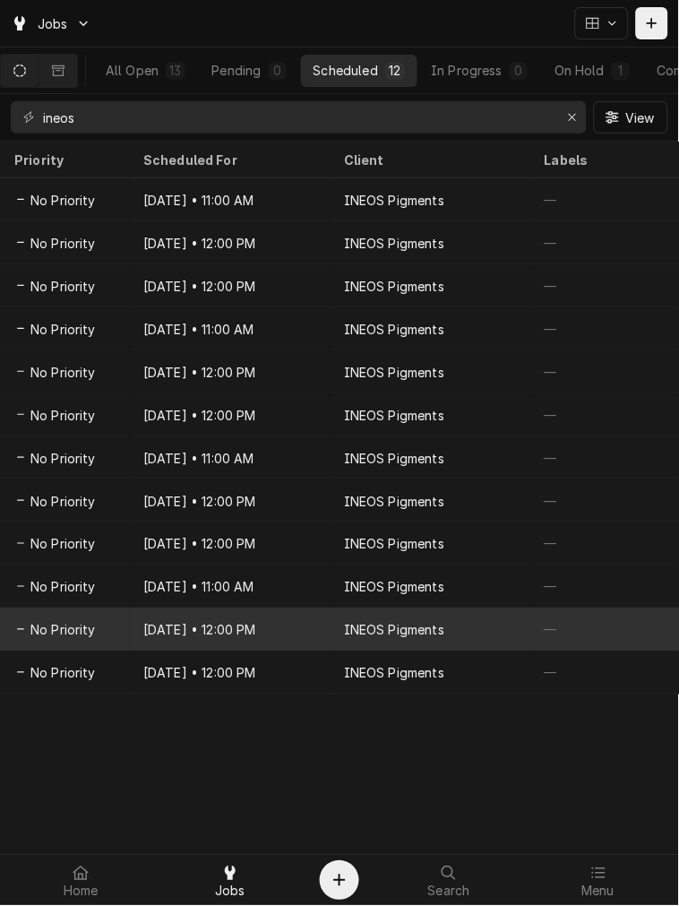
click at [229, 636] on div "Apr 22, 2029 • 12:00 PM" at bounding box center [229, 629] width 201 height 43
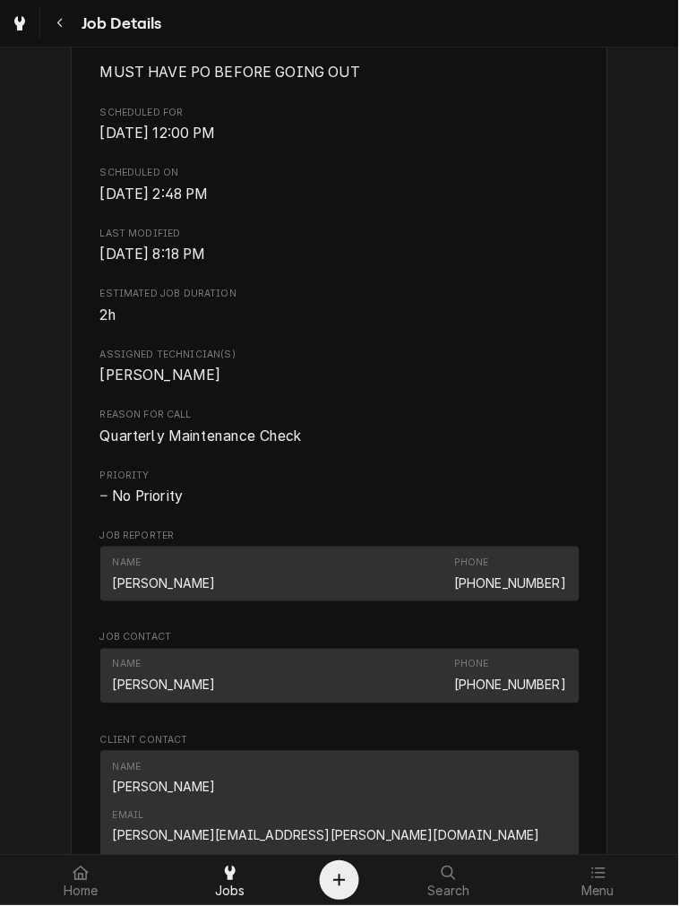
scroll to position [995, 0]
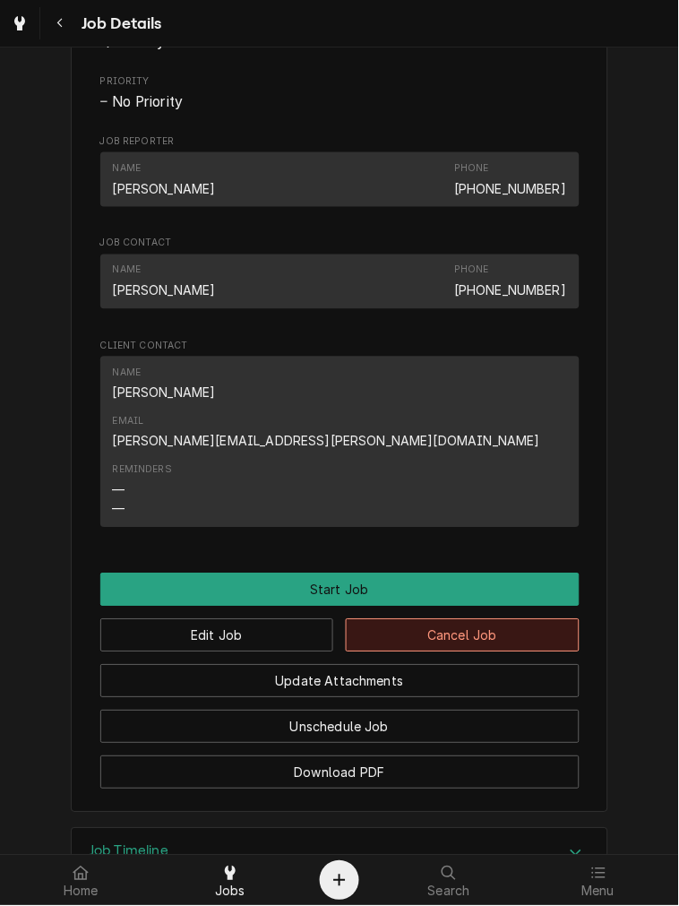
click at [426, 619] on button "Cancel Job" at bounding box center [463, 635] width 234 height 33
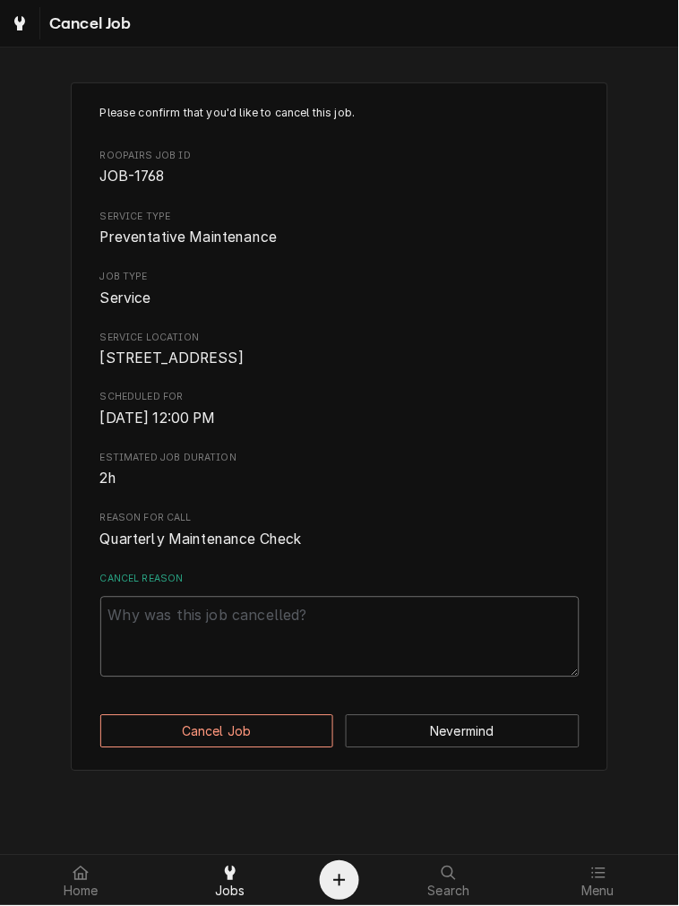
click at [310, 655] on textarea "Cancel Reason" at bounding box center [339, 637] width 479 height 81
paste textarea "clearing"
type textarea "x"
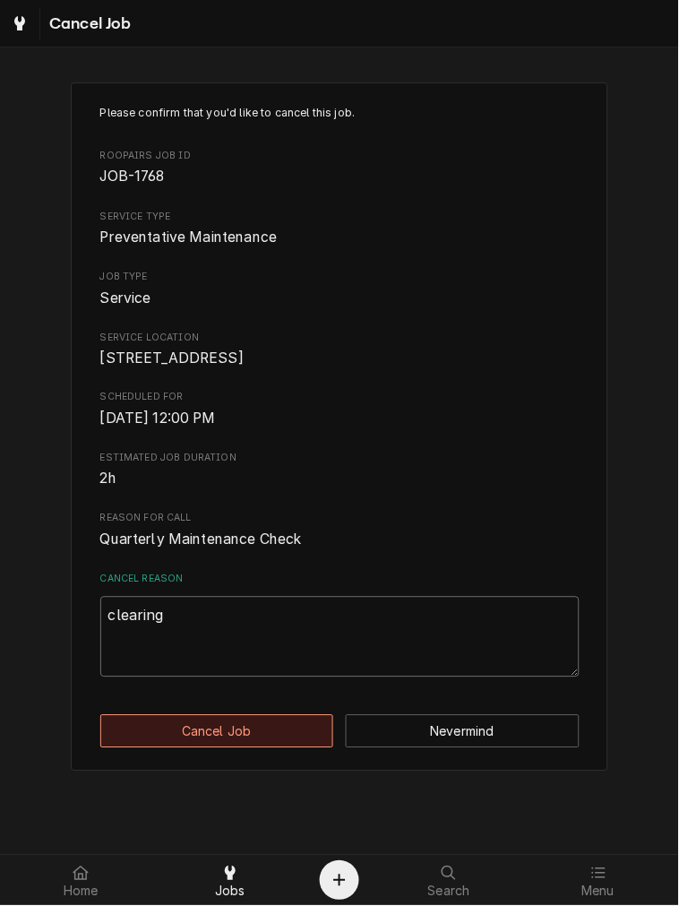
type textarea "clearing"
click at [224, 748] on button "Cancel Job" at bounding box center [217, 731] width 234 height 33
type textarea "x"
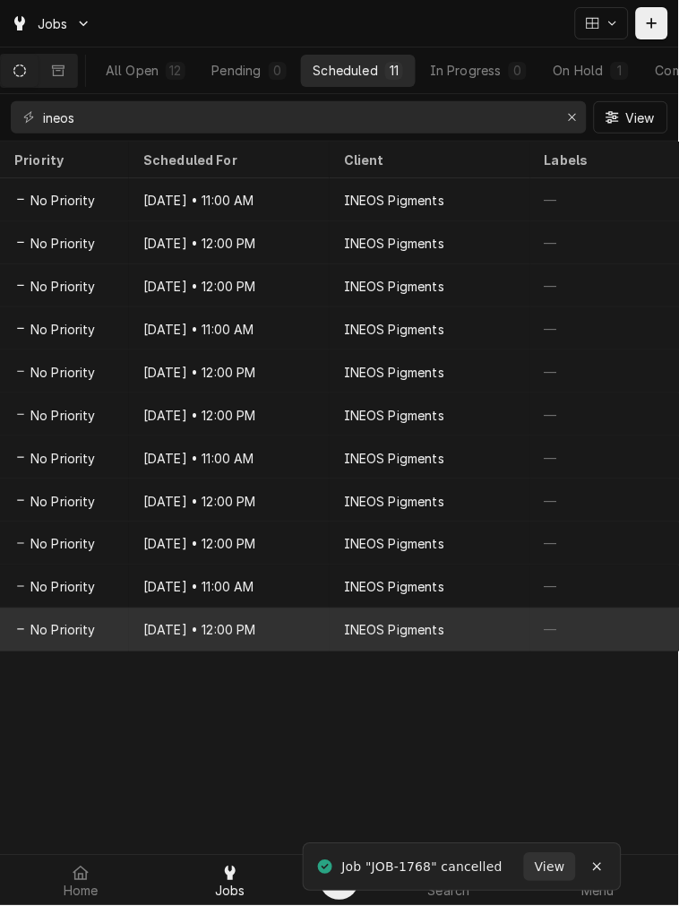
click at [317, 608] on div "[DATE] • 12:00 PM" at bounding box center [229, 629] width 201 height 43
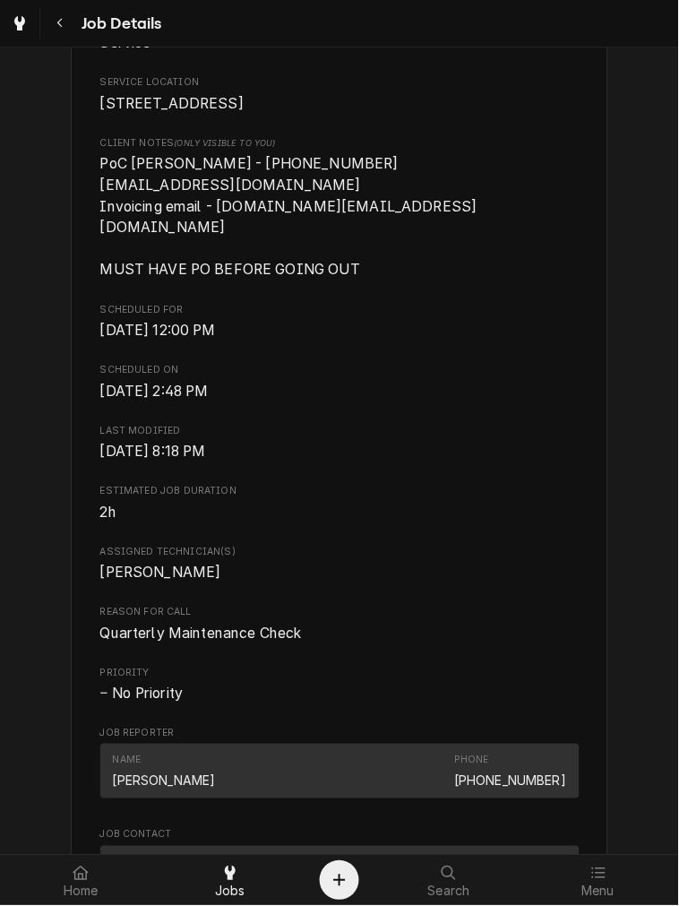
scroll to position [829, 0]
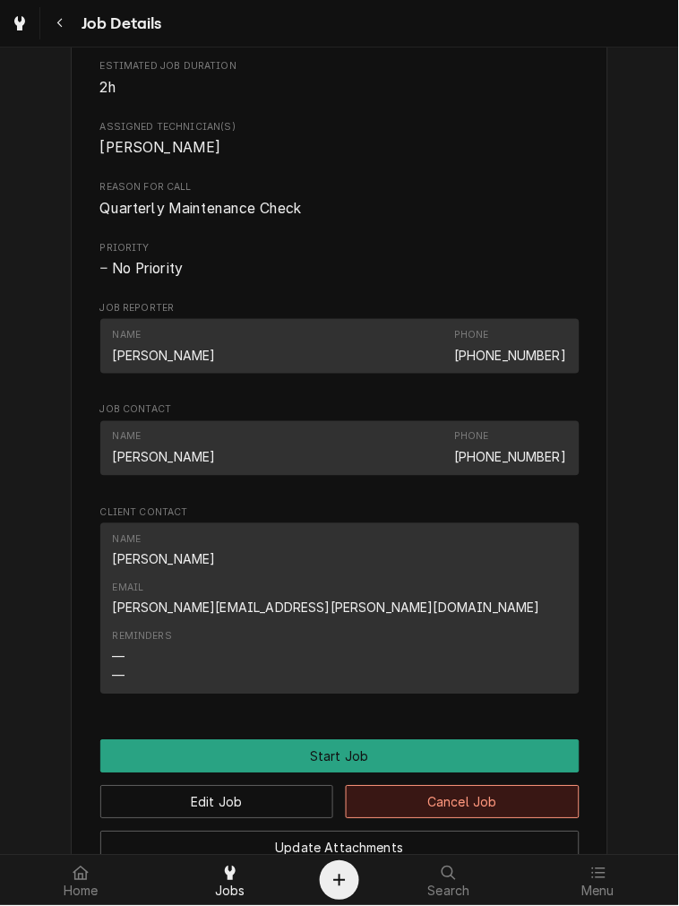
click at [457, 786] on button "Cancel Job" at bounding box center [463, 802] width 234 height 33
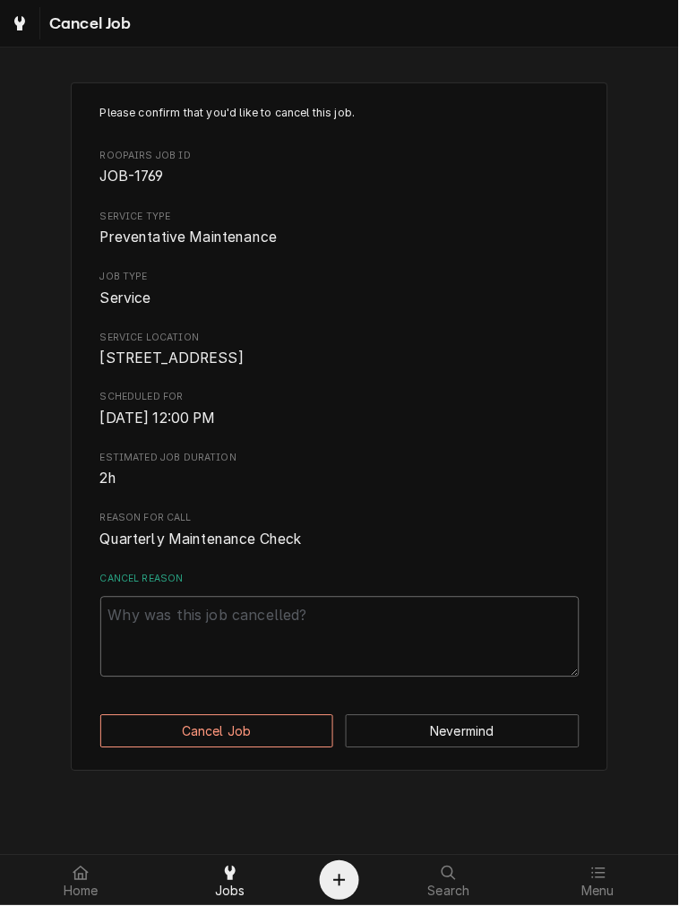
drag, startPoint x: 242, startPoint y: 655, endPoint x: 239, endPoint y: 686, distance: 31.5
click at [243, 654] on textarea "Cancel Reason" at bounding box center [339, 637] width 479 height 81
paste textarea "clearing"
type textarea "x"
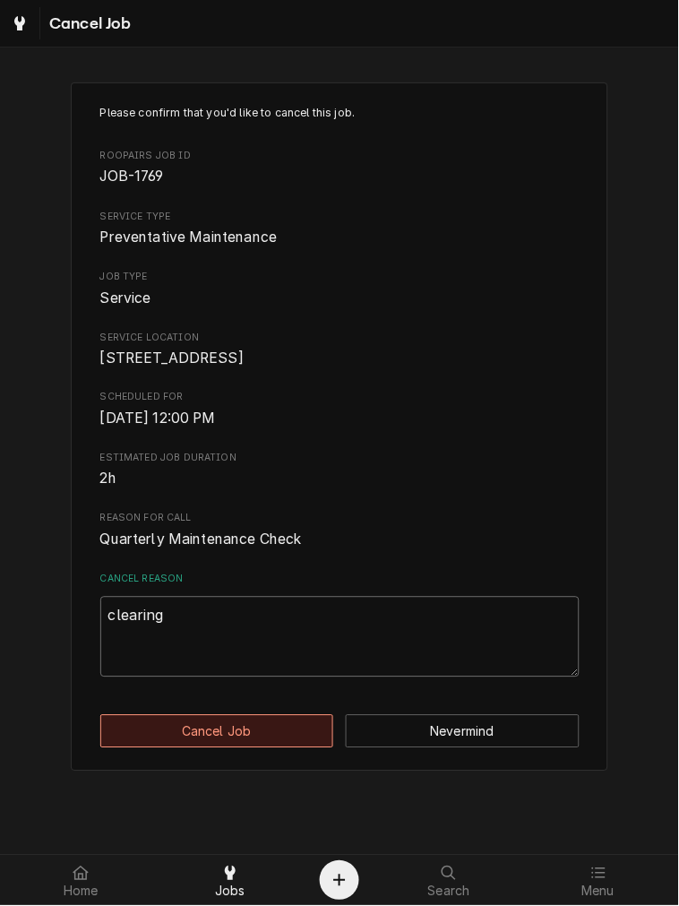
type textarea "clearing"
click at [225, 748] on button "Cancel Job" at bounding box center [217, 731] width 234 height 33
type textarea "x"
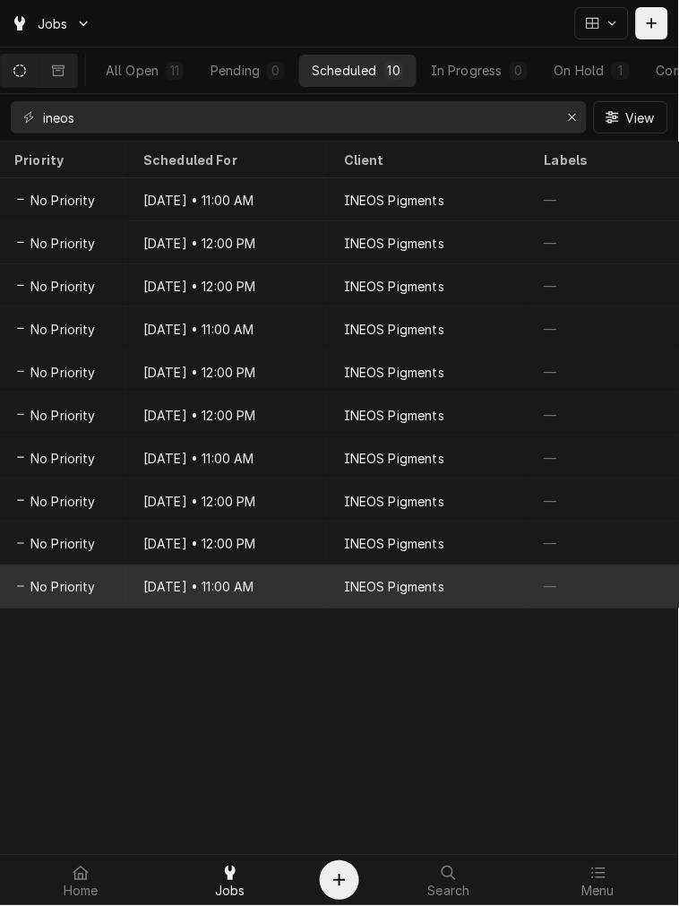
click at [190, 587] on div "Dec 22, 2028 • 11:00 AM" at bounding box center [229, 586] width 201 height 43
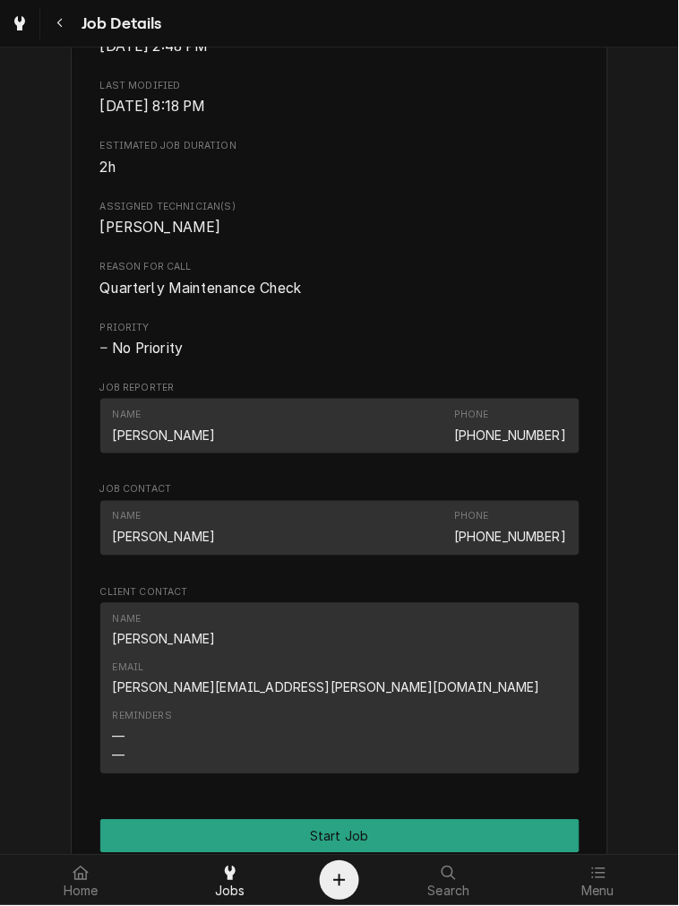
scroll to position [995, 0]
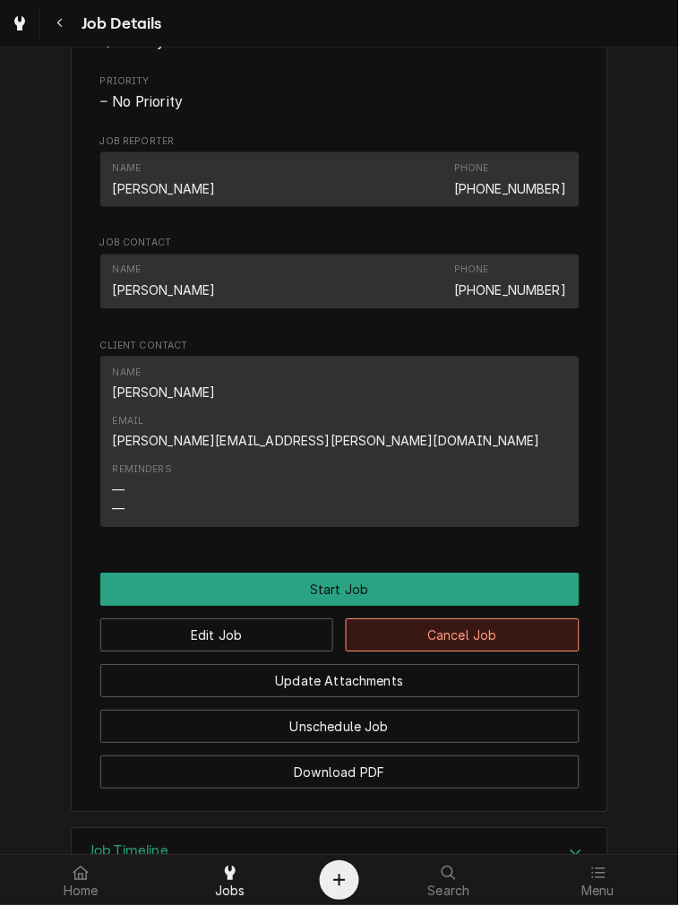
click at [437, 619] on button "Cancel Job" at bounding box center [463, 635] width 234 height 33
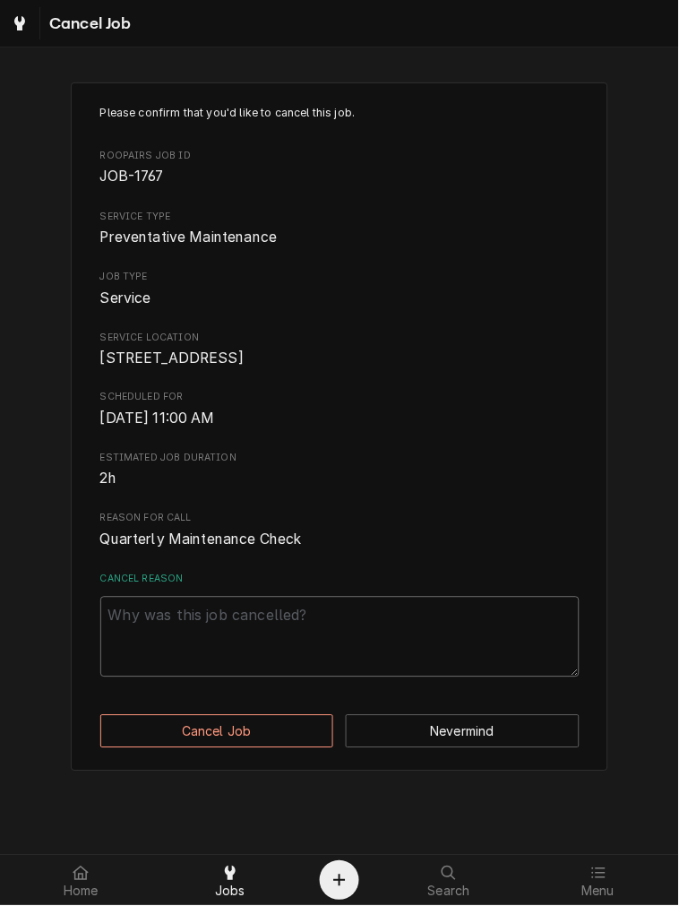
click at [298, 677] on textarea "Cancel Reason" at bounding box center [339, 637] width 479 height 81
paste textarea "clearing"
type textarea "x"
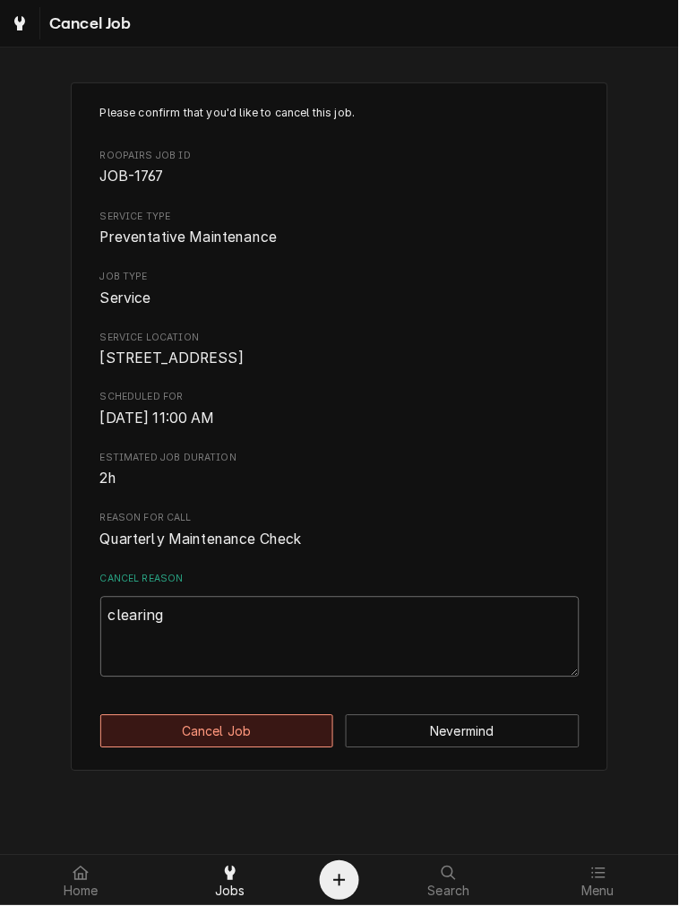
type textarea "clearing"
click at [252, 748] on button "Cancel Job" at bounding box center [217, 731] width 234 height 33
type textarea "x"
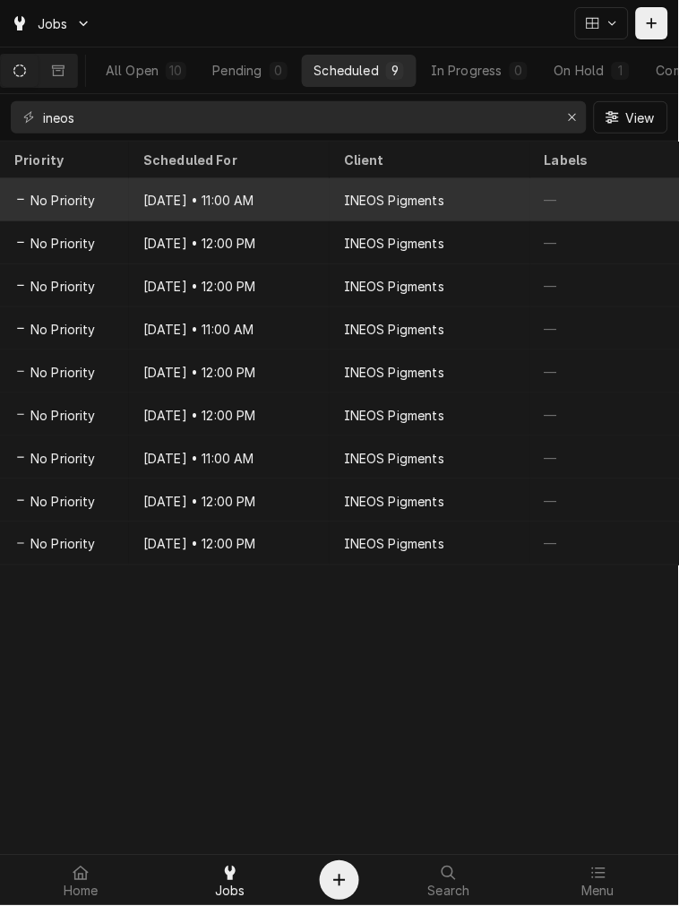
click at [264, 211] on div "Dec 22 • 11:00 AM" at bounding box center [229, 199] width 201 height 43
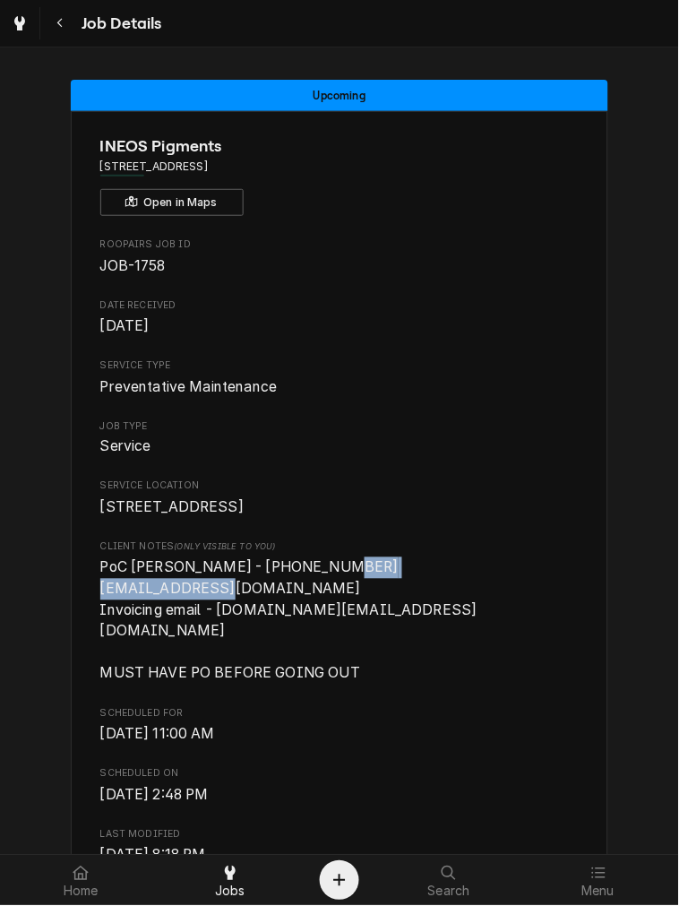
drag, startPoint x: 244, startPoint y: 609, endPoint x: 87, endPoint y: 612, distance: 156.8
copy span "[PERSON_NAME][EMAIL_ADDRESS][PERSON_NAME][DOMAIN_NAME]"
drag, startPoint x: 106, startPoint y: 183, endPoint x: 101, endPoint y: 138, distance: 45.0
click at [106, 183] on div "INEOS Pigments 955 Yard St, Grandview Heights, OH 43212 Open in Maps" at bounding box center [339, 175] width 479 height 82
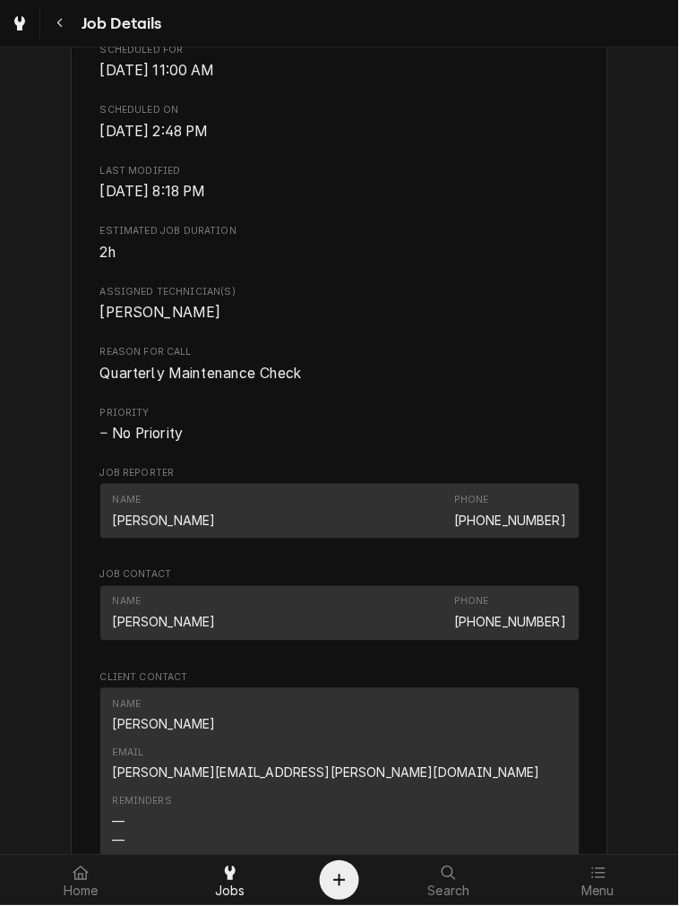
scroll to position [1089, 0]
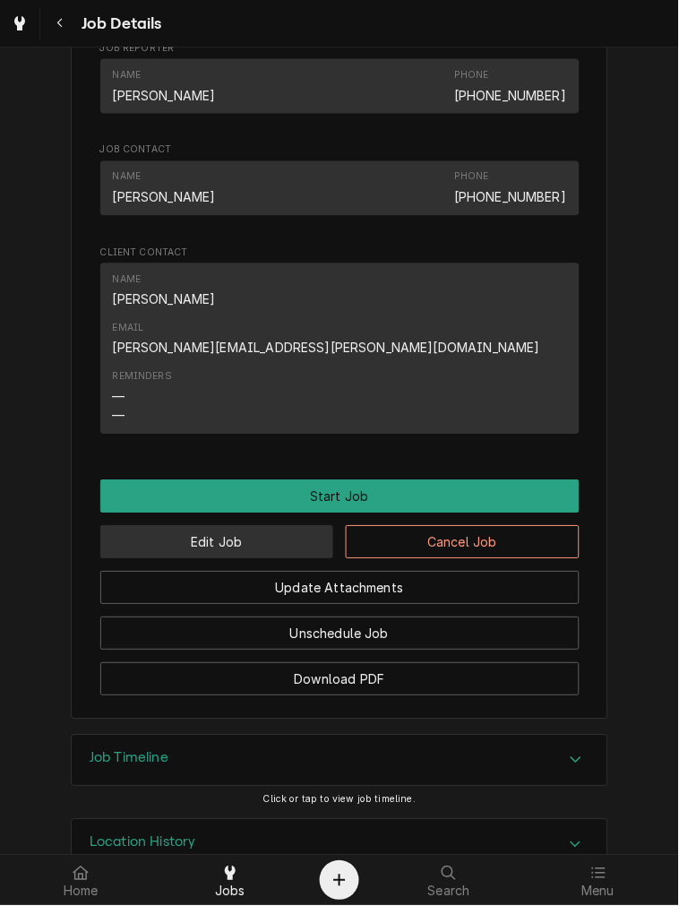
click at [261, 526] on button "Edit Job" at bounding box center [217, 542] width 234 height 33
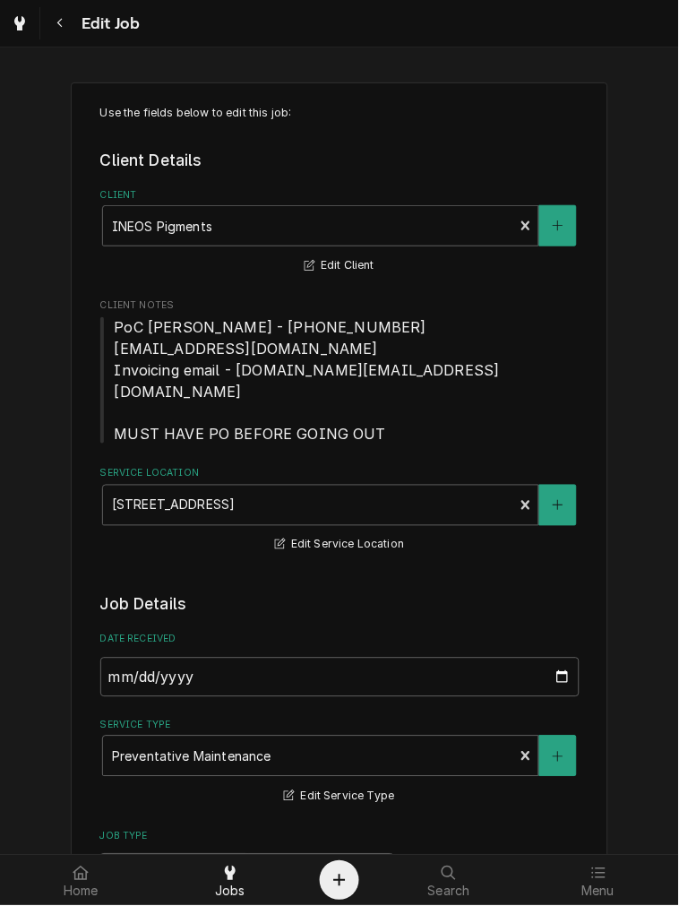
type textarea "x"
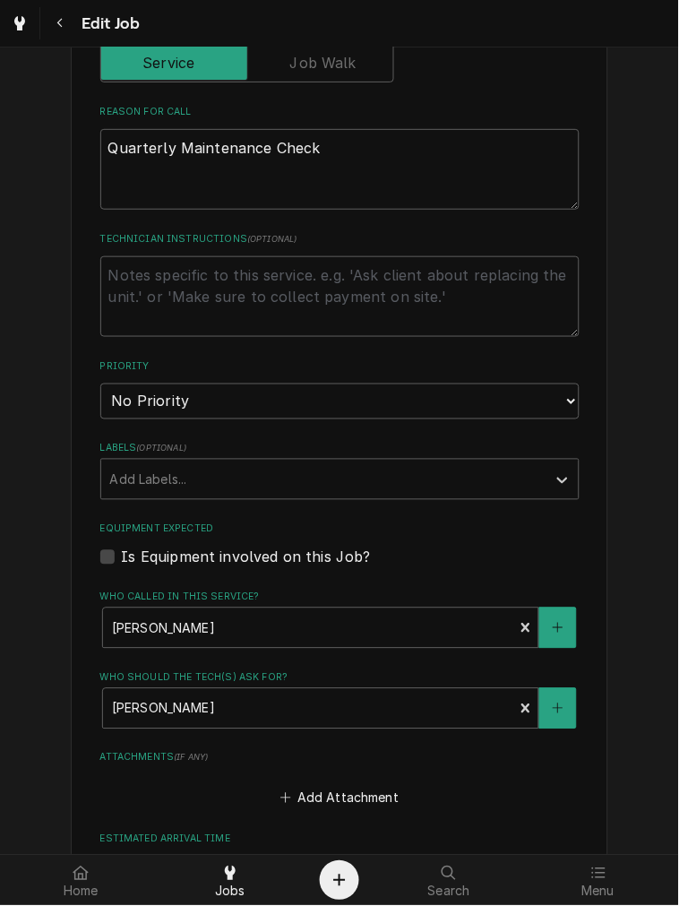
scroll to position [1105, 0]
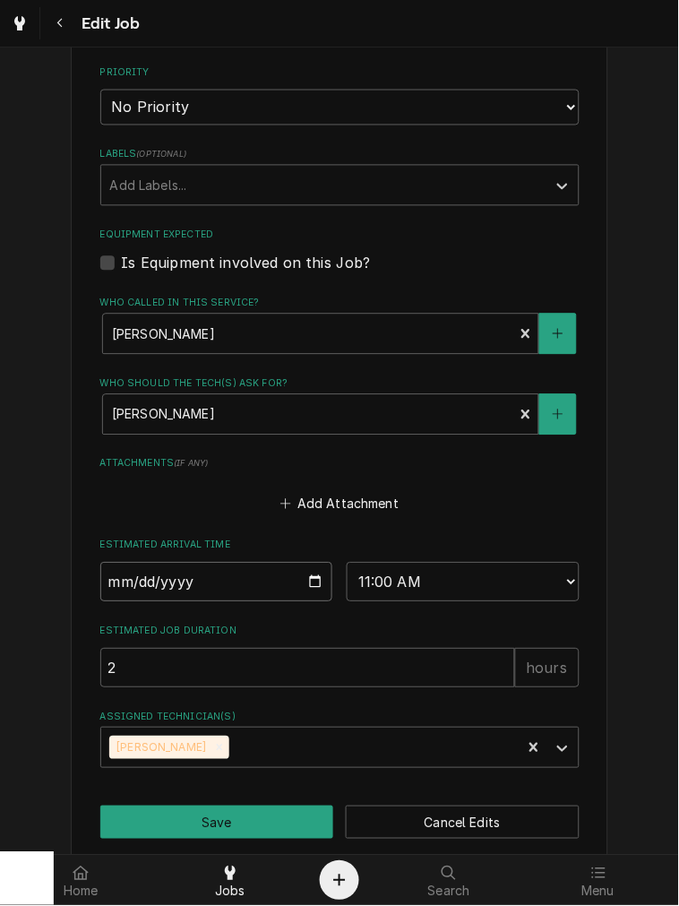
click at [110, 563] on input "2025-12-22" at bounding box center [216, 582] width 233 height 39
type input "2025-01-22"
type textarea "x"
type input "2025-10-22"
type textarea "x"
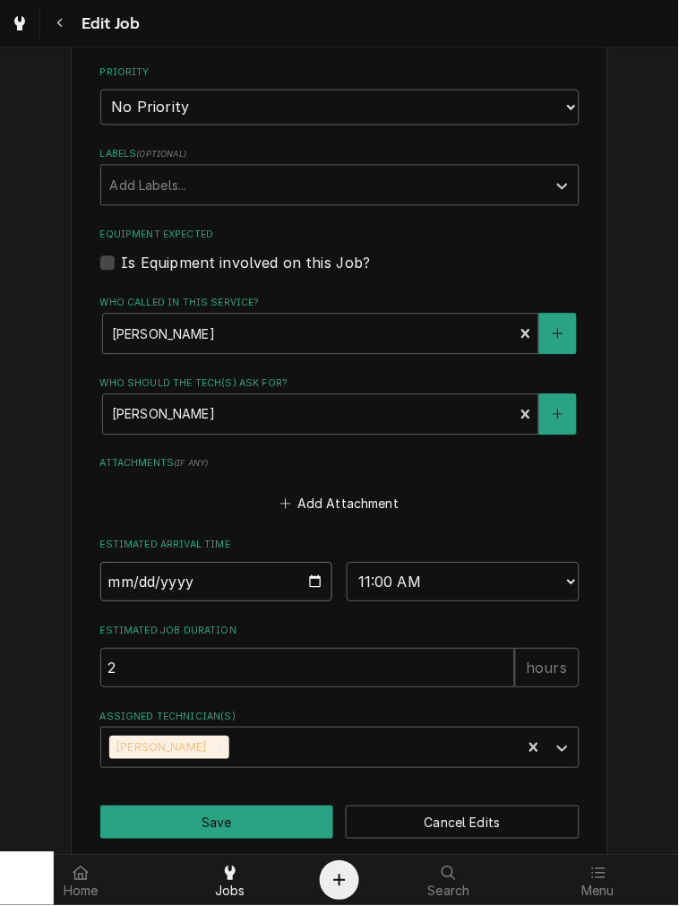
type input "2025-10-02"
type textarea "x"
type input "2025-10-29"
type textarea "x"
type input "0002-10-29"
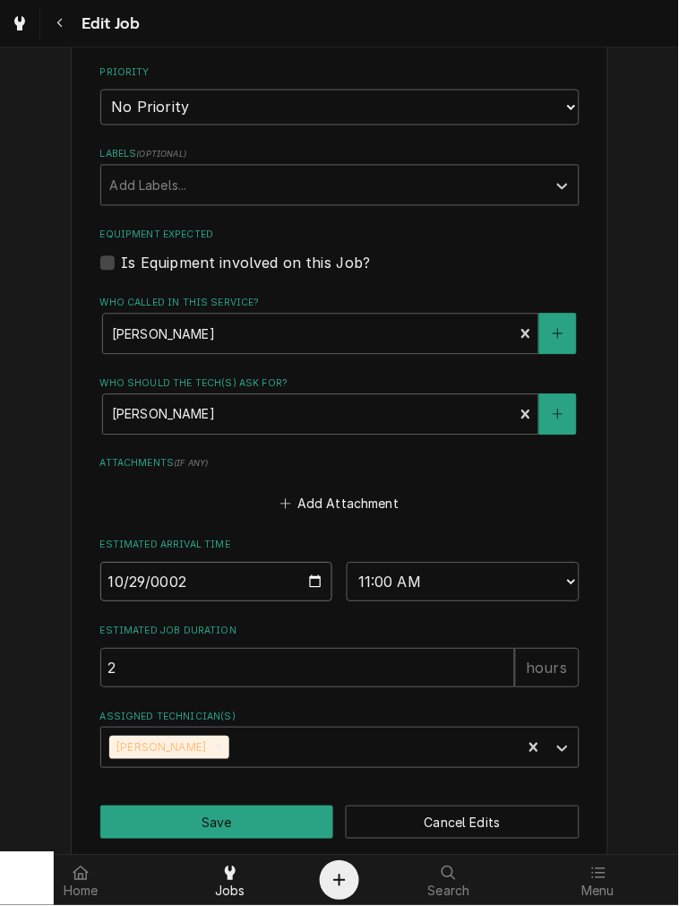
type textarea "x"
type input "0020-10-29"
type textarea "x"
type input "0202-10-29"
type textarea "x"
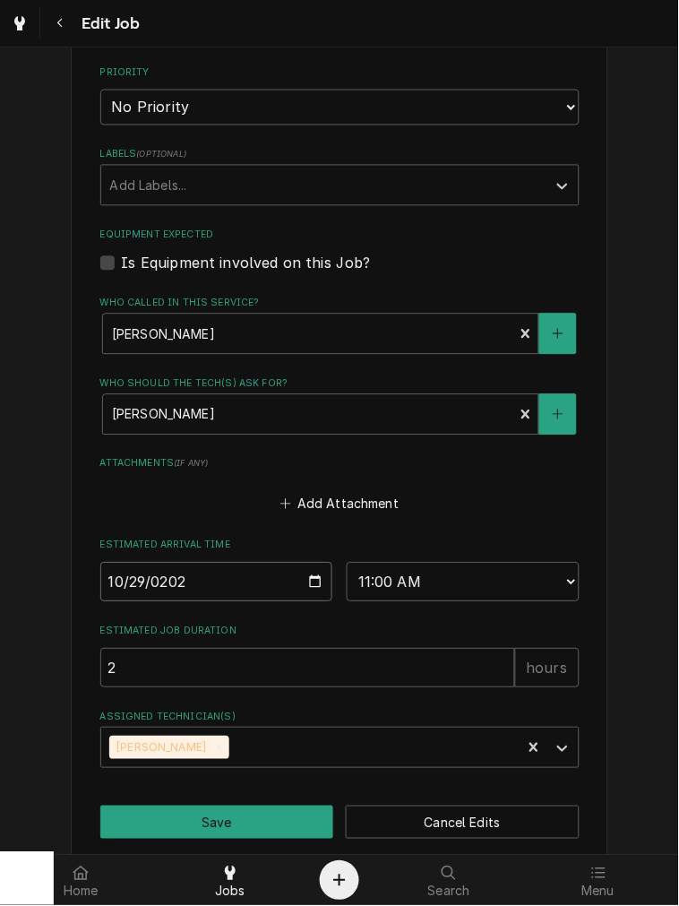
type input "2025-10-29"
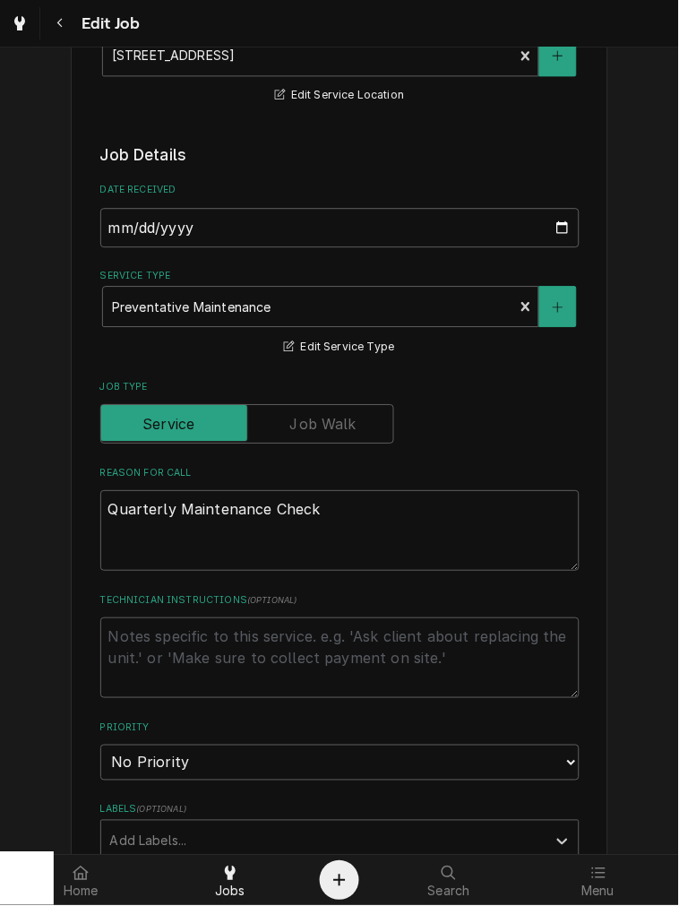
scroll to position [497, 0]
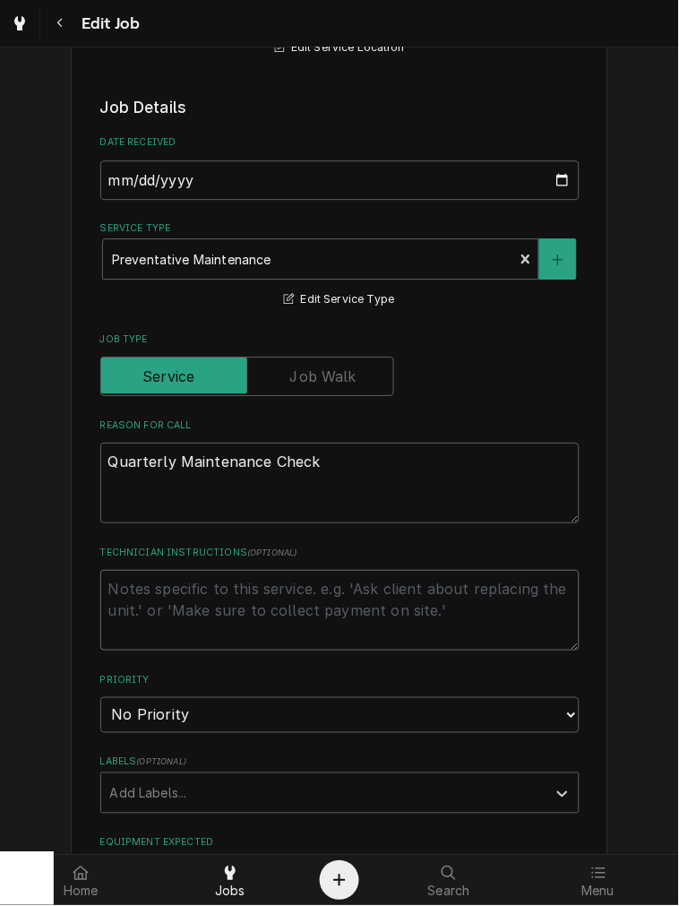
click at [171, 596] on textarea "Technician Instructions ( optional )" at bounding box center [339, 610] width 479 height 81
type textarea "x"
type textarea "e"
type textarea "x"
type textarea "em"
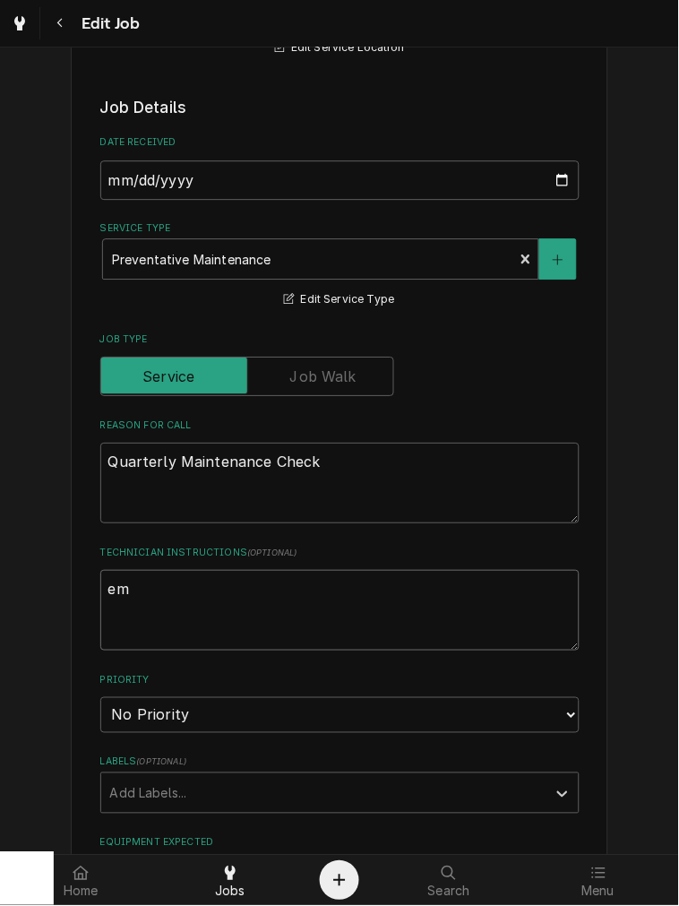
type textarea "x"
type textarea "ema"
type textarea "x"
type textarea "emai"
type textarea "x"
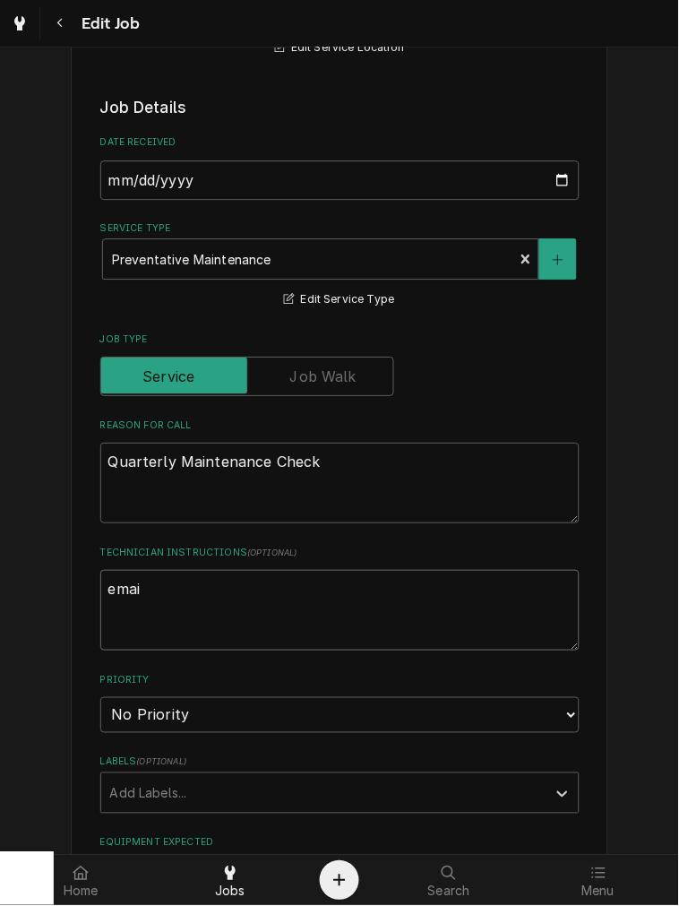
type textarea "email"
type textarea "x"
type textarea "emaile"
type textarea "x"
type textarea "emailed"
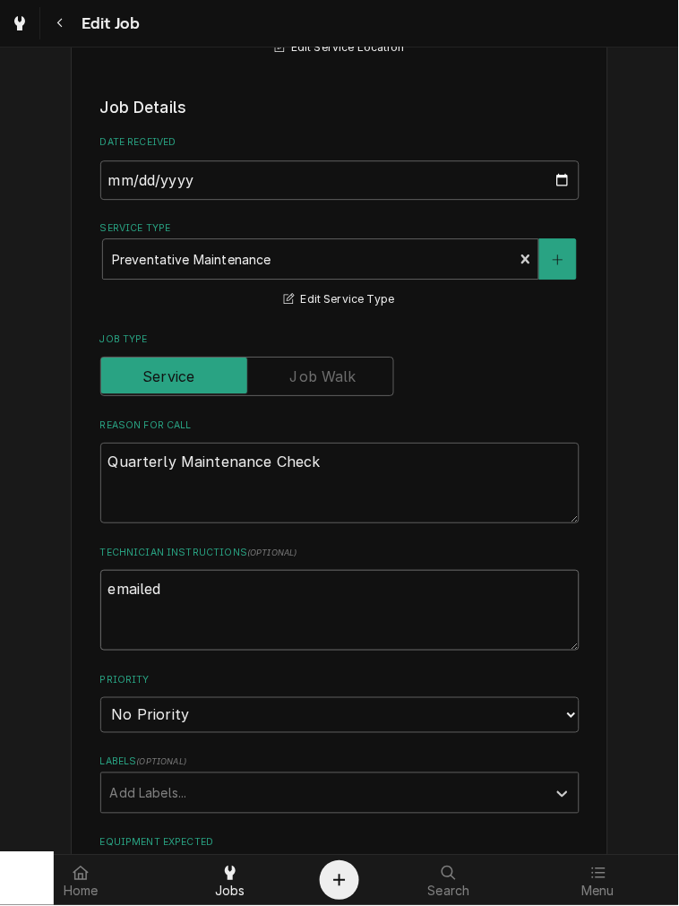
type textarea "x"
type textarea "emailed"
type textarea "x"
type textarea "emailed 1"
type textarea "x"
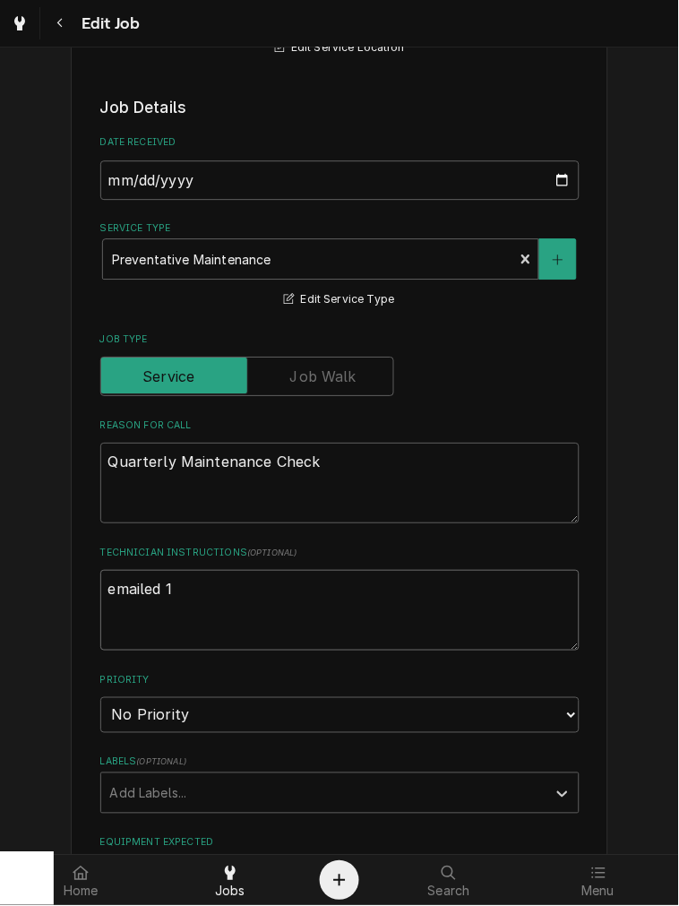
type textarea "emailed 10"
type textarea "x"
type textarea "emailed 10-"
type textarea "x"
type textarea "emailed 10-2"
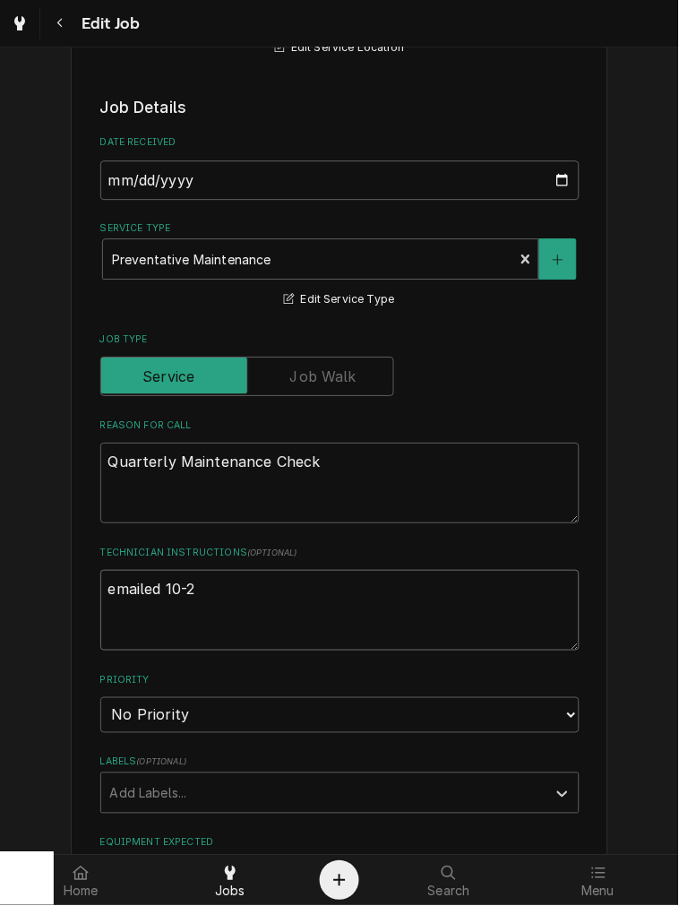
type textarea "x"
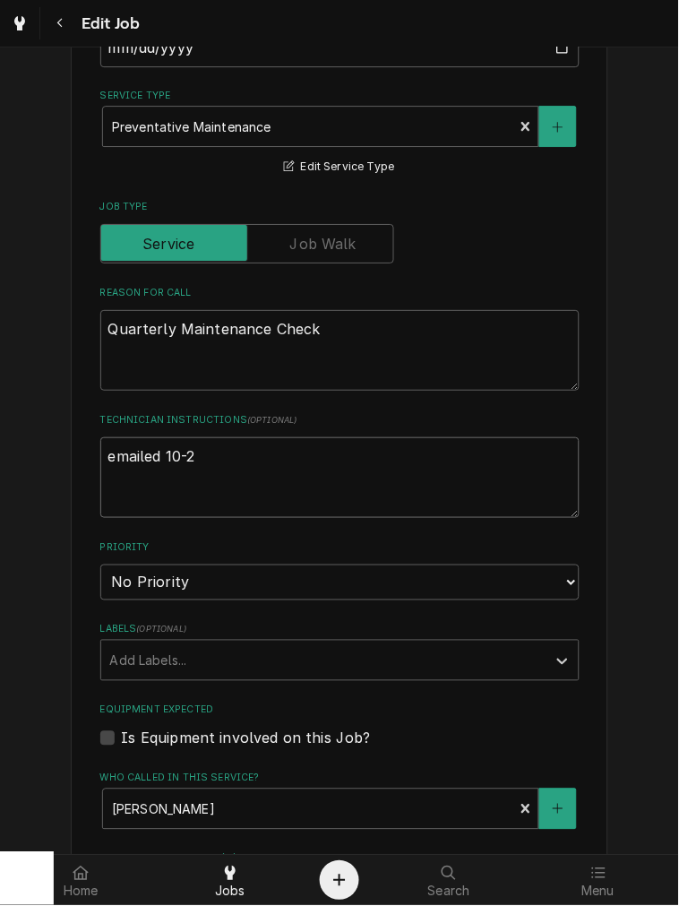
scroll to position [829, 0]
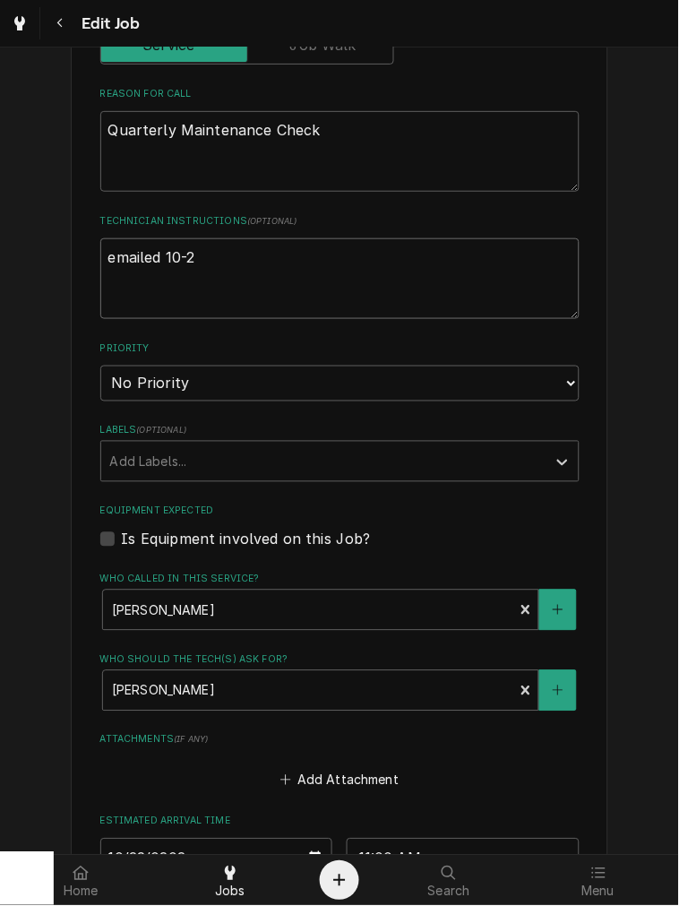
type textarea "emailed 10-2"
click at [173, 367] on select "No Priority Urgent High Medium Low" at bounding box center [339, 384] width 479 height 36
select select "3"
click at [100, 366] on select "No Priority Urgent High Medium Low" at bounding box center [339, 384] width 479 height 36
type textarea "x"
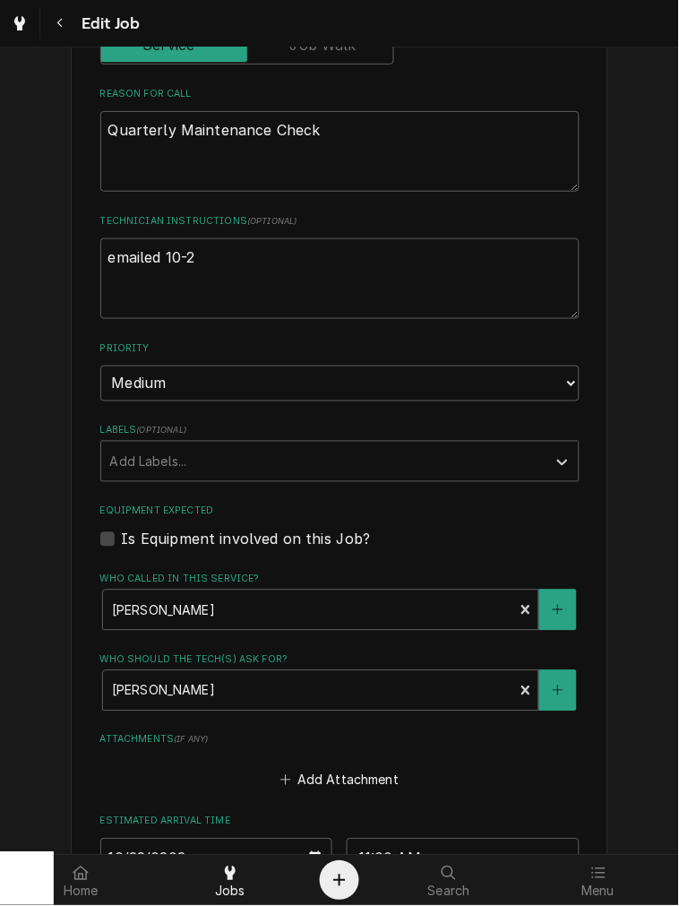
click at [231, 529] on label "Is Equipment involved on this Job?" at bounding box center [246, 540] width 249 height 22
click at [231, 529] on input "Equipment Expected" at bounding box center [361, 548] width 479 height 39
checkbox input "true"
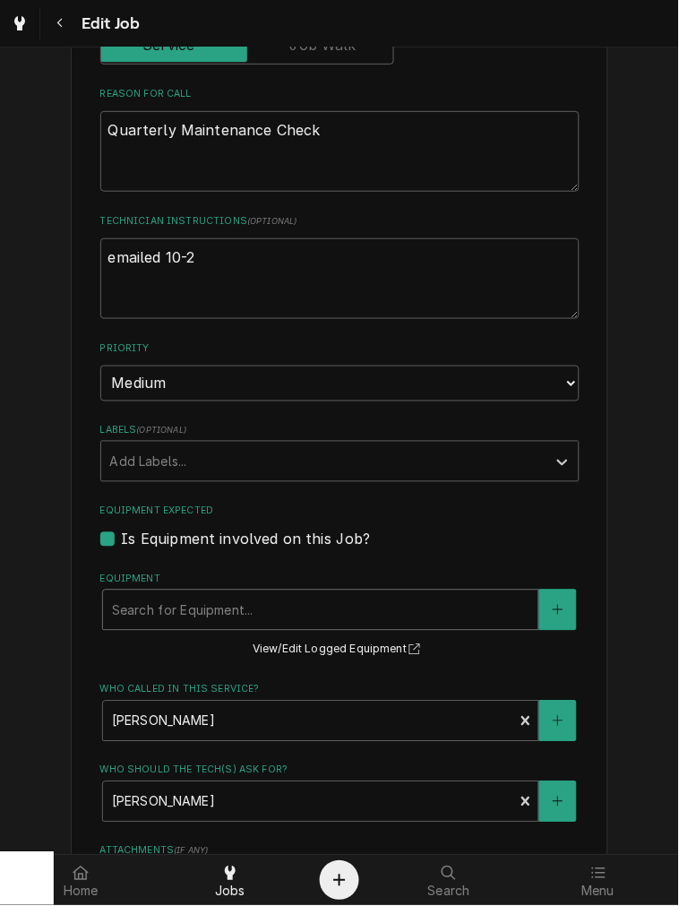
drag, startPoint x: 230, startPoint y: 602, endPoint x: 245, endPoint y: 603, distance: 14.4
click at [230, 603] on div "Search for Equipment..." at bounding box center [320, 609] width 435 height 39
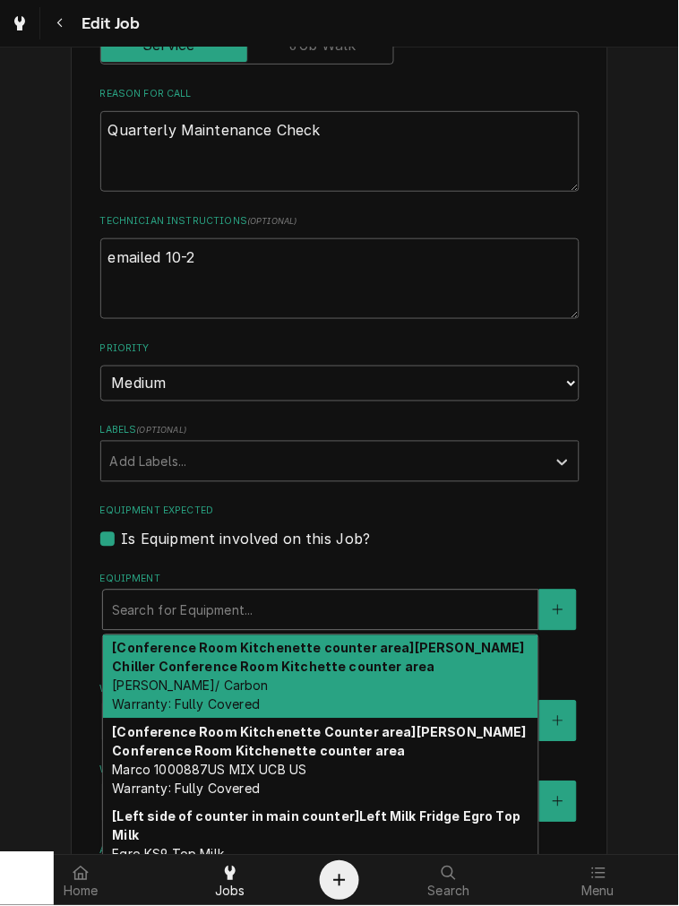
click at [365, 645] on div "[Conference Room Kitchenette counter area] FRIIA Chiller Conference Room Kitche…" at bounding box center [320, 677] width 435 height 84
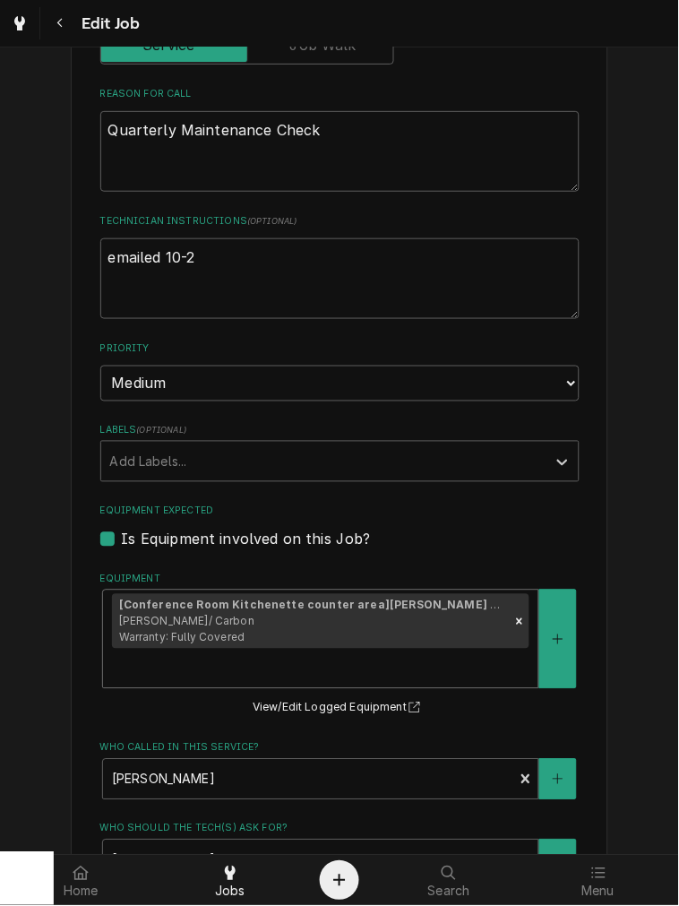
click at [409, 598] on strong "[Conference Room Kitchenette counter area] FRIIA Chiller Conference Room Kitche…" at bounding box center [449, 604] width 661 height 13
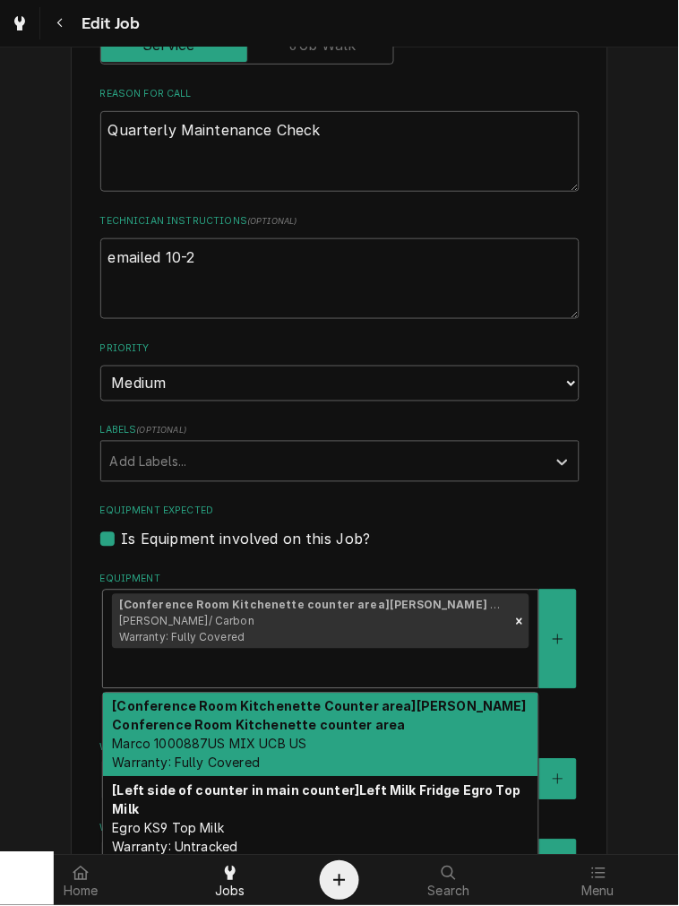
click at [347, 693] on div "[Conference Room Kitchenette Counter area] Marco Boiler Conference Room Kitchen…" at bounding box center [320, 735] width 435 height 84
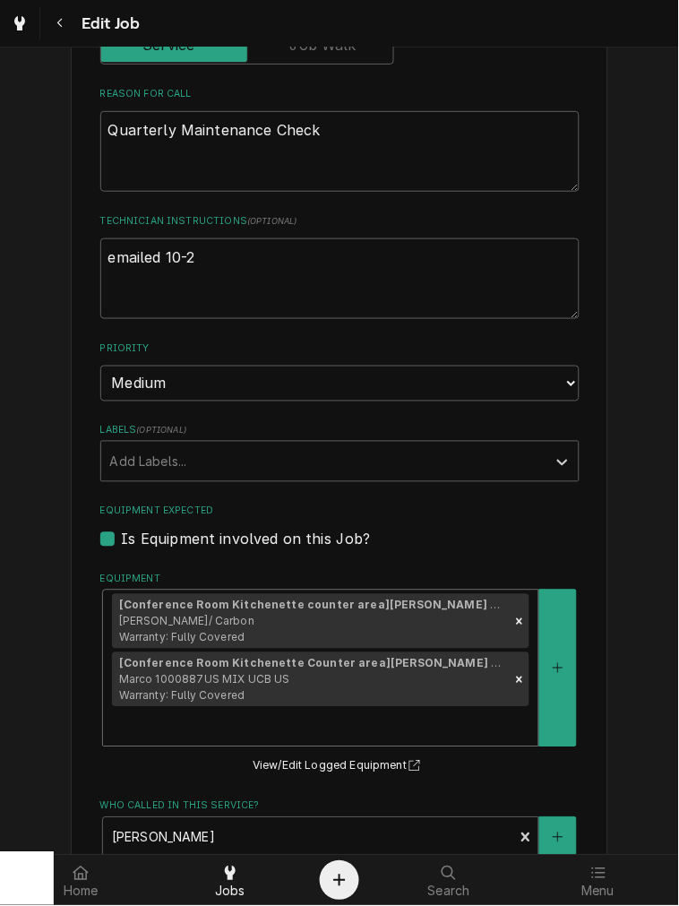
click at [359, 672] on div "[Conference Room Kitchenette Counter area] Marco Boiler Conference Room Kitchen…" at bounding box center [311, 680] width 398 height 56
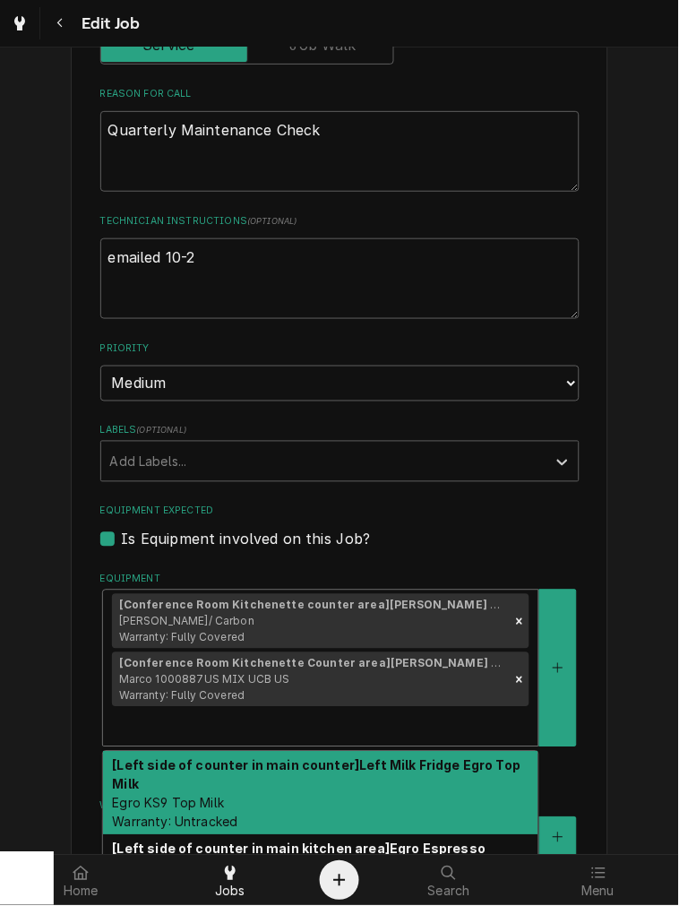
click at [332, 762] on div "[Left side of counter in main counter] Left Milk Fridge Egro Top Milk Egro KS9 …" at bounding box center [320, 794] width 435 height 84
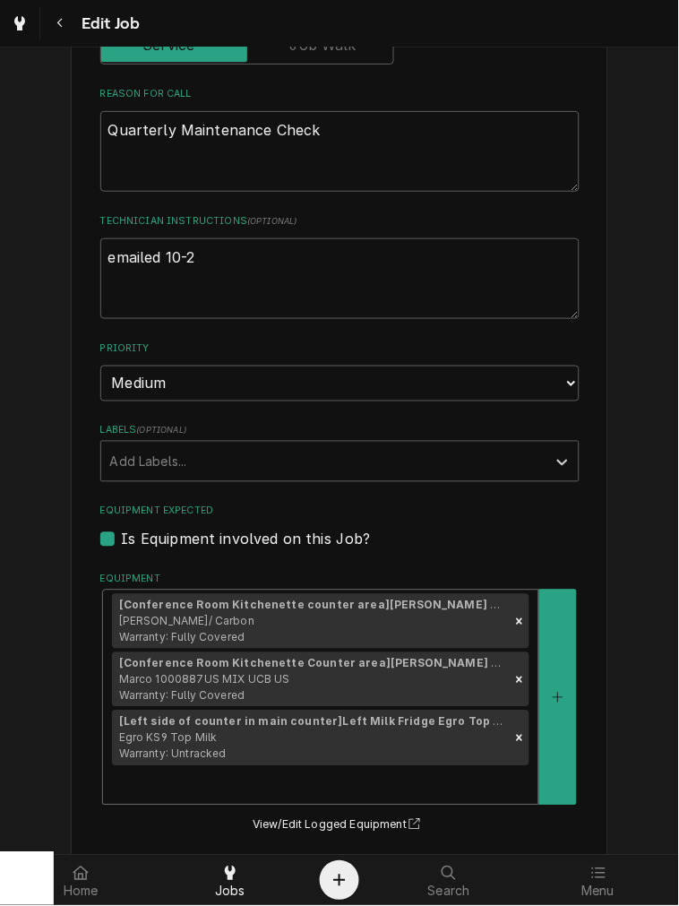
click at [516, 730] on div "[Conference Room Kitchenette counter area] FRIIA Chiller Conference Room Kitche…" at bounding box center [320, 697] width 435 height 214
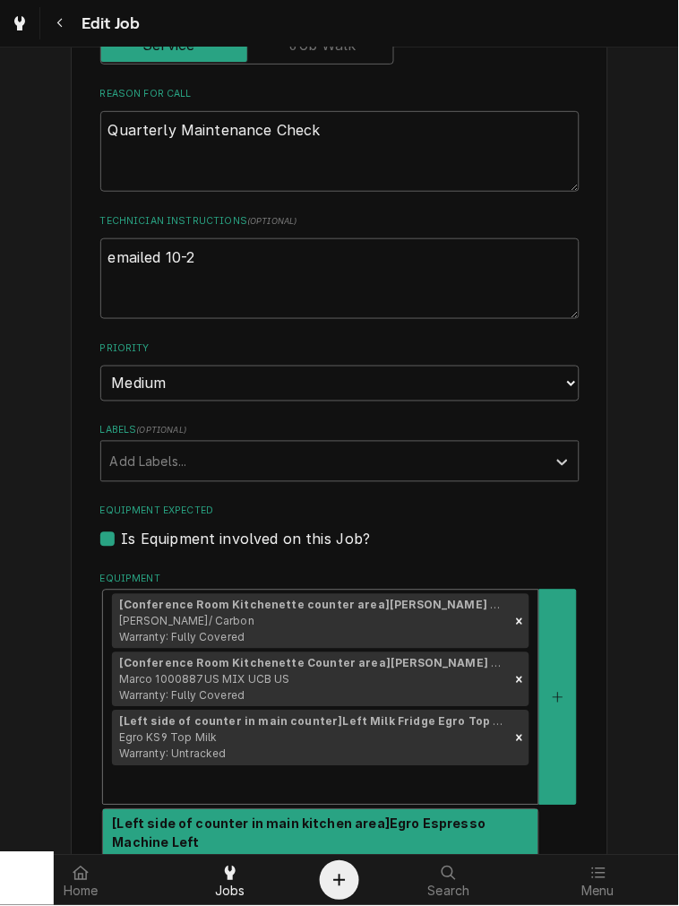
click at [273, 816] on strong "[Left side of counter in main kitchen area] Egro Espresso Machine Left" at bounding box center [299, 833] width 374 height 34
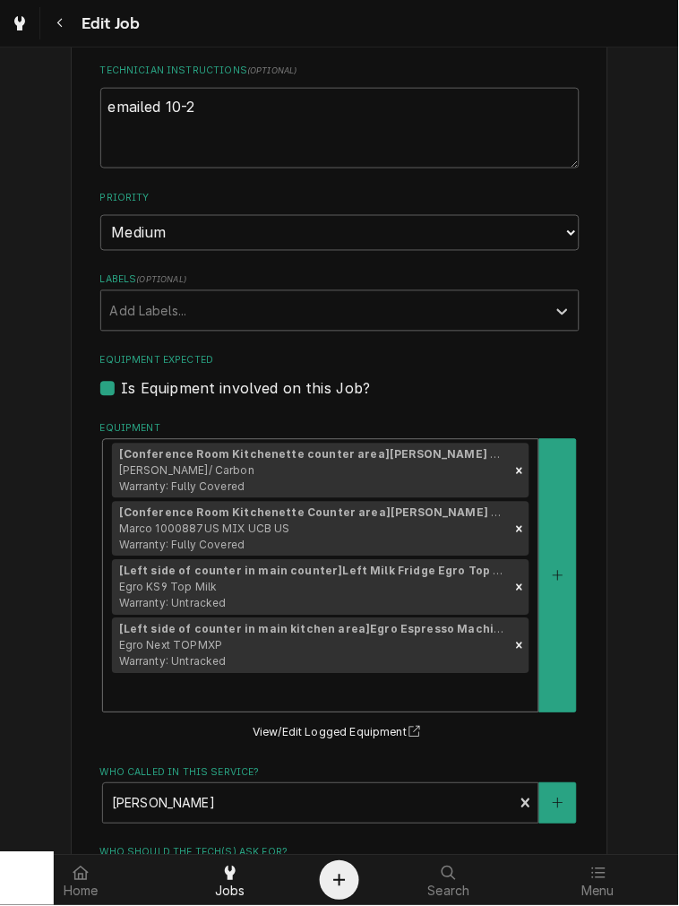
scroll to position [1161, 0]
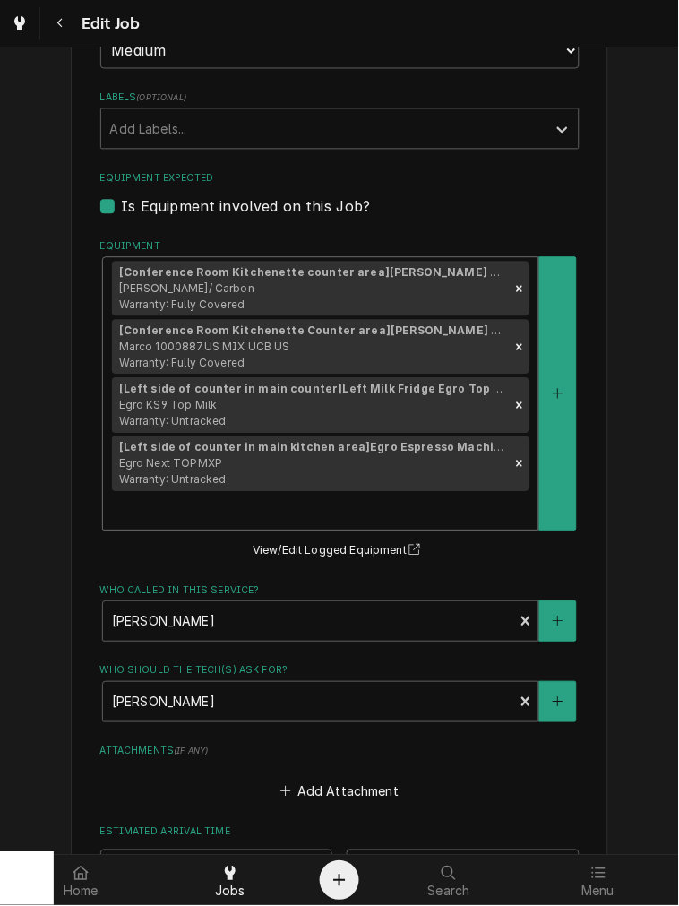
click at [506, 375] on div "[Conference Room Kitchenette counter area] FRIIA Chiller Conference Room Kitche…" at bounding box center [320, 394] width 435 height 272
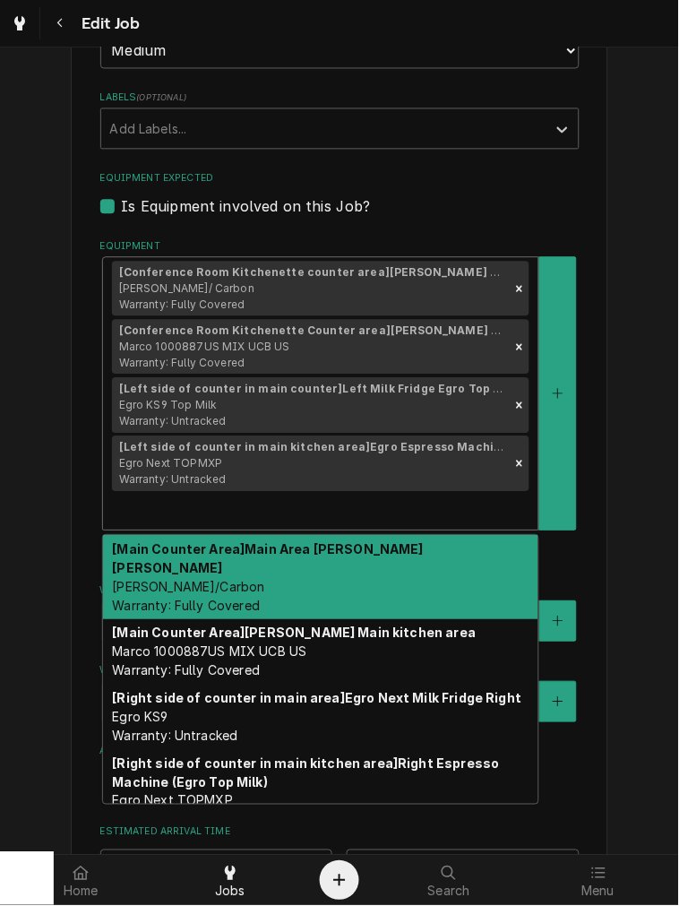
click at [264, 580] on span "Marco FRIIA Chiller/Carbon Warranty: Fully Covered" at bounding box center [188, 597] width 152 height 34
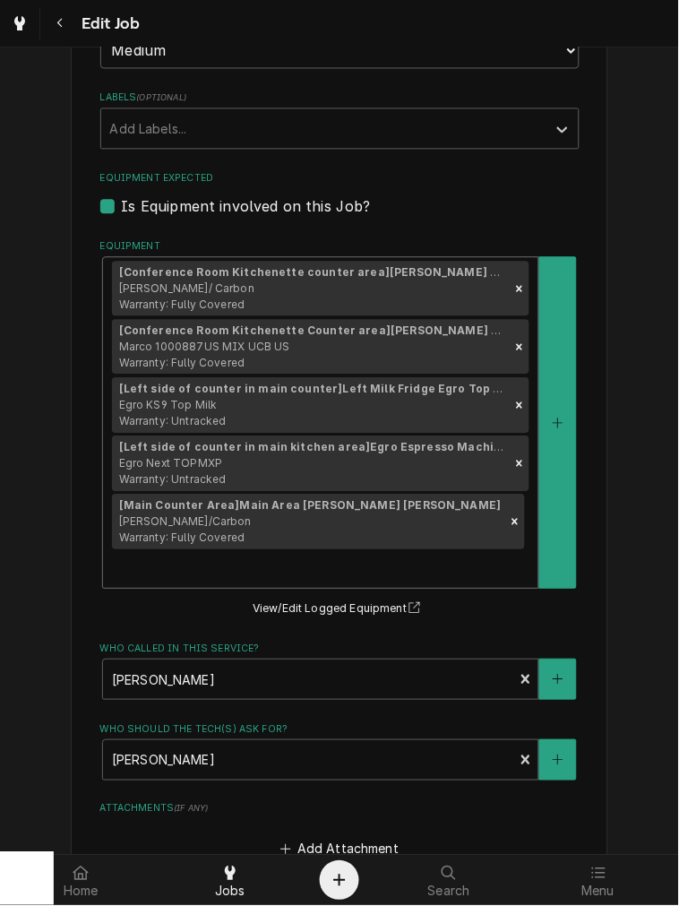
click at [470, 524] on div "[Conference Room Kitchenette counter area] FRIIA Chiller Conference Room Kitche…" at bounding box center [320, 423] width 435 height 331
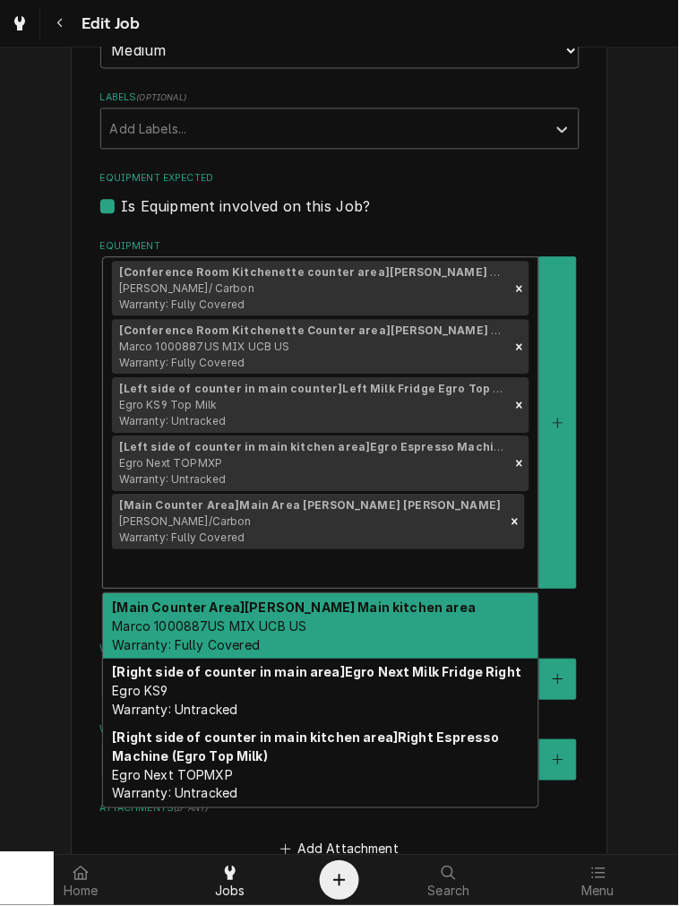
click at [426, 594] on div "[Main Counter Area] Marco Boiler Main kitchen area Marco 1000887US MIX UCB US W…" at bounding box center [320, 626] width 435 height 65
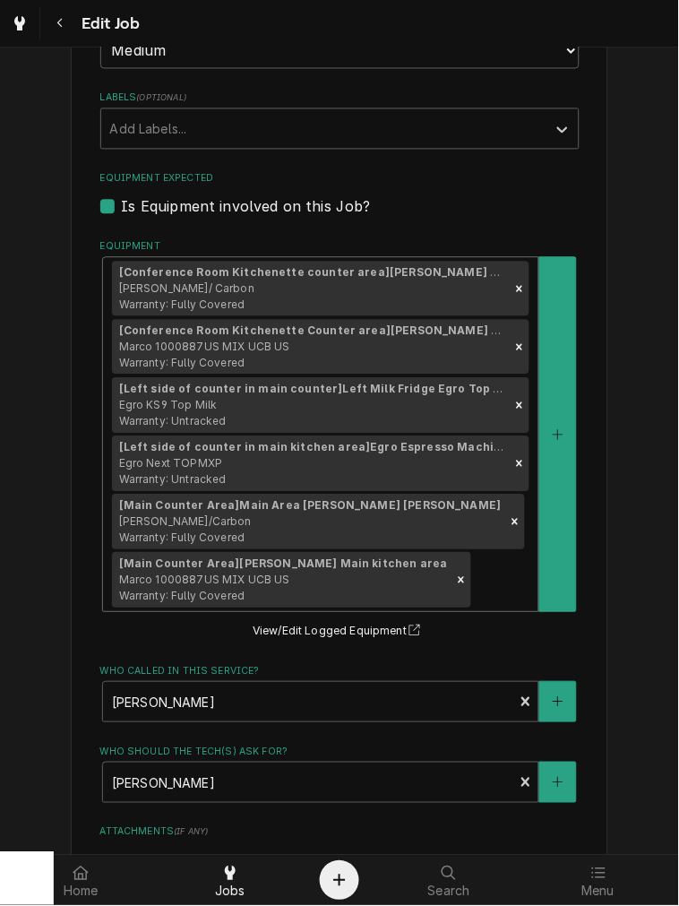
click at [461, 504] on div "[Conference Room Kitchenette counter area] FRIIA Chiller Conference Room Kitche…" at bounding box center [320, 434] width 435 height 353
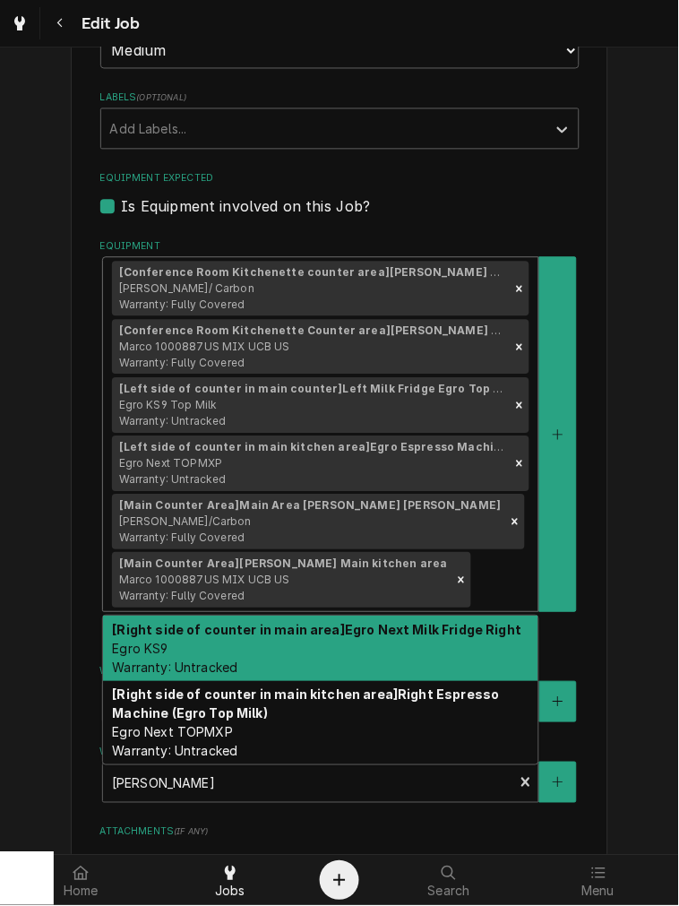
click at [453, 623] on strong "[Right side of counter in main area] Egro Next Milk Fridge Right" at bounding box center [316, 630] width 409 height 15
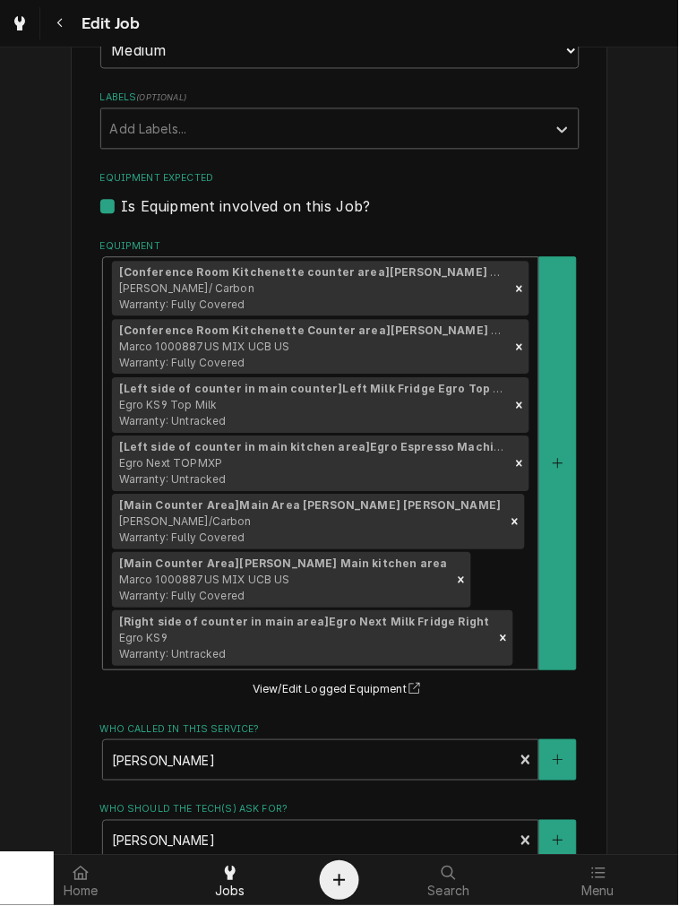
click at [479, 551] on div "[Conference Room Kitchenette counter area] FRIIA Chiller Conference Room Kitche…" at bounding box center [320, 464] width 435 height 412
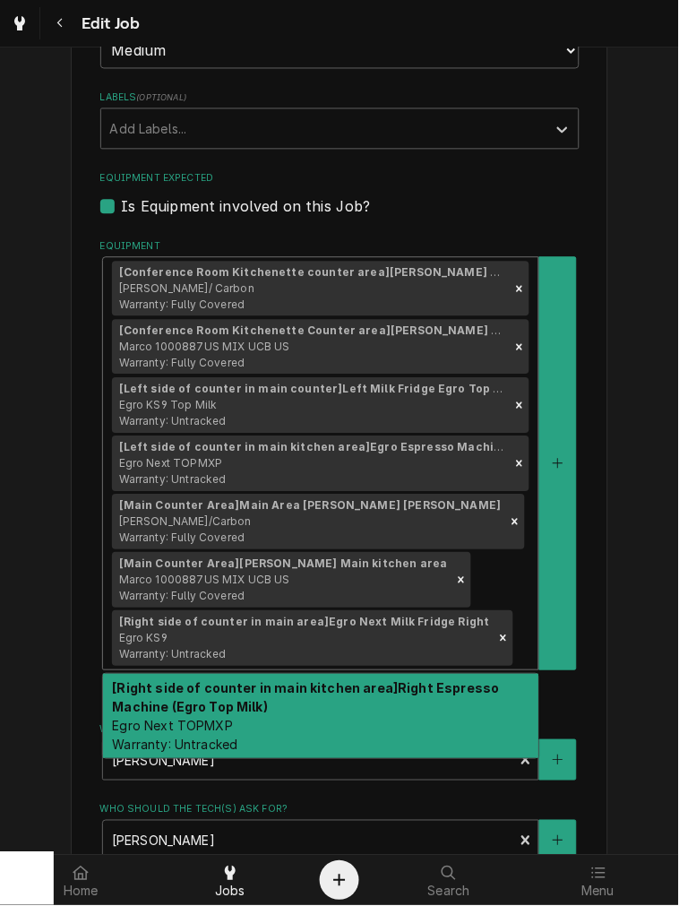
click at [472, 685] on div "[Right side of counter in main kitchen area] Right Espresso Machine (Egro Top M…" at bounding box center [320, 717] width 435 height 84
type textarea "x"
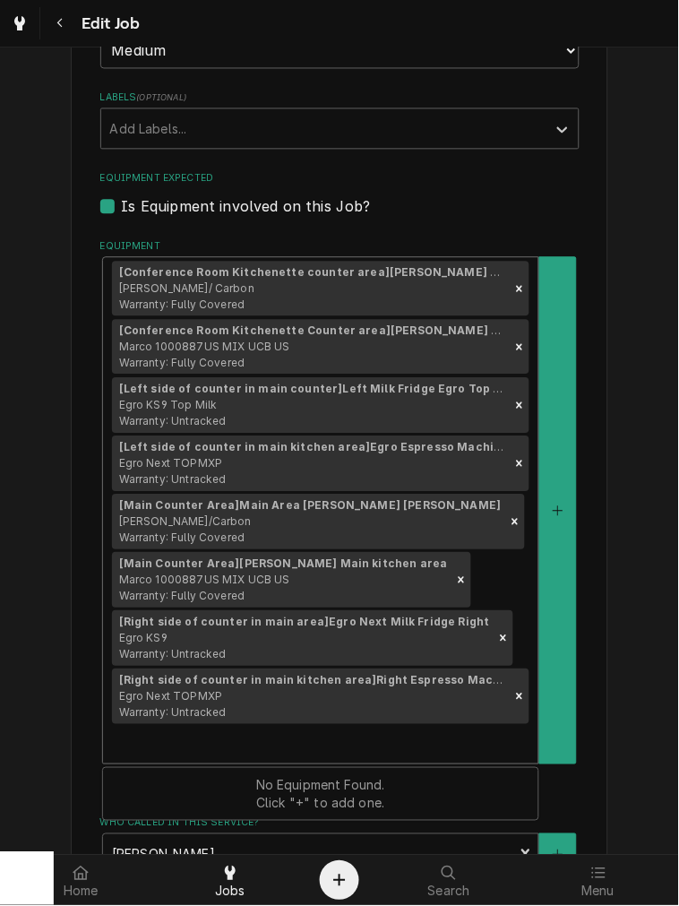
click at [497, 518] on div "[Conference Room Kitchenette counter area] FRIIA Chiller Conference Room Kitche…" at bounding box center [320, 511] width 435 height 506
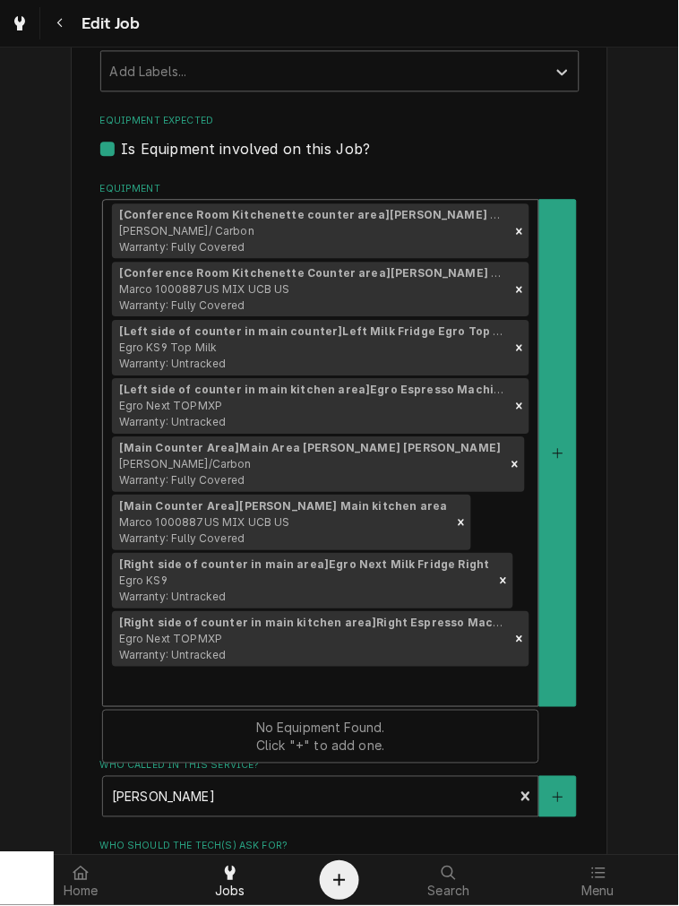
scroll to position [1493, 0]
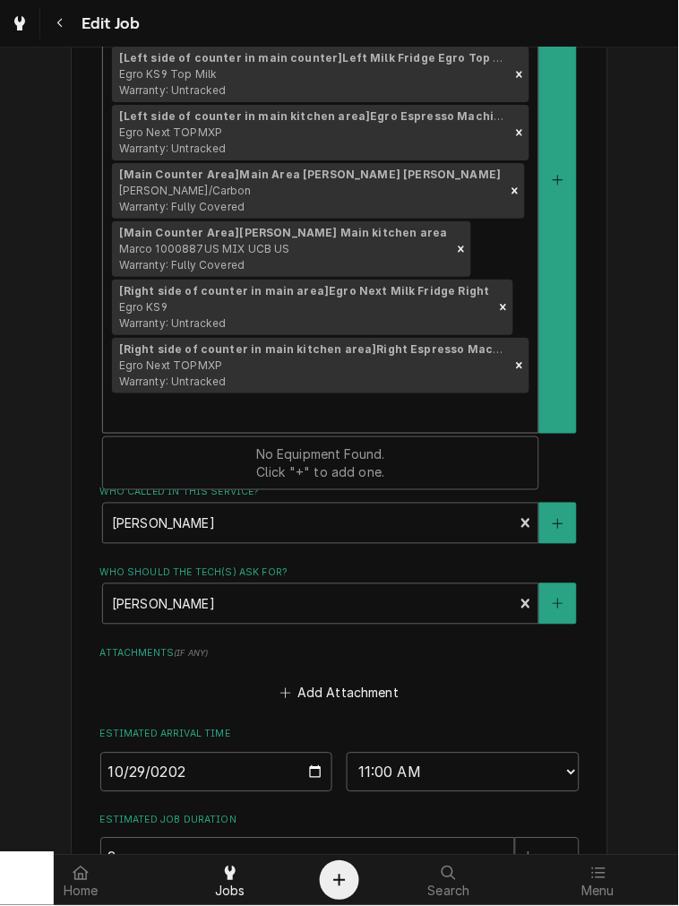
drag, startPoint x: 75, startPoint y: 443, endPoint x: 87, endPoint y: 443, distance: 11.6
click at [242, 507] on div "Who called in this service?" at bounding box center [308, 523] width 393 height 32
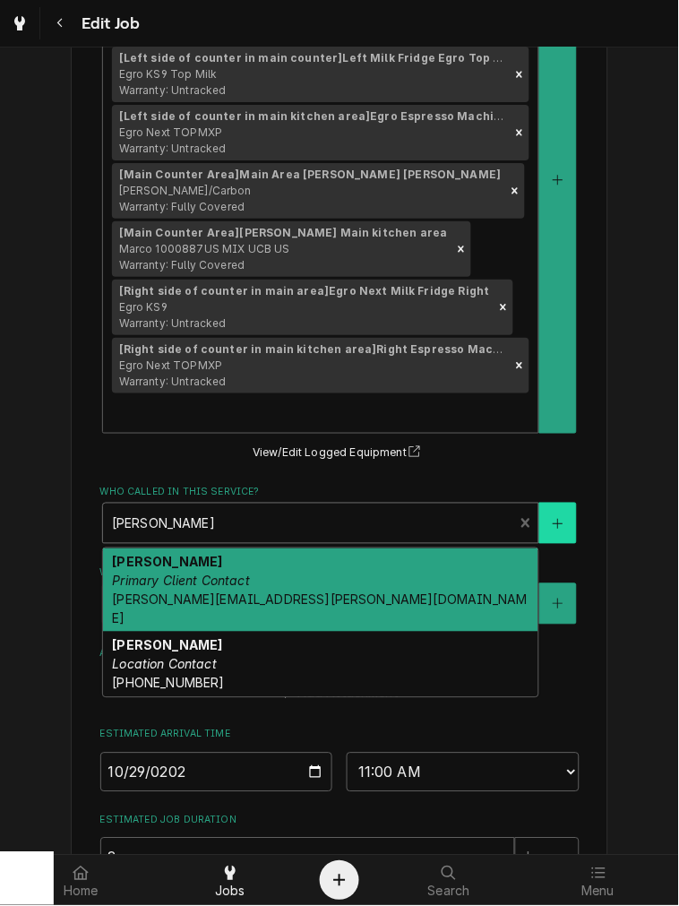
click at [558, 503] on button "Who called in this service?" at bounding box center [558, 523] width 38 height 41
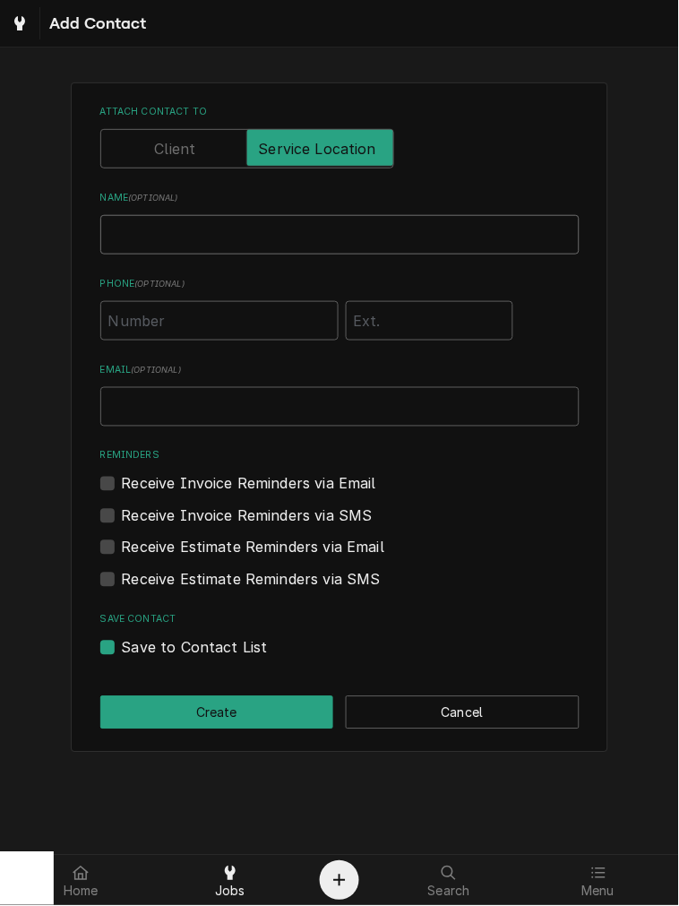
click at [125, 221] on input "Name ( optional )" at bounding box center [339, 234] width 479 height 39
type input "Lara Lac"
click at [229, 406] on input "Email ( optional )" at bounding box center [339, 406] width 479 height 39
paste input "lara.lacey@ineos.com"
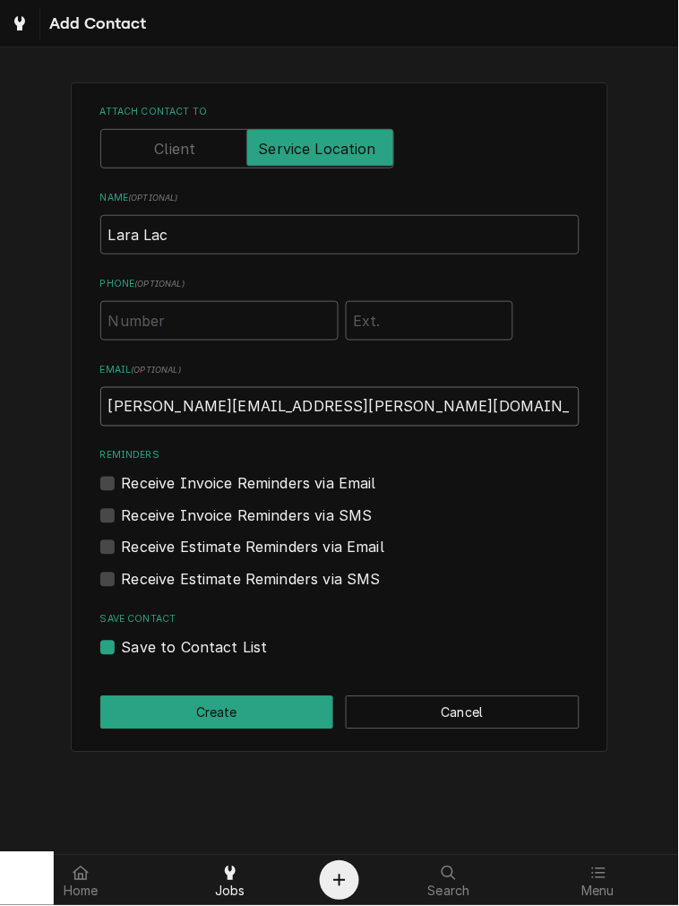
type input "lara.lacey@ineos.com"
click at [209, 234] on input "Lara Lac" at bounding box center [339, 234] width 479 height 39
type input "Lara Lacey"
click at [154, 329] on input "Phone ( optional )" at bounding box center [219, 320] width 238 height 39
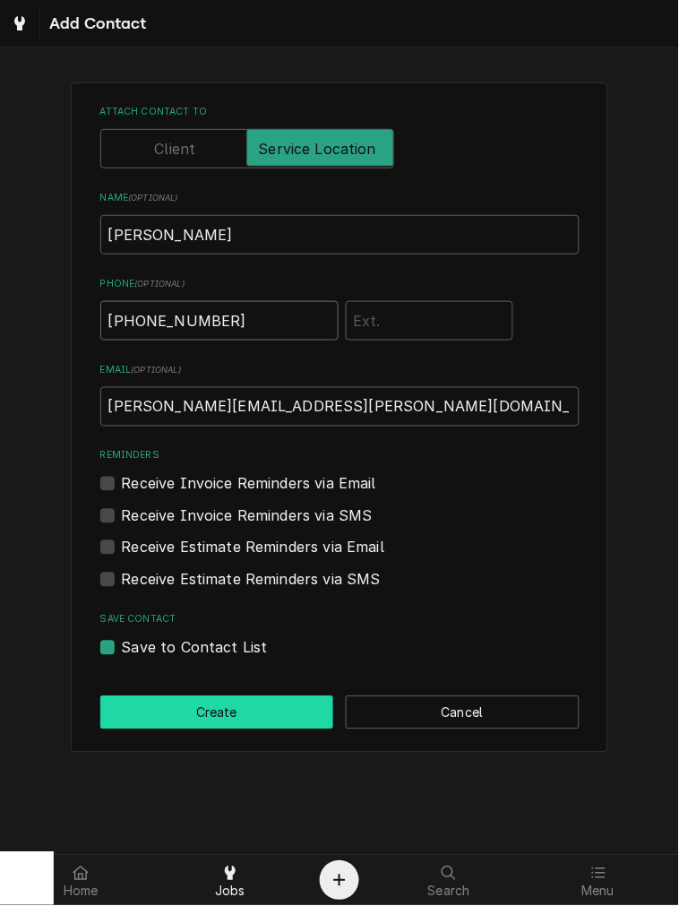
type input "(614) 965-1897"
click at [198, 728] on button "Create" at bounding box center [217, 712] width 234 height 33
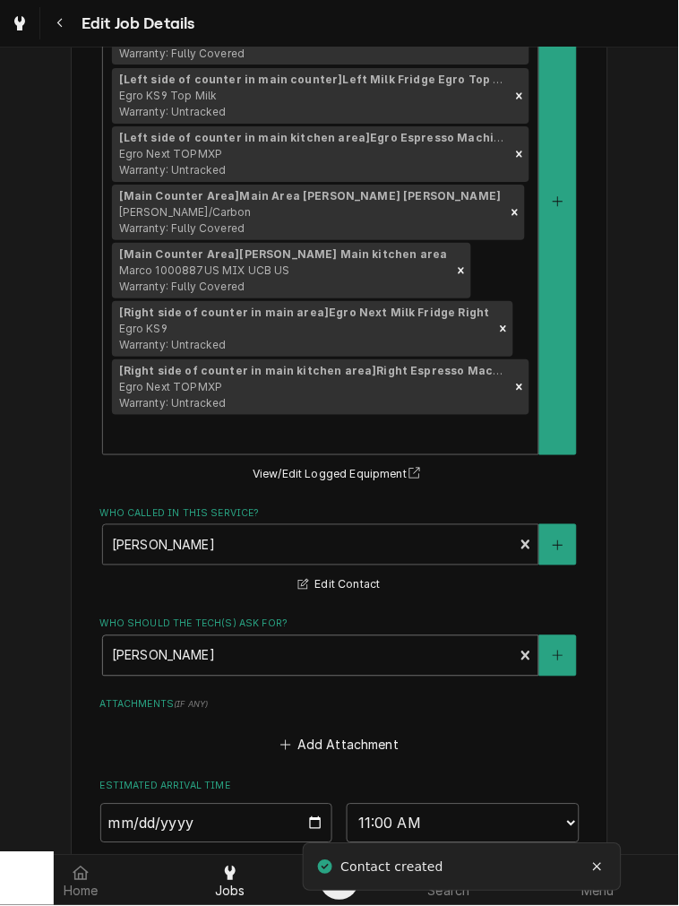
scroll to position [1711, 0]
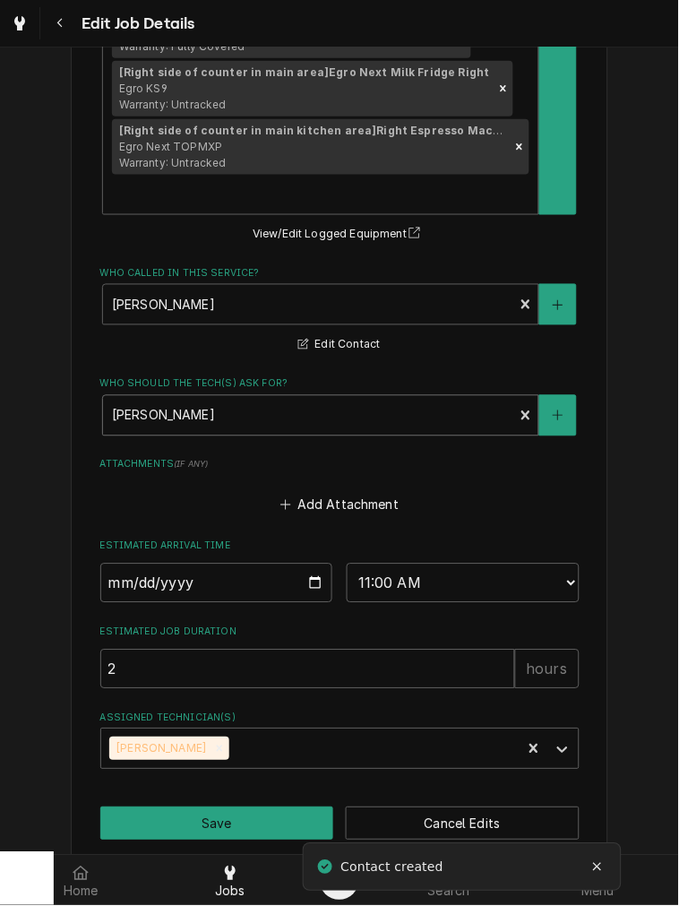
click at [449, 400] on div "Who should the tech(s) ask for?" at bounding box center [308, 416] width 393 height 32
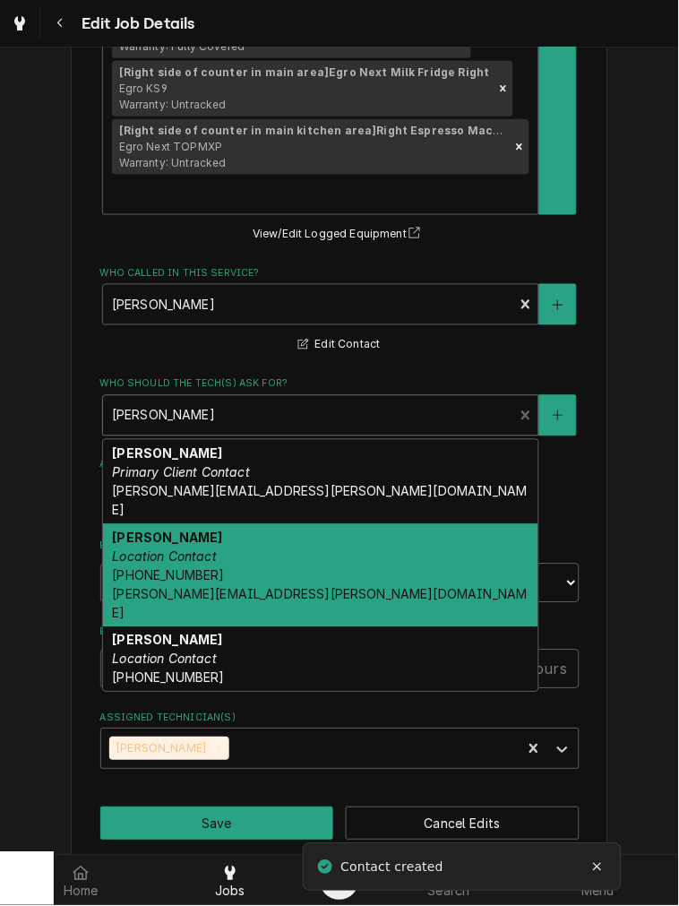
click at [228, 524] on div "Lara Lacey Location Contact (614) 965-1897 lara.lacey@ineos.com" at bounding box center [320, 575] width 435 height 103
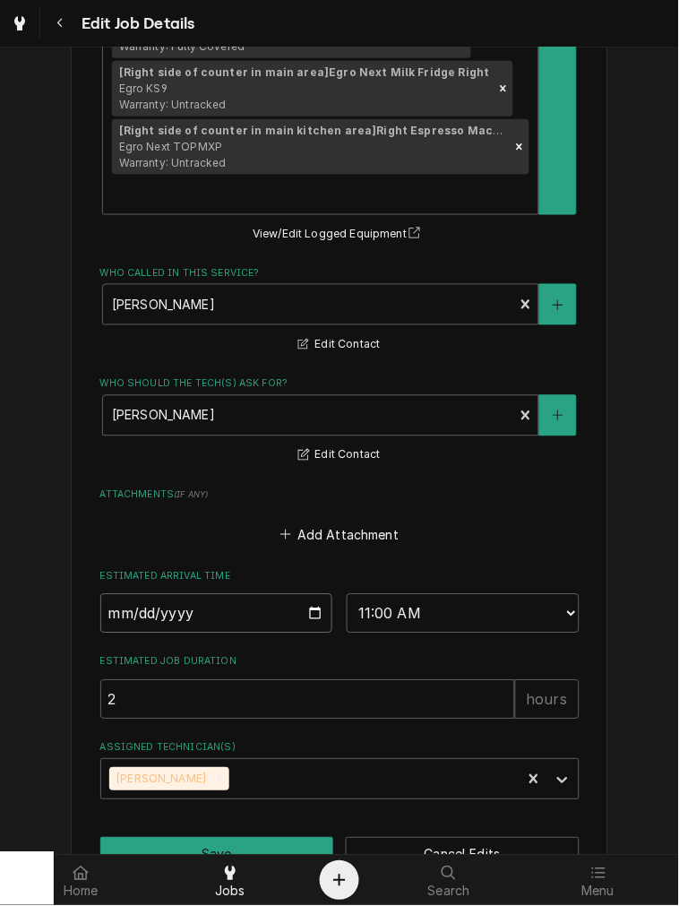
click at [305, 594] on input "2025-10-29" at bounding box center [216, 613] width 233 height 39
click at [318, 838] on button "Save" at bounding box center [217, 854] width 234 height 33
type textarea "x"
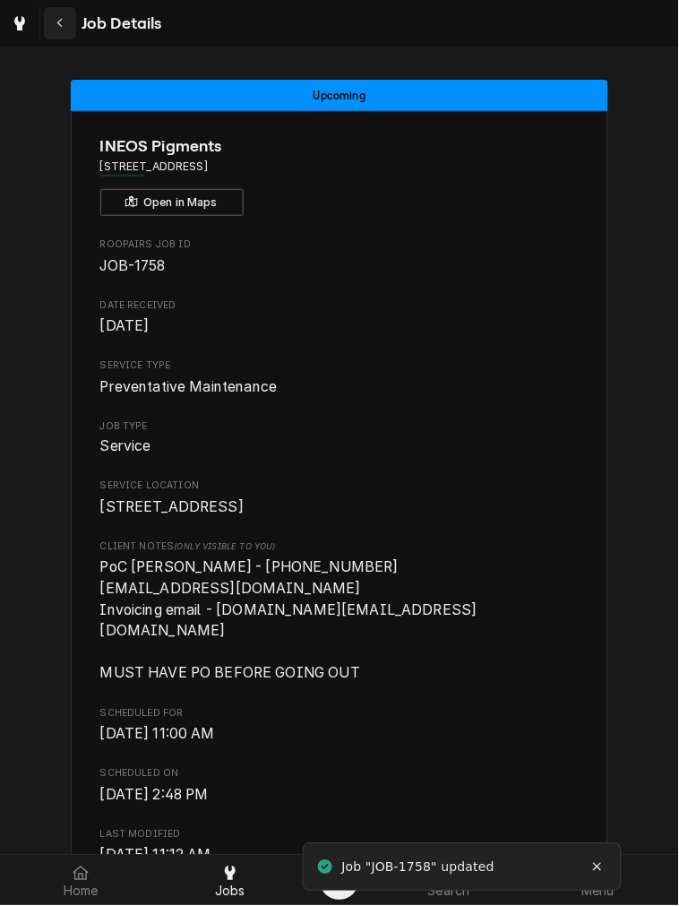
click at [65, 14] on div "Navigate back" at bounding box center [60, 23] width 18 height 18
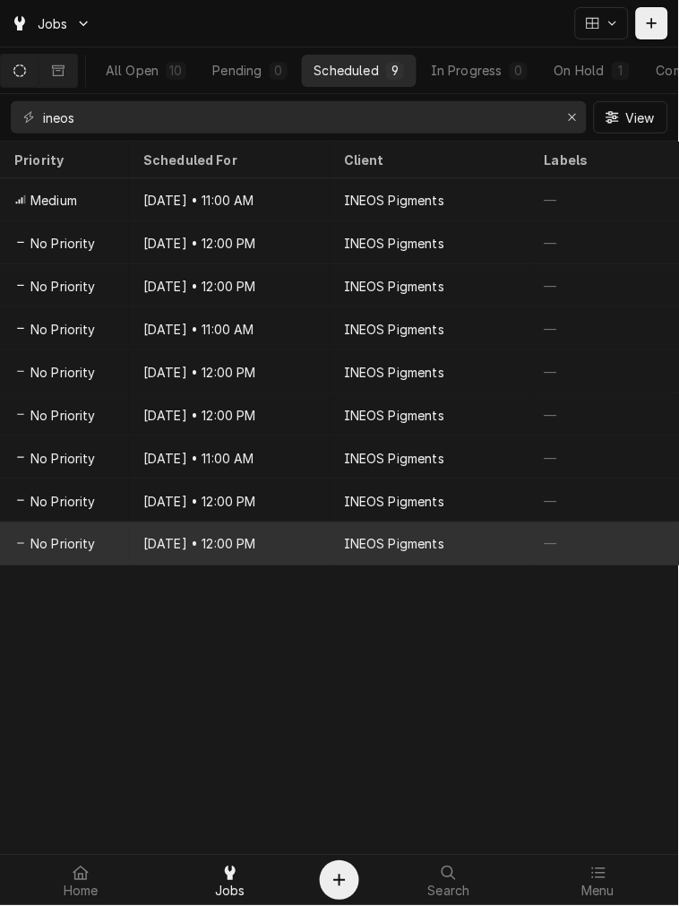
click at [253, 525] on div "Aug 22, 2028 • 12:00 PM" at bounding box center [229, 543] width 201 height 43
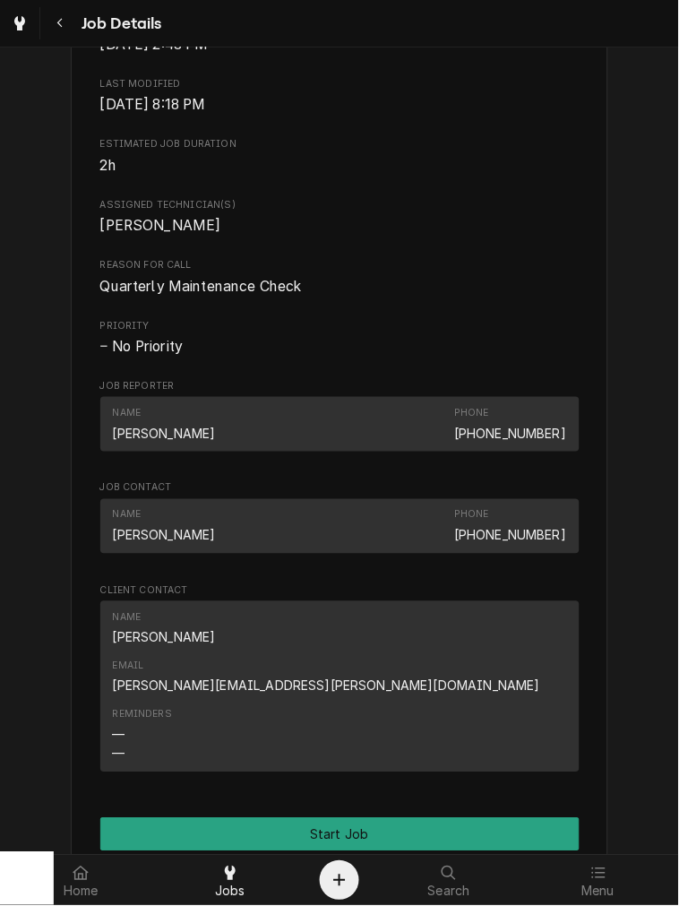
scroll to position [1089, 0]
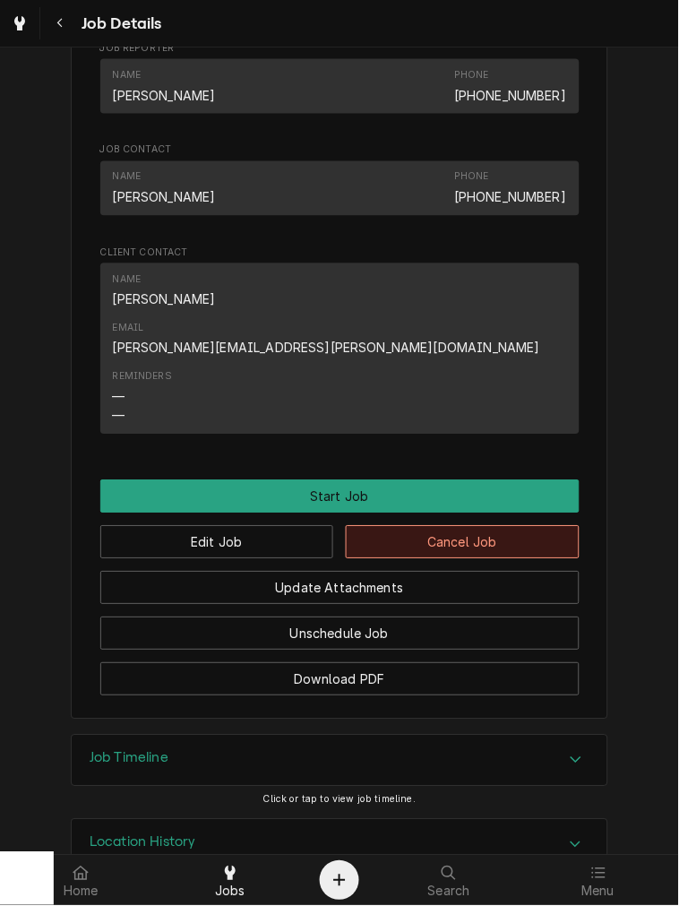
click at [452, 526] on button "Cancel Job" at bounding box center [463, 542] width 234 height 33
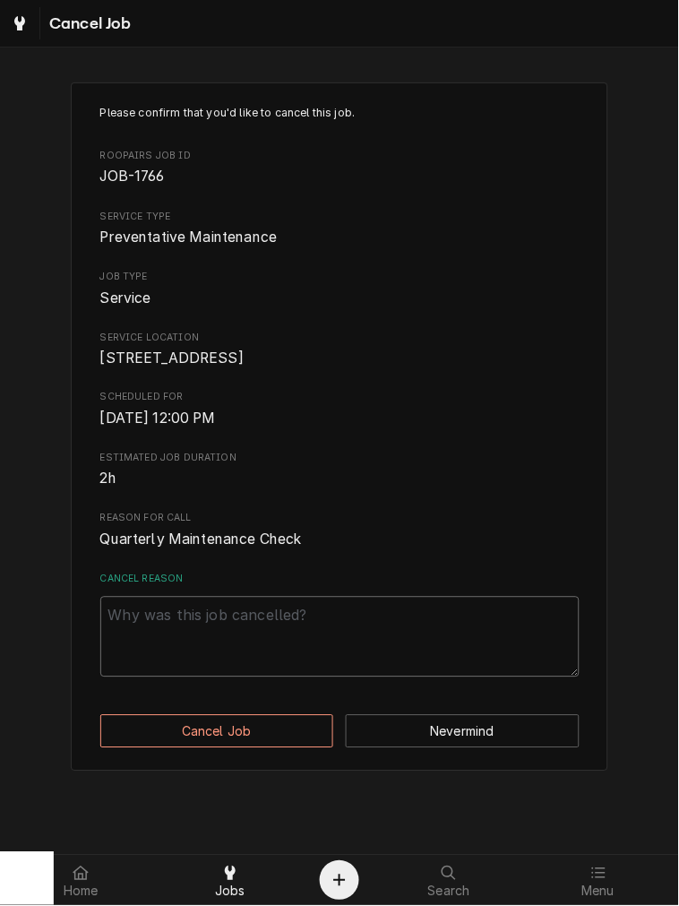
drag, startPoint x: 236, startPoint y: 651, endPoint x: 238, endPoint y: 663, distance: 12.0
click at [236, 652] on textarea "Cancel Reason" at bounding box center [339, 637] width 479 height 81
type textarea "x"
type textarea "c"
type textarea "x"
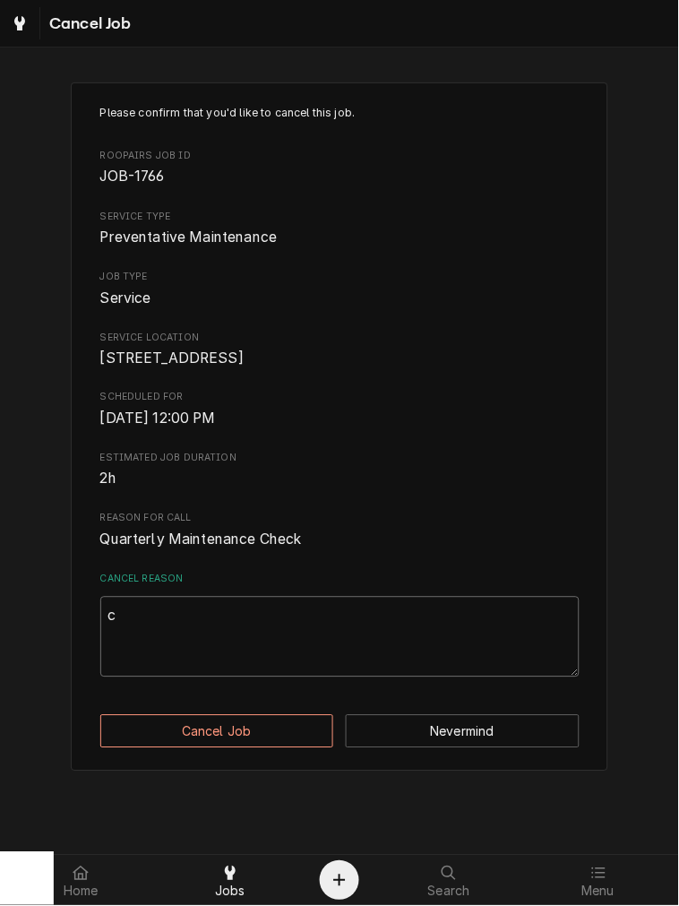
type textarea "ck"
type textarea "x"
type textarea "ckl"
type textarea "x"
type textarea "ck"
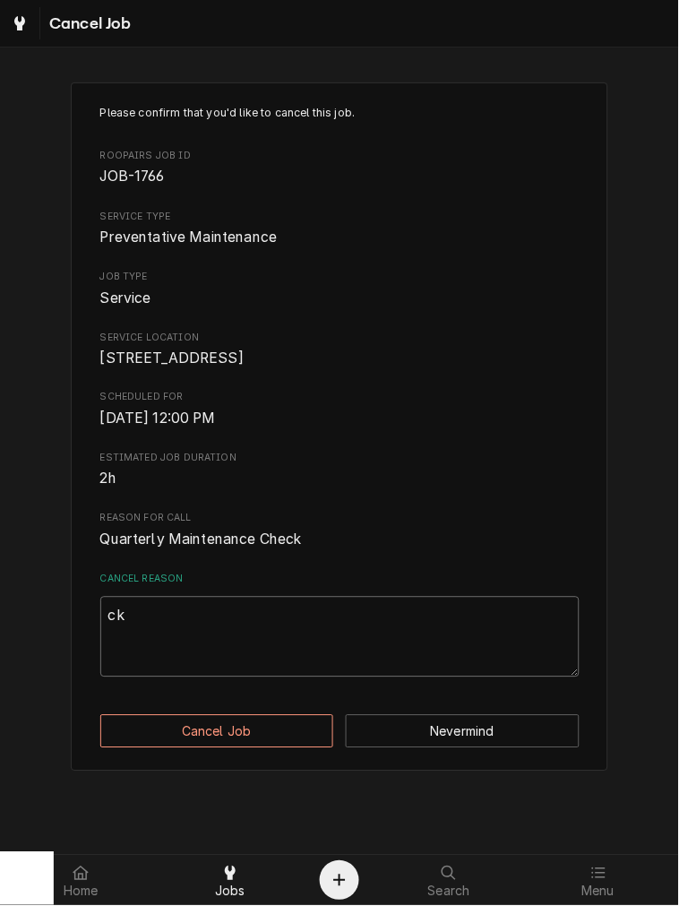
type textarea "x"
type textarea "ckl"
type textarea "x"
type textarea "ckle"
type textarea "x"
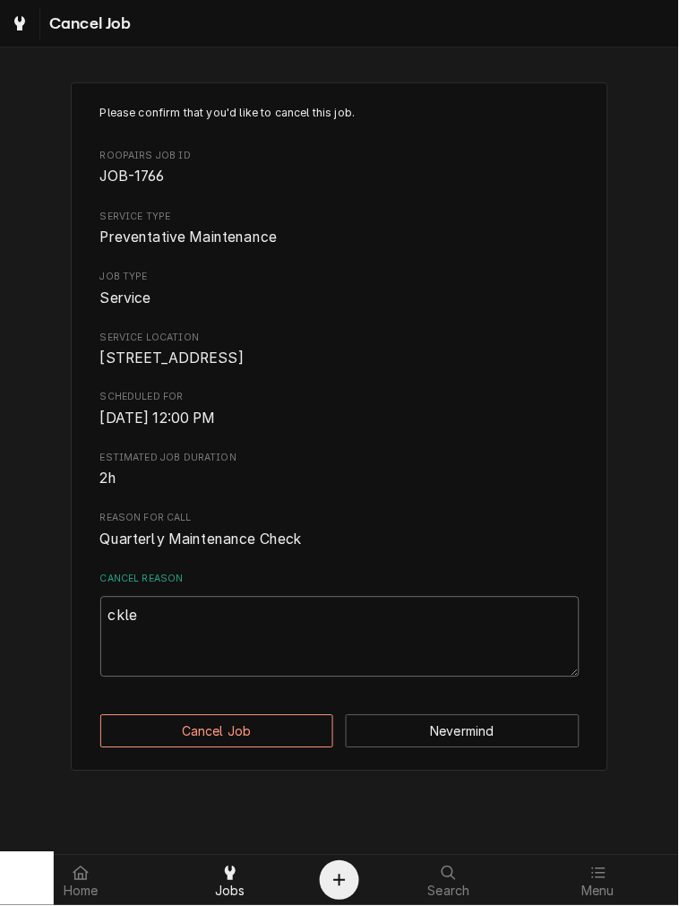
type textarea "cklea"
type textarea "x"
type textarea "cklear"
type textarea "x"
type textarea "ckleari"
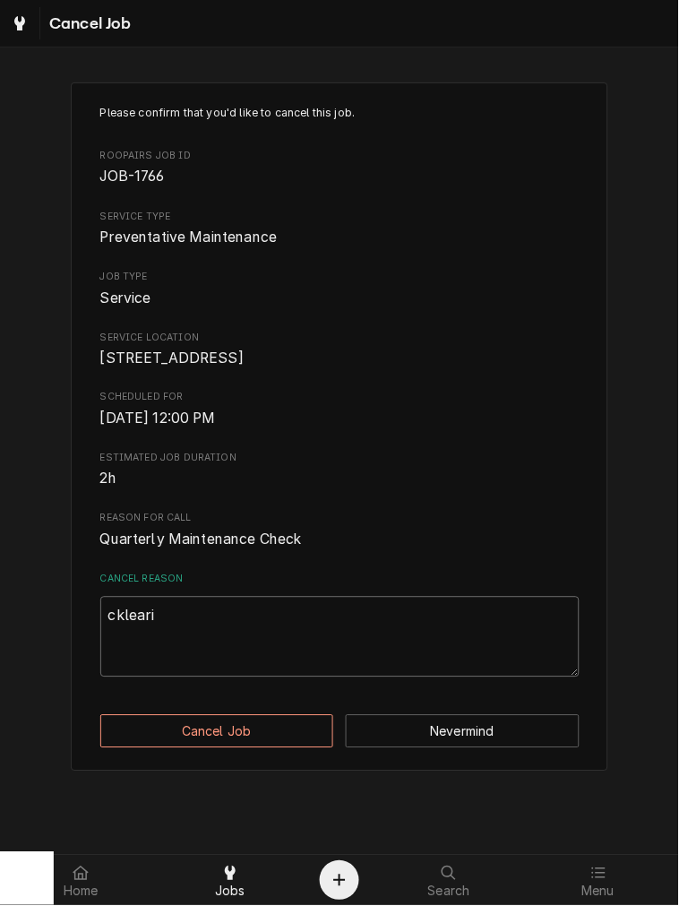
type textarea "x"
type textarea "cklearing"
click at [153, 650] on textarea "cklearing" at bounding box center [339, 637] width 479 height 81
click at [136, 642] on textarea "cklearing" at bounding box center [339, 637] width 479 height 81
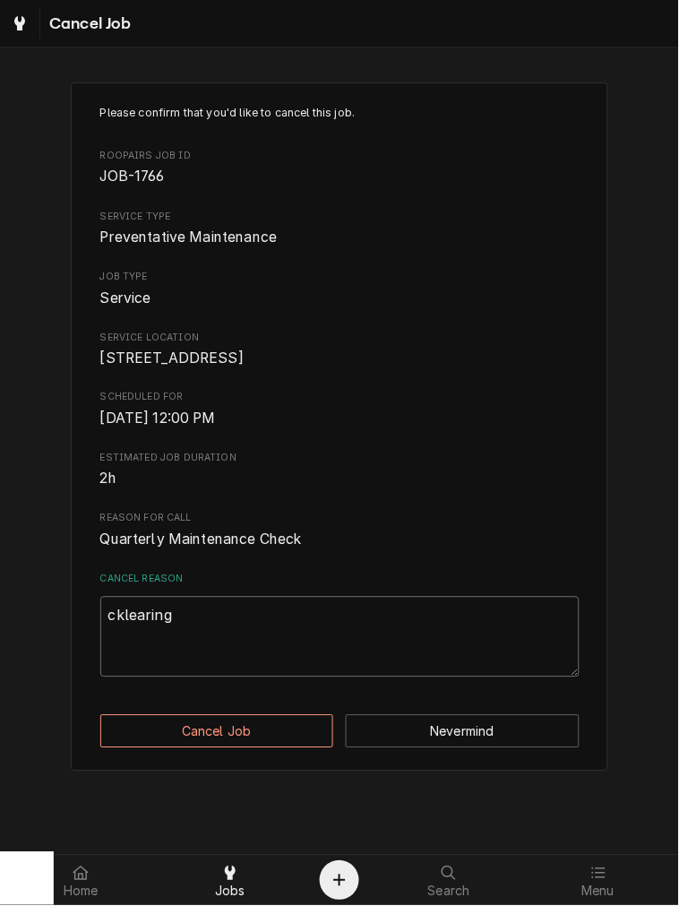
click at [125, 642] on textarea "cklearing" at bounding box center [339, 637] width 479 height 81
type textarea "x"
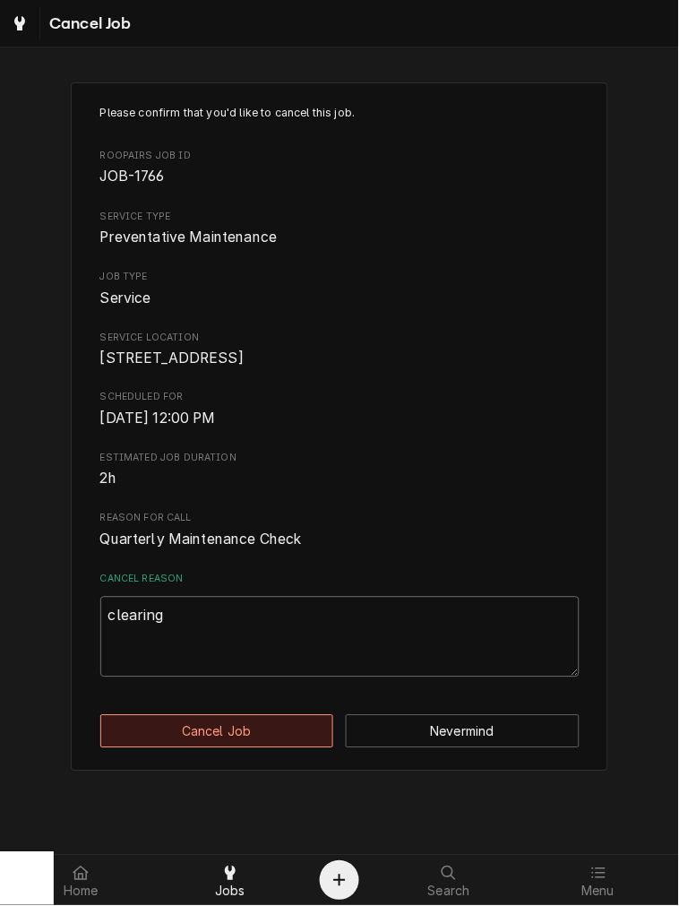
type textarea "clearing"
click at [210, 744] on button "Cancel Job" at bounding box center [217, 731] width 234 height 33
type textarea "x"
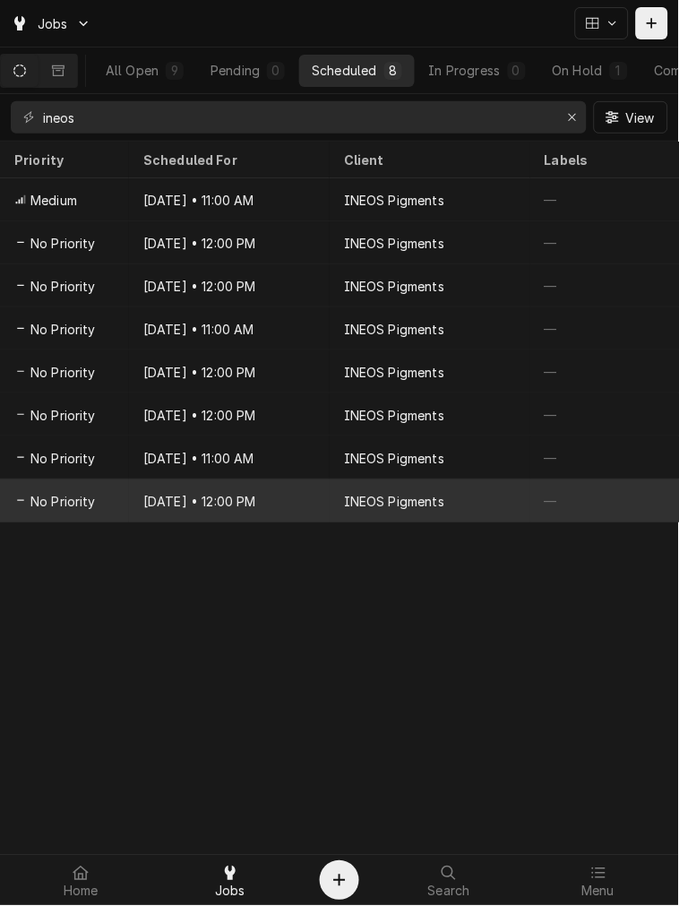
click at [287, 497] on div "Apr 22, 2028 • 12:00 PM" at bounding box center [229, 500] width 201 height 43
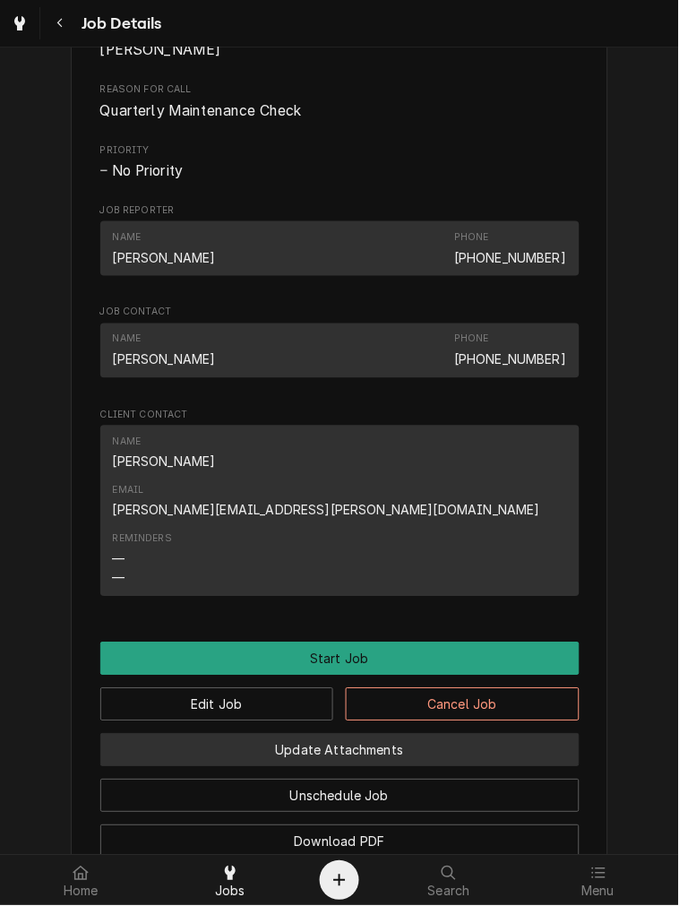
scroll to position [1089, 0]
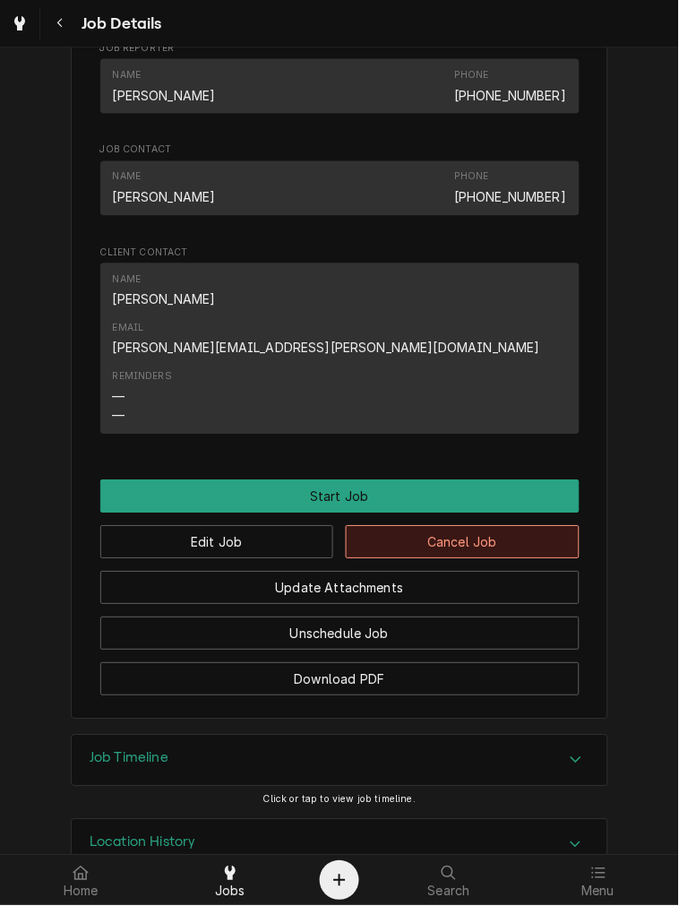
click at [454, 526] on button "Cancel Job" at bounding box center [463, 542] width 234 height 33
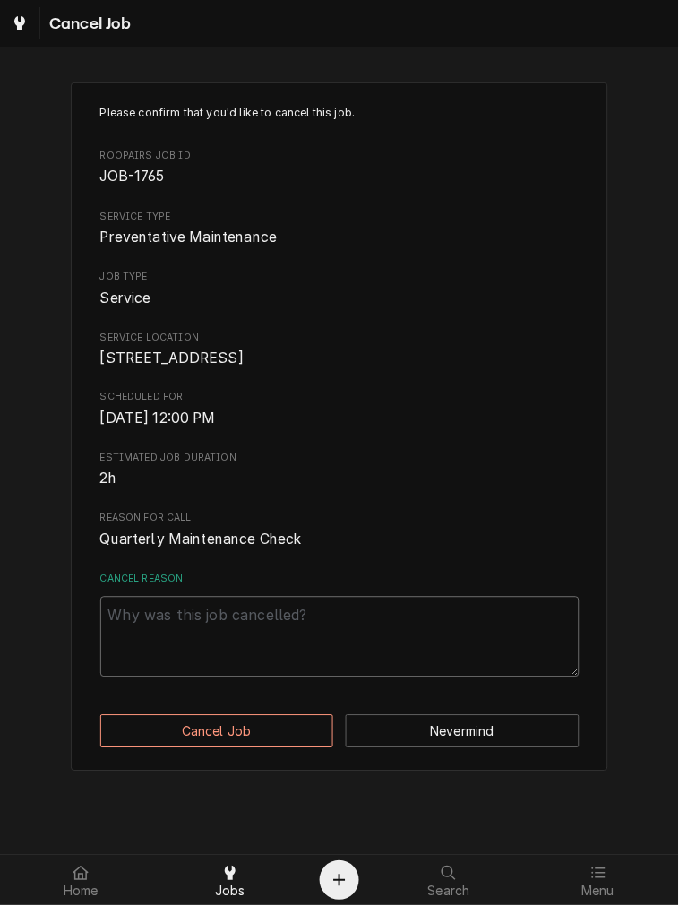
click at [199, 674] on textarea "Cancel Reason" at bounding box center [339, 637] width 479 height 81
paste textarea "clearing"
type textarea "x"
type textarea "clearing"
click at [184, 771] on div "Please confirm that you'd like to cancel this job. Roopairs Job ID JOB-1765 Ser…" at bounding box center [340, 426] width 538 height 689
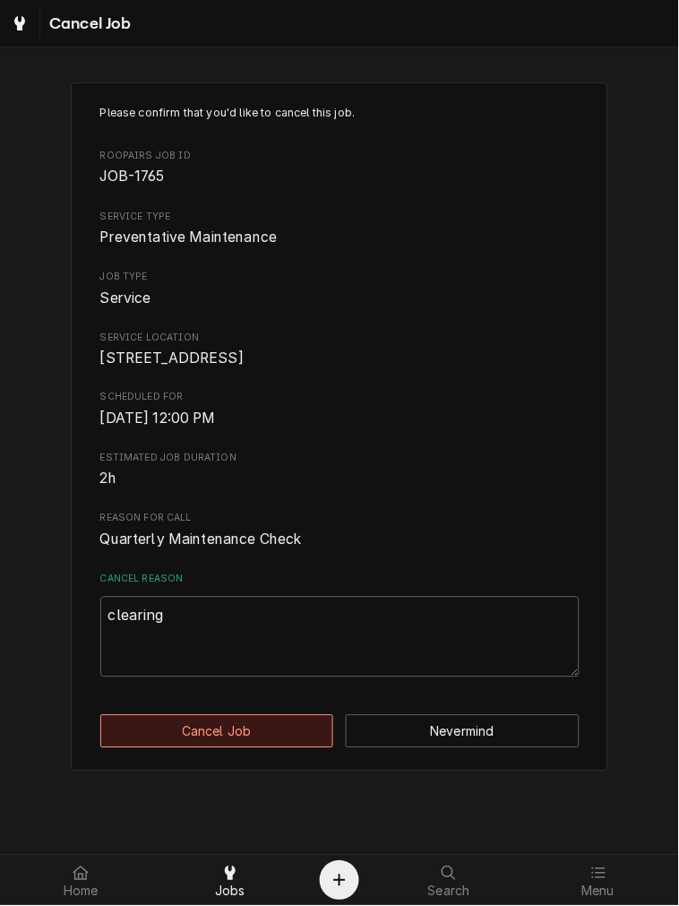
click at [200, 747] on button "Cancel Job" at bounding box center [217, 731] width 234 height 33
type textarea "x"
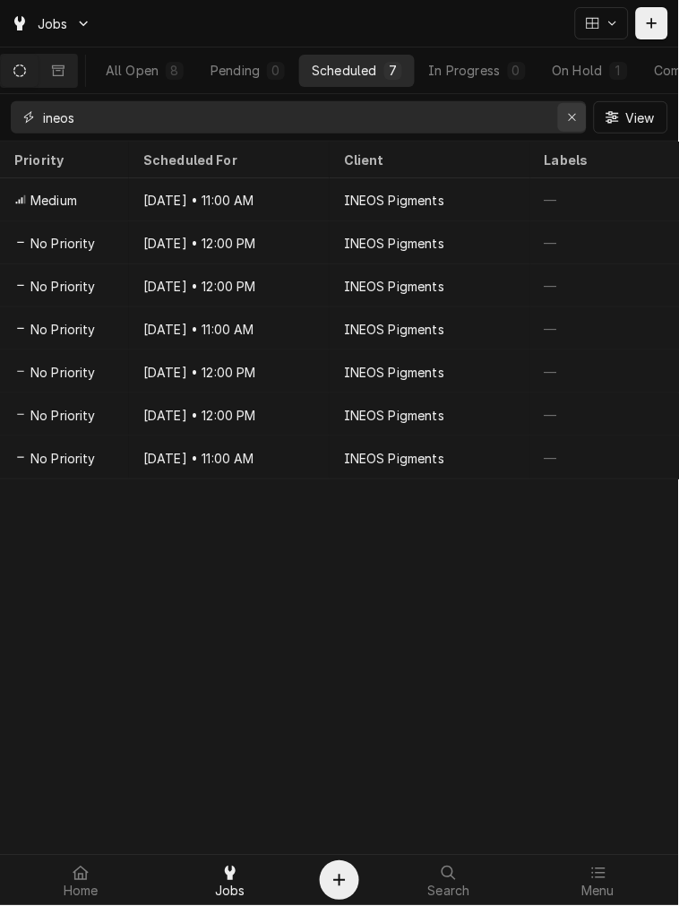
click at [575, 115] on icon "Erase input" at bounding box center [573, 117] width 10 height 13
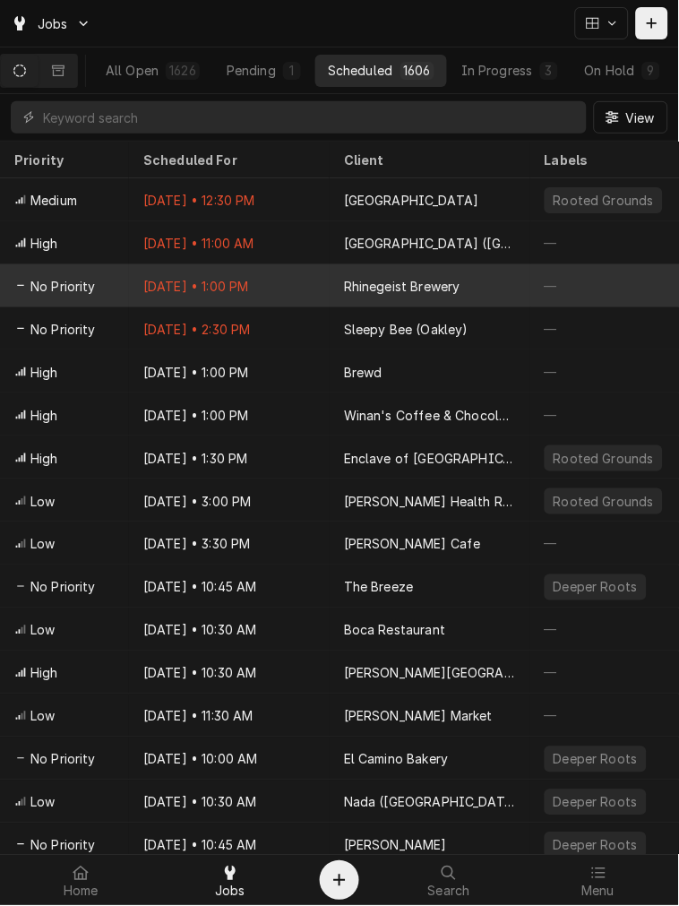
click at [358, 270] on div "Rhinegeist Brewery" at bounding box center [430, 285] width 201 height 43
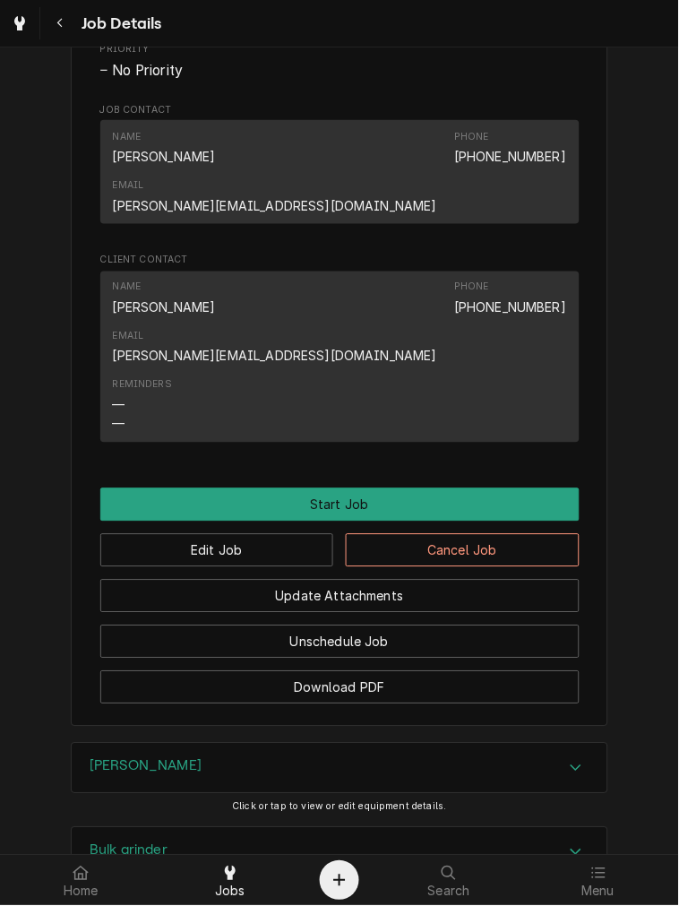
scroll to position [995, 0]
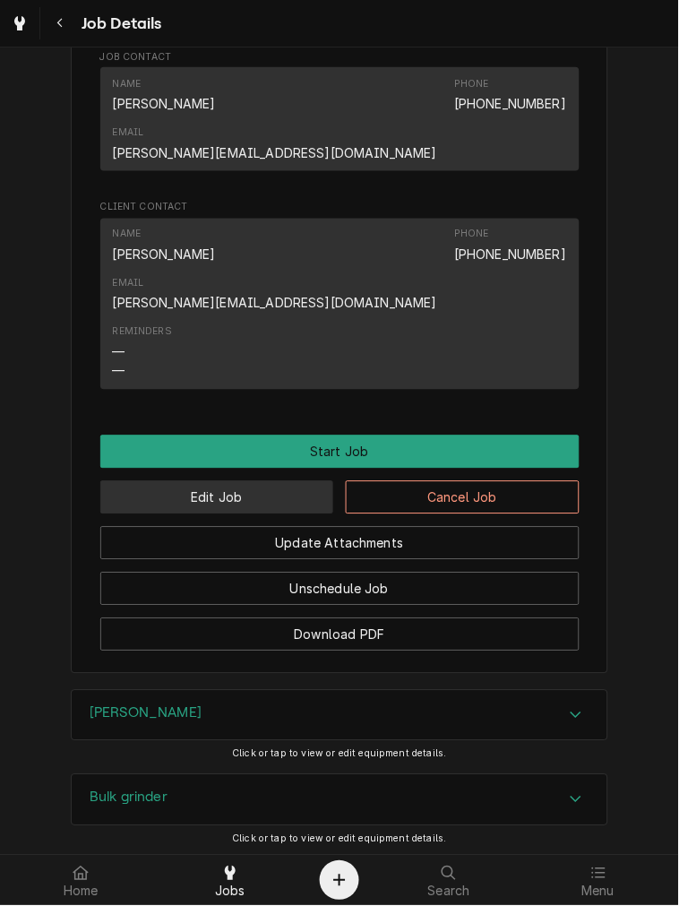
click at [281, 514] on div "Update Attachments" at bounding box center [339, 537] width 479 height 46
click at [281, 481] on button "Edit Job" at bounding box center [217, 497] width 234 height 33
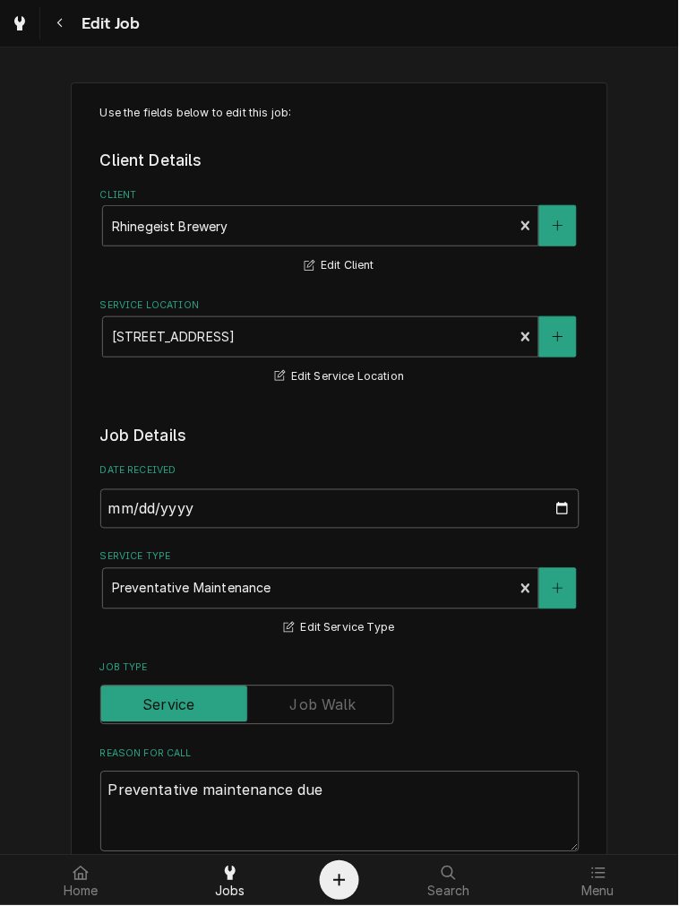
scroll to position [664, 0]
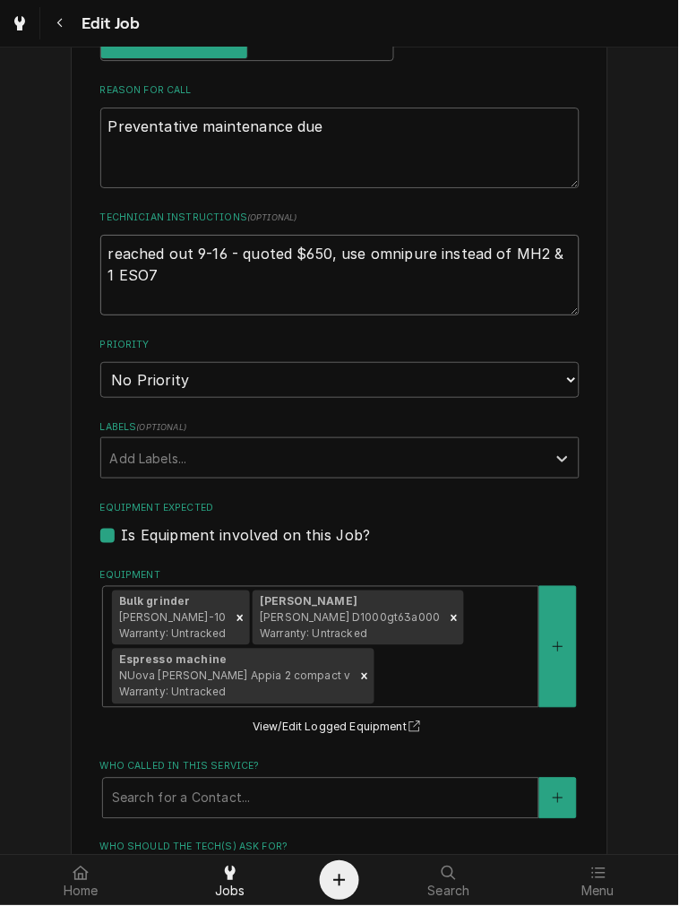
click at [162, 275] on textarea "reached out 9-16 - quoted $650, use omnipure instead of MH2 & 1 ESO7" at bounding box center [339, 275] width 479 height 81
type textarea "x"
type textarea "reached out 9-16 - quoted $650, use omnipure instead of MH2 & 1 ESO7,"
type textarea "x"
type textarea "reached out 9-16 - quoted $650, use omnipure instead of MH2 & 1 ESO7,"
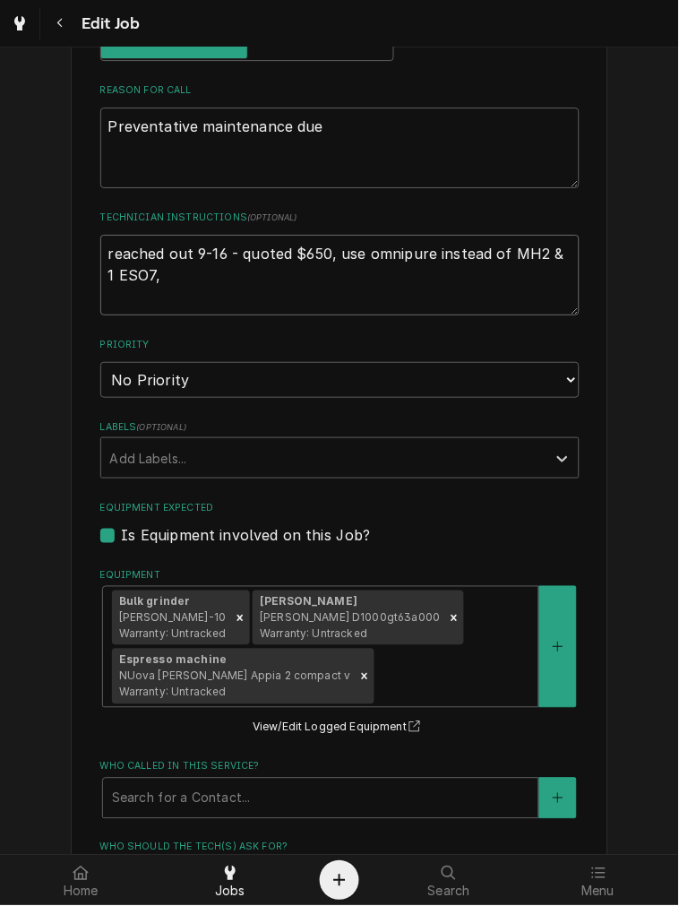
type textarea "x"
type textarea "reached out 9-16 - quoted $650, use omnipure instead of MH2 & 1 ESO7, f"
type textarea "x"
type textarea "reached out 9-16 - quoted $650, use omnipure instead of MH2 & 1 ESO7, fo"
type textarea "x"
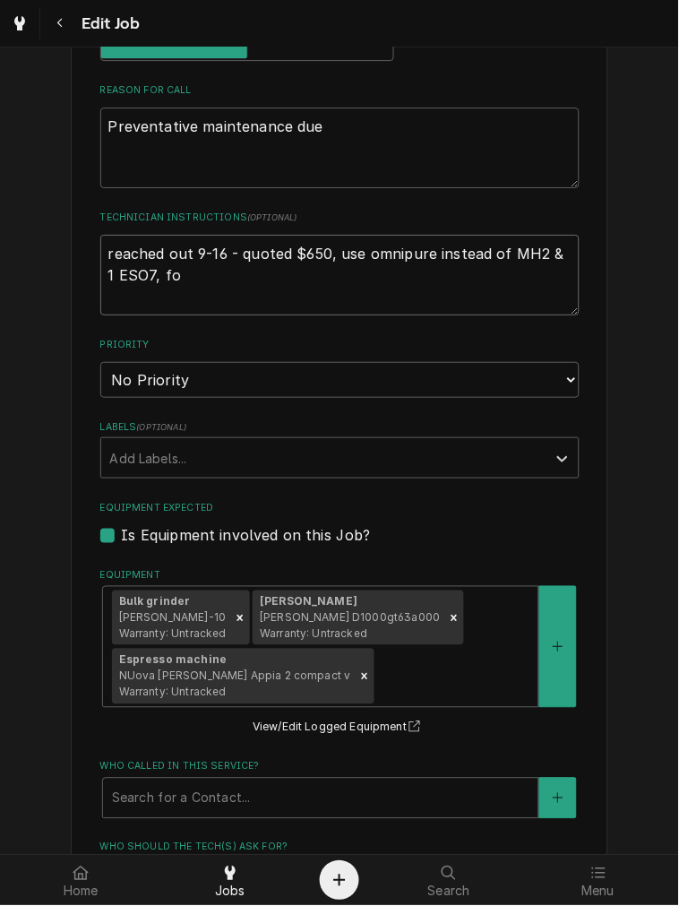
type textarea "reached out 9-16 - quoted $650, use omnipure instead of MH2 & 1 ESO7, fol"
type textarea "x"
type textarea "reached out 9-16 - quoted $650, use omnipure instead of MH2 & 1 ESO7, foll"
type textarea "x"
type textarea "reached out 9-16 - quoted $650, use omnipure instead of MH2 & 1 ESO7, follow"
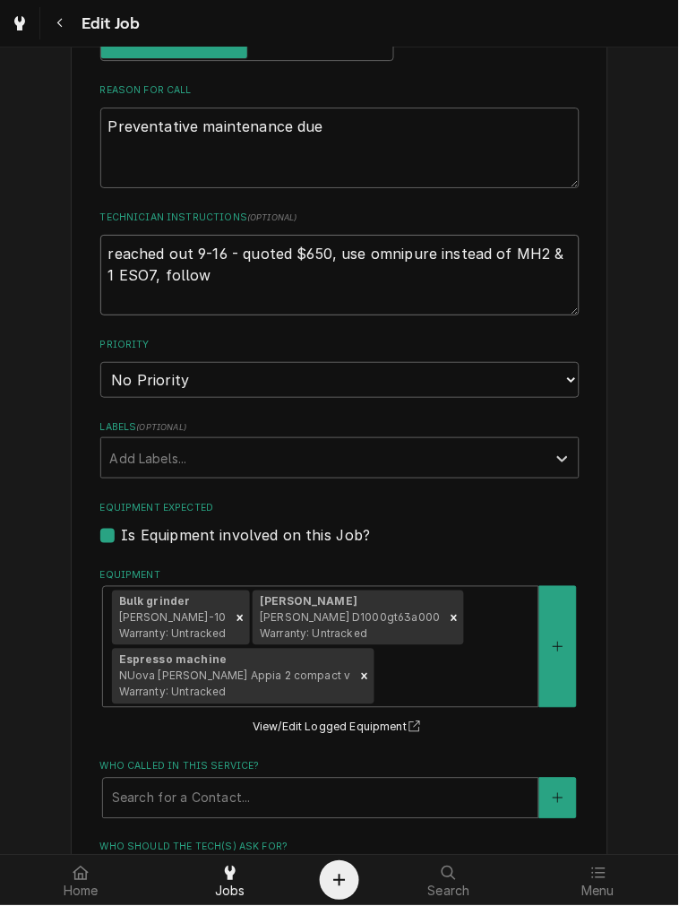
type textarea "x"
type textarea "reached out 9-16 - quoted $650, use omnipure instead of MH2 & 1 ESO7, followe"
type textarea "x"
type textarea "reached out 9-16 - quoted $650, use omnipure instead of MH2 & 1 ESO7, followed"
type textarea "x"
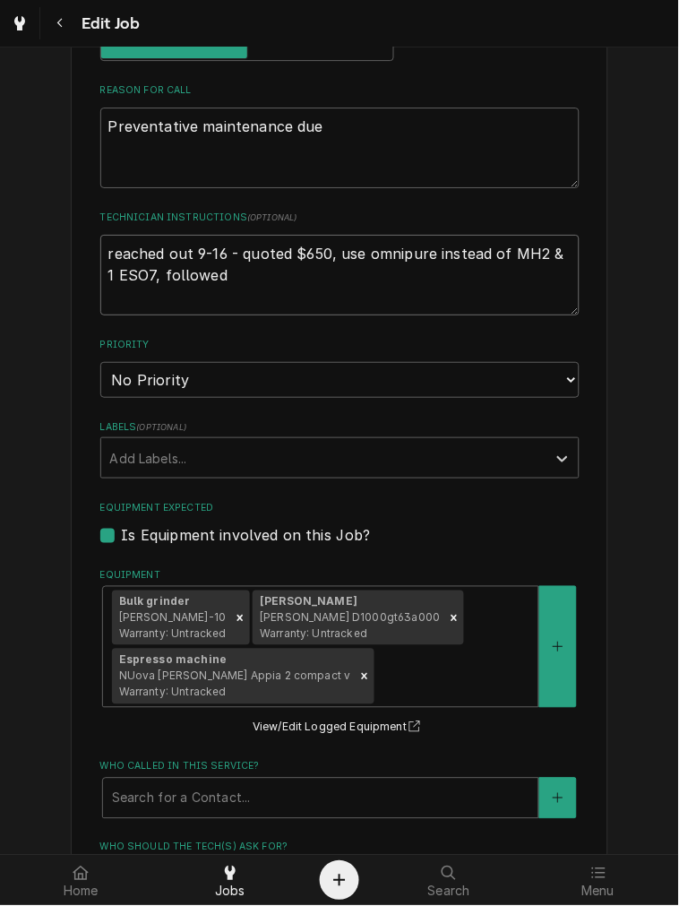
type textarea "reached out 9-16 - quoted $650, use omnipure instead of MH2 & 1 ESO7, followed"
type textarea "x"
type textarea "reached out 9-16 - quoted $650, use omnipure instead of MH2 & 1 ESO7, followed n"
type textarea "x"
type textarea "reached out 9-16 - quoted $650, use omnipure instead of MH2 & 1 ESO7, followed"
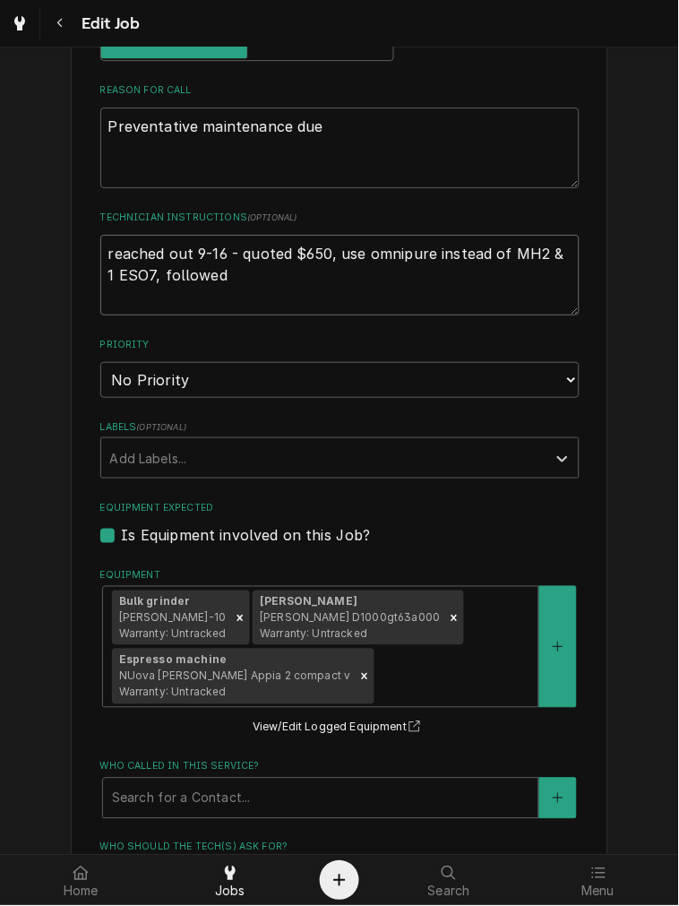
type textarea "x"
type textarea "reached out 9-16 - quoted $650, use omnipure instead of MH2 & 1 ESO7, followed"
type textarea "x"
type textarea "reached out 9-16 - quoted $650, use omnipure instead of MH2 & 1 ESO7, followed"
type textarea "x"
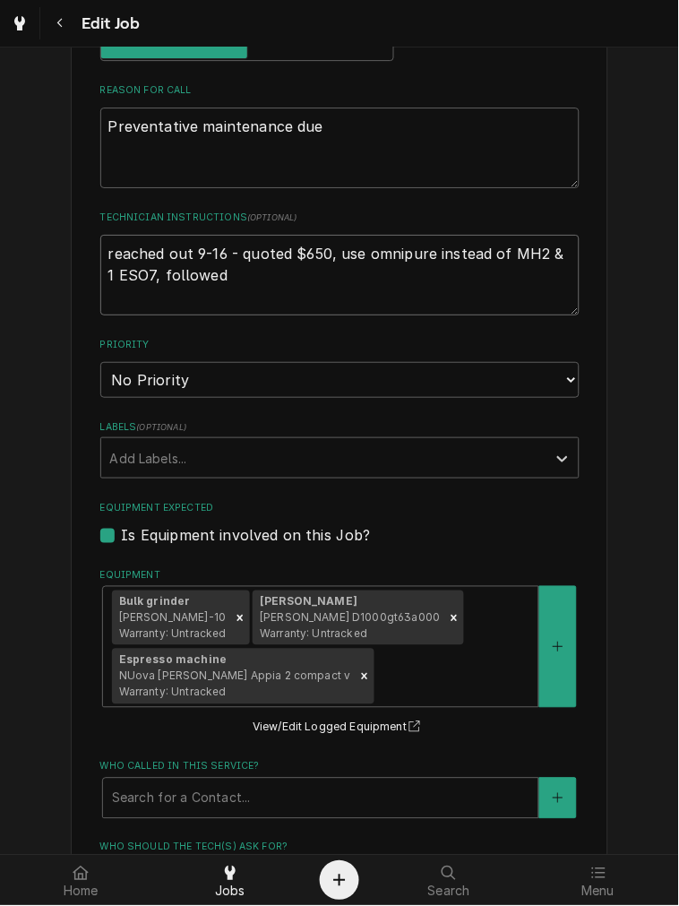
type textarea "reached out 9-16 - quoted $650, use omnipure instead of MH2 & 1 ESO7, followed u"
type textarea "x"
type textarea "reached out 9-16 - quoted $650, use omnipure instead of MH2 & 1 ESO7, followed …"
type textarea "x"
type textarea "reached out 9-16 - quoted $650, use omnipure instead of MH2 & 1 ESO7, followed …"
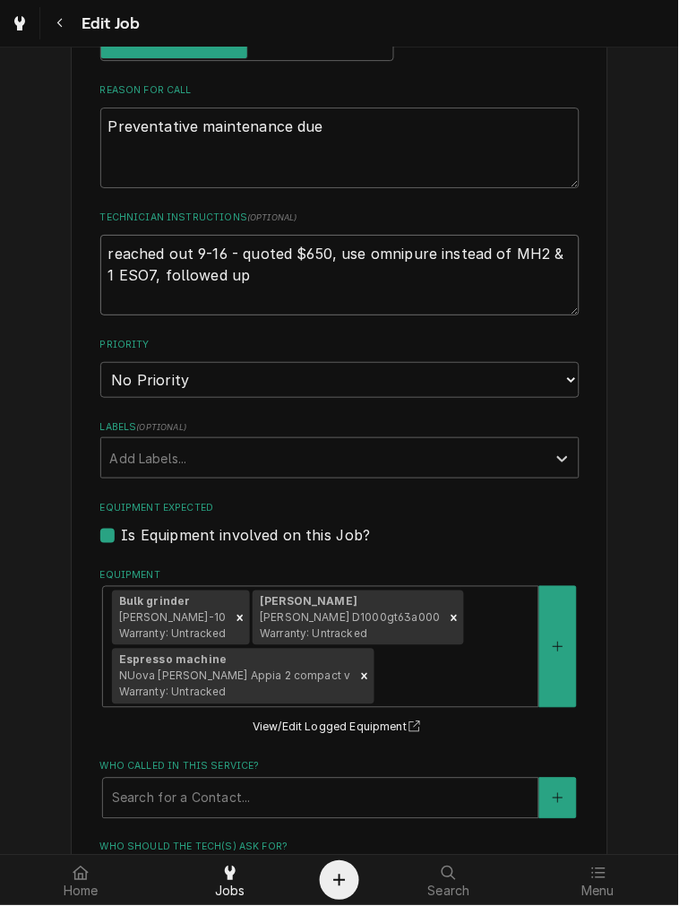
type textarea "x"
type textarea "reached out 9-16 - quoted $650, use omnipure instead of MH2 & 1 ESO7, followed …"
type textarea "x"
type textarea "reached out 9-16 - quoted $650, use omnipure instead of MH2 & 1 ESO7, followed …"
type textarea "x"
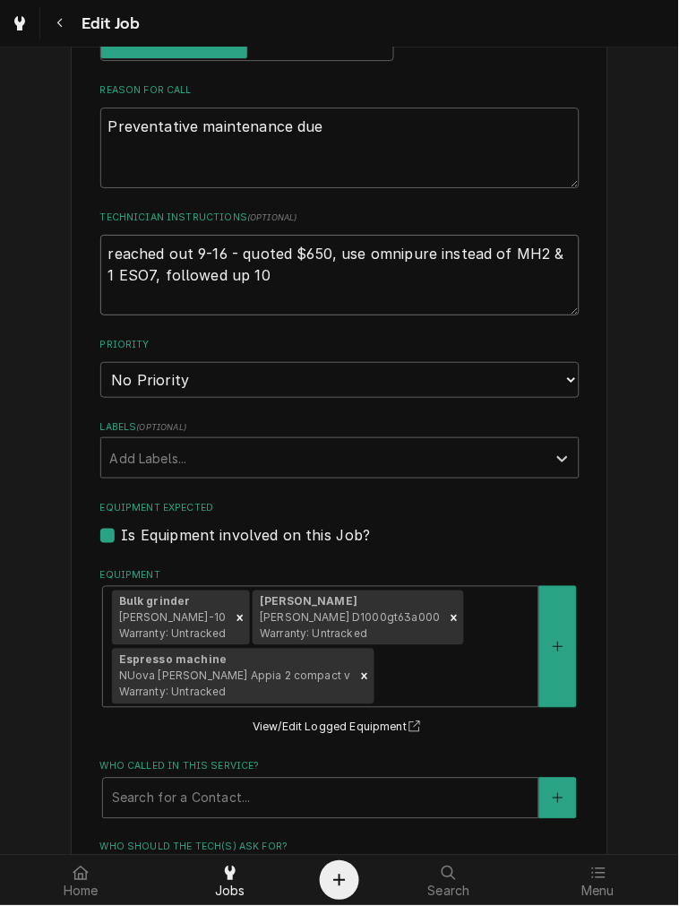
type textarea "reached out 9-16 - quoted $650, use omnipure instead of MH2 & 1 ESO7, followed …"
type textarea "x"
type textarea "reached out 9-16 - quoted $650, use omnipure instead of MH2 & 1 ESO7, followed …"
type textarea "x"
type textarea "reached out 9-16 - quoted $650, use omnipure instead of MH2 & 1 ESO7, followed …"
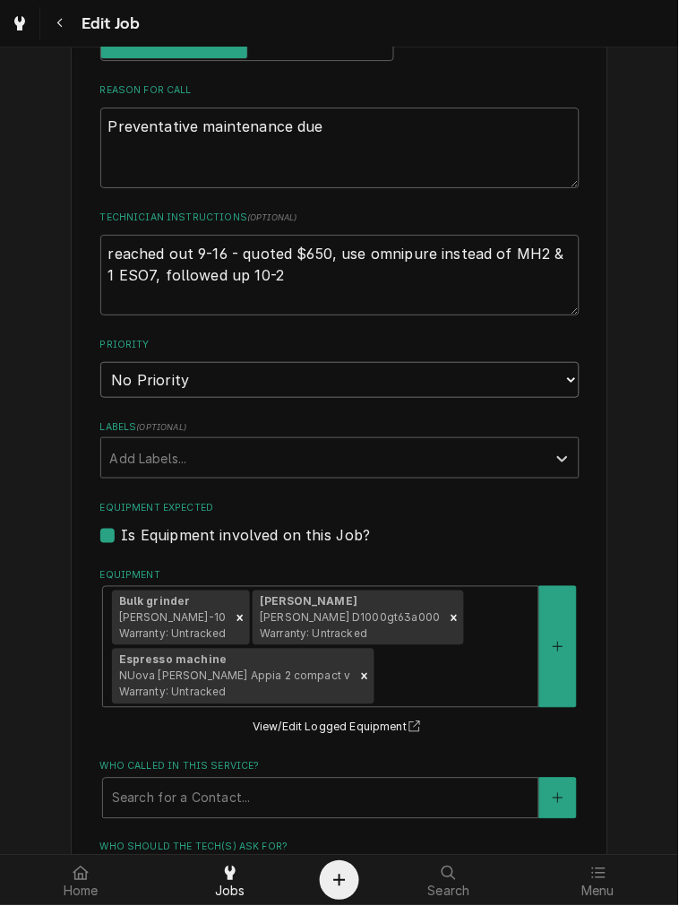
click at [245, 371] on select "No Priority Urgent High Medium Low" at bounding box center [339, 380] width 479 height 36
select select "3"
click at [100, 362] on select "No Priority Urgent High Medium Low" at bounding box center [339, 380] width 479 height 36
click at [362, 614] on span "Curtis D1000gt63a000 Warranty: Untracked" at bounding box center [350, 626] width 180 height 30
click at [454, 679] on div "Equipment" at bounding box center [452, 676] width 151 height 32
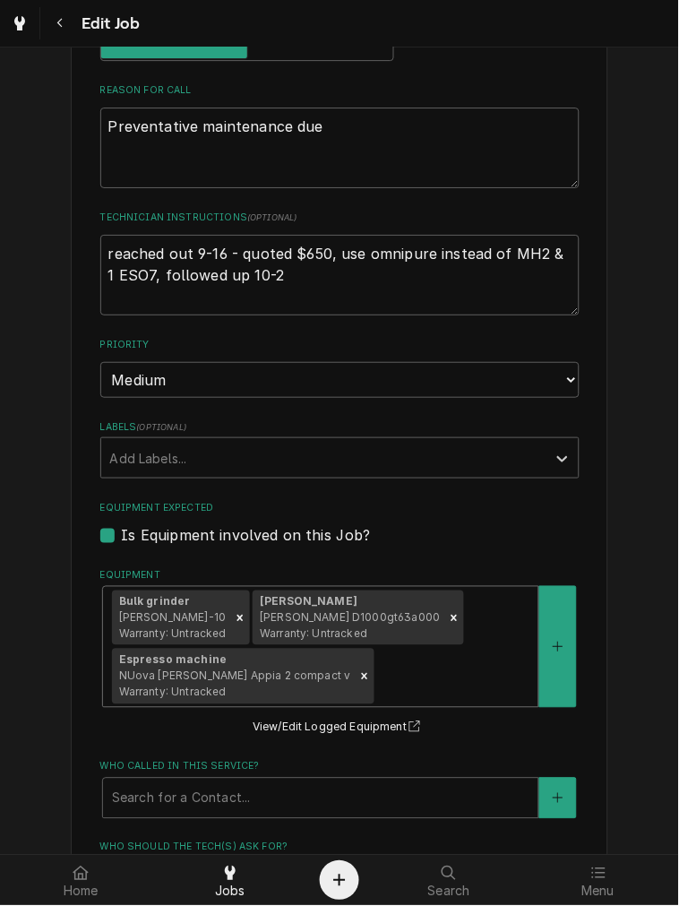
click at [449, 664] on div "Equipment" at bounding box center [452, 676] width 151 height 32
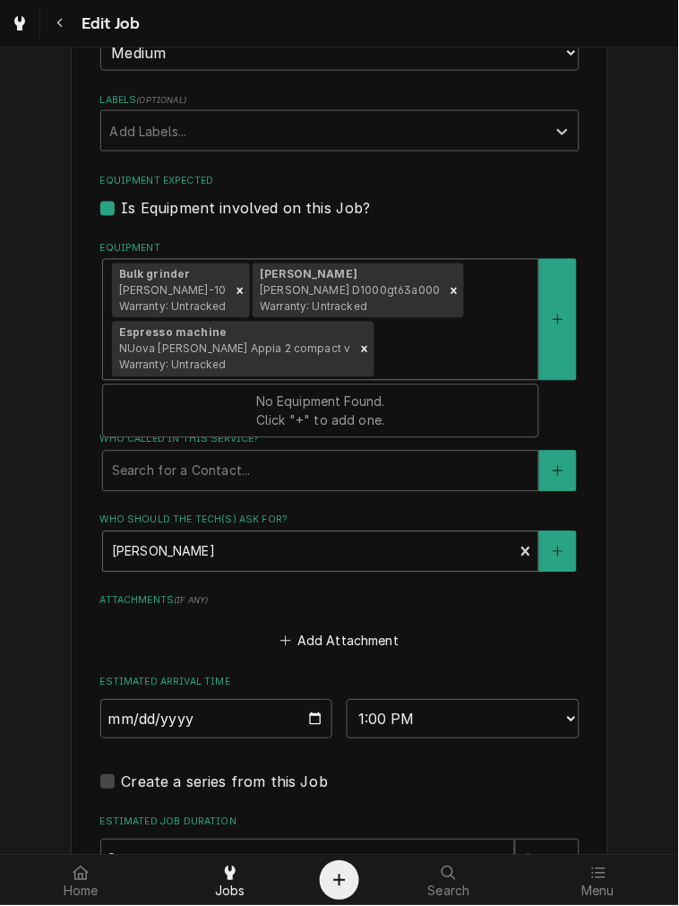
scroll to position [995, 0]
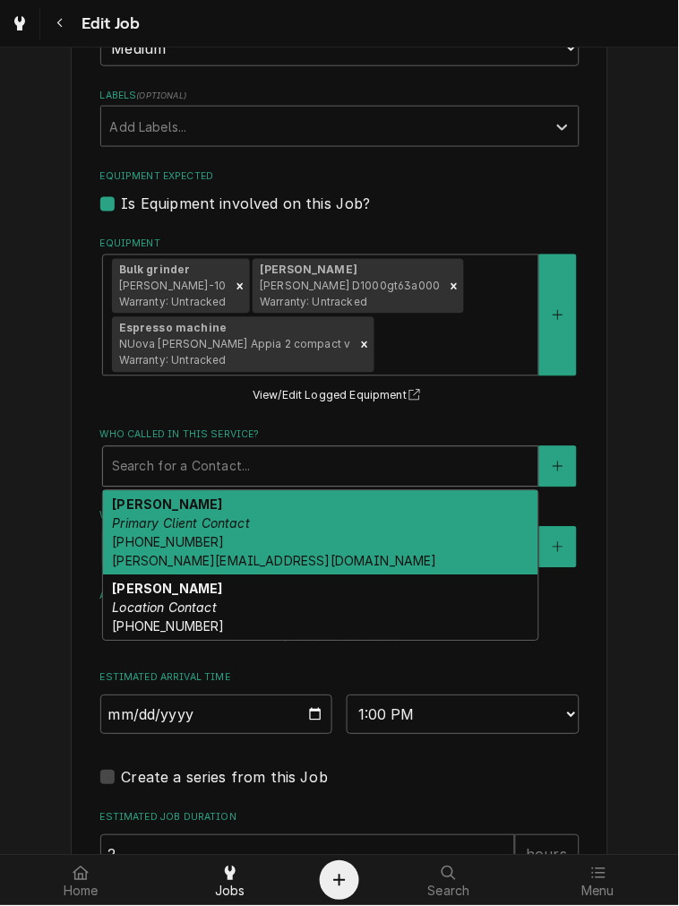
click at [183, 468] on div "Who called in this service?" at bounding box center [321, 467] width 418 height 32
click at [183, 530] on div "Ashley Primary Client Contact (513) 237-4517 ashley@rhinegeist.com" at bounding box center [320, 533] width 435 height 84
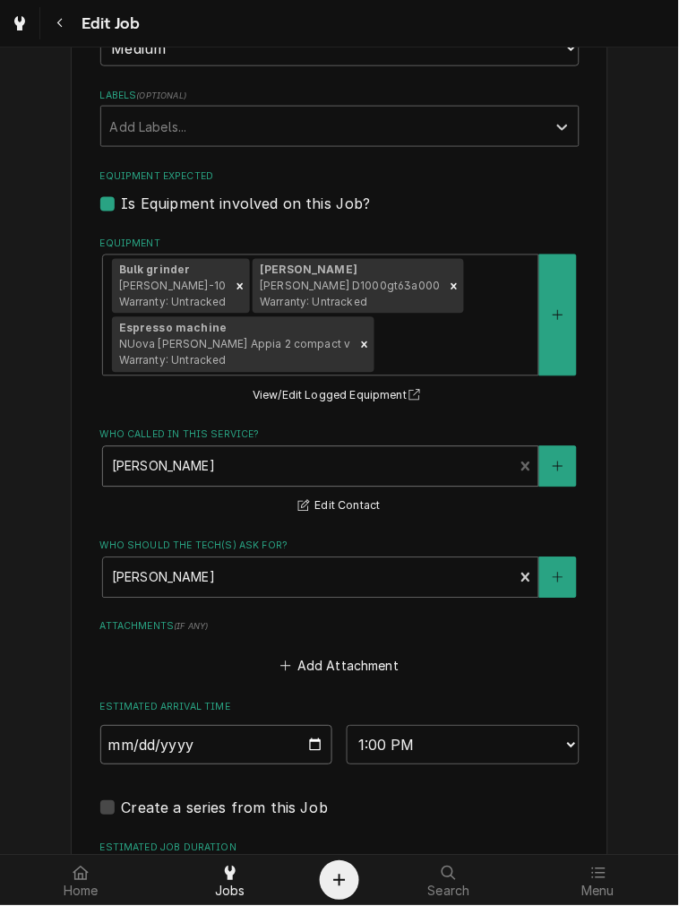
click at [306, 744] on input "2025-10-01" at bounding box center [216, 745] width 233 height 39
type textarea "x"
type input "2025-10-29"
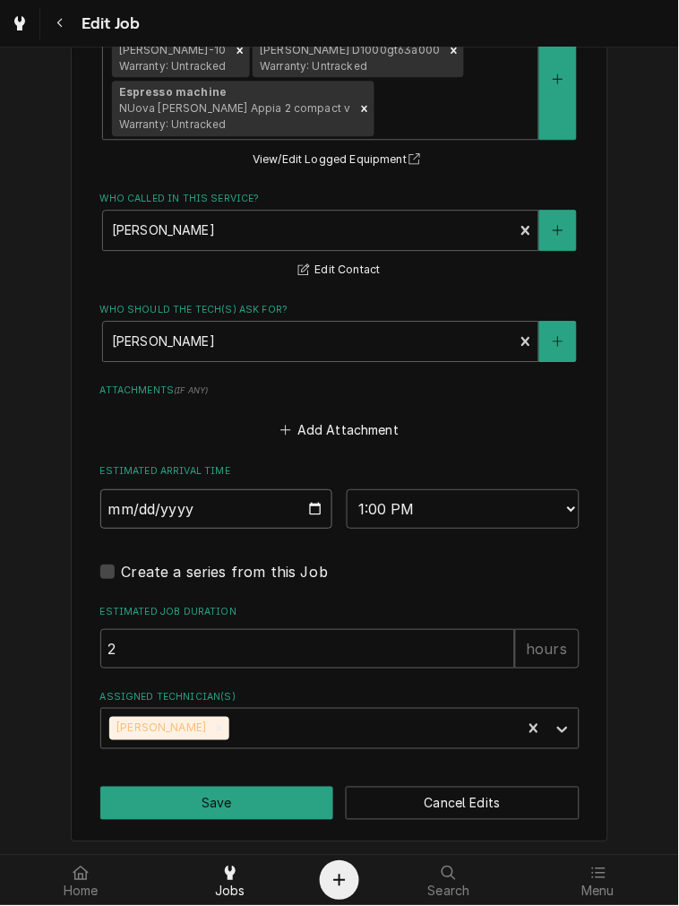
scroll to position [1233, 0]
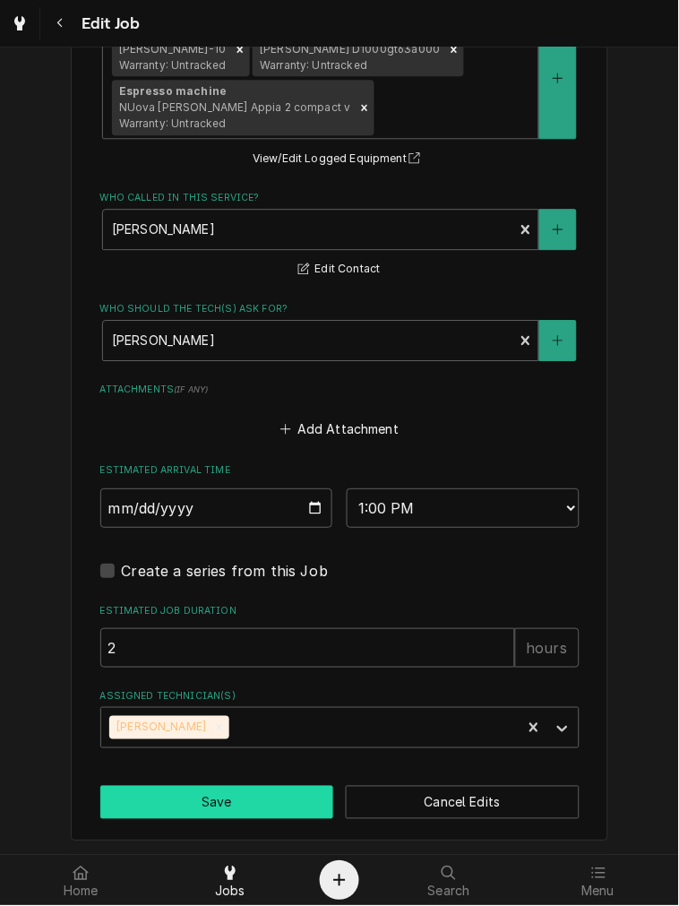
click at [203, 786] on button "Save" at bounding box center [217, 802] width 234 height 33
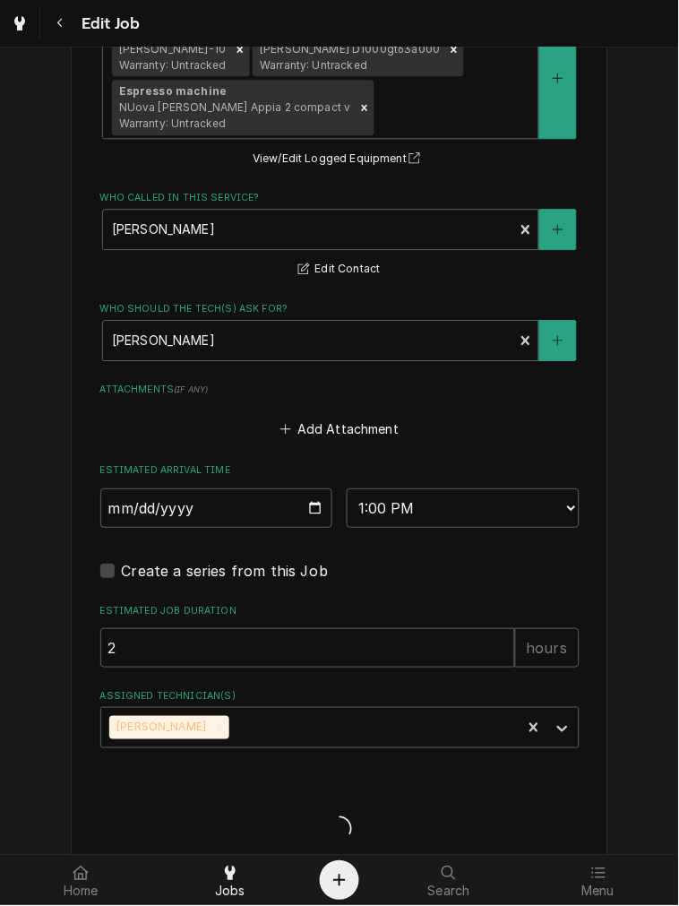
type textarea "x"
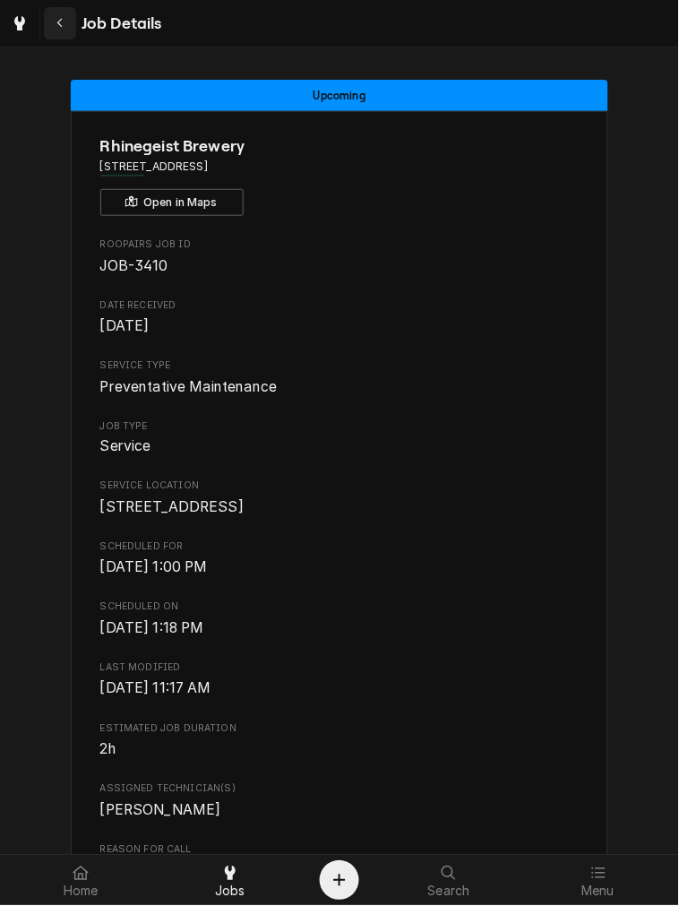
click at [58, 22] on icon "Navigate back" at bounding box center [58, 24] width 5 height 10
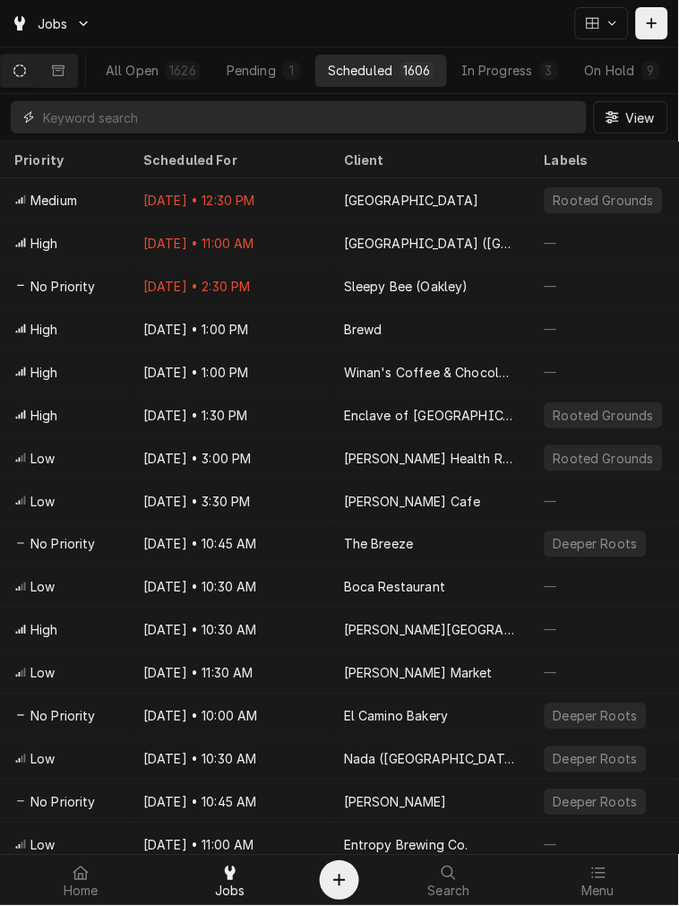
click at [267, 101] on input "Dynamic Content Wrapper" at bounding box center [310, 117] width 535 height 32
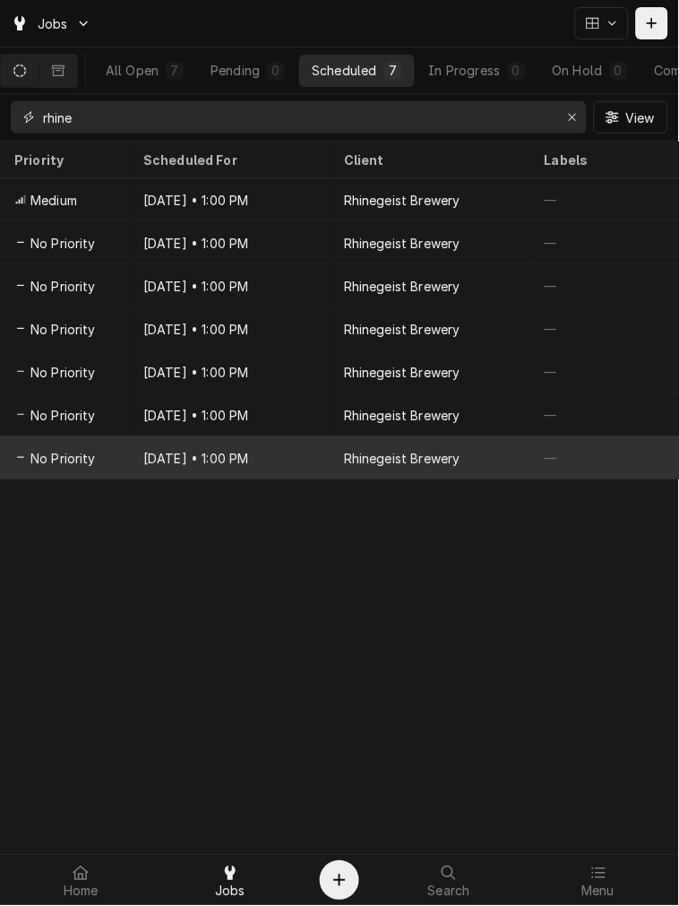
type input "rhine"
click at [226, 446] on div "Sep 22, 2028 • 1:00 PM" at bounding box center [229, 457] width 201 height 43
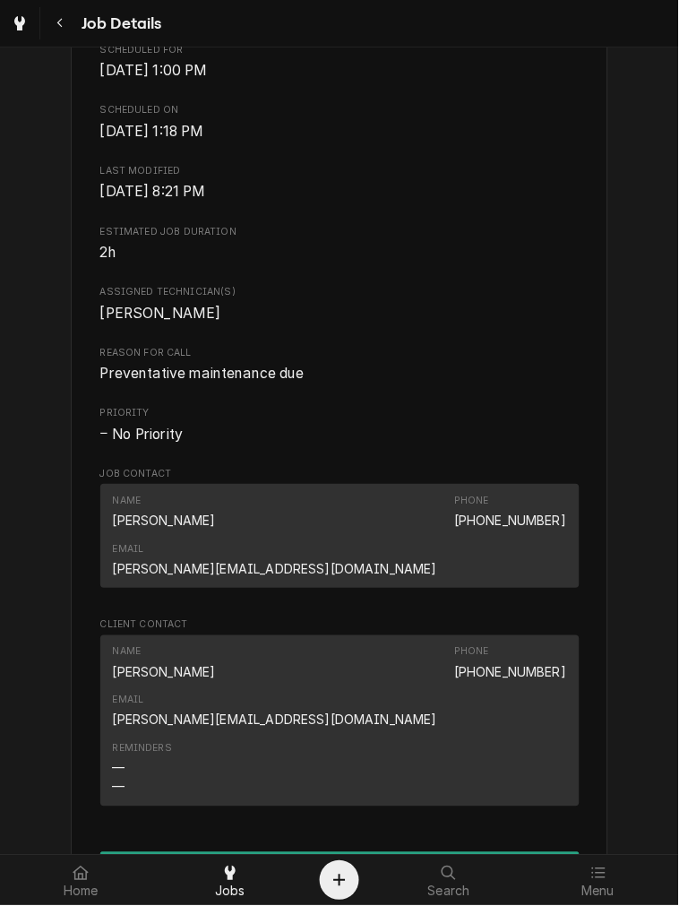
scroll to position [829, 0]
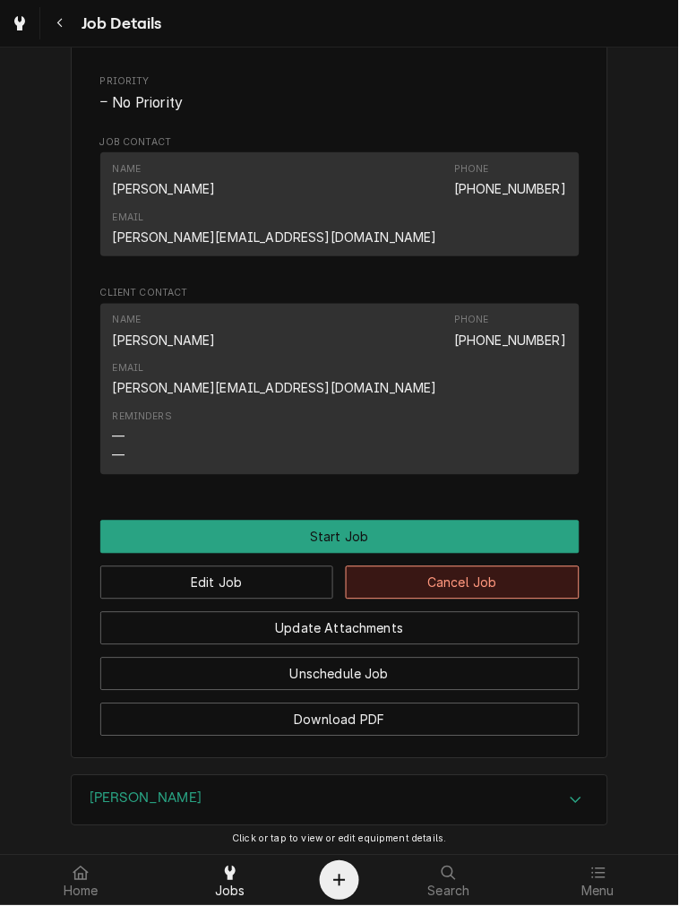
click at [403, 566] on button "Cancel Job" at bounding box center [463, 582] width 234 height 33
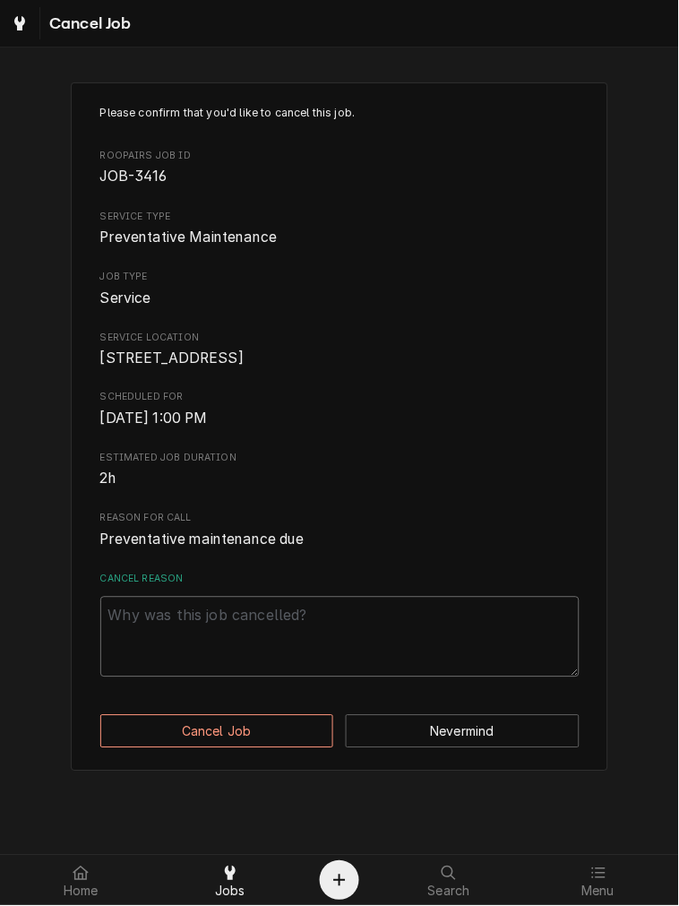
click at [230, 618] on textarea "Cancel Reason" at bounding box center [339, 637] width 479 height 81
paste textarea "clearing"
type textarea "x"
type textarea "clearing"
click at [177, 727] on div "Please confirm that you'd like to cancel this job. Roopairs Job ID JOB-3416 Ser…" at bounding box center [340, 426] width 538 height 689
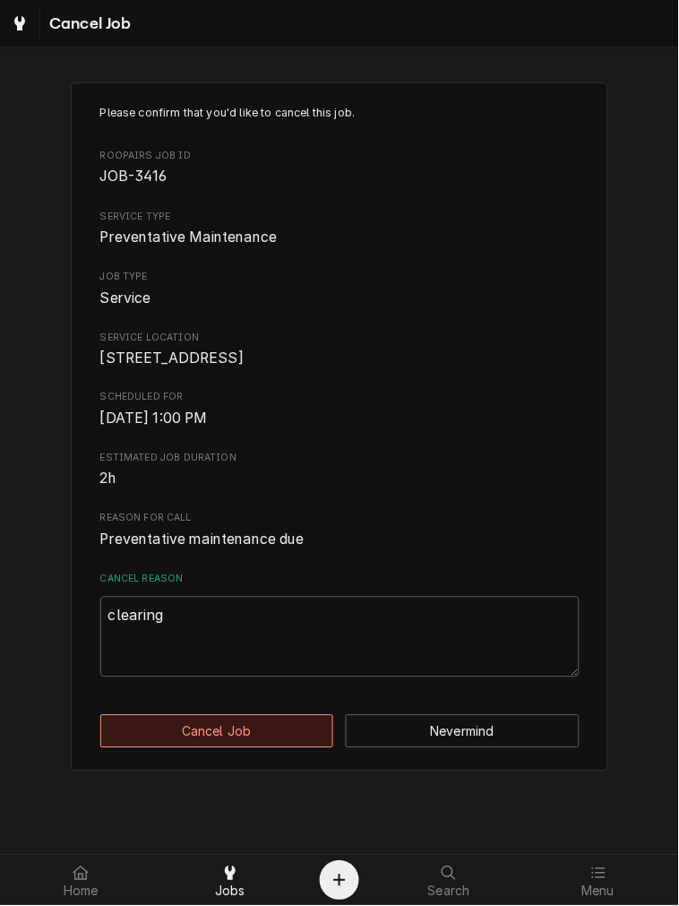
click at [208, 748] on button "Cancel Job" at bounding box center [217, 731] width 234 height 33
type textarea "x"
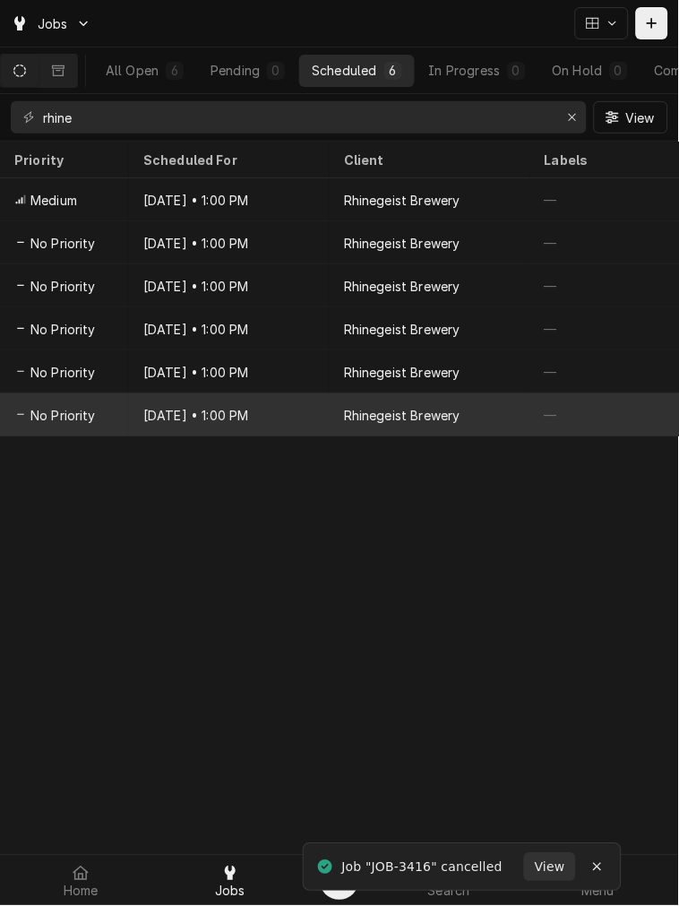
click at [224, 413] on div "Mar 22, 2028 • 1:00 PM" at bounding box center [229, 414] width 201 height 43
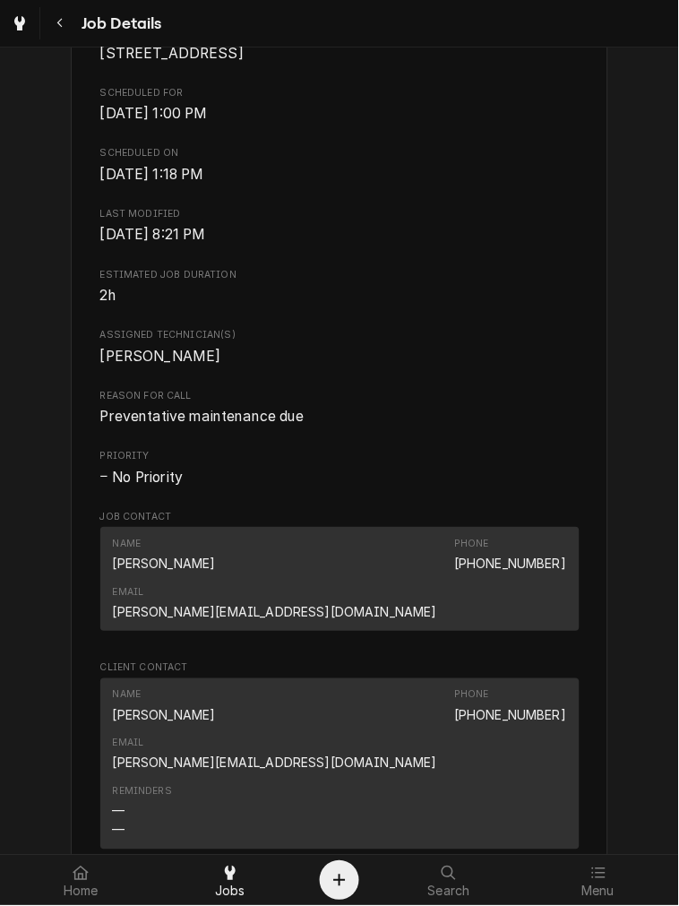
scroll to position [1096, 0]
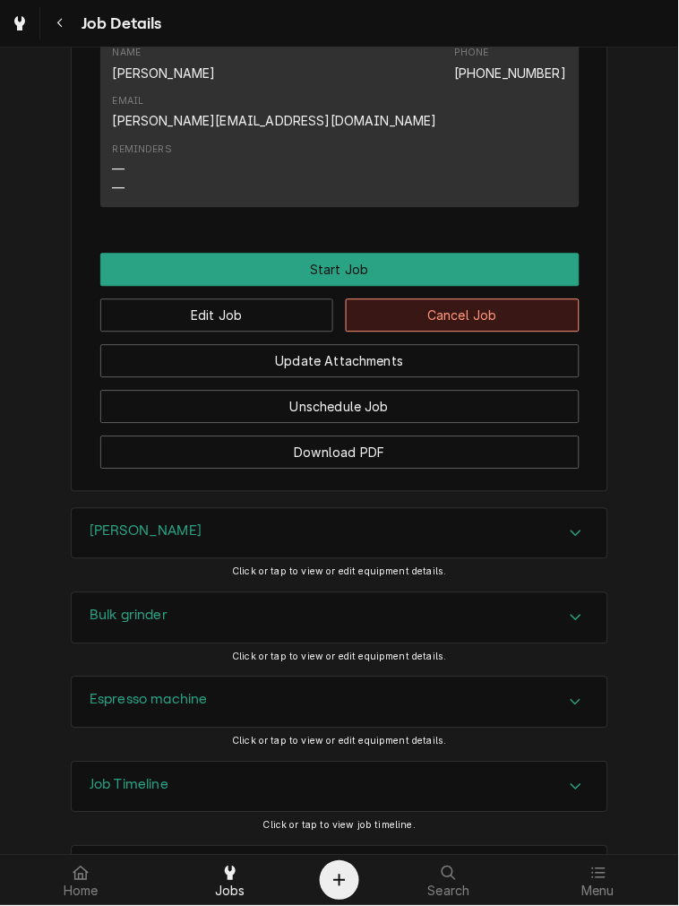
click at [435, 299] on button "Cancel Job" at bounding box center [463, 315] width 234 height 33
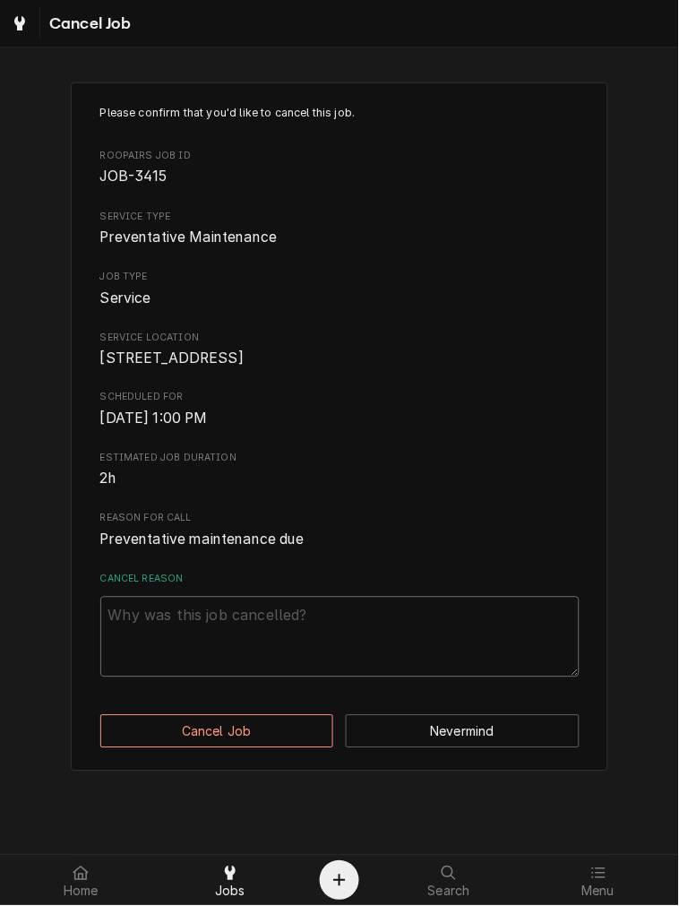
click at [279, 651] on textarea "Cancel Reason" at bounding box center [339, 637] width 479 height 81
paste textarea "clearing"
type textarea "x"
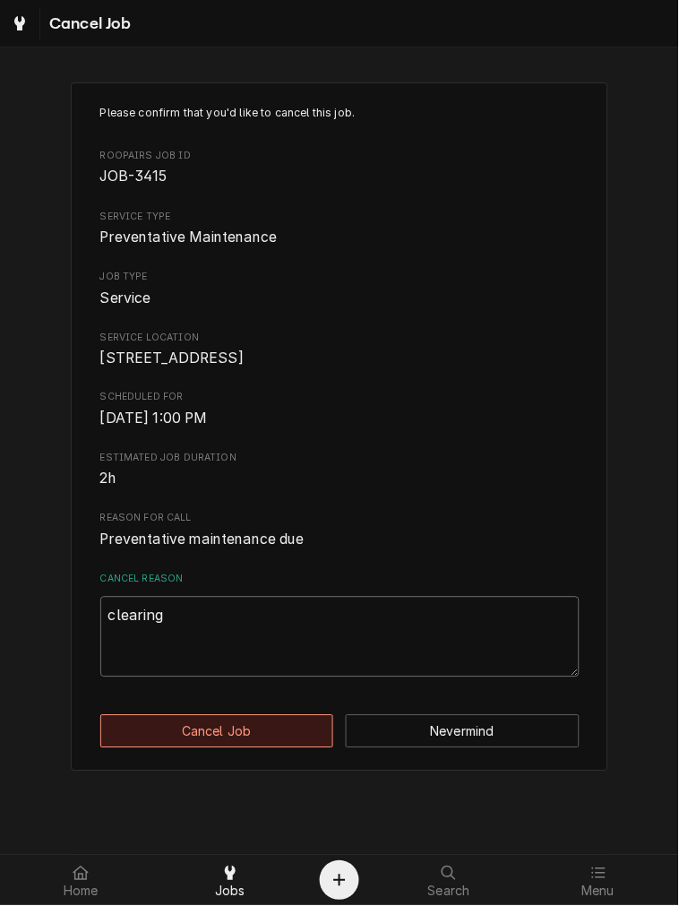
type textarea "clearing"
click at [218, 745] on button "Cancel Job" at bounding box center [217, 731] width 234 height 33
type textarea "x"
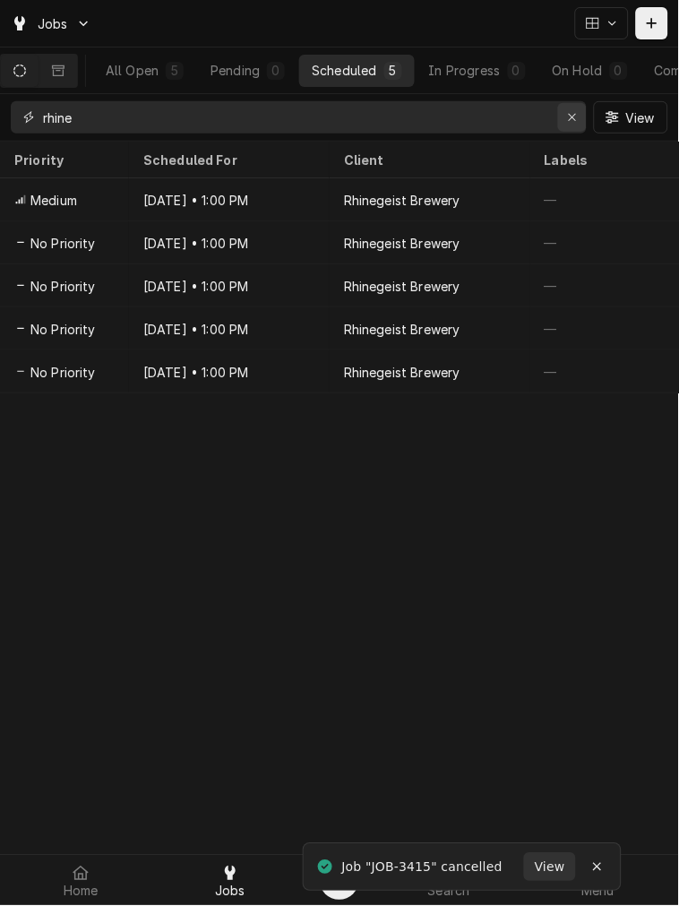
click at [581, 113] on div "Erase input" at bounding box center [573, 117] width 18 height 18
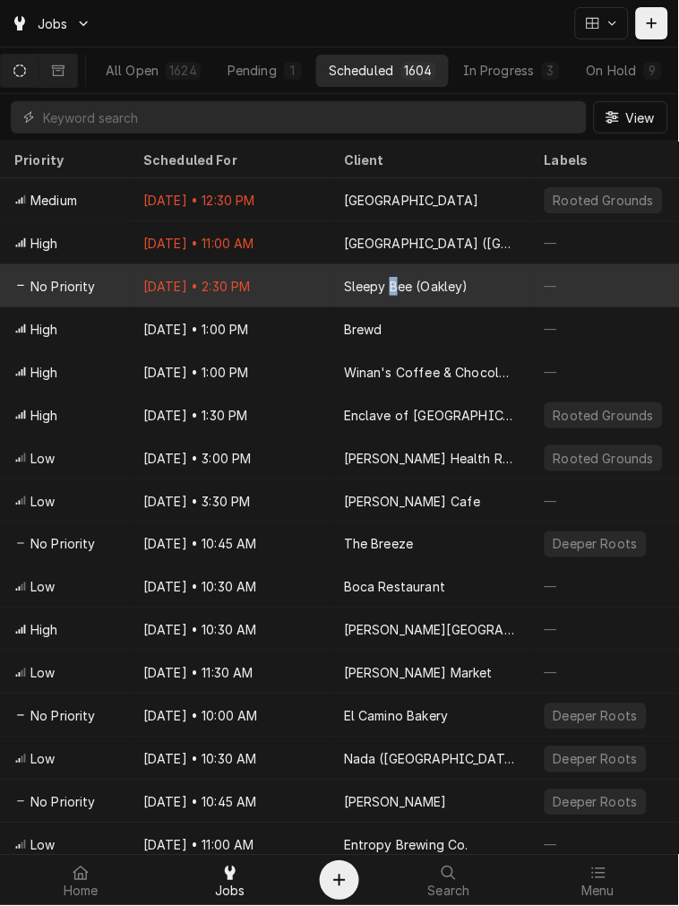
click at [392, 277] on div "Sleepy Bee (Oakley)" at bounding box center [406, 286] width 125 height 19
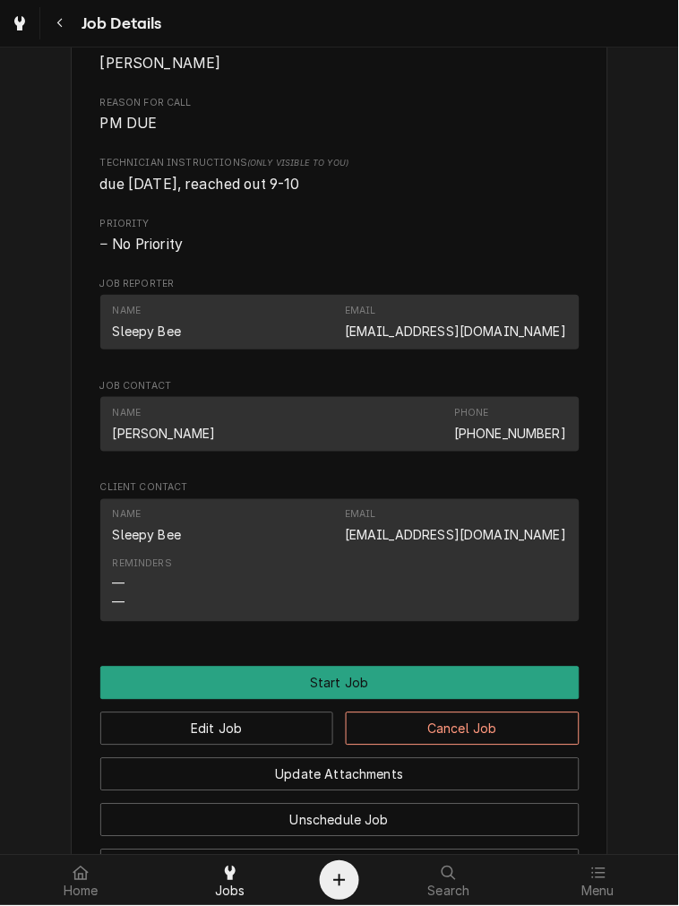
scroll to position [829, 0]
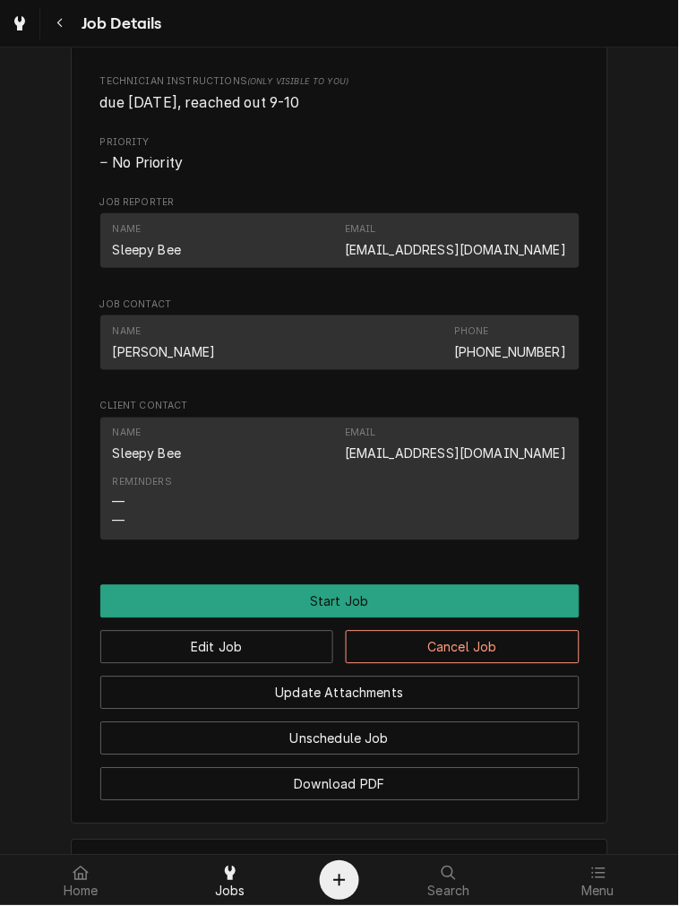
click at [434, 452] on div "Email [EMAIL_ADDRESS][DOMAIN_NAME]" at bounding box center [455, 444] width 221 height 36
click at [454, 461] on link "[EMAIL_ADDRESS][DOMAIN_NAME]" at bounding box center [455, 453] width 221 height 15
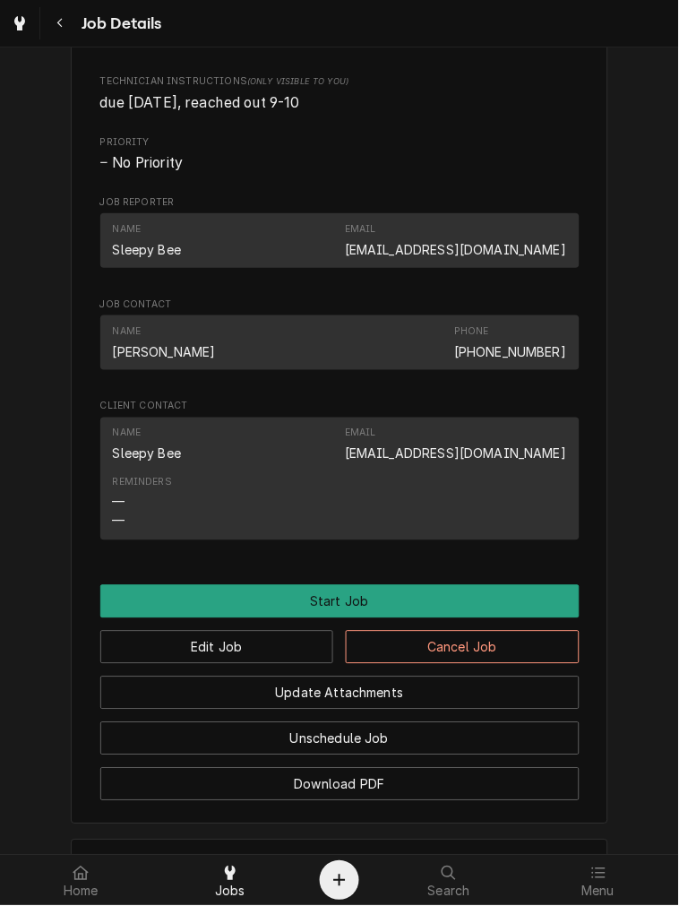
click at [369, 497] on div "Reminders — —" at bounding box center [340, 502] width 454 height 67
drag, startPoint x: 381, startPoint y: 478, endPoint x: 567, endPoint y: 477, distance: 186.4
click at [567, 477] on div "Name Sleepy Bee Email oakley@sleepybeecafe.com Reminders — —" at bounding box center [339, 479] width 479 height 123
copy link "[EMAIL_ADDRESS][DOMAIN_NAME]"
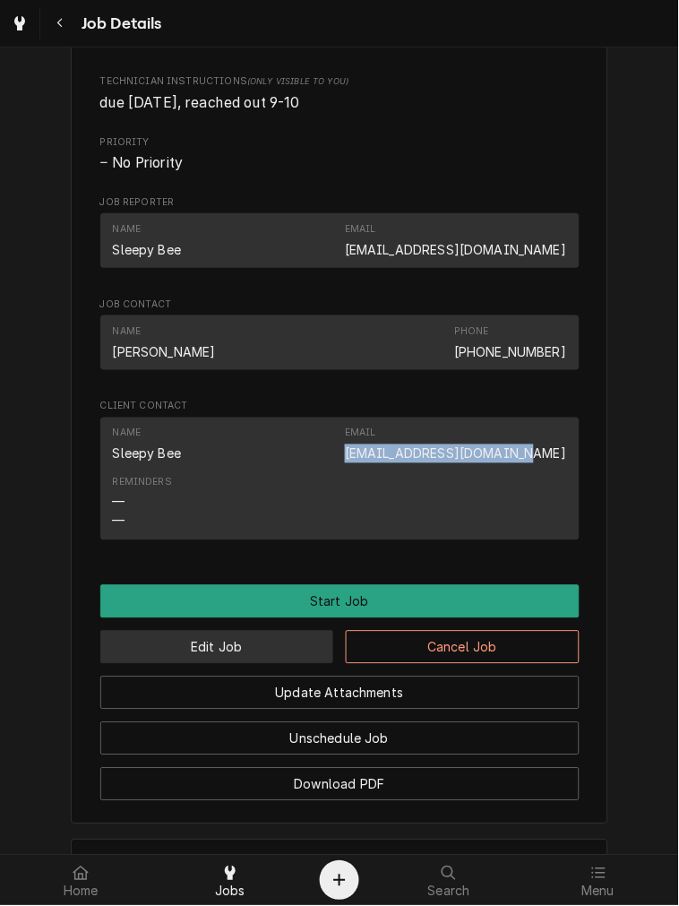
click at [260, 663] on button "Edit Job" at bounding box center [217, 647] width 234 height 33
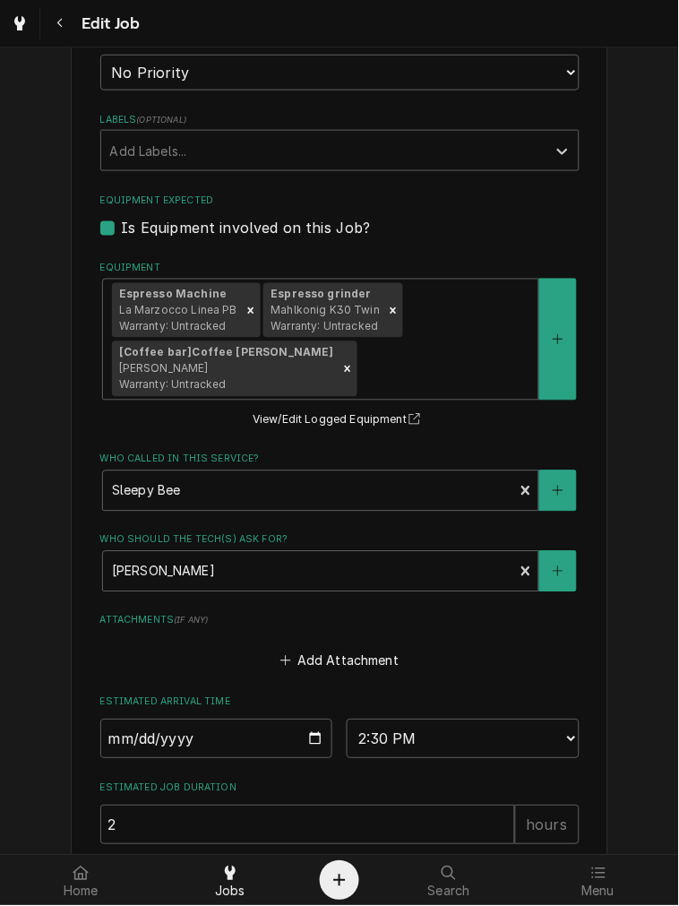
scroll to position [1150, 0]
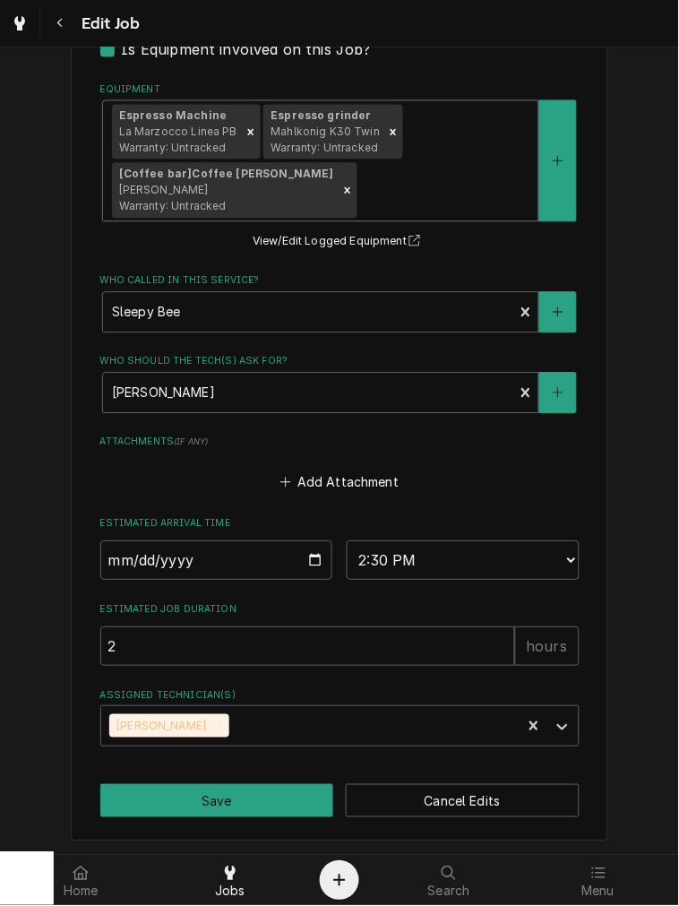
click at [452, 199] on div "Equipment" at bounding box center [445, 191] width 168 height 32
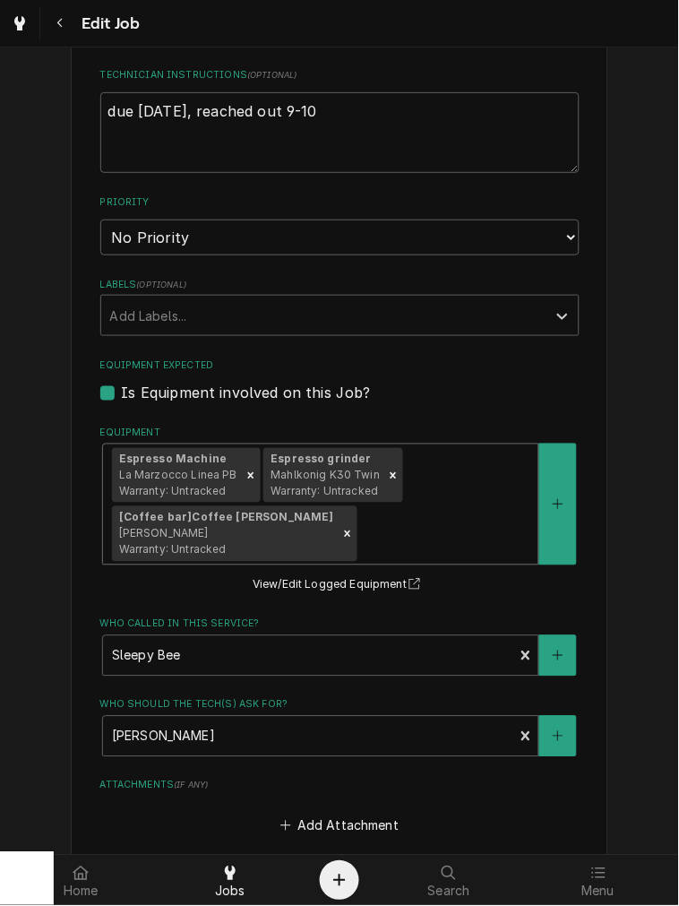
scroll to position [651, 0]
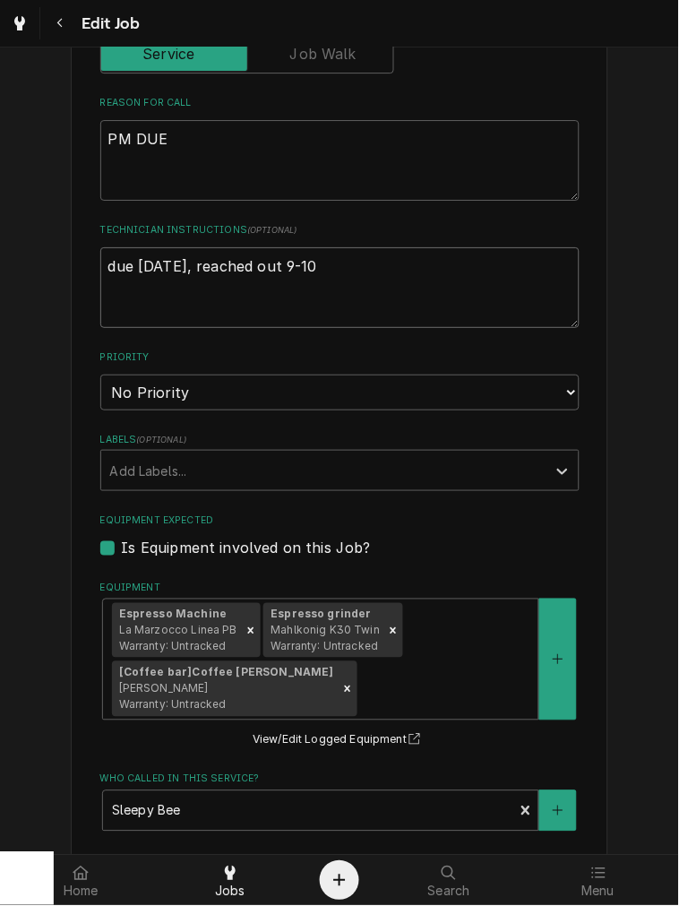
drag, startPoint x: 339, startPoint y: 296, endPoint x: -898, endPoint y: 278, distance: 1236.5
click at [0, 278] on html "Edit Job Use the fields below to edit this job: Client Details Client Sleepy Be…" at bounding box center [339, 453] width 679 height 906
click at [428, 280] on textarea "due 8-10-25, reached out 9-10" at bounding box center [339, 287] width 479 height 81
drag, startPoint x: 217, startPoint y: 271, endPoint x: 192, endPoint y: 271, distance: 25.1
click at [192, 271] on textarea "due 8-10-25, reached out 9-10" at bounding box center [339, 287] width 479 height 81
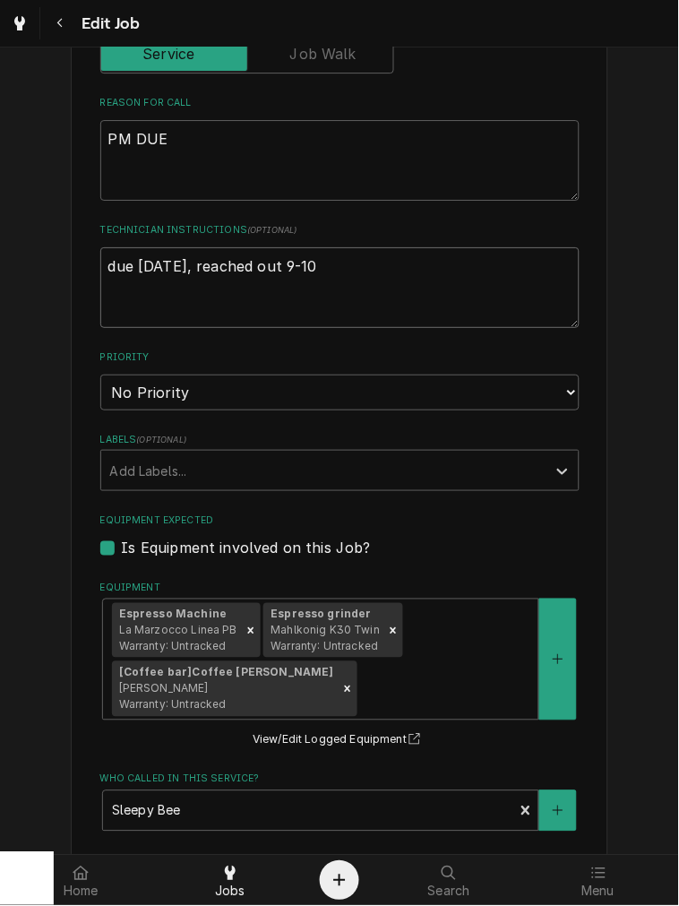
type textarea "x"
type textarea "due 8-10-25, e"
type textarea "x"
type textarea "due 8-10-25, em"
type textarea "x"
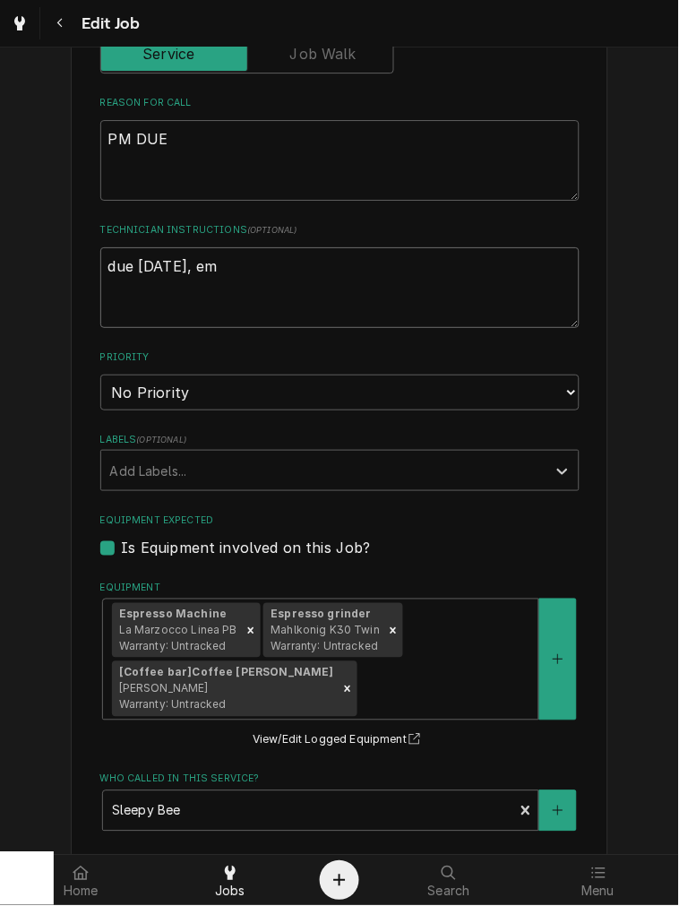
type textarea "due 8-10-25, ema"
type textarea "x"
type textarea "due 8-10-25, email"
type textarea "x"
type textarea "due 8-10-25, emaile"
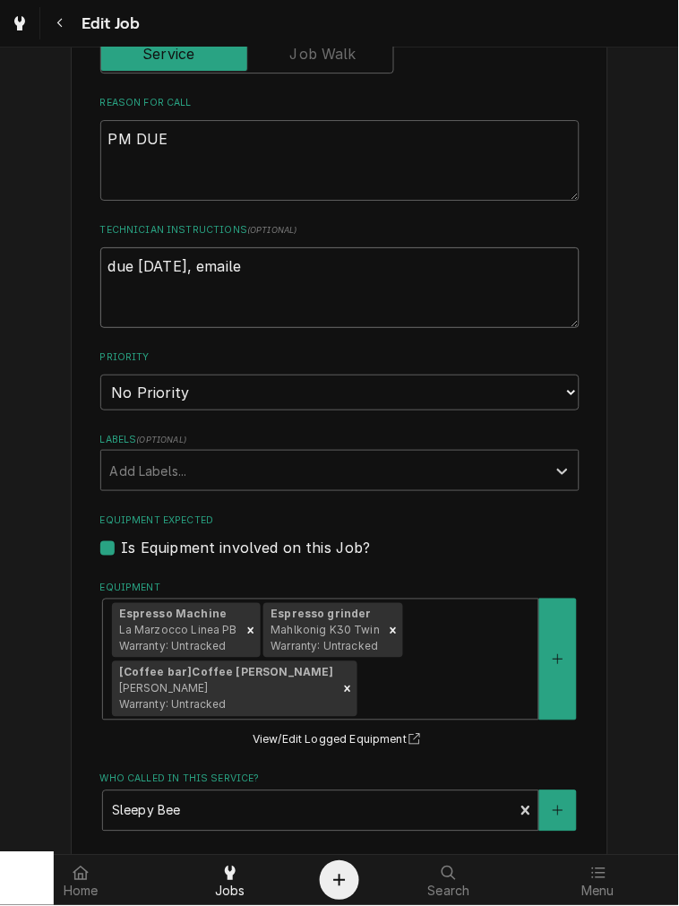
type textarea "x"
type textarea "due 8-10-25, emailee"
type textarea "x"
type textarea "due 8-10-25, emaile"
type textarea "x"
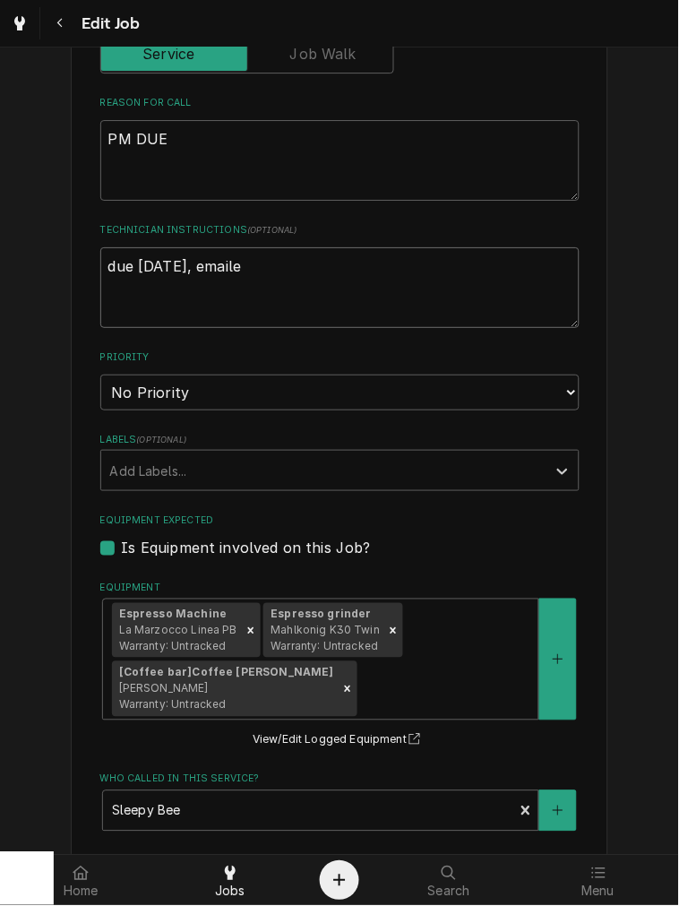
type textarea "due 8-10-25, emailed"
type textarea "x"
type textarea "due 8-10-25, emailed"
type textarea "x"
type textarea "due 8-10-25, emailed 1"
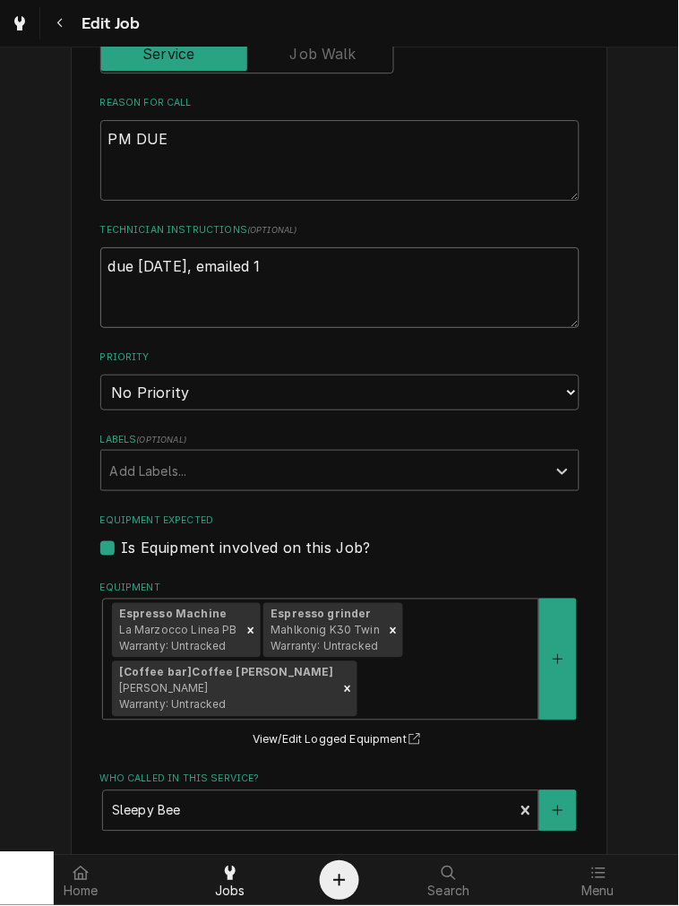
type textarea "x"
type textarea "due 8-10-25, emailed 10"
type textarea "x"
type textarea "due 8-10-25, emailed 10-"
type textarea "x"
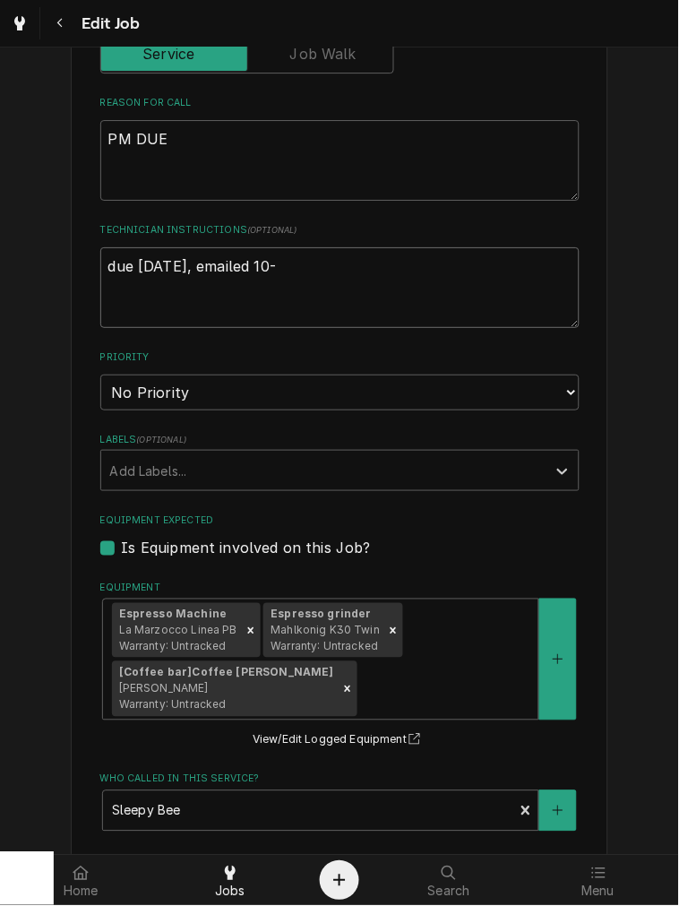
type textarea "due 8-10-25, emailed 10-2"
type textarea "x"
type textarea "due 8-10-25, emailed 10-2"
click at [171, 403] on select "No Priority Urgent High Medium Low" at bounding box center [339, 393] width 479 height 36
select select "4"
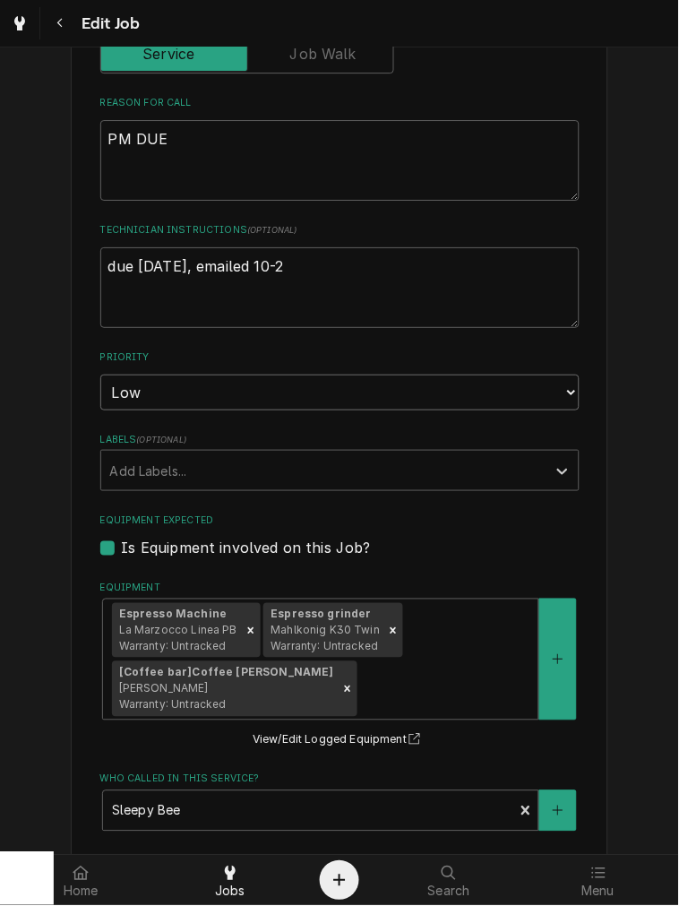
click at [100, 375] on select "No Priority Urgent High Medium Low" at bounding box center [339, 393] width 479 height 36
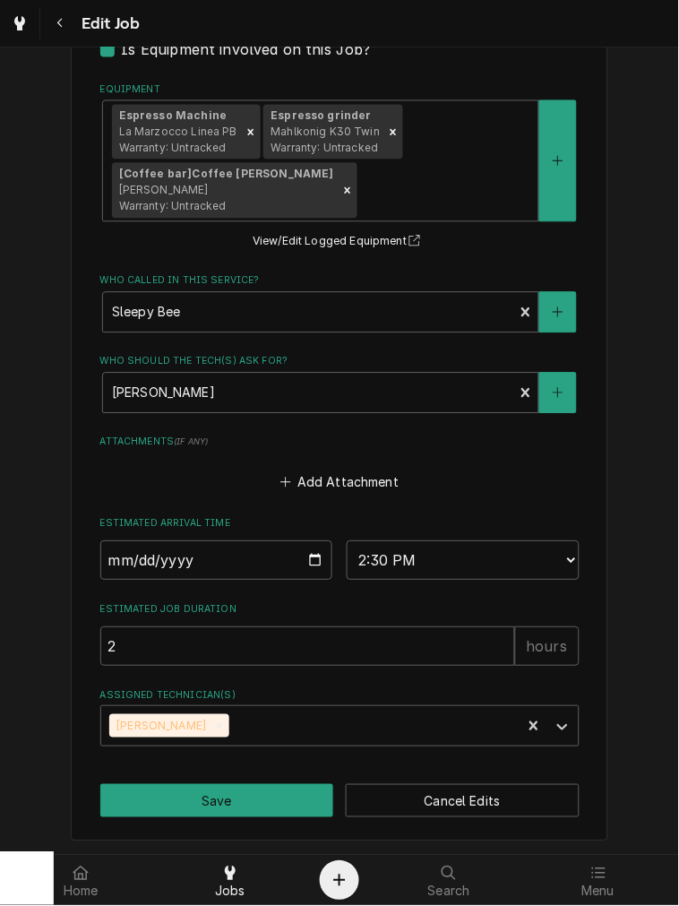
type textarea "x"
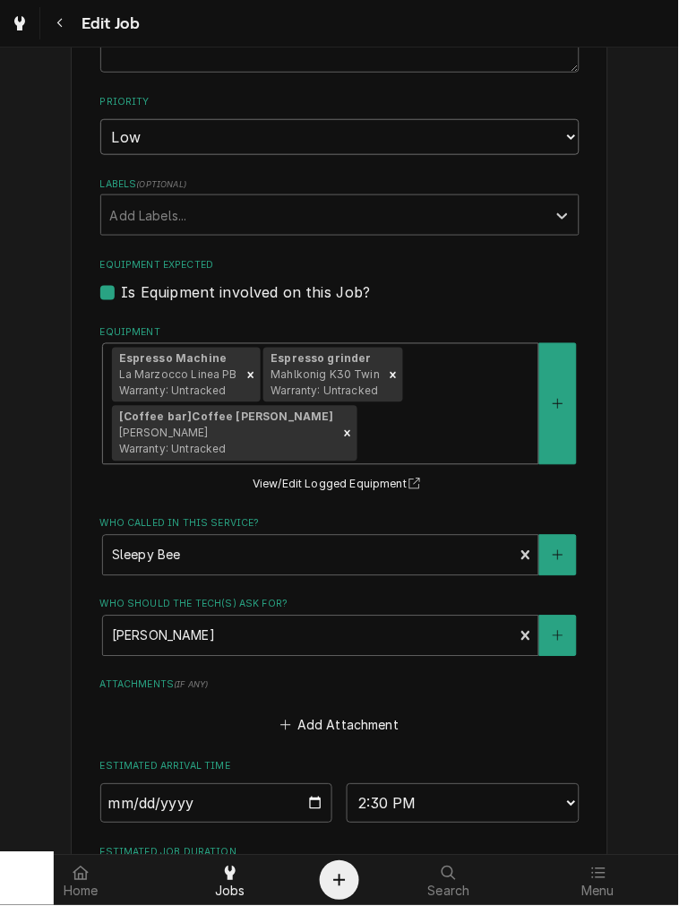
scroll to position [818, 0]
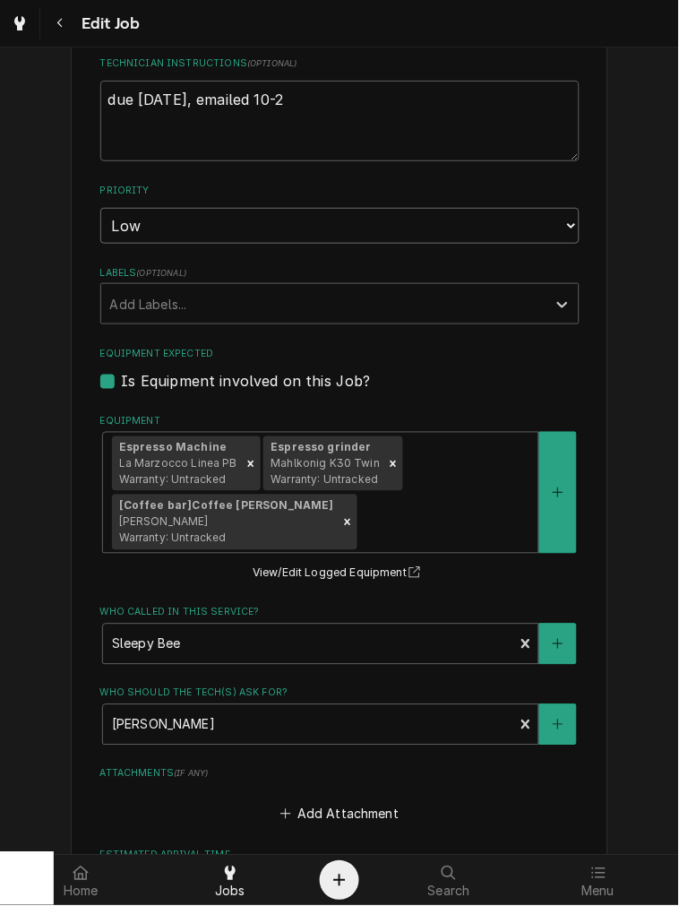
click at [194, 234] on select "No Priority Urgent High Medium Low" at bounding box center [339, 226] width 479 height 36
select select "3"
click at [100, 208] on select "No Priority Urgent High Medium Low" at bounding box center [339, 226] width 479 height 36
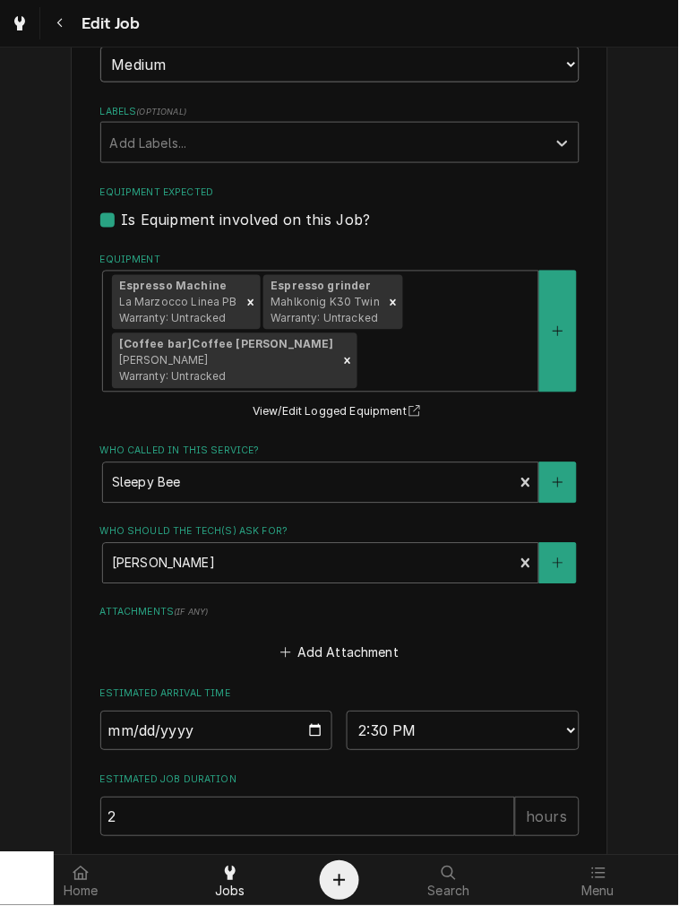
scroll to position [1150, 0]
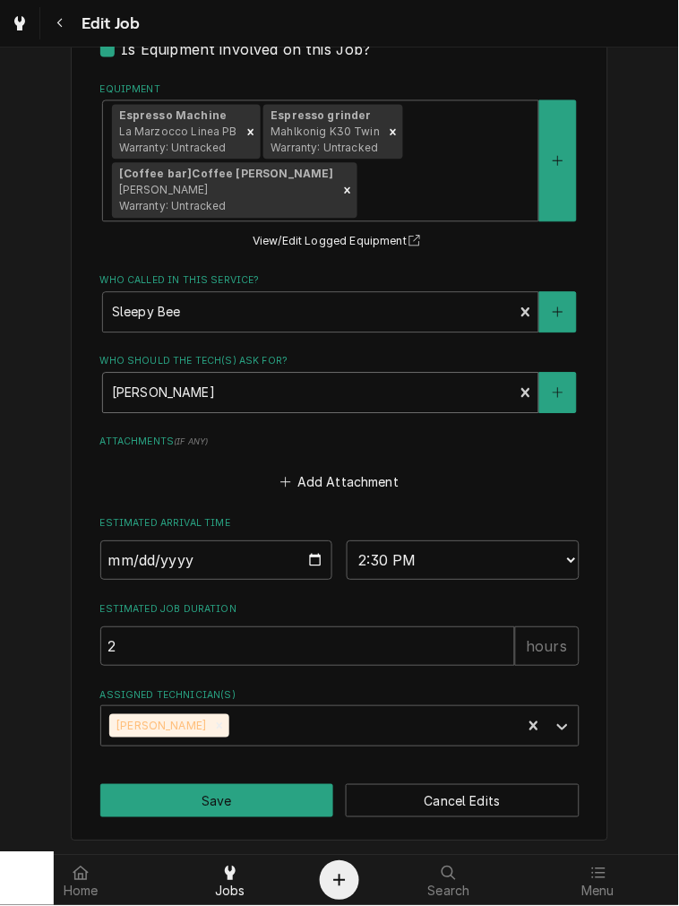
type textarea "x"
click at [308, 556] on input "2025-10-01" at bounding box center [216, 560] width 233 height 39
type input "2025-10-29"
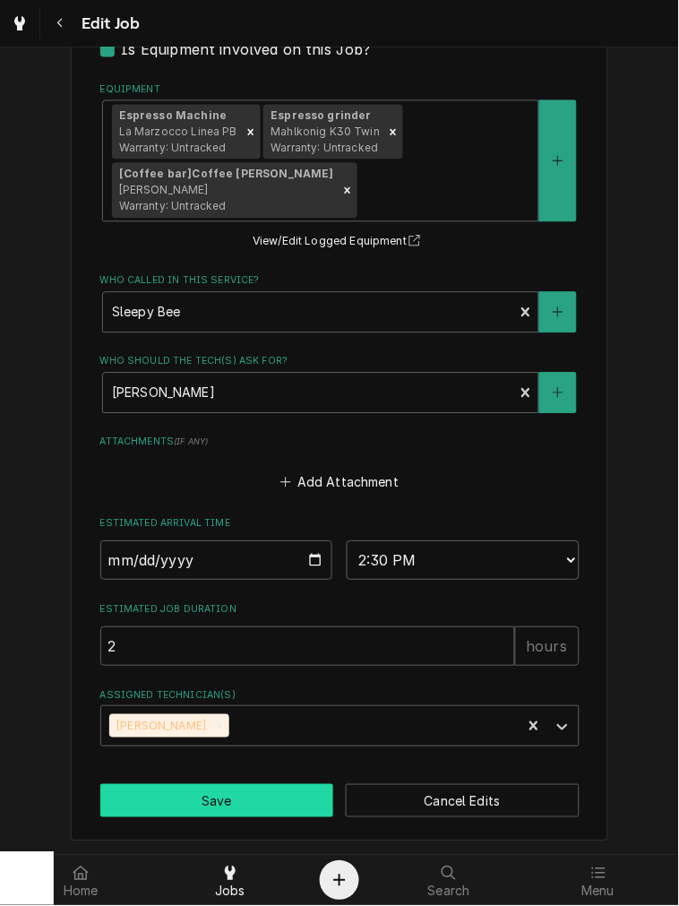
click at [242, 808] on button "Save" at bounding box center [217, 801] width 234 height 33
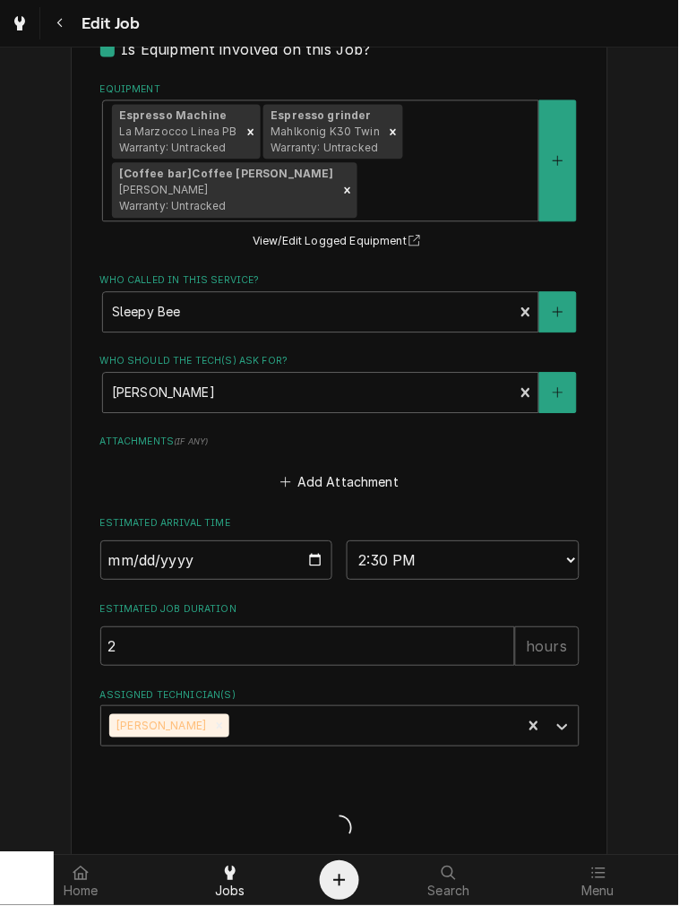
type textarea "x"
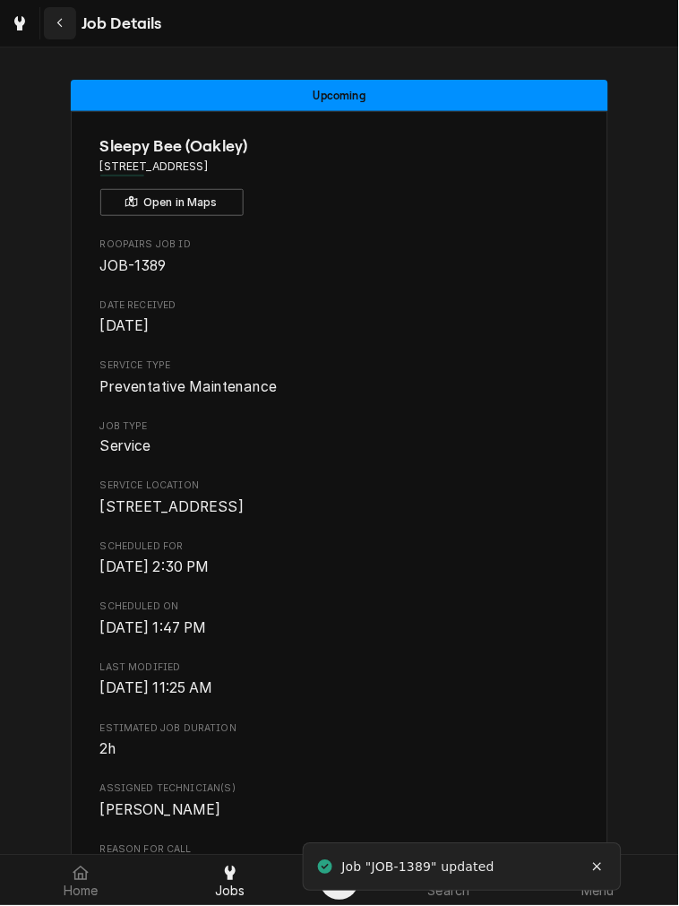
click at [57, 22] on icon "Navigate back" at bounding box center [58, 24] width 5 height 10
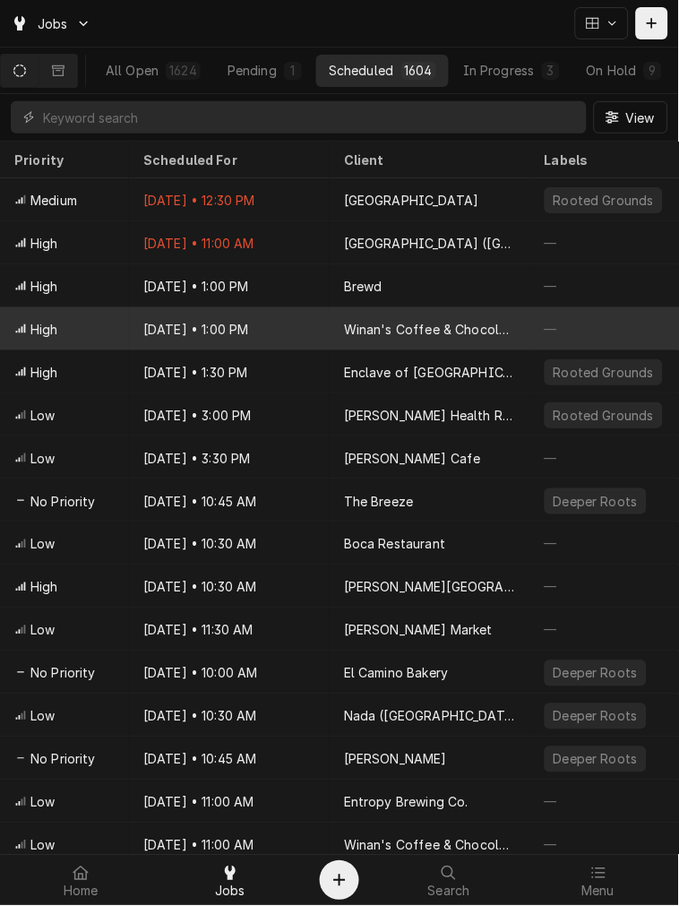
click at [346, 307] on div "Winan's Coffee & Chocolate ([GEOGRAPHIC_DATA])" at bounding box center [430, 328] width 201 height 43
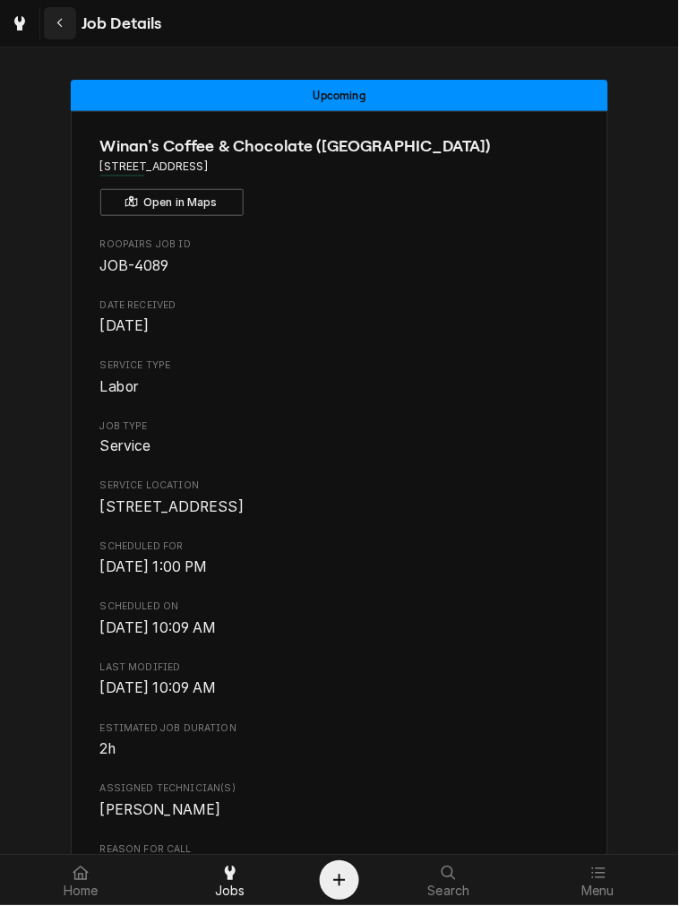
click at [54, 27] on div "Navigate back" at bounding box center [60, 23] width 18 height 18
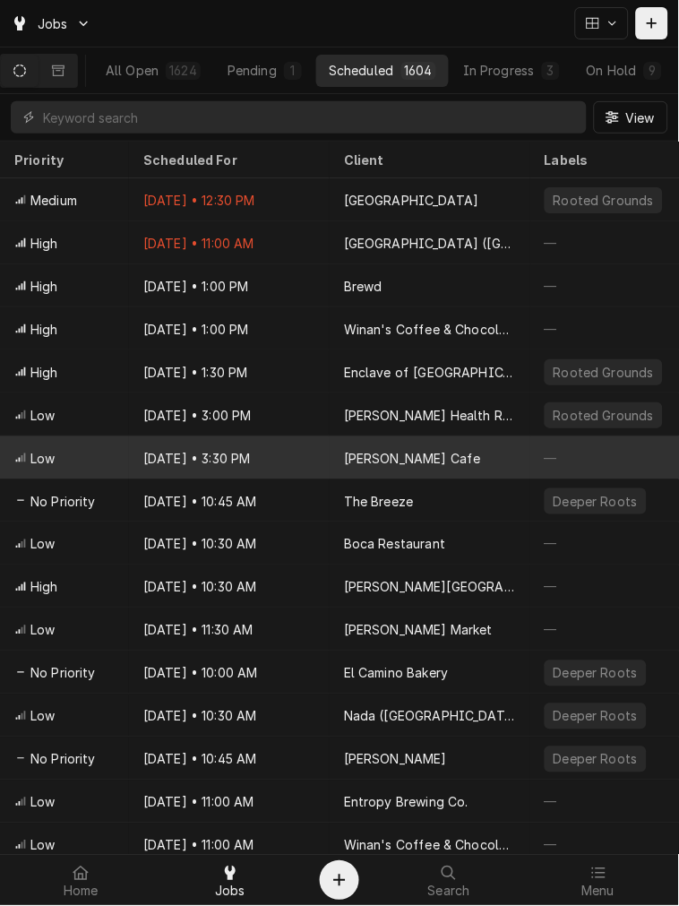
click at [323, 439] on div "Oct 2 • 3:30 PM" at bounding box center [229, 457] width 201 height 43
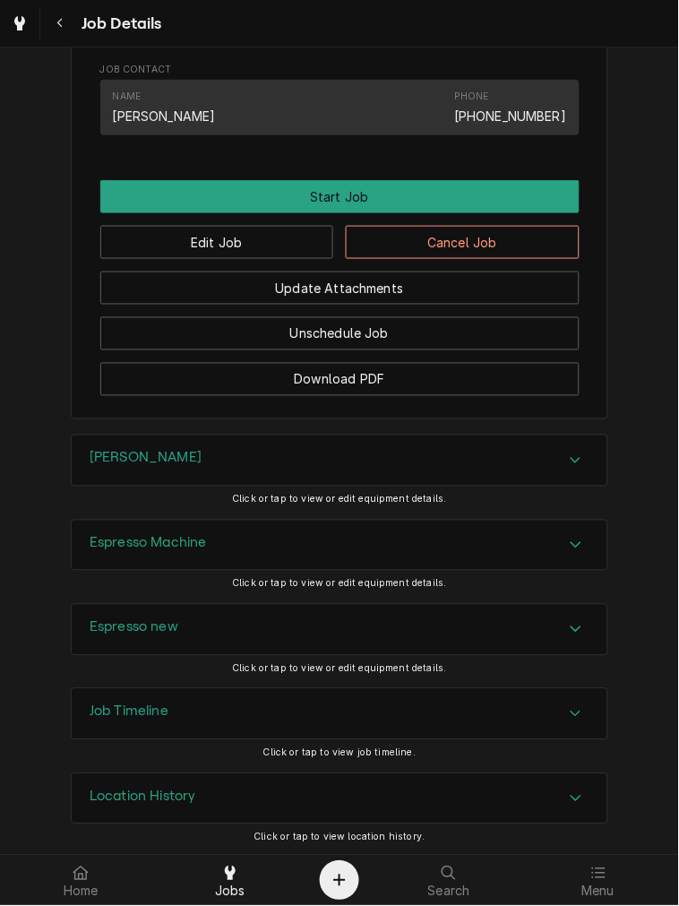
scroll to position [926, 0]
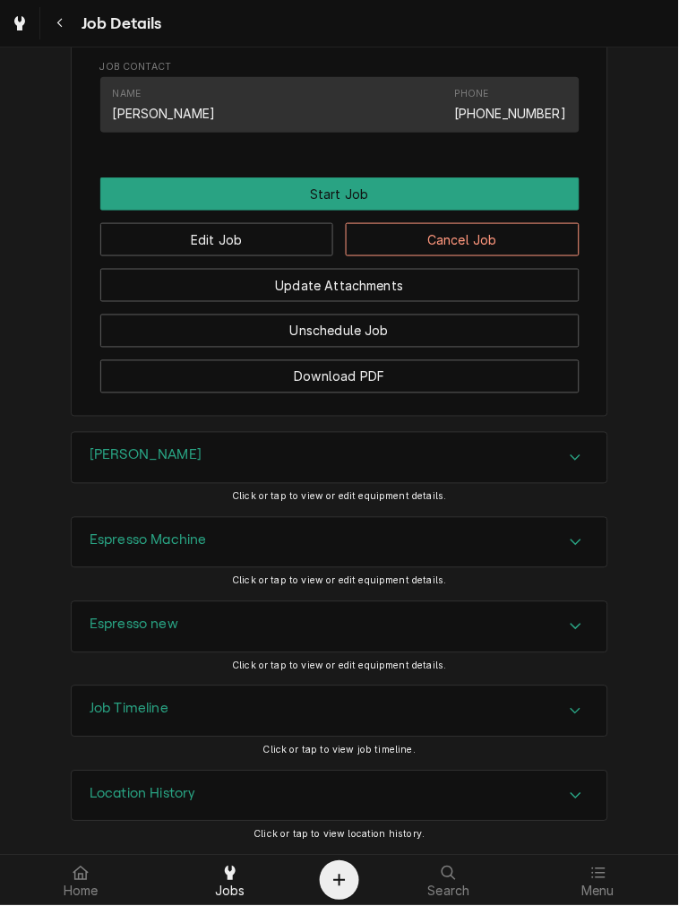
click at [135, 710] on h3 "Job Timeline" at bounding box center [129, 709] width 79 height 17
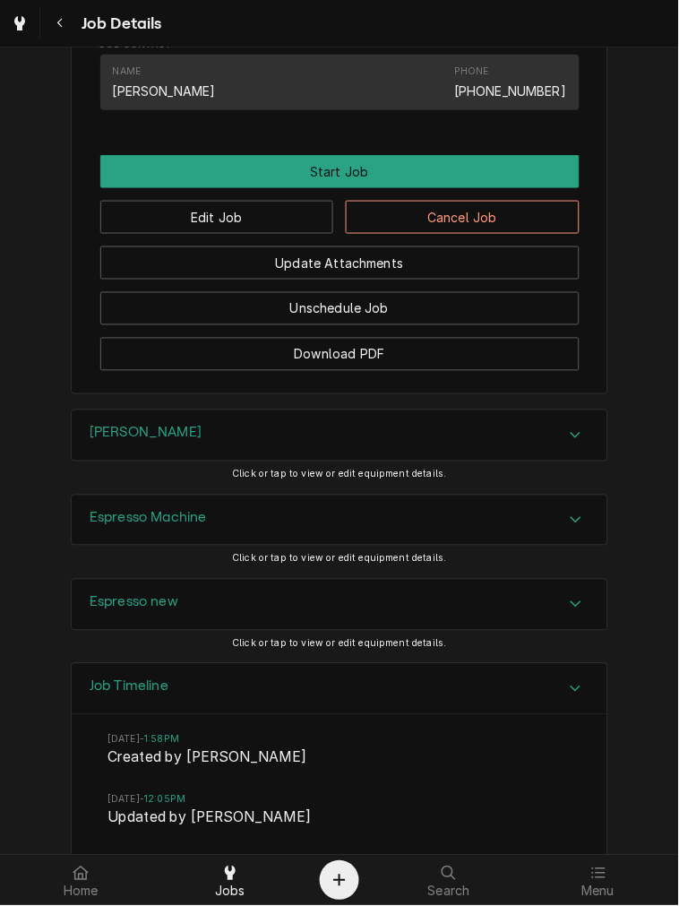
click at [138, 695] on h3 "Job Timeline" at bounding box center [129, 686] width 79 height 17
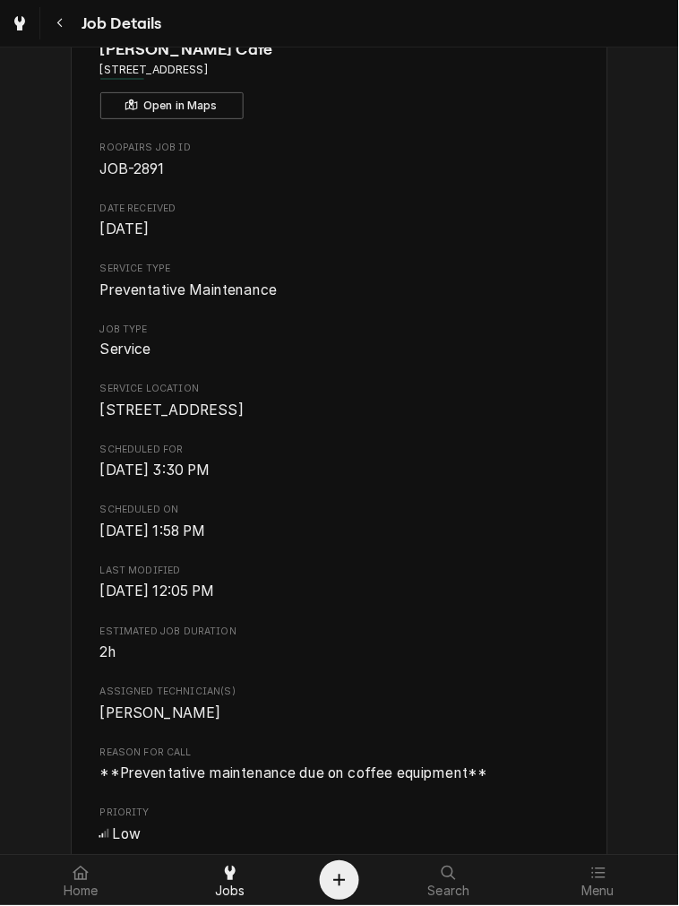
scroll to position [0, 0]
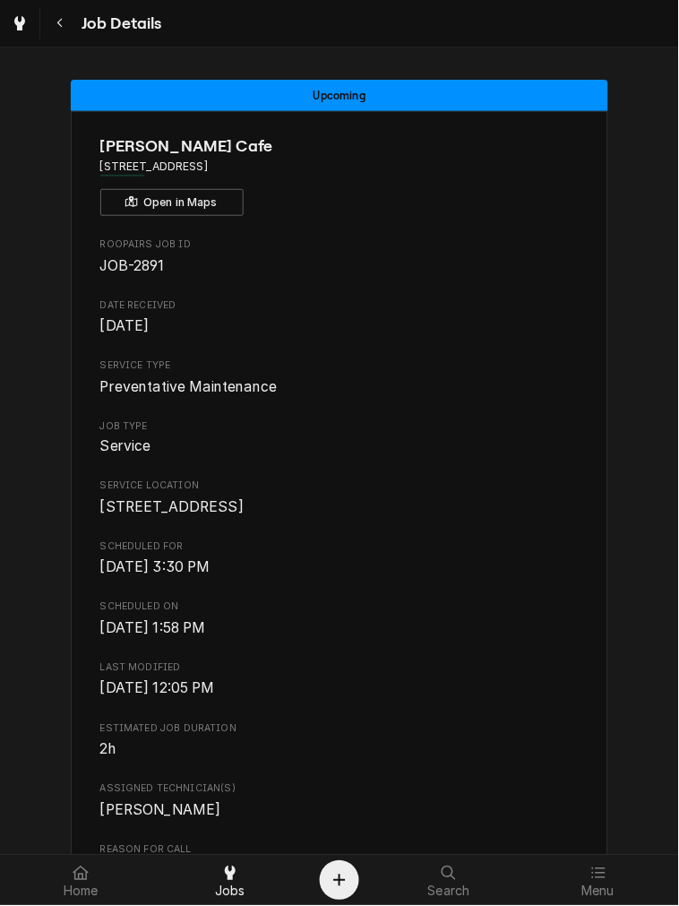
click at [234, 669] on div "Roopairs Job ID JOB-2891 Date Received Dec 21, 2024 Service Type Preventative M…" at bounding box center [339, 640] width 479 height 806
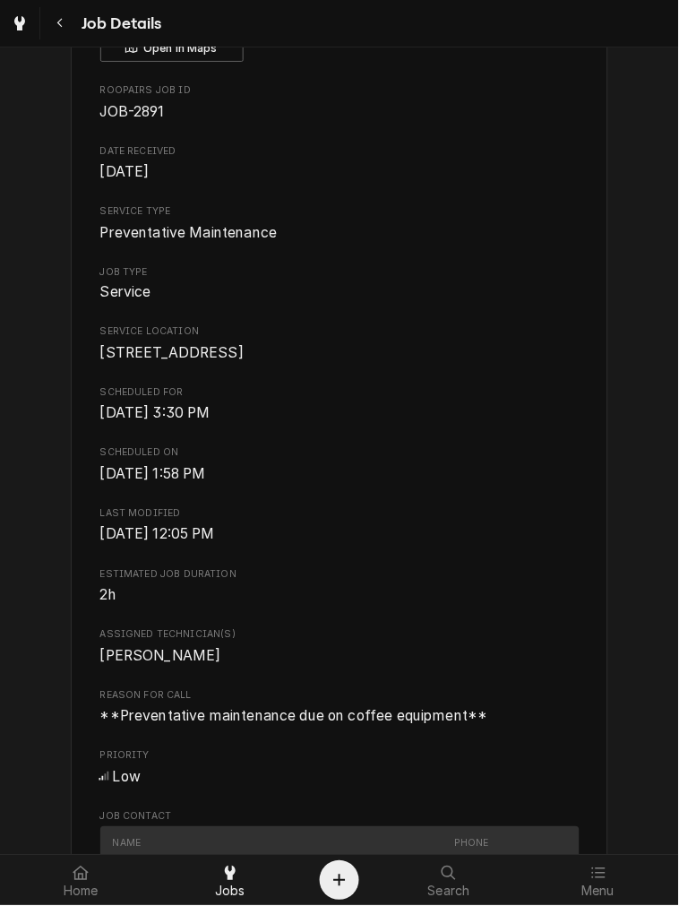
scroll to position [332, 0]
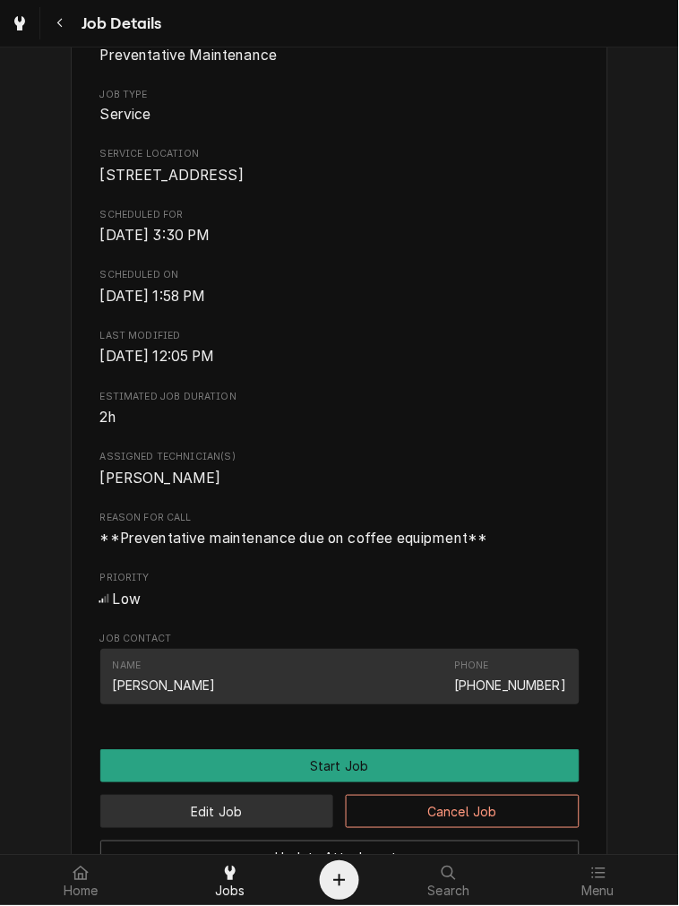
click at [191, 829] on button "Edit Job" at bounding box center [217, 812] width 234 height 33
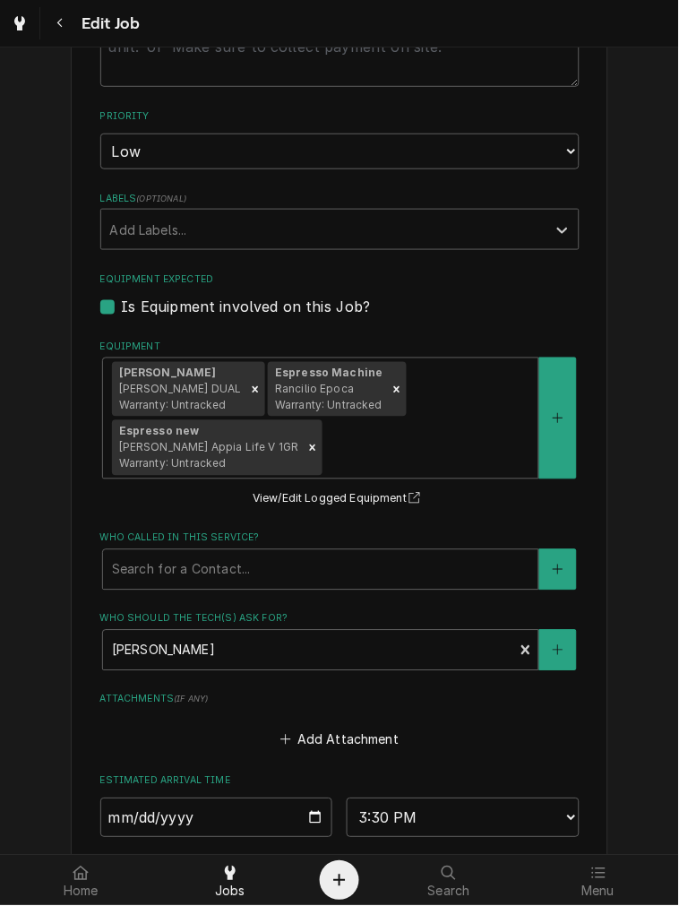
scroll to position [995, 0]
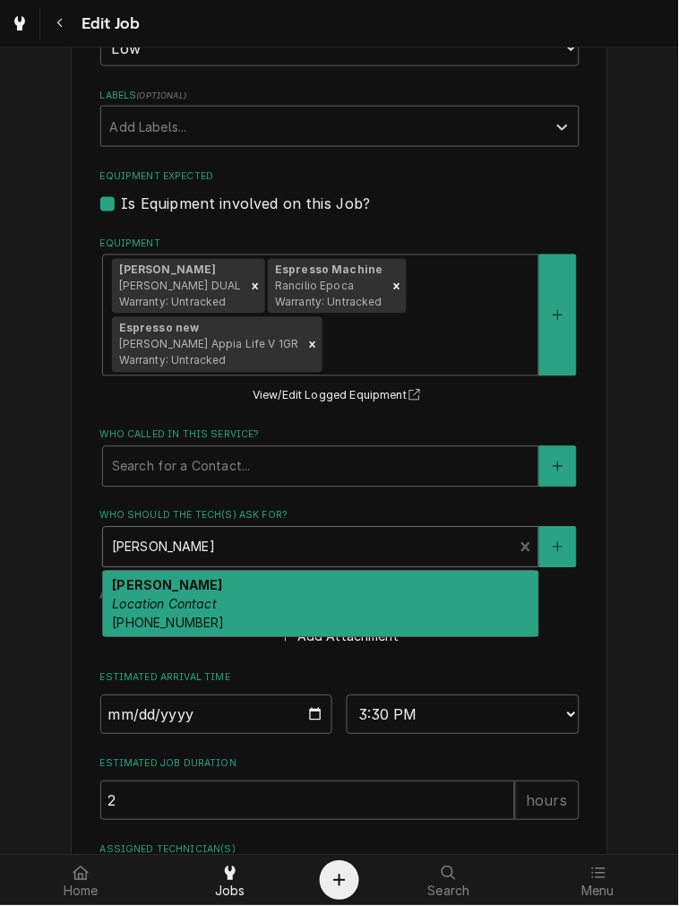
click at [228, 548] on div "Who should the tech(s) ask for?" at bounding box center [308, 547] width 393 height 32
click at [190, 616] on span "[PHONE_NUMBER]" at bounding box center [168, 623] width 112 height 15
type textarea "x"
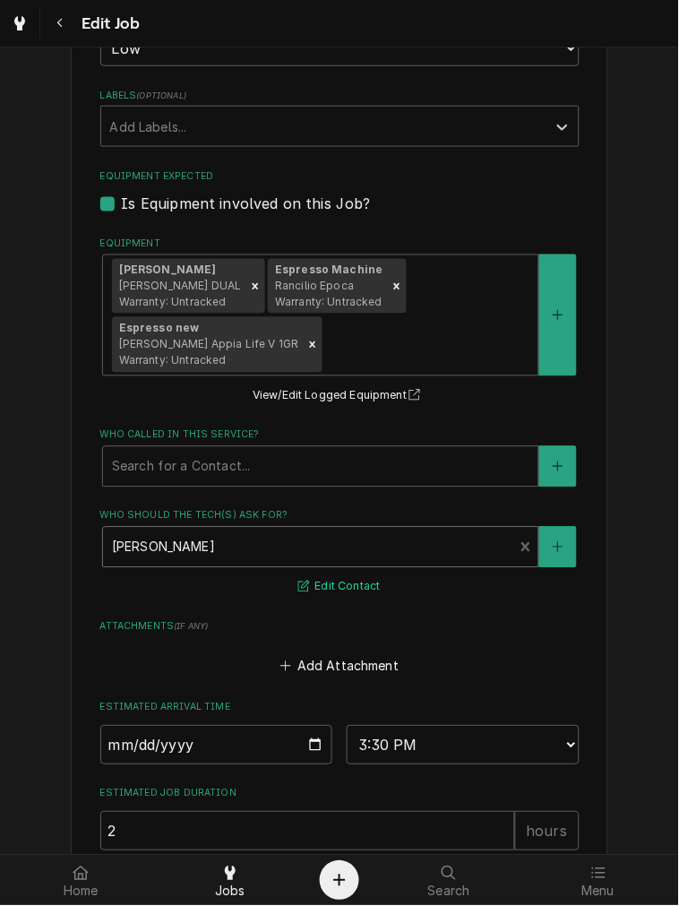
click at [298, 581] on icon "Who should the tech(s) ask for?" at bounding box center [303, 586] width 11 height 11
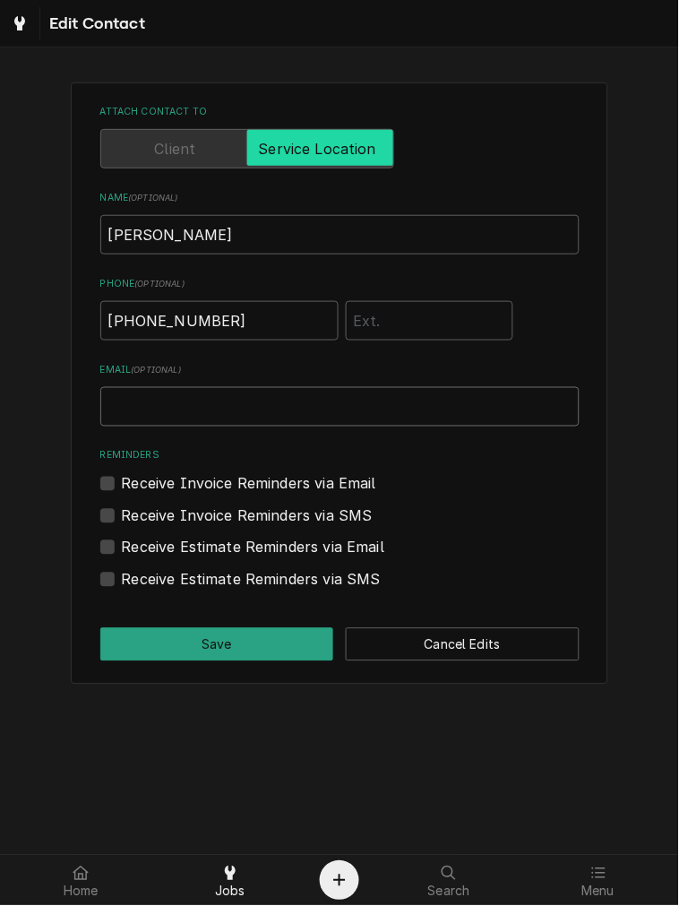
click at [199, 415] on input "Email ( optional )" at bounding box center [339, 406] width 479 height 39
paste input "pattersonscafe@zoomtown.com"
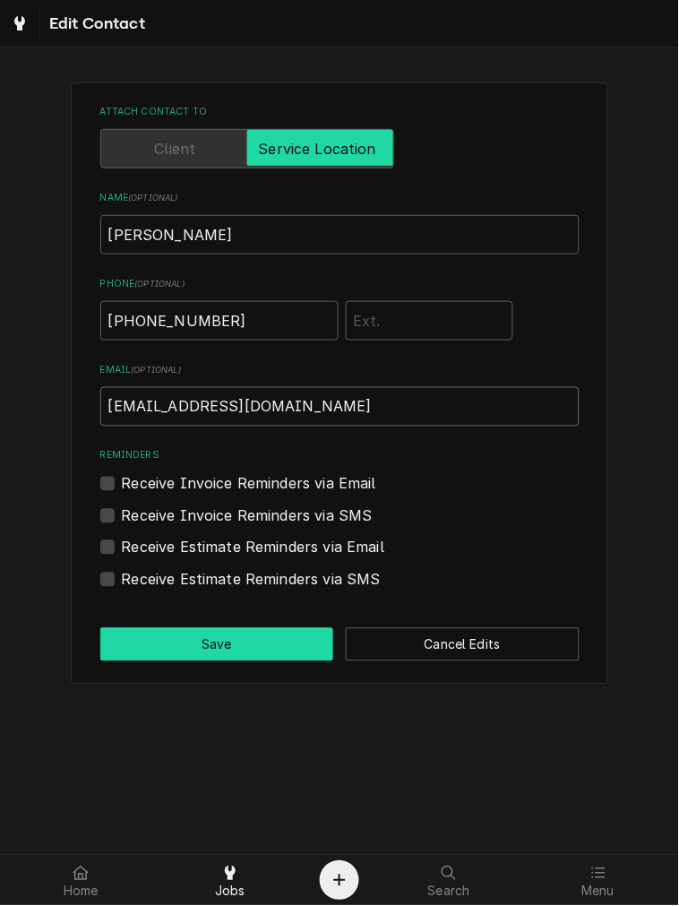
type input "pattersonscafe@zoomtown.com"
click at [188, 650] on button "Save" at bounding box center [217, 644] width 234 height 33
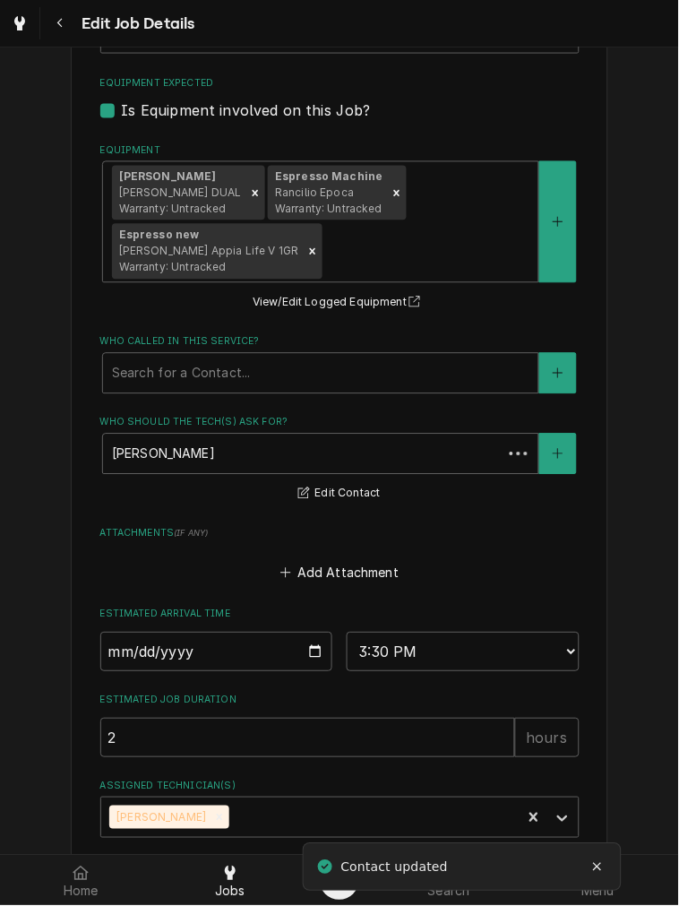
type textarea "x"
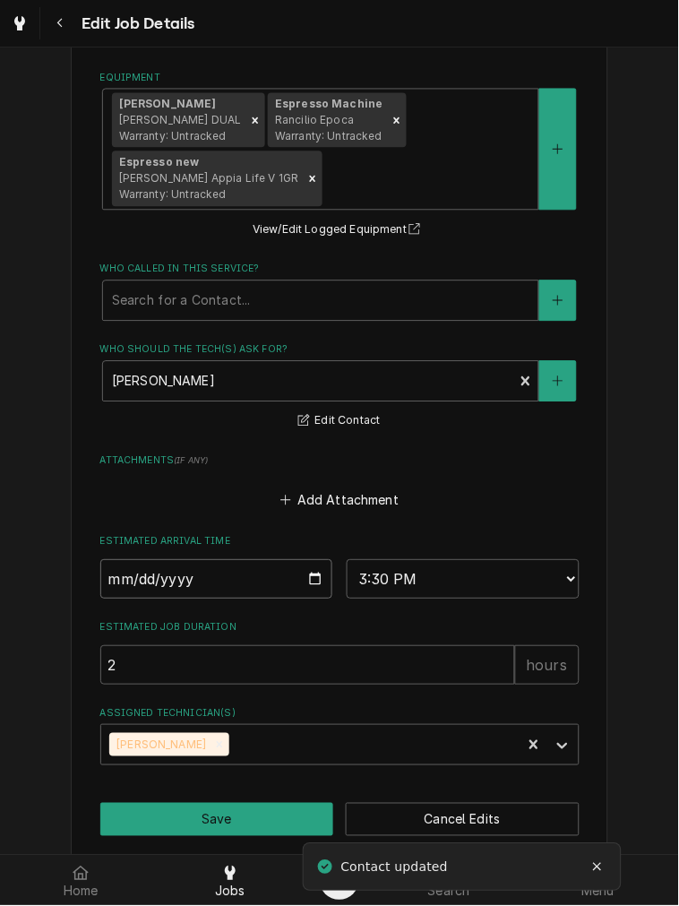
drag, startPoint x: 320, startPoint y: 561, endPoint x: 319, endPoint y: 570, distance: 9.0
click at [321, 562] on input "2025-10-02" at bounding box center [216, 579] width 233 height 39
click at [312, 573] on input "2025-10-02" at bounding box center [216, 579] width 233 height 39
type input "2025-10-29"
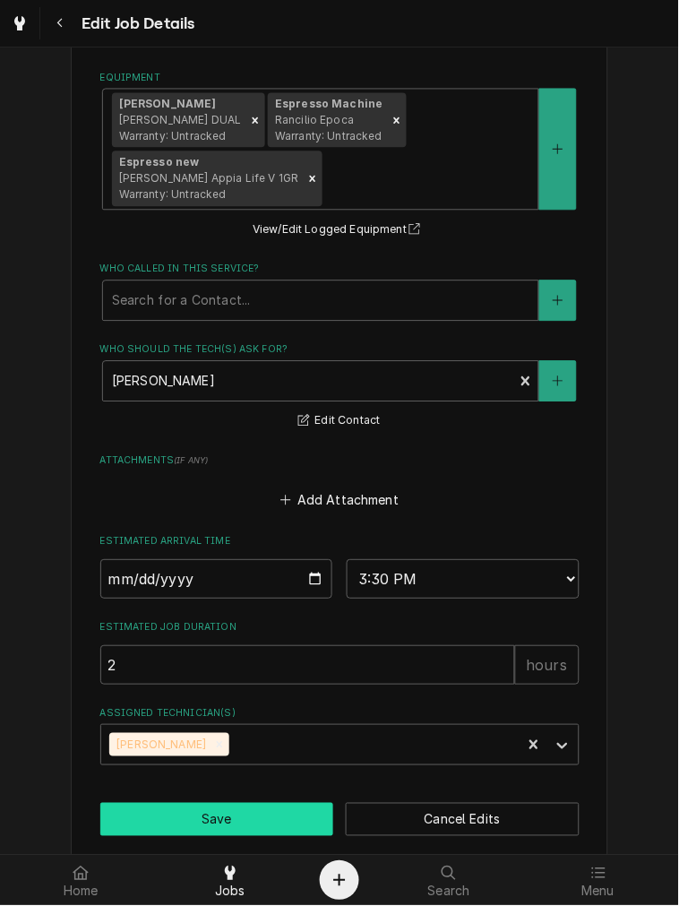
click at [202, 816] on button "Save" at bounding box center [217, 820] width 234 height 33
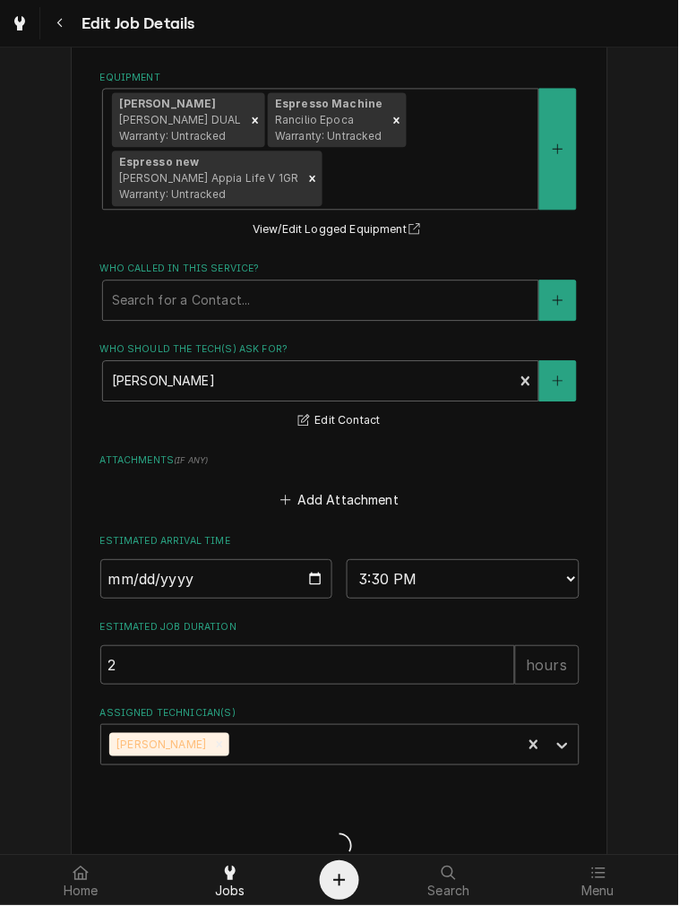
type textarea "x"
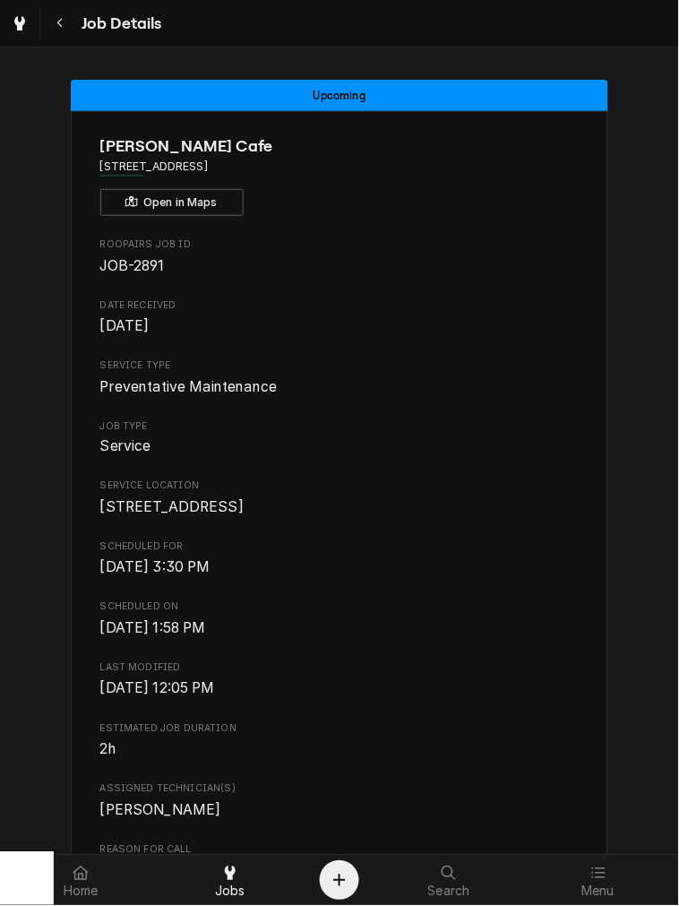
scroll to position [926, 0]
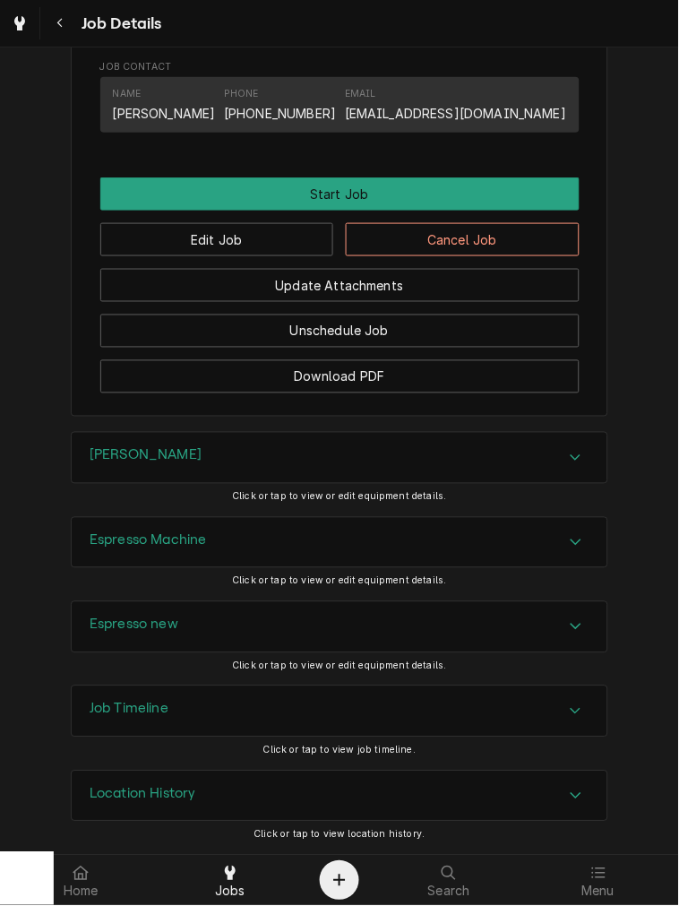
click at [168, 730] on div "Job Timeline" at bounding box center [340, 711] width 536 height 50
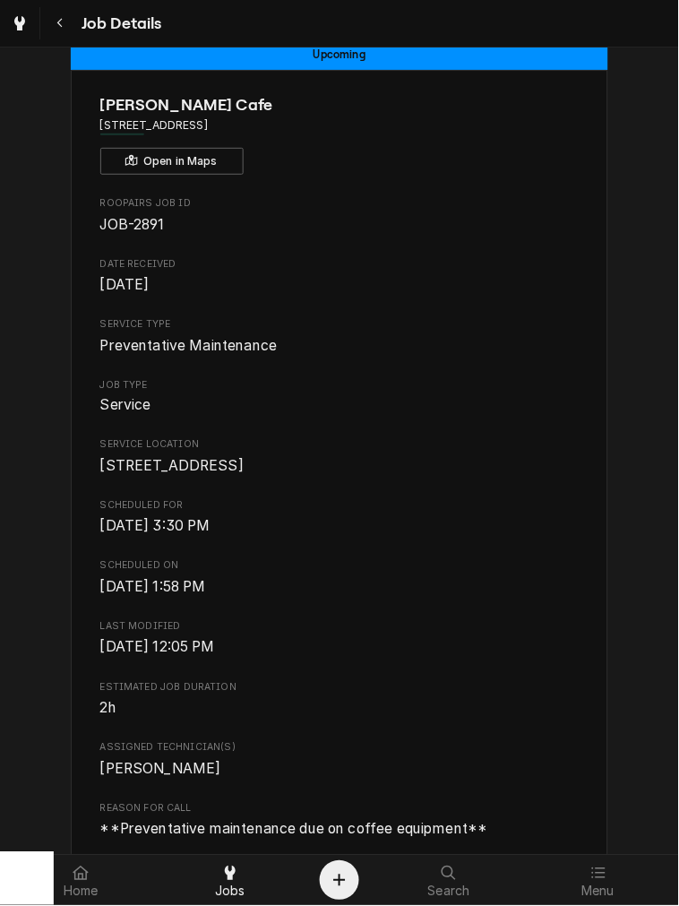
scroll to position [0, 0]
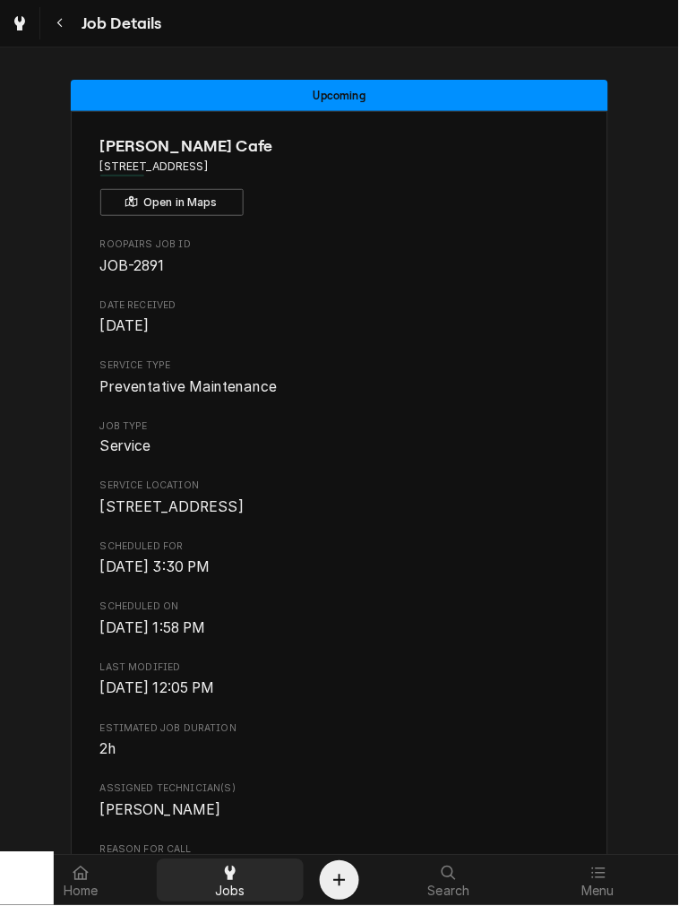
click at [249, 890] on div "Jobs" at bounding box center [230, 881] width 141 height 36
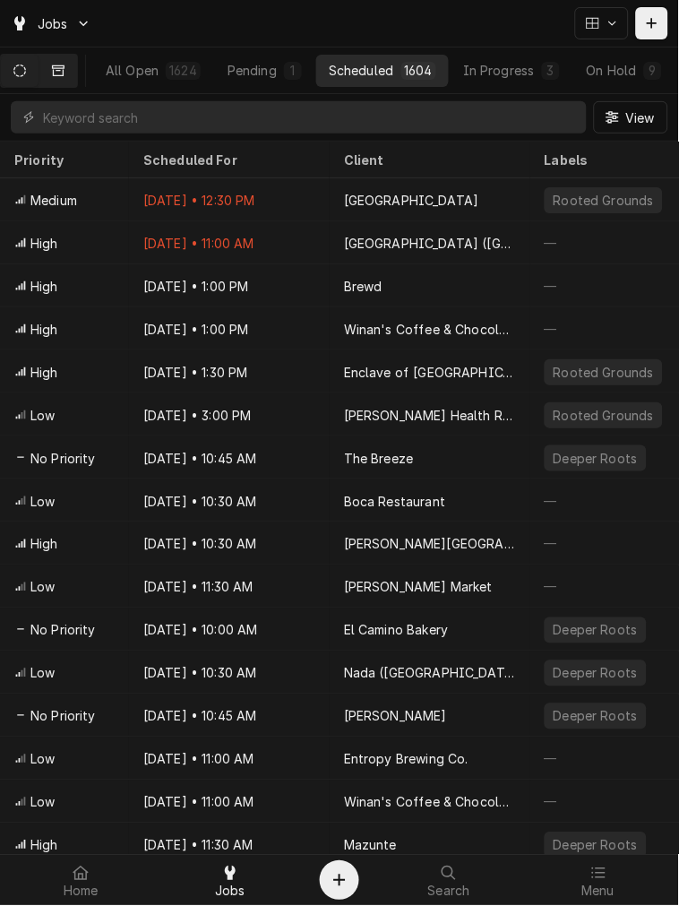
click at [67, 77] on button "Dynamic Content Wrapper" at bounding box center [58, 71] width 38 height 32
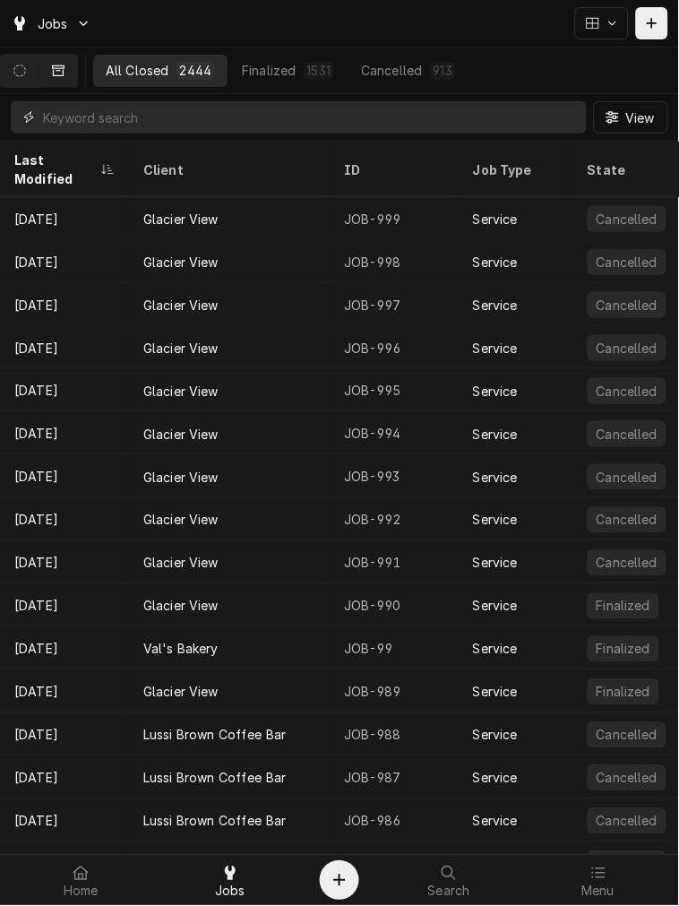
click at [87, 116] on input "Dynamic Content Wrapper" at bounding box center [310, 117] width 535 height 32
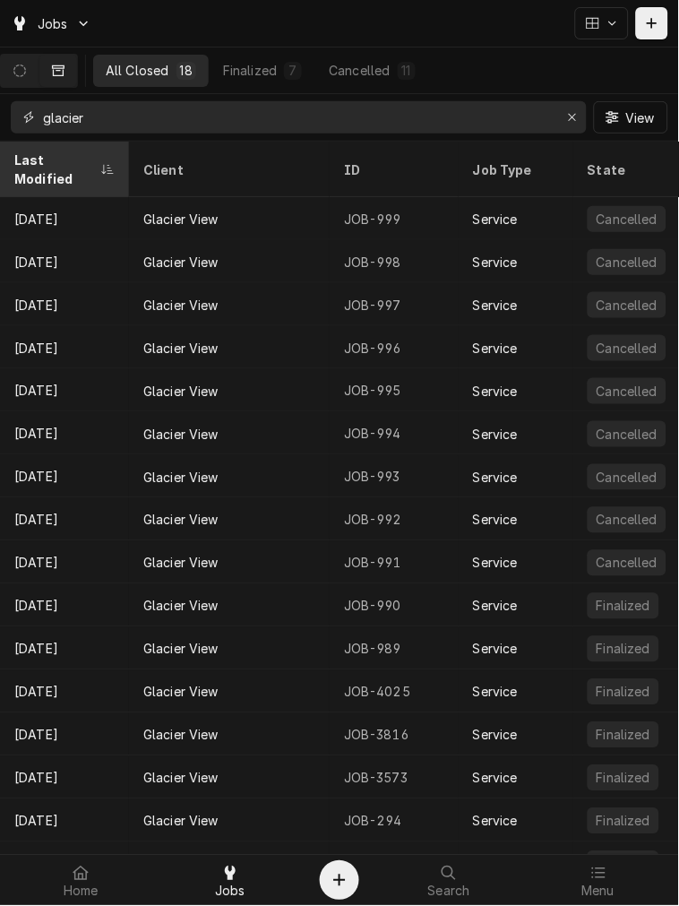
type input "glacier"
click at [110, 162] on div "Dynamic Content Wrapper" at bounding box center [107, 169] width 14 height 14
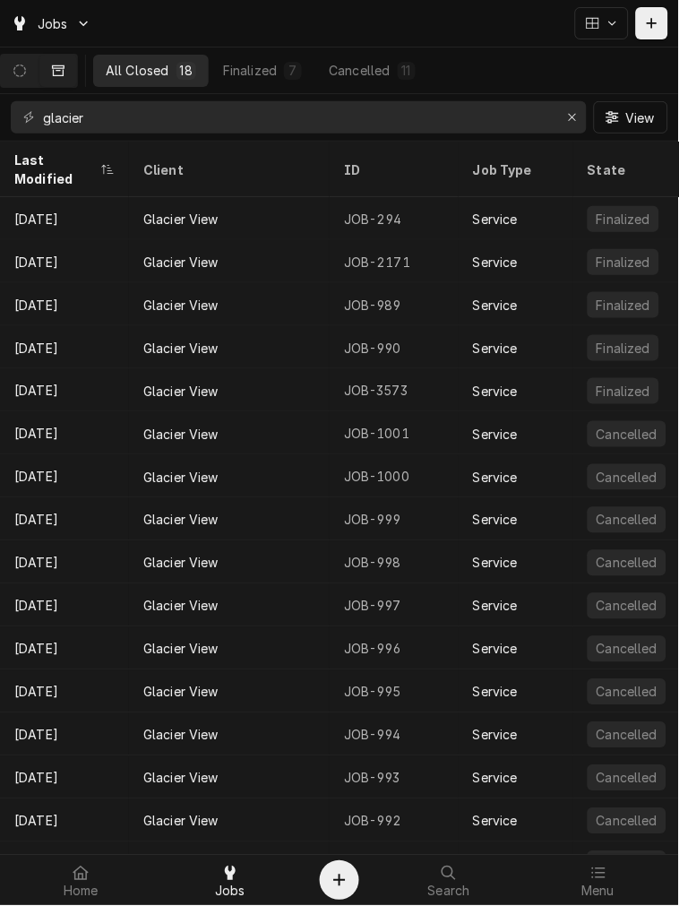
click at [110, 162] on div "Dynamic Content Wrapper" at bounding box center [107, 169] width 14 height 14
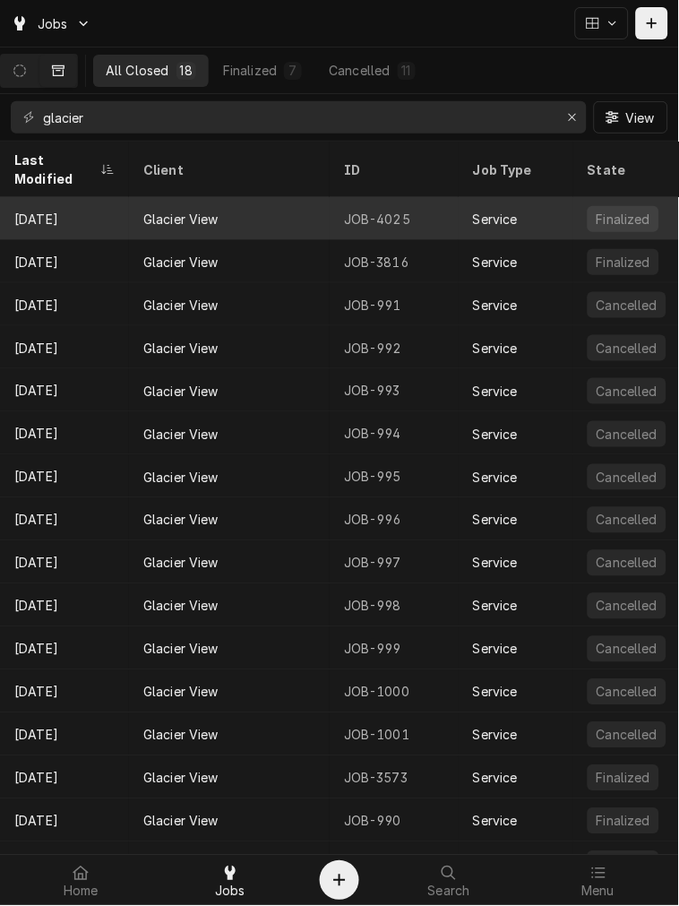
click at [97, 200] on div "Sep 19" at bounding box center [64, 218] width 129 height 43
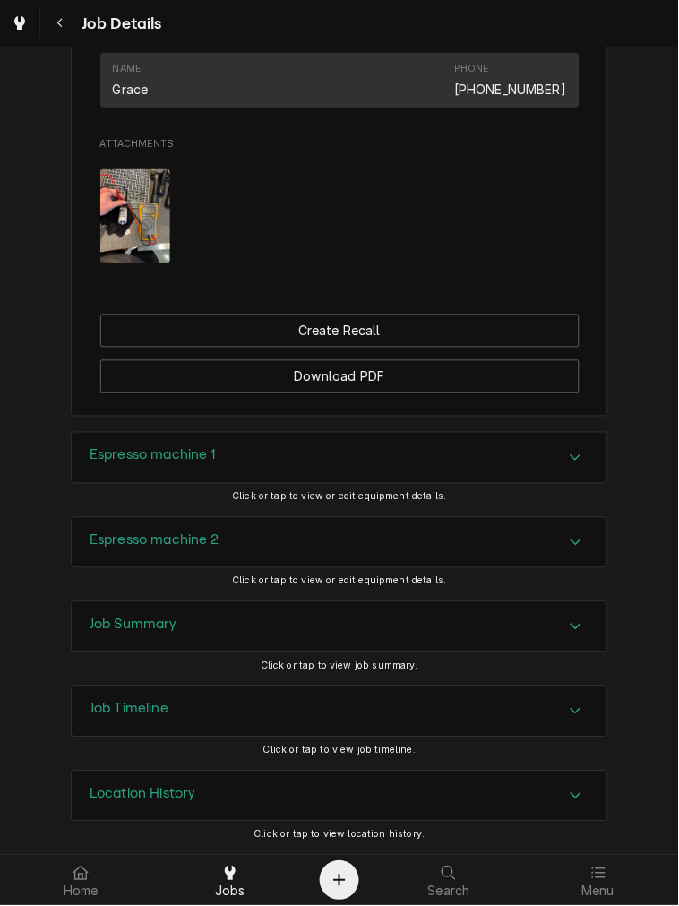
scroll to position [1011, 0]
click at [168, 621] on h3 "Job Summary" at bounding box center [134, 624] width 88 height 17
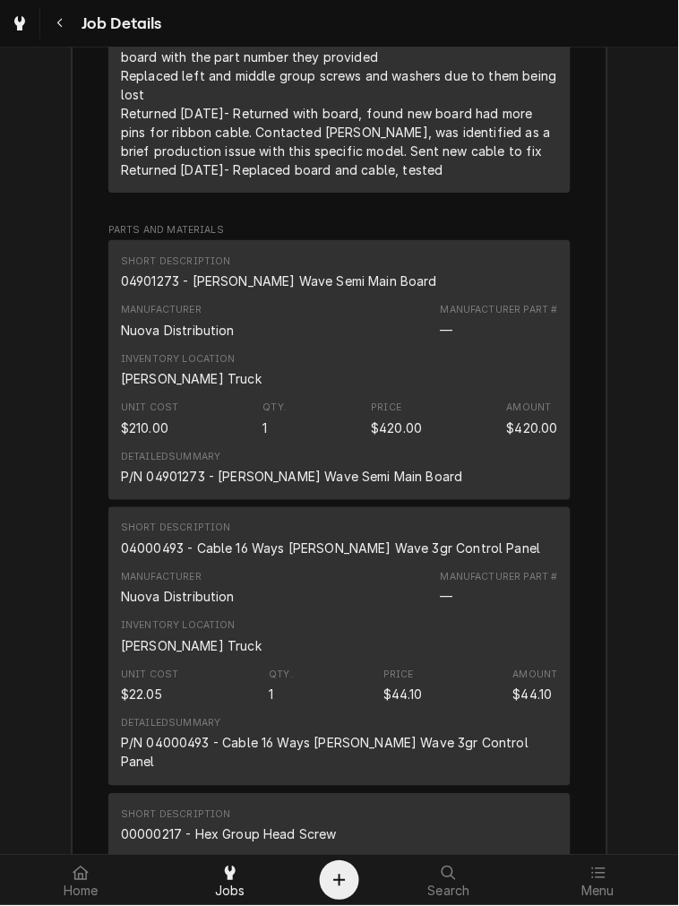
scroll to position [2173, 0]
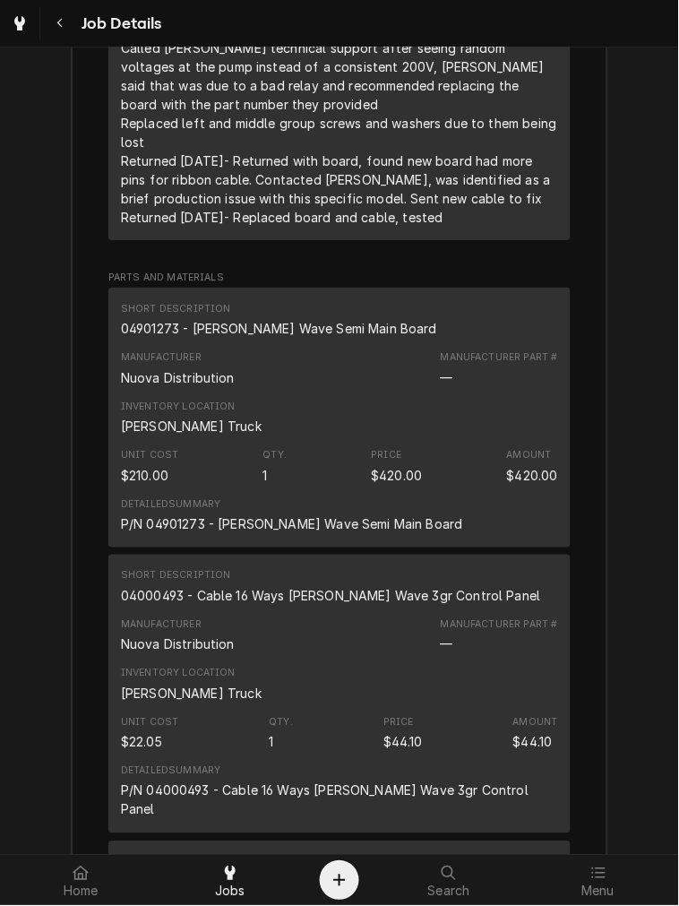
click at [388, 485] on div "$420.00" at bounding box center [397, 475] width 51 height 19
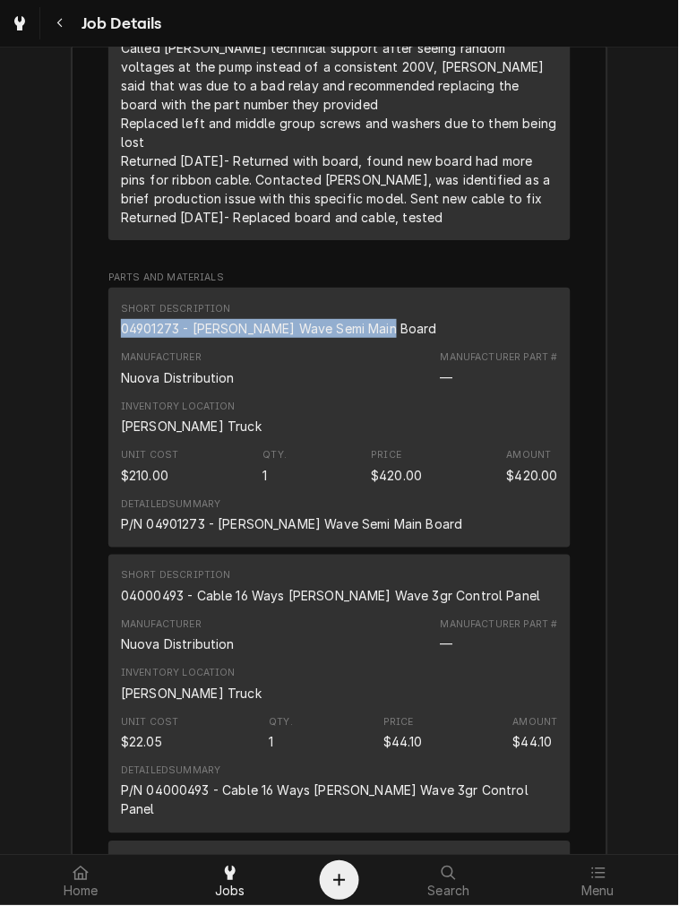
drag, startPoint x: 399, startPoint y: 346, endPoint x: 99, endPoint y: 342, distance: 299.3
copy div "04901273 - [PERSON_NAME] Wave Semi Main Board"
click at [604, 874] on icon at bounding box center [598, 873] width 14 height 14
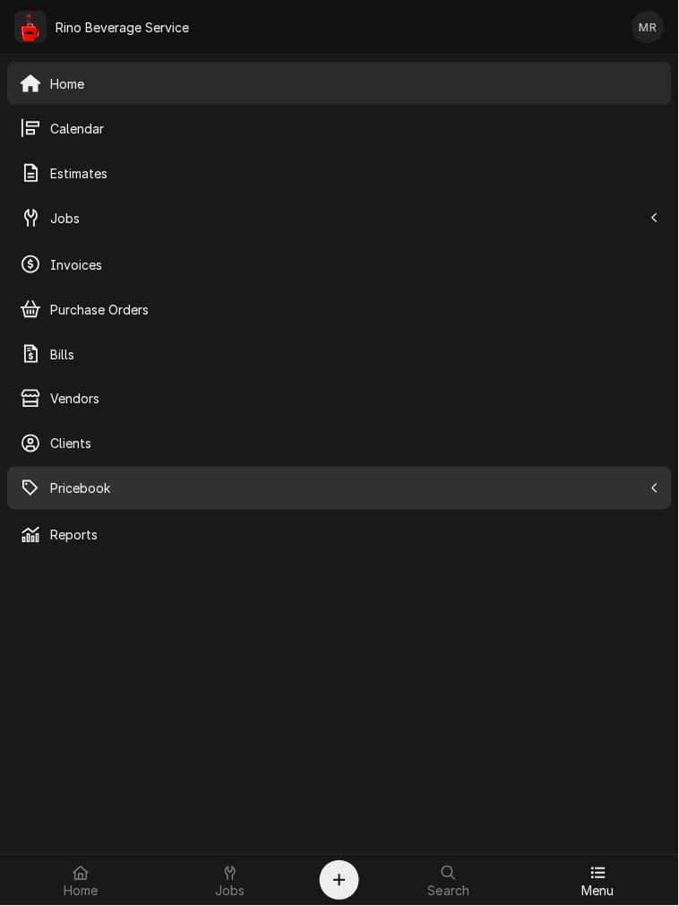
drag, startPoint x: 83, startPoint y: 498, endPoint x: 97, endPoint y: 496, distance: 13.6
click at [83, 497] on div "Pricebook" at bounding box center [340, 488] width 658 height 36
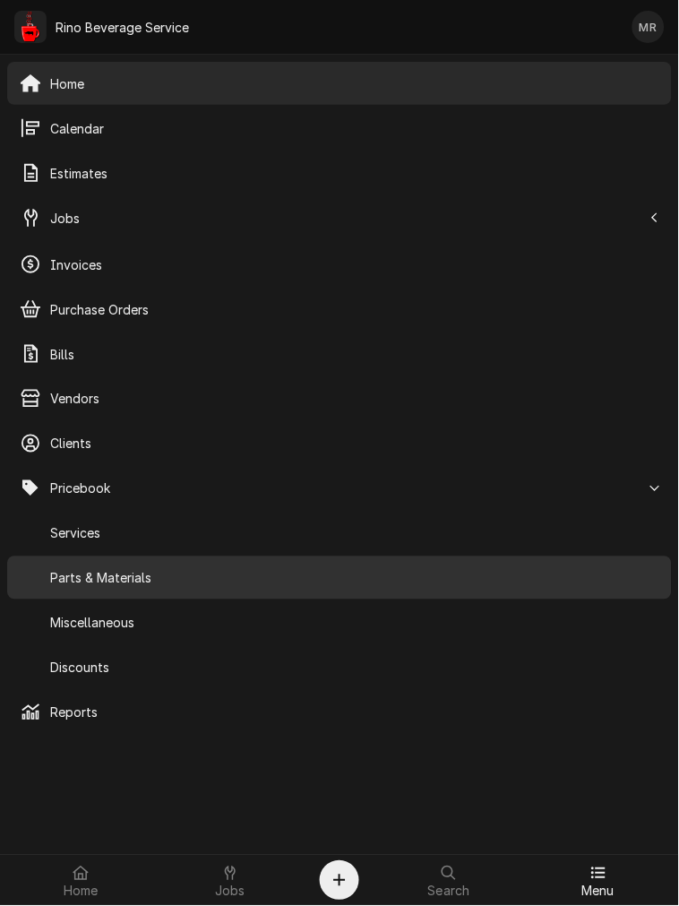
click at [220, 589] on div "Parts & Materials" at bounding box center [340, 578] width 658 height 36
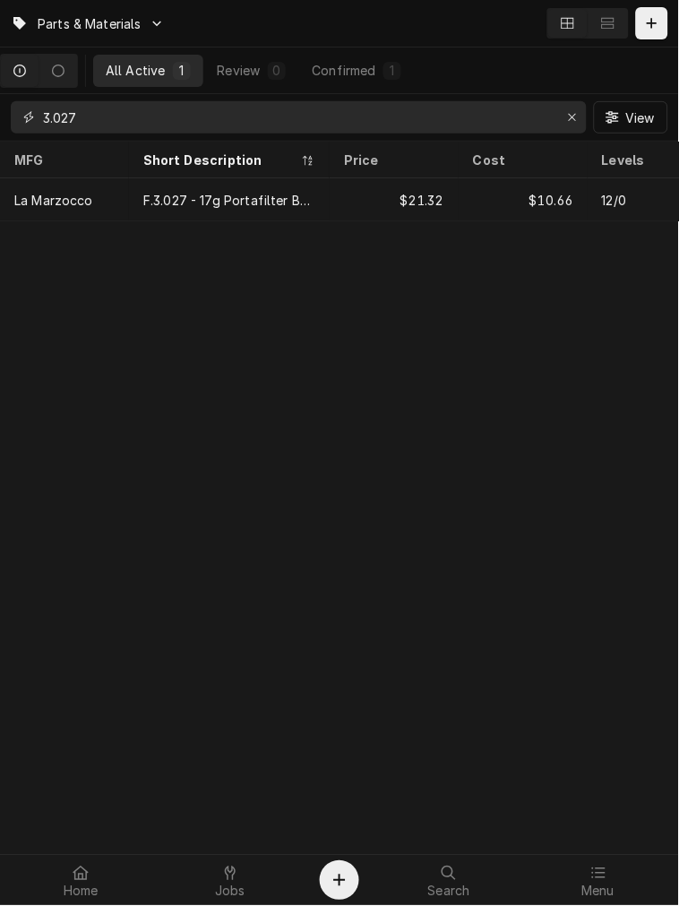
drag, startPoint x: 189, startPoint y: 117, endPoint x: -91, endPoint y: 132, distance: 280.8
click at [0, 132] on html "Parts & Materials All Active 1 Review 0 Confirmed 1 3.027 View MFG Short Descri…" at bounding box center [339, 453] width 679 height 906
paste input "04901273 - [PERSON_NAME] Wave Semi Main Board"
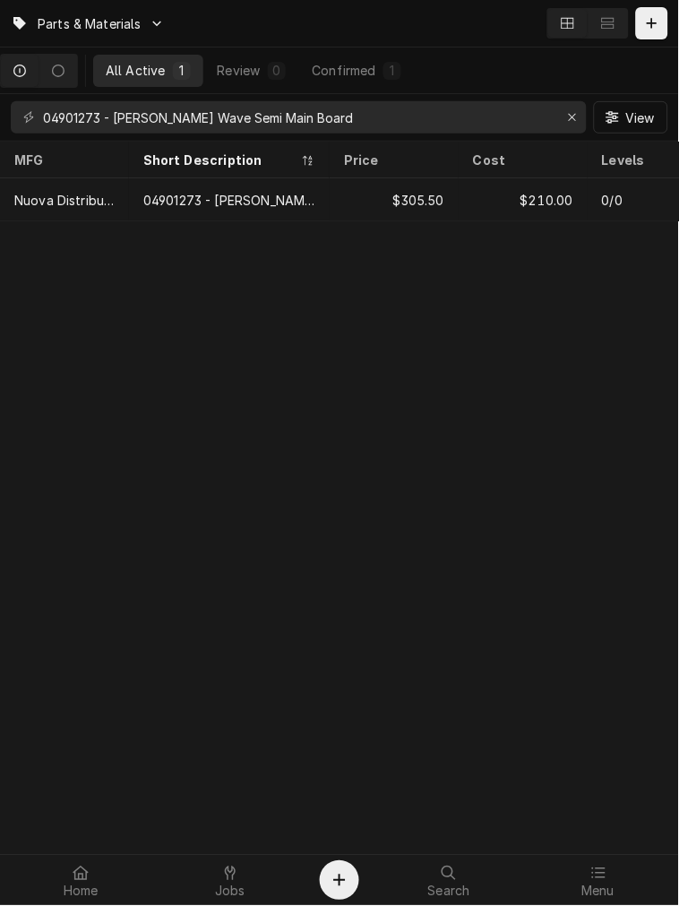
click at [366, 578] on div "Parts & Materials All Active 1 Review 0 Confirmed 1 04901273 - Aurelia Wave Sem…" at bounding box center [339, 453] width 679 height 906
click at [131, 105] on input "04901273 - Aurelia Wave Semi Main Board" at bounding box center [298, 117] width 510 height 32
click at [132, 105] on input "04901273 - Aurelia Wave Semi Main Board" at bounding box center [298, 117] width 510 height 32
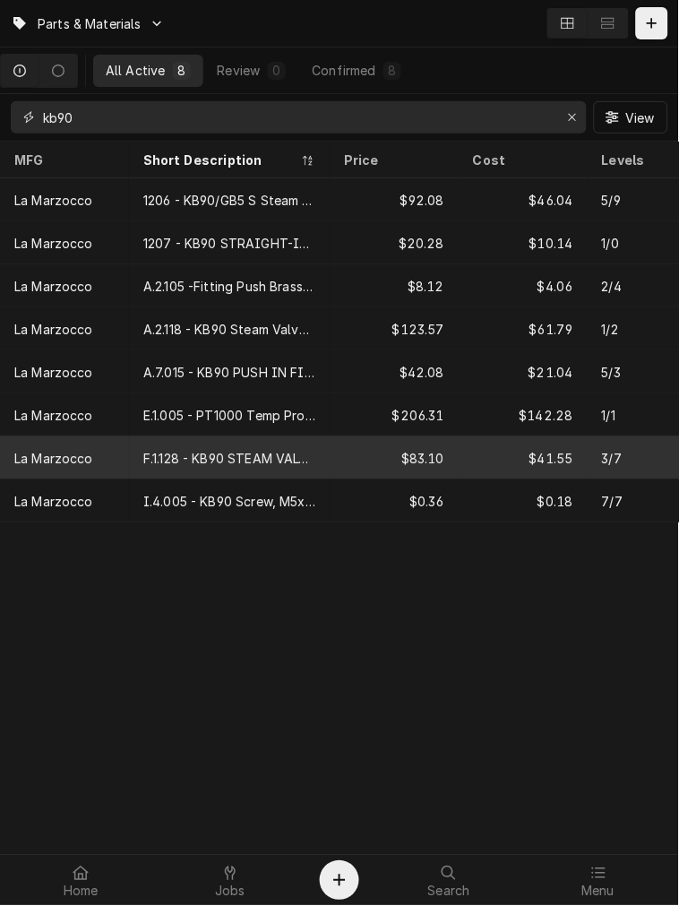
type input "kb90"
click at [233, 443] on div "F.1.128 - KB90 STEAM VALVE KNOB" at bounding box center [229, 457] width 201 height 43
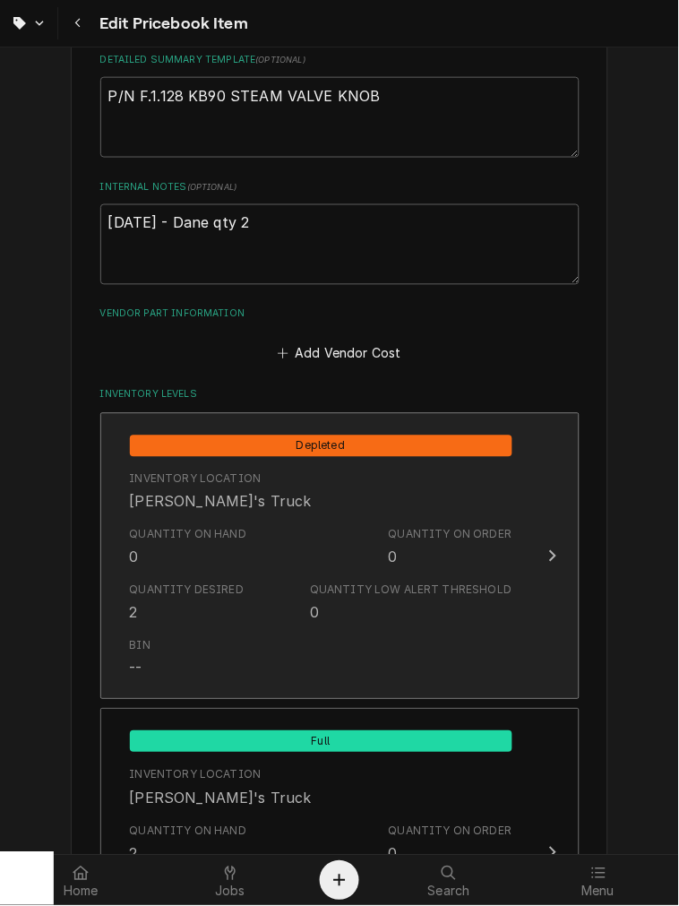
scroll to position [1161, 0]
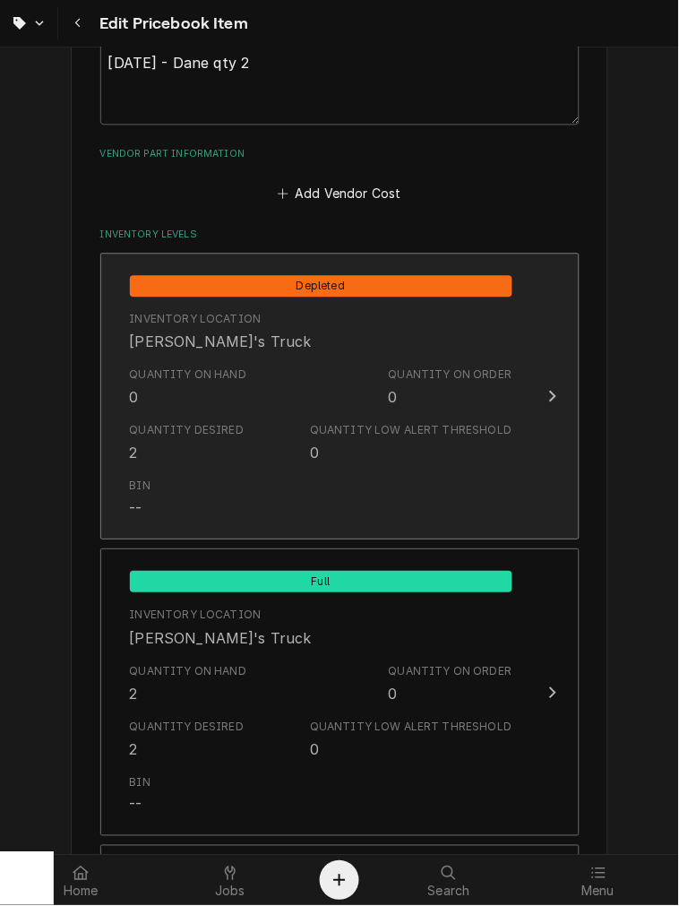
click at [263, 478] on div "Bin --" at bounding box center [321, 499] width 383 height 56
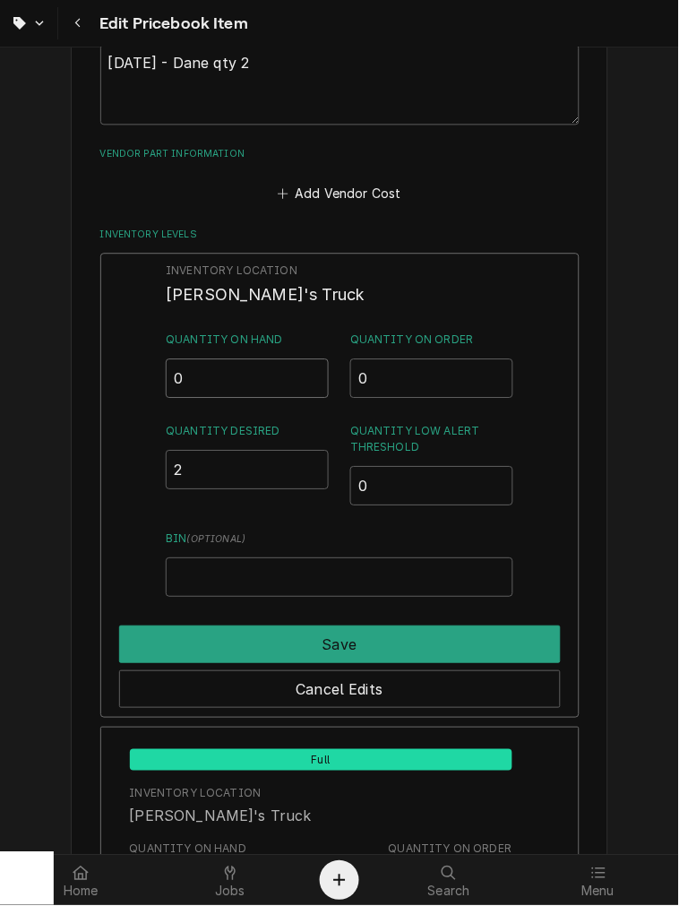
drag, startPoint x: 211, startPoint y: 379, endPoint x: 186, endPoint y: 373, distance: 25.0
click at [201, 378] on input "0" at bounding box center [247, 378] width 163 height 39
click at [327, 619] on div "Save" at bounding box center [340, 641] width 442 height 45
click at [328, 620] on div "Save" at bounding box center [340, 641] width 442 height 45
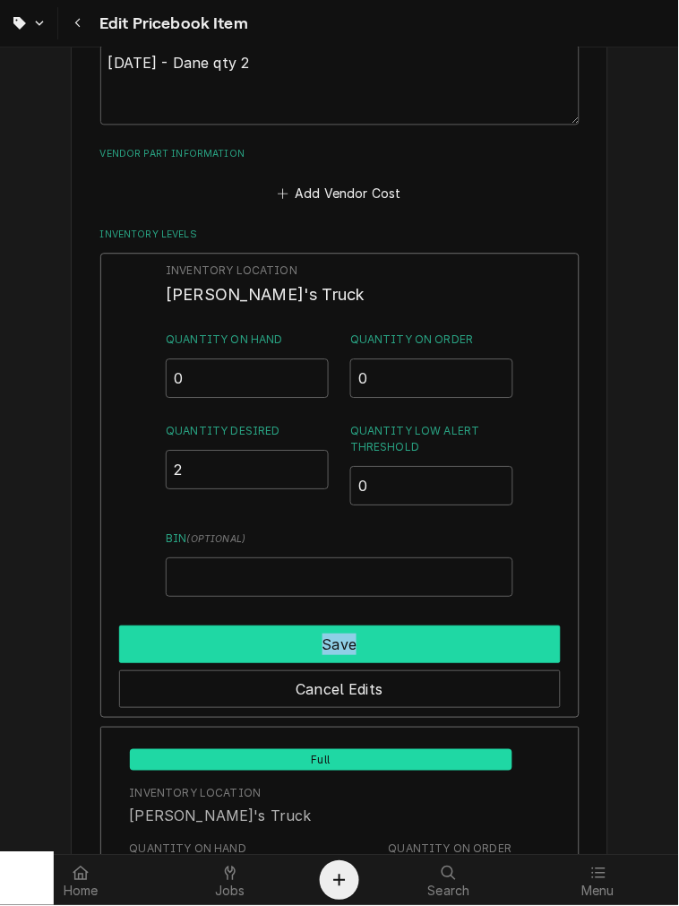
click at [328, 628] on button "Save" at bounding box center [340, 645] width 442 height 38
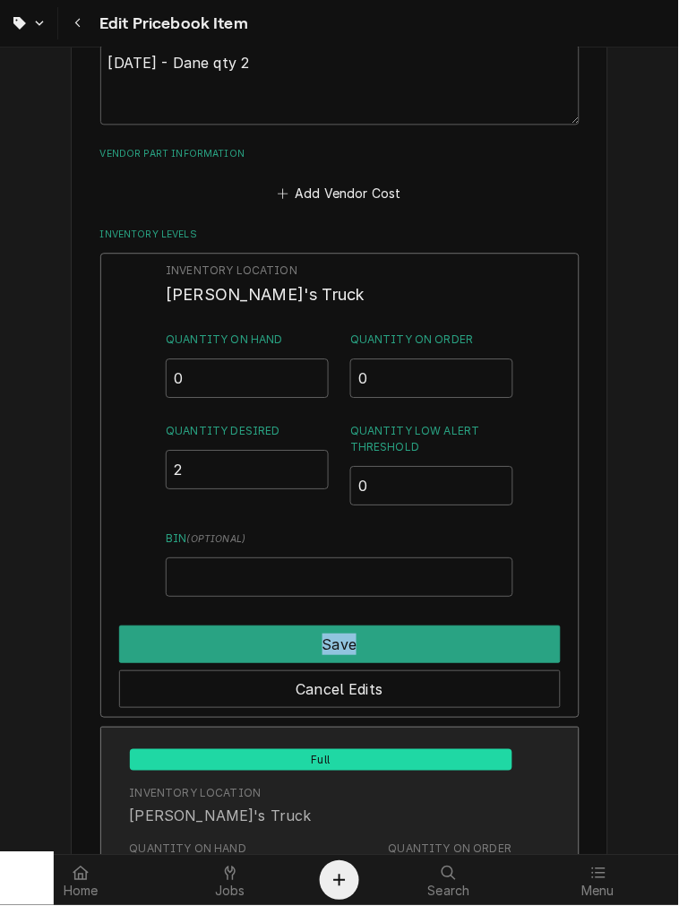
type textarea "x"
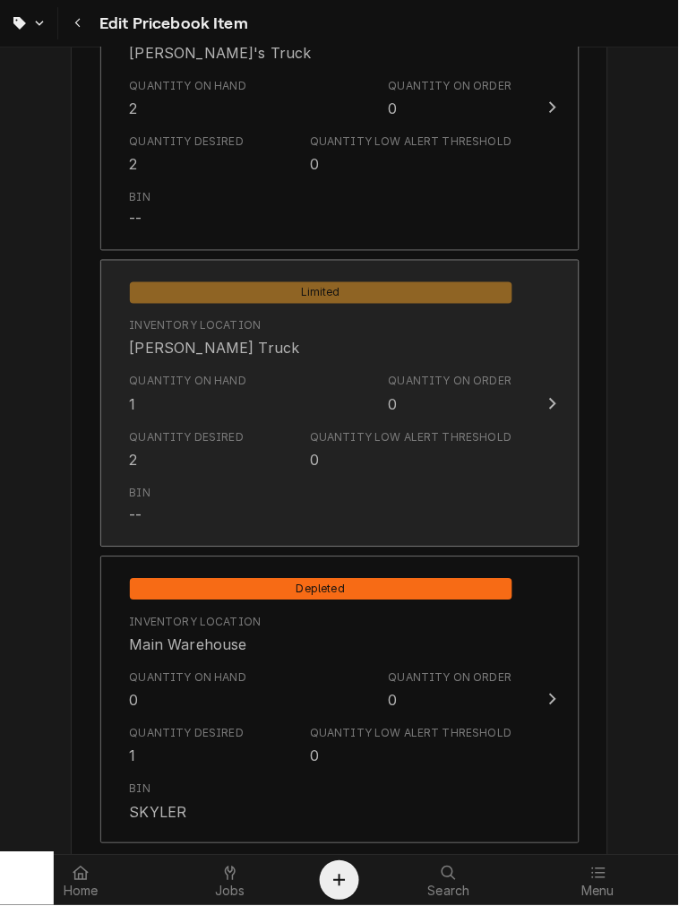
scroll to position [1824, 0]
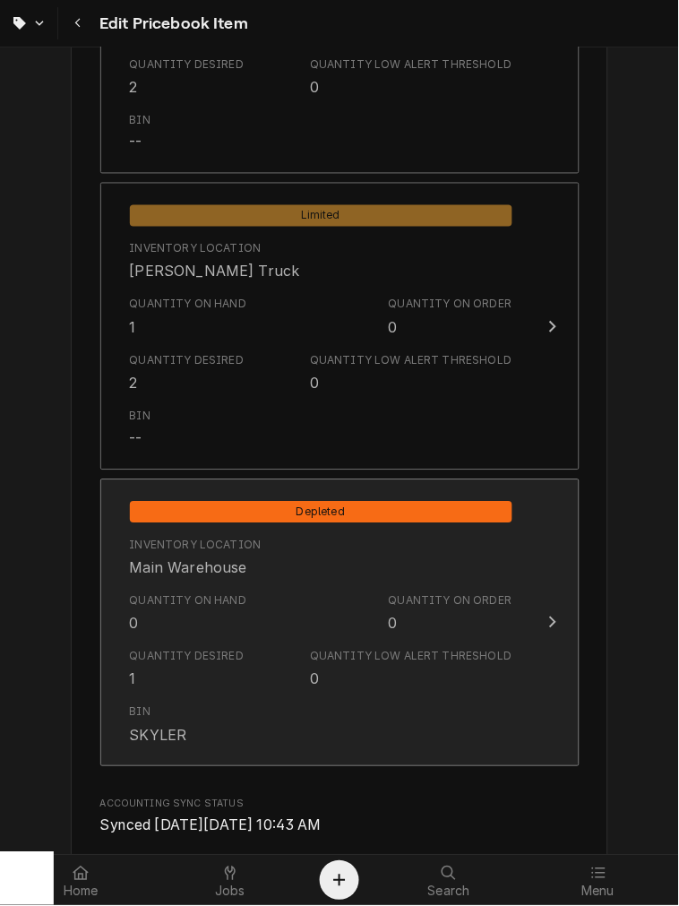
click at [207, 700] on div "Bin SKYLER" at bounding box center [321, 725] width 383 height 56
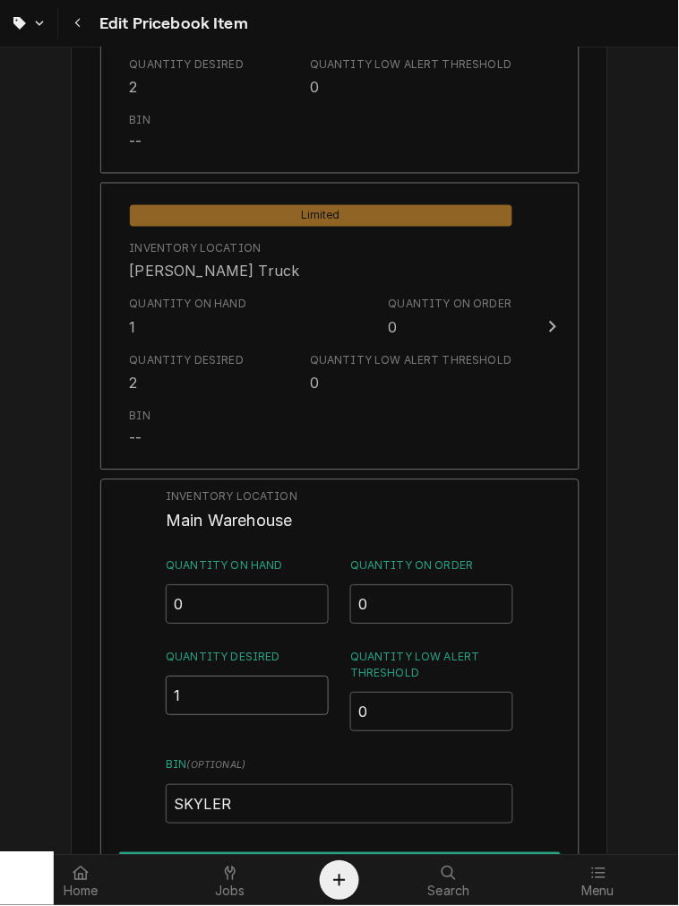
drag, startPoint x: 222, startPoint y: 703, endPoint x: -7, endPoint y: 661, distance: 233.2
click at [0, 661] on html "Edit Pricebook Item Use the fields below to edit this PriceBook item. Note that…" at bounding box center [339, 453] width 679 height 906
type input "0"
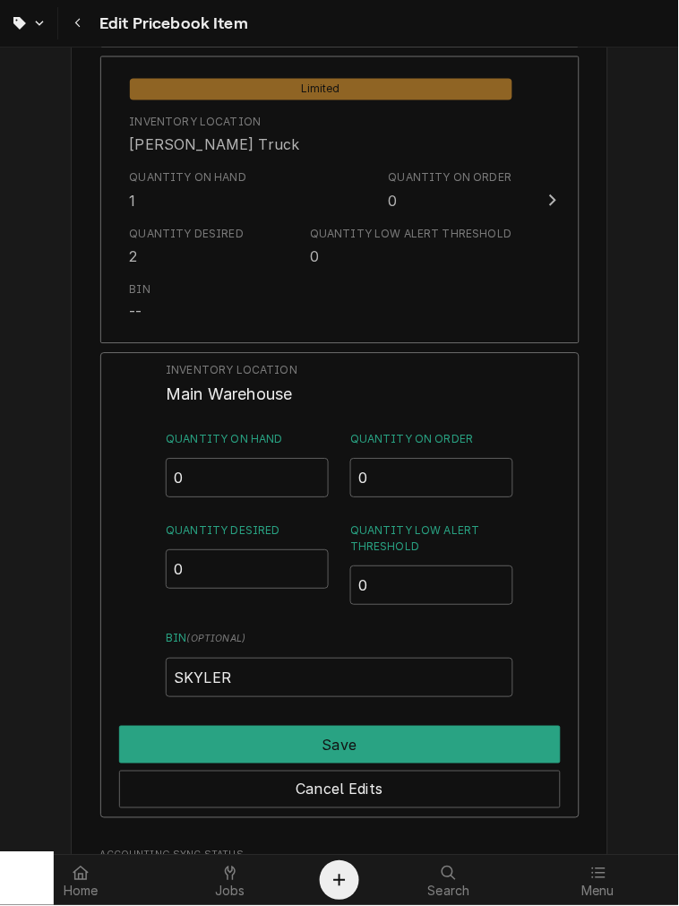
scroll to position [1991, 0]
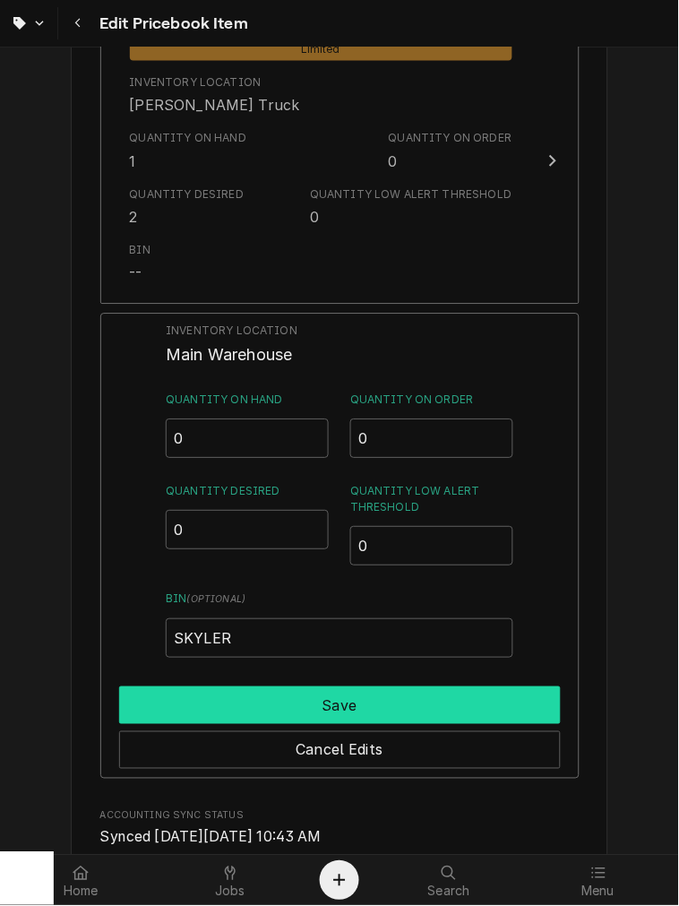
click at [237, 711] on button "Save" at bounding box center [340, 705] width 442 height 38
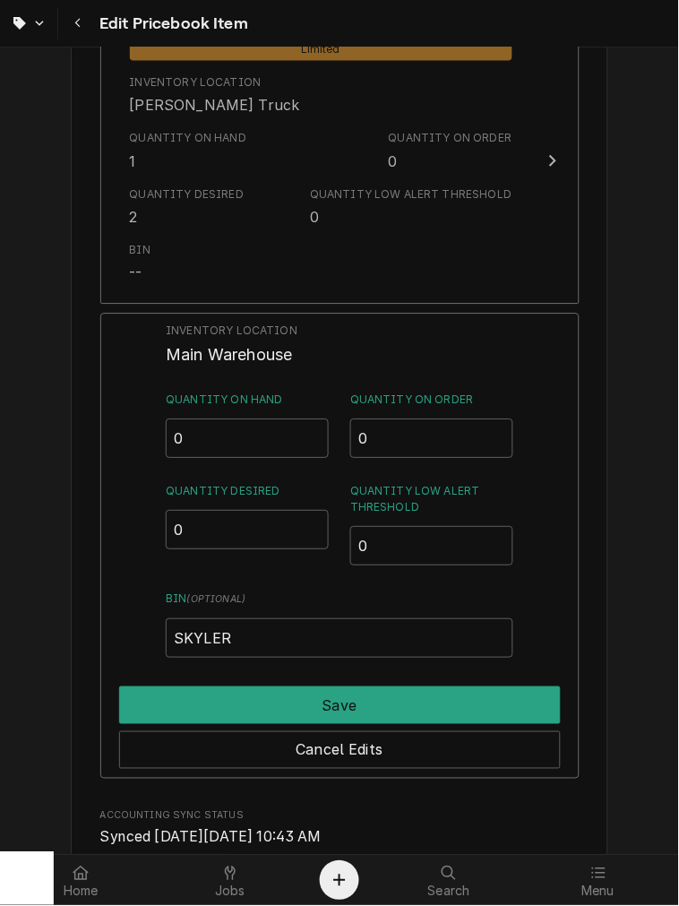
type textarea "x"
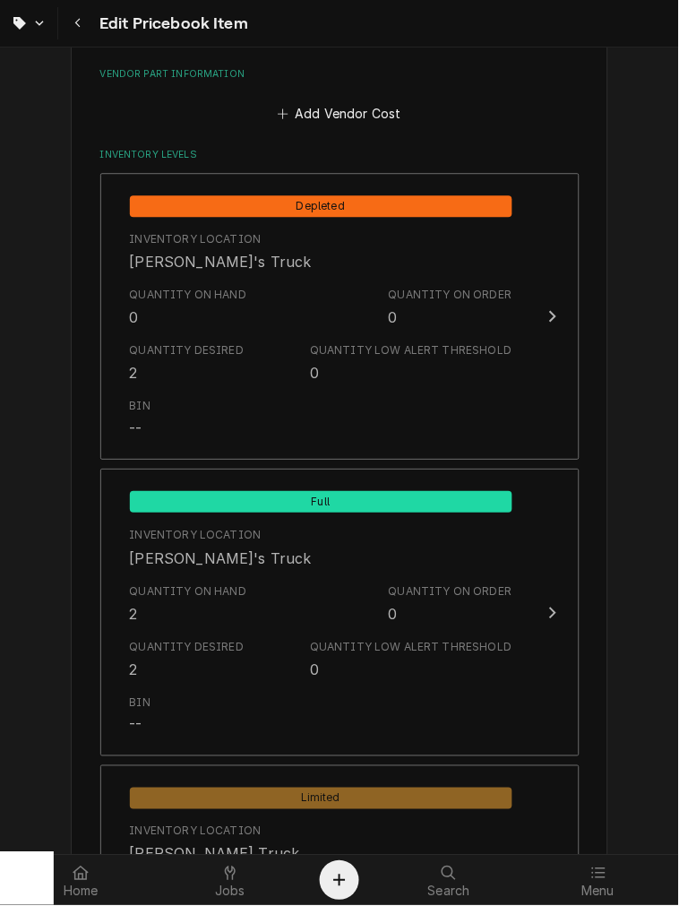
scroll to position [664, 0]
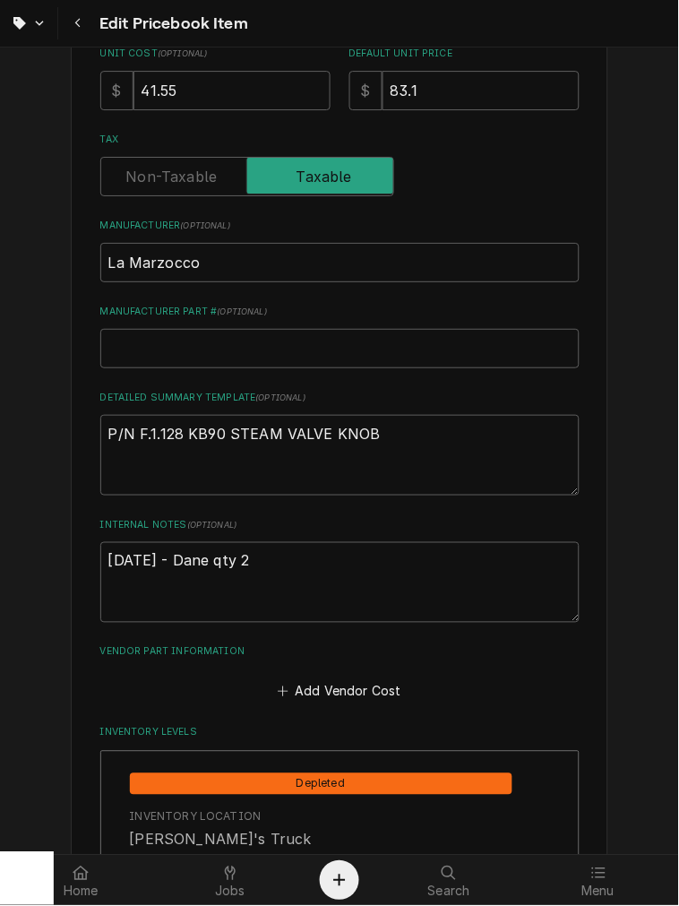
drag, startPoint x: 88, startPoint y: 21, endPoint x: 108, endPoint y: 34, distance: 23.9
click at [88, 21] on button "Navigate back" at bounding box center [78, 23] width 32 height 32
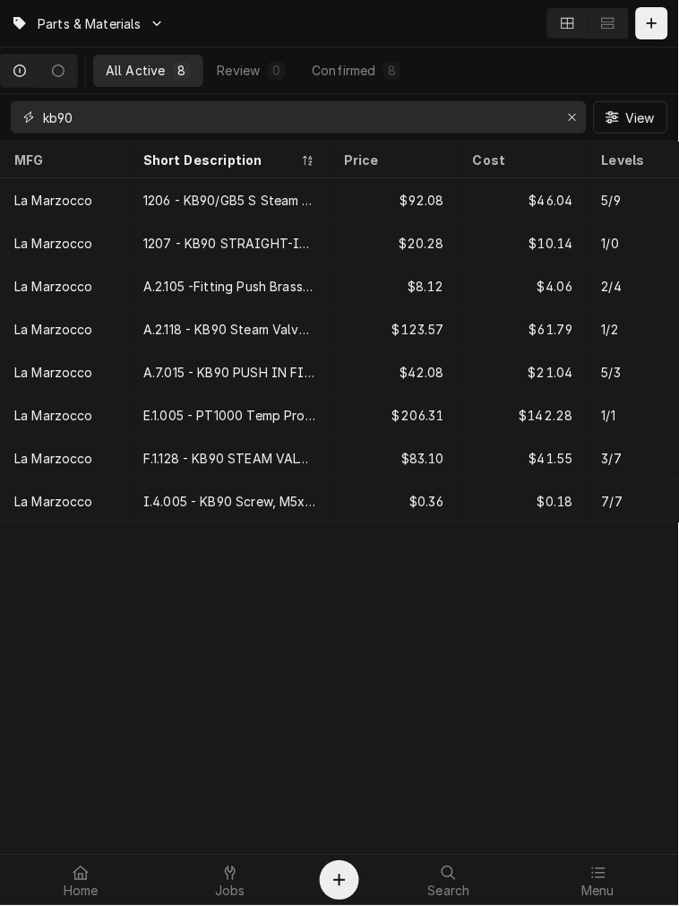
click at [76, 112] on input "kb90" at bounding box center [298, 117] width 510 height 32
type input "h"
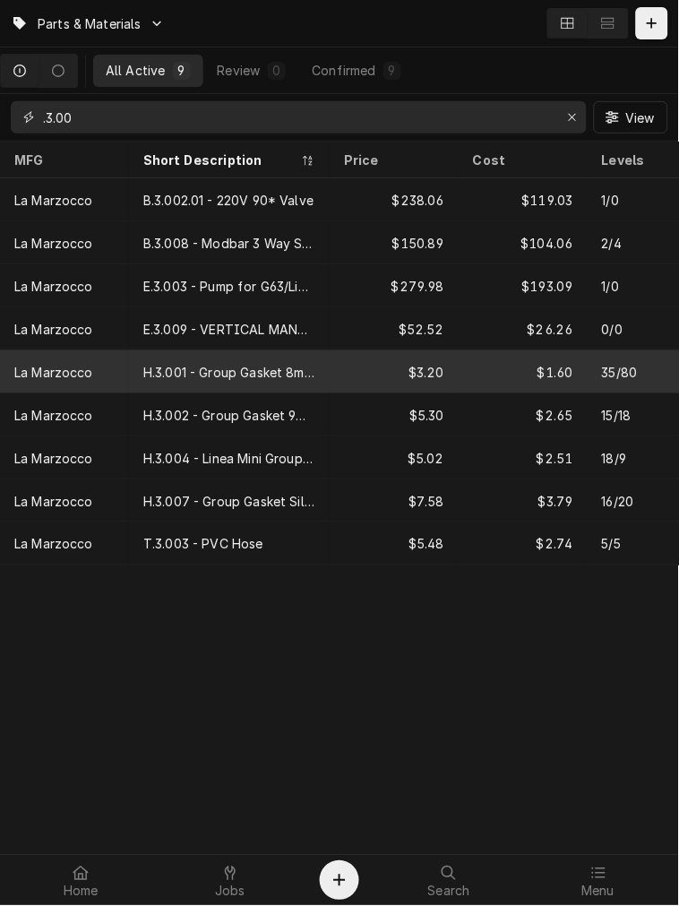
type input ".3.00"
click at [215, 371] on div "H.3.001 - Group Gasket 8mm Standard" at bounding box center [229, 372] width 172 height 19
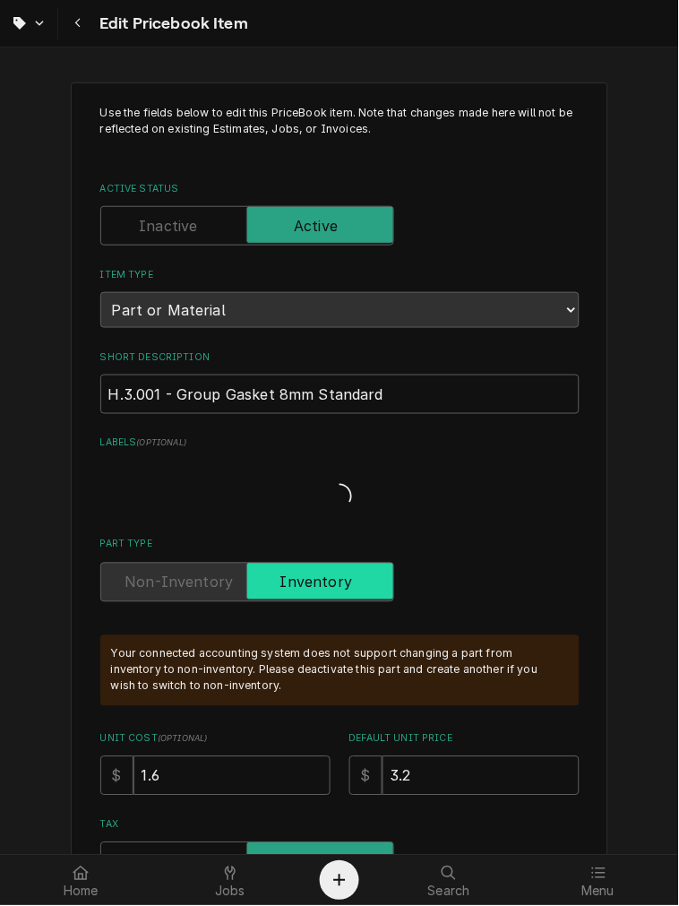
type textarea "x"
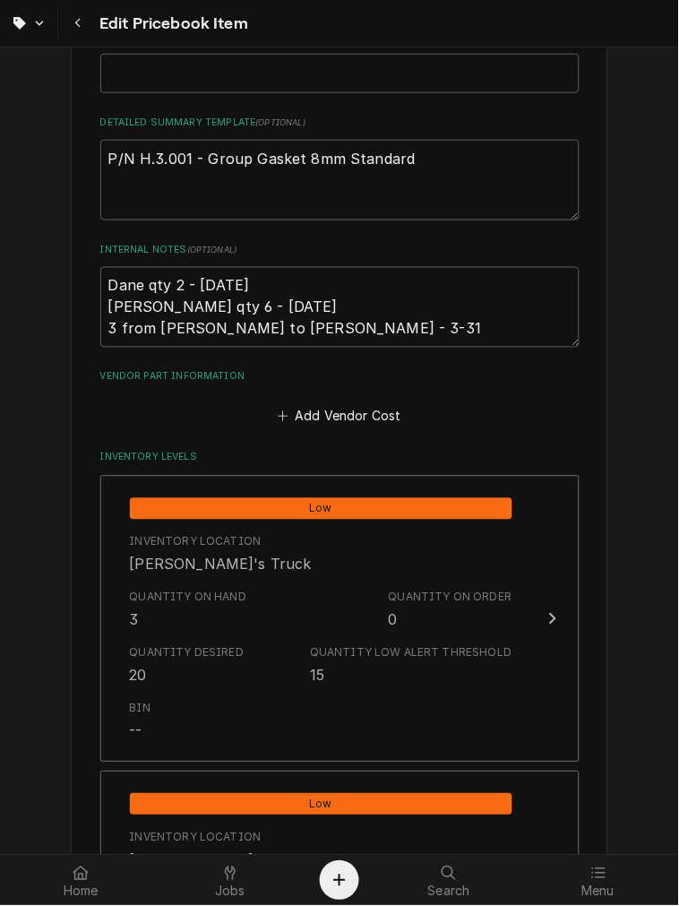
scroll to position [995, 0]
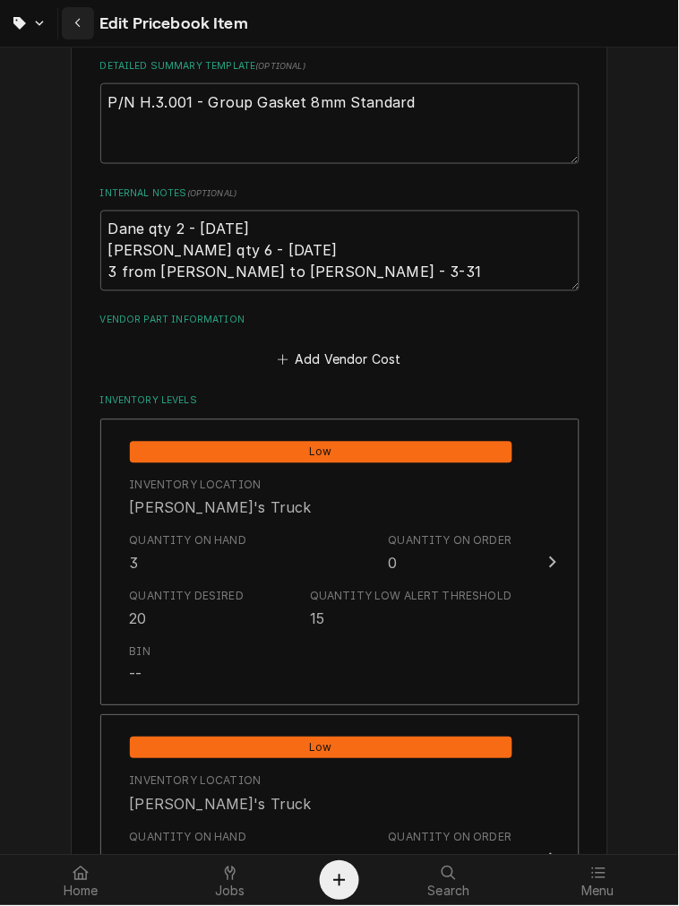
click at [90, 22] on button "Navigate back" at bounding box center [78, 23] width 32 height 32
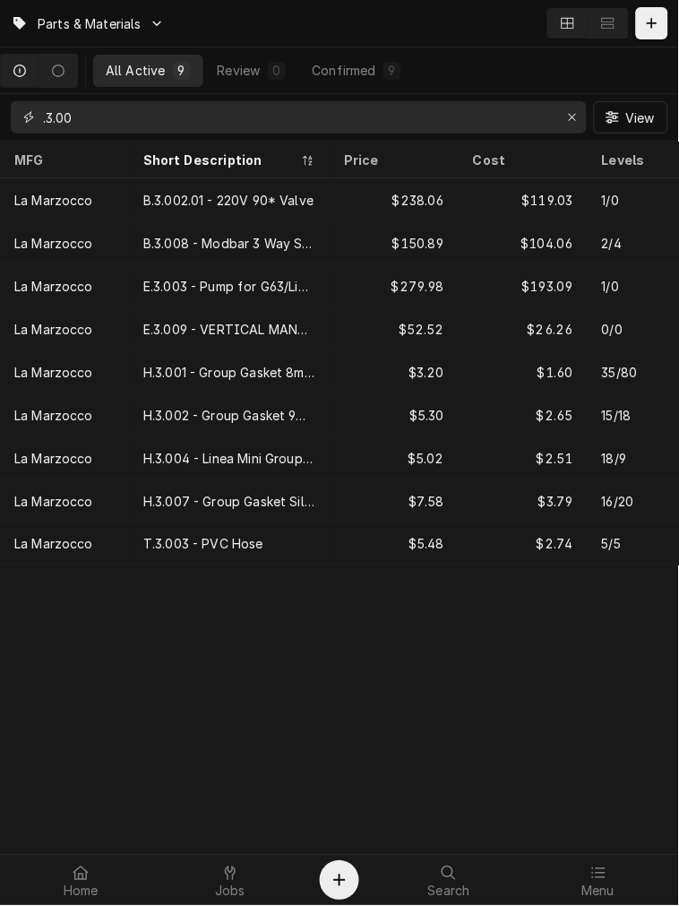
drag, startPoint x: 121, startPoint y: 123, endPoint x: -216, endPoint y: 108, distance: 337.2
click at [0, 108] on html "Parts & Materials All Active 9 Review 0 Confirmed 9 .3.00 View MFG Short Descri…" at bounding box center [339, 453] width 679 height 906
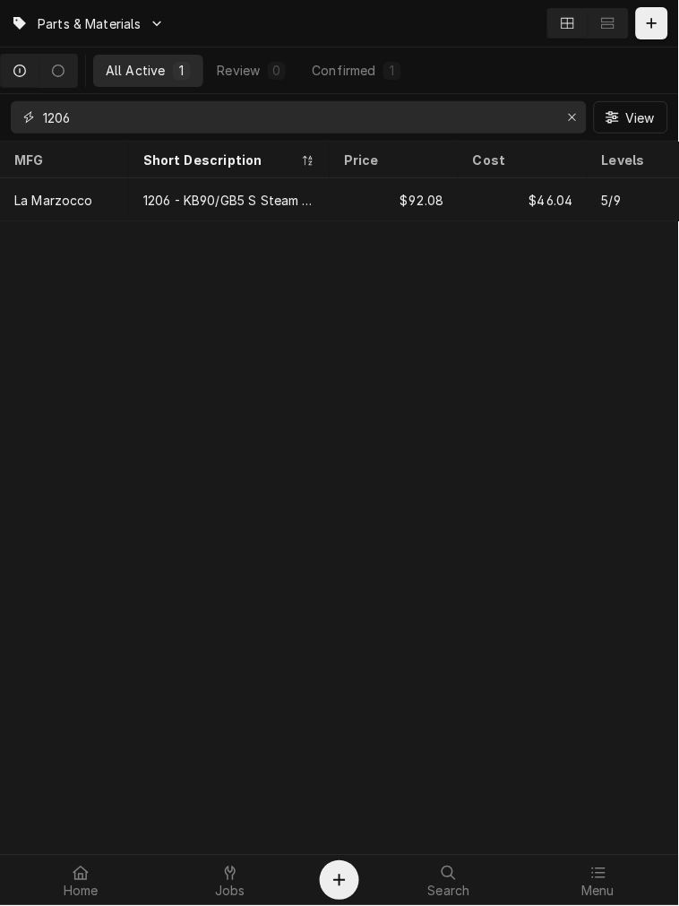
type input "1206"
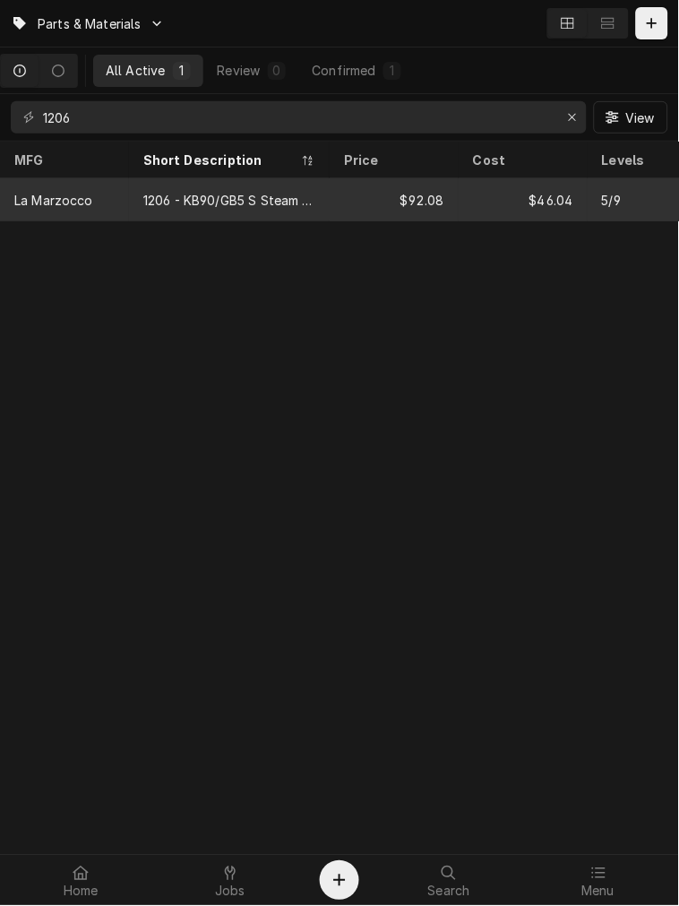
click at [265, 213] on div "1206 - KB90/GB5 S Steam Valve Rebuild Kit" at bounding box center [229, 199] width 201 height 43
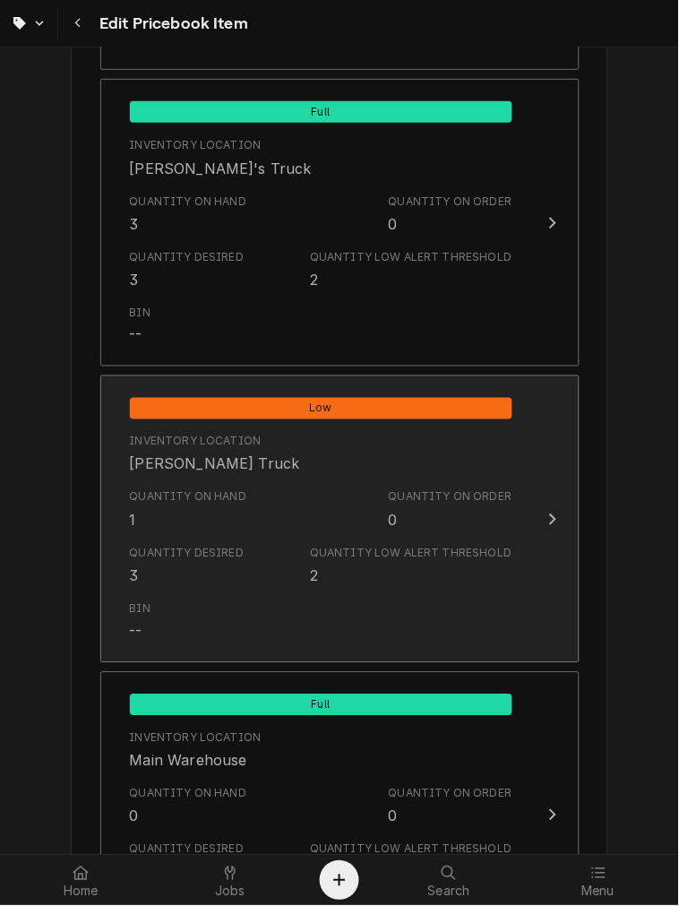
scroll to position [2129, 0]
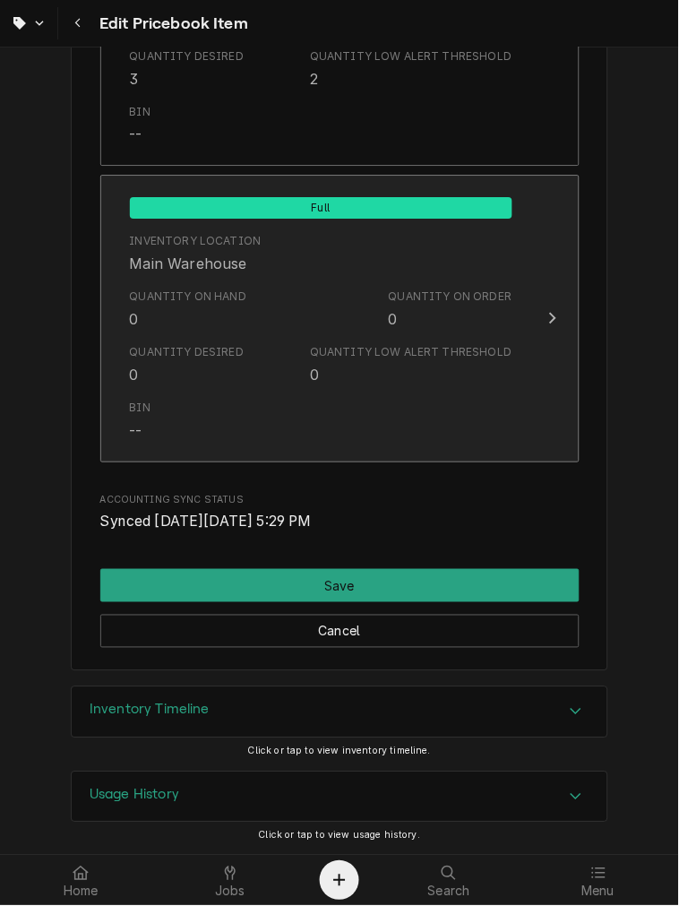
click at [166, 344] on div "Quantity Desired" at bounding box center [187, 352] width 115 height 16
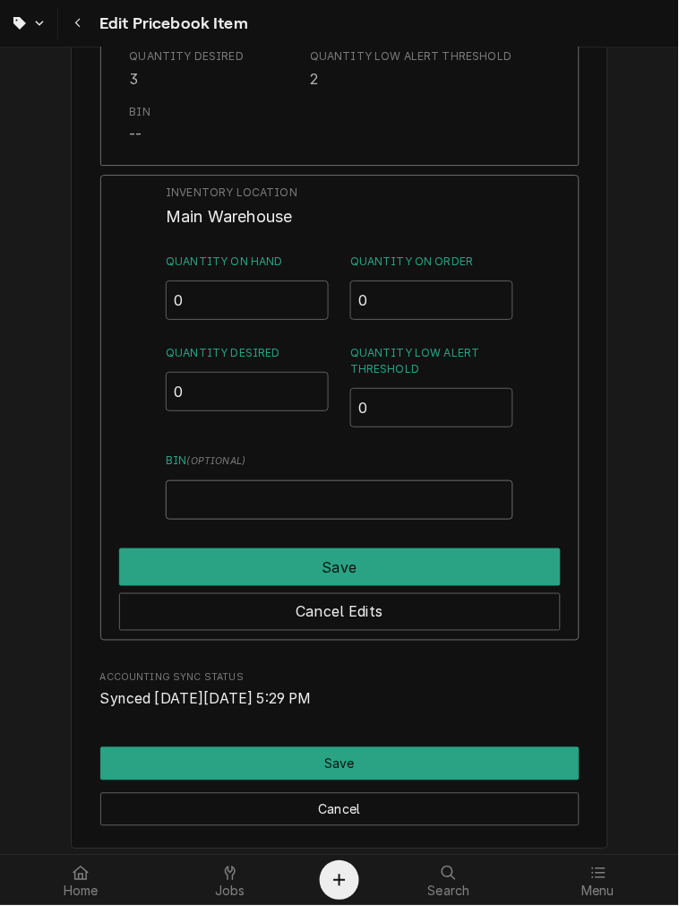
click at [203, 495] on input "Bin ( optional )" at bounding box center [339, 499] width 347 height 39
type input "SKYLER"
click at [254, 538] on div "Inventory Location Main Warehouse Quantity on Hand 0 Quantity on Order 0 Quanti…" at bounding box center [339, 408] width 479 height 466
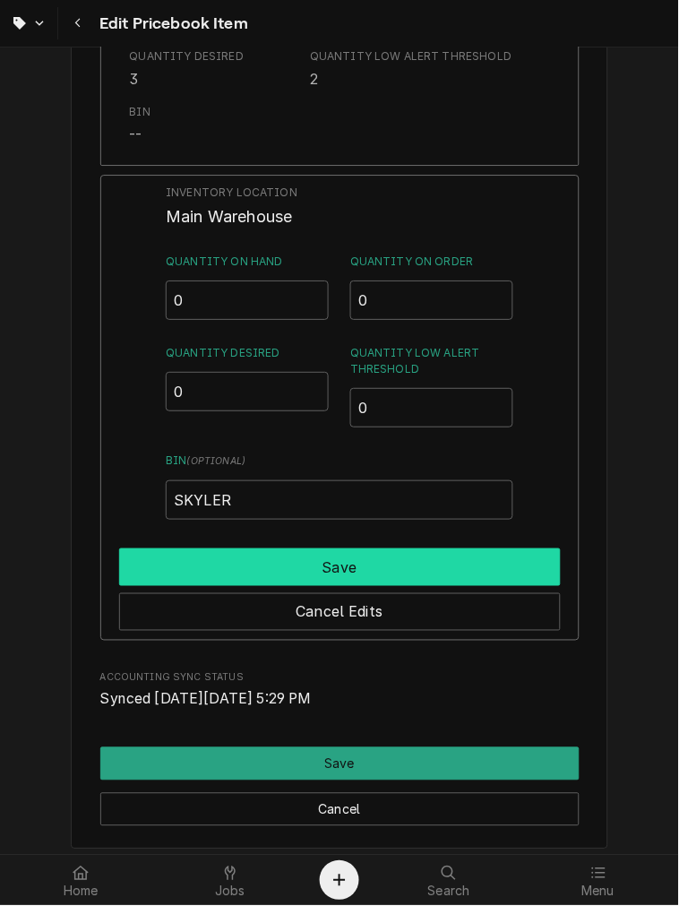
click at [251, 548] on button "Save" at bounding box center [340, 567] width 442 height 38
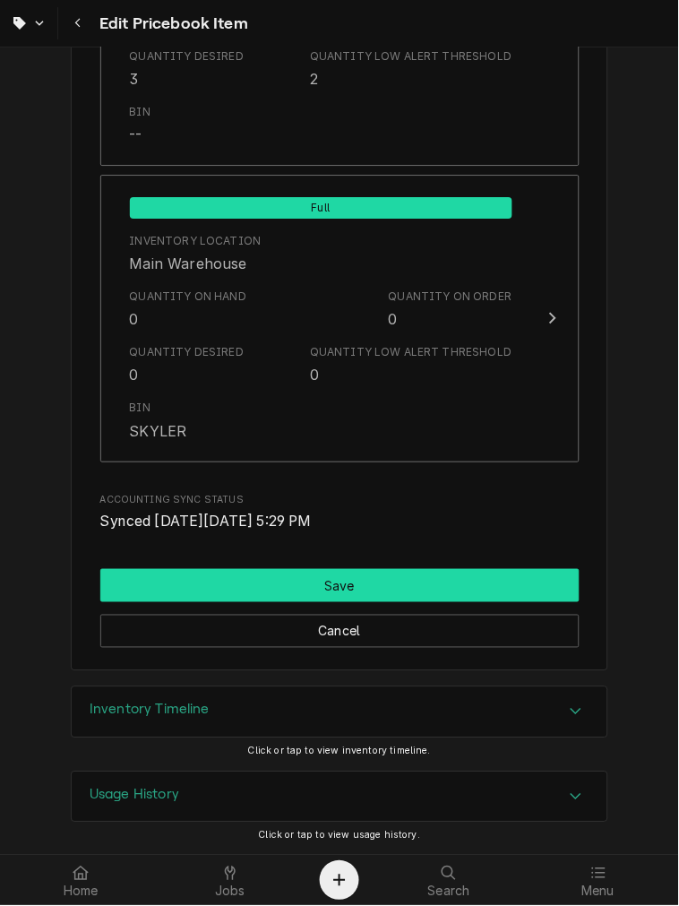
click at [256, 571] on button "Save" at bounding box center [339, 585] width 479 height 33
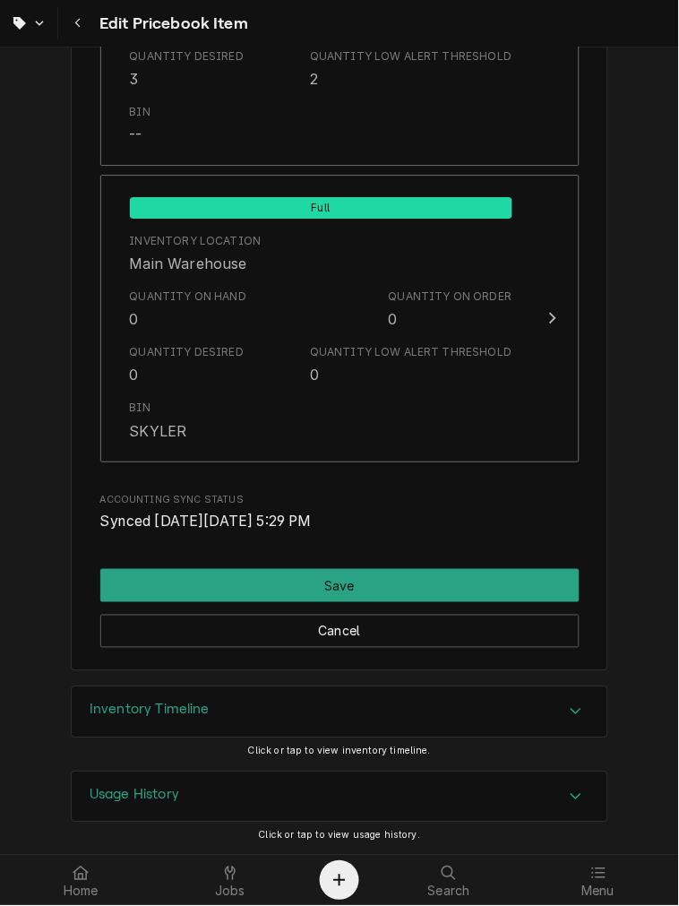
scroll to position [2119, 0]
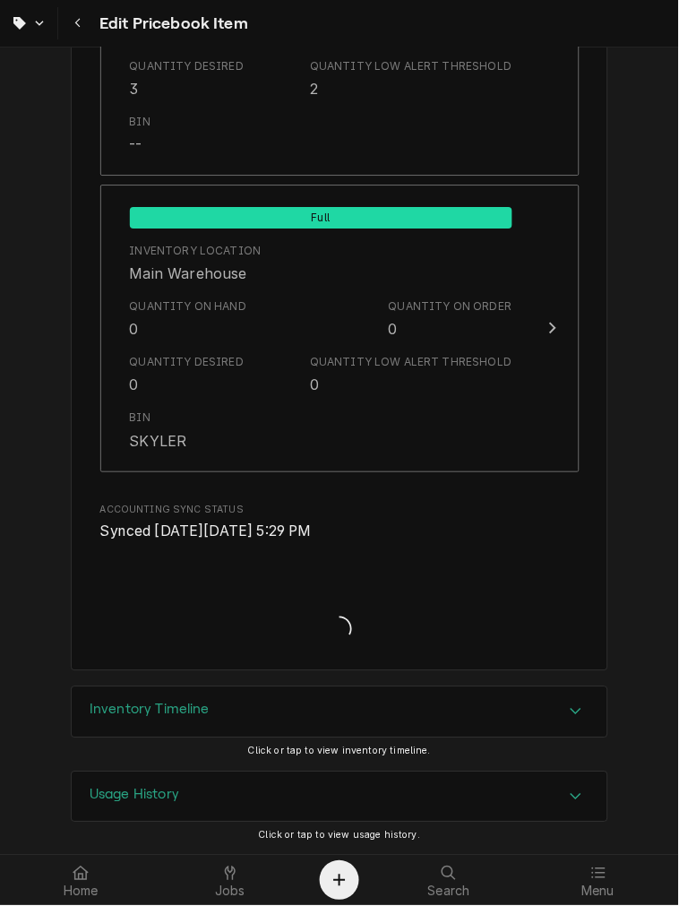
type textarea "x"
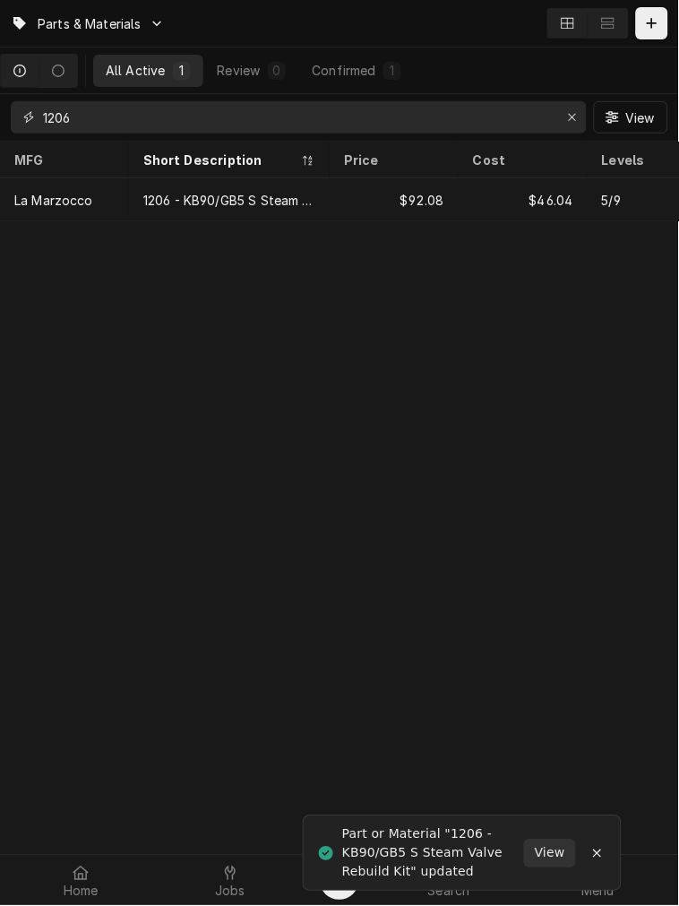
click at [0, 97] on html "Parts & Materials All Active 1 Review 0 Confirmed 1 1206 View MFG Short Descrip…" at bounding box center [339, 453] width 679 height 906
drag, startPoint x: 20, startPoint y: 114, endPoint x: -149, endPoint y: 94, distance: 169.6
click at [0, 94] on html "Parts & Materials All Active 1 Review 0 Confirmed 1 1206 View MFG Short Descrip…" at bounding box center [339, 453] width 679 height 906
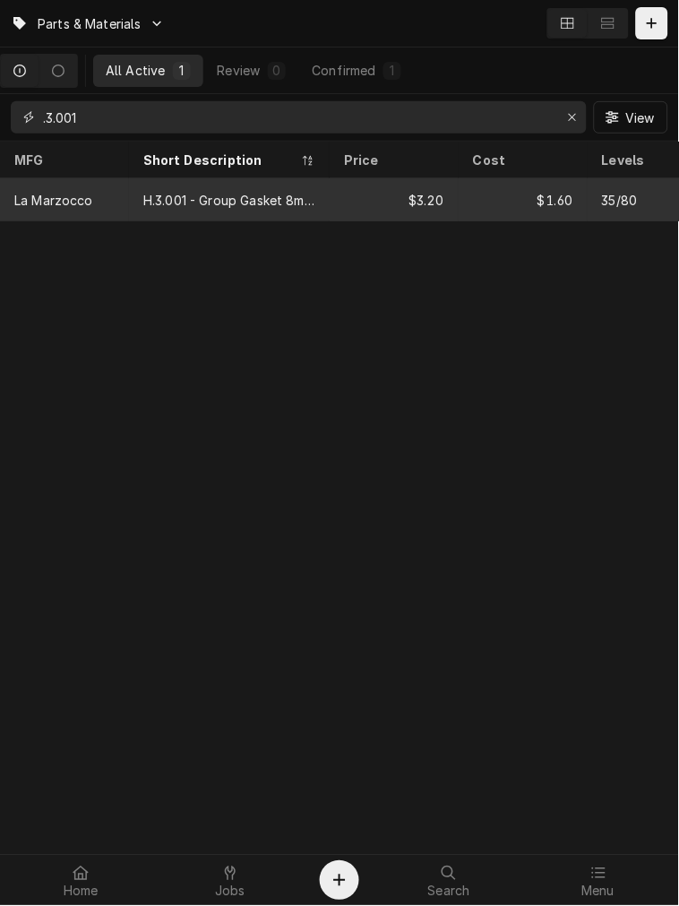
type input ".3.001"
click at [323, 184] on div "H.3.001 - Group Gasket 8mm Standard" at bounding box center [229, 199] width 201 height 43
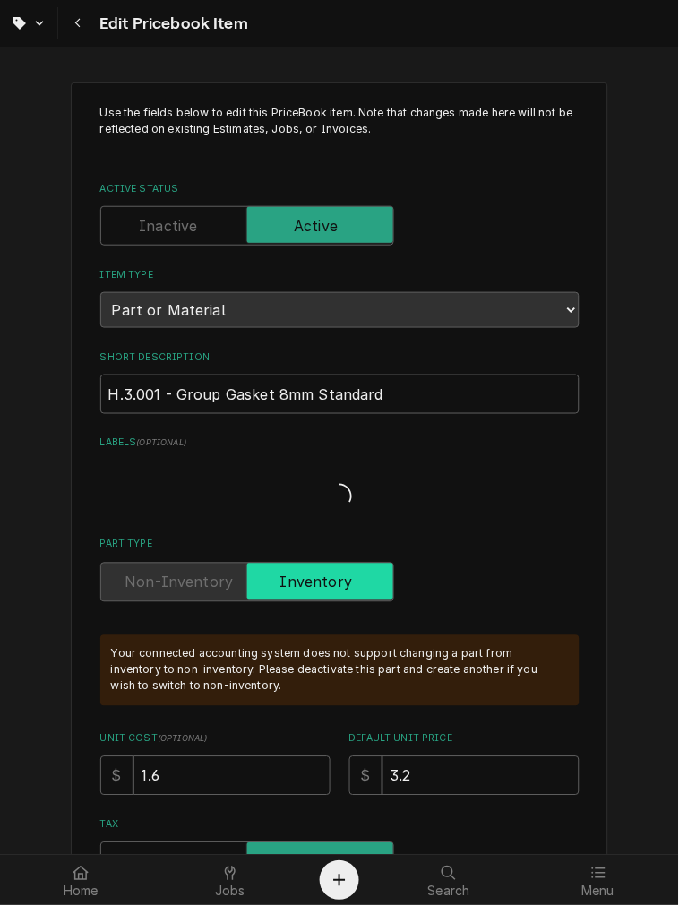
type textarea "x"
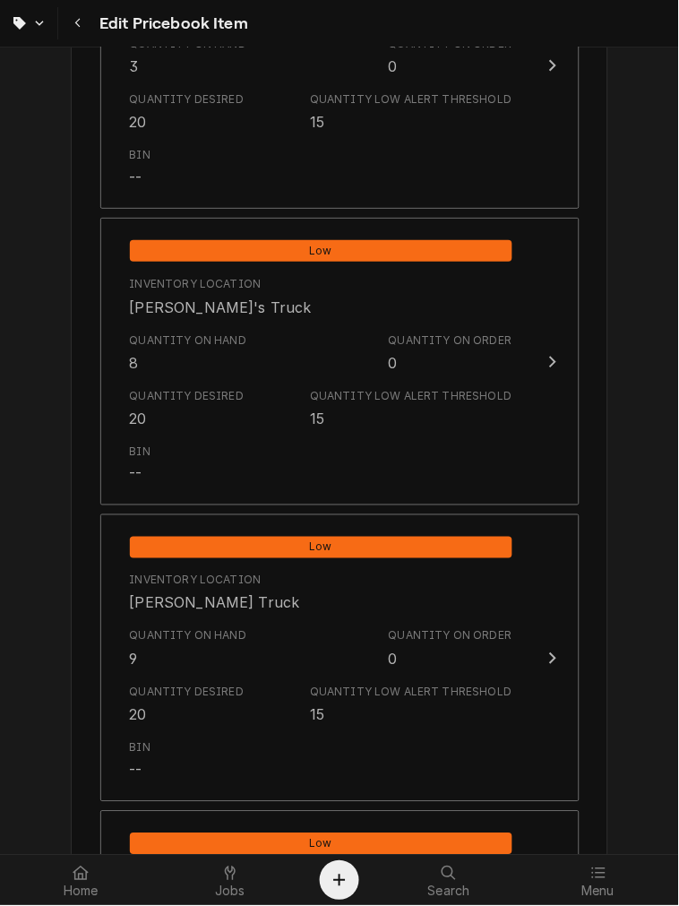
scroll to position [1824, 0]
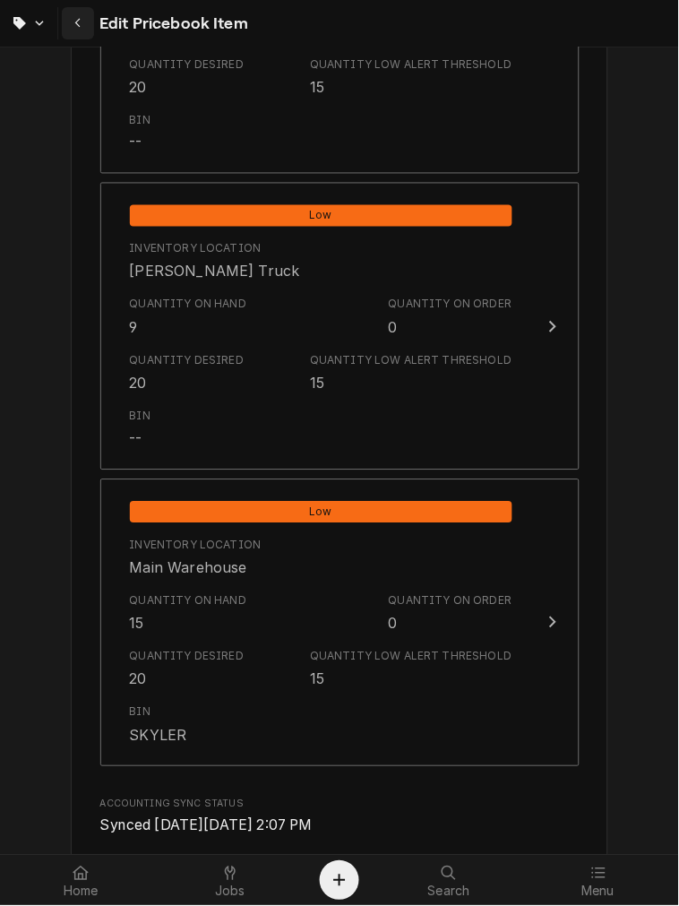
click at [82, 21] on div "Navigate back" at bounding box center [78, 23] width 18 height 18
